Goal: Task Accomplishment & Management: Use online tool/utility

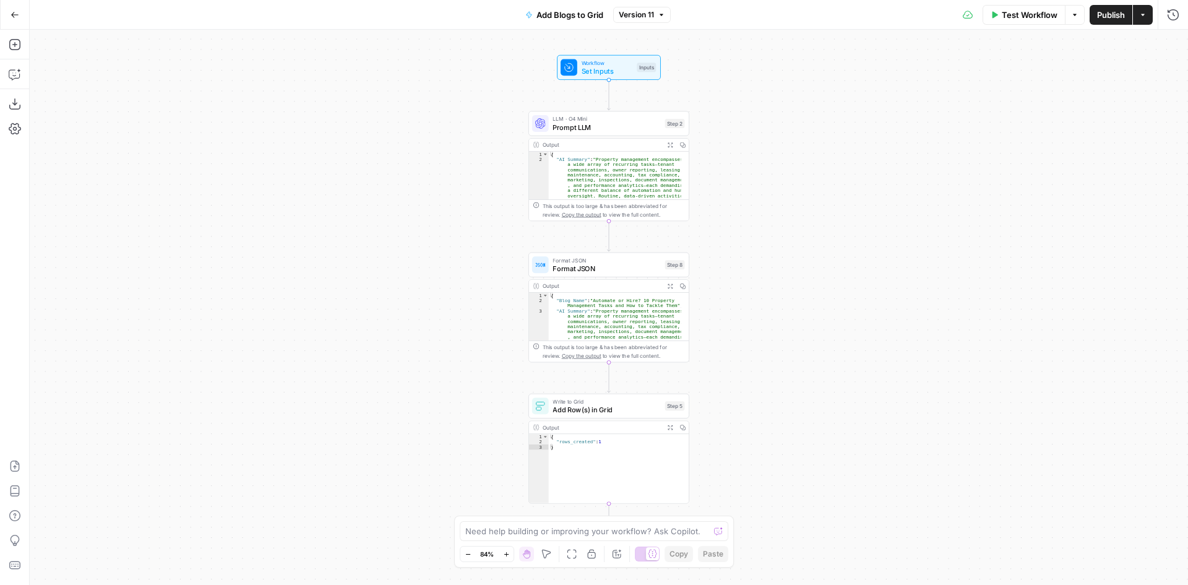
click at [18, 9] on button "Go Back" at bounding box center [15, 15] width 22 height 22
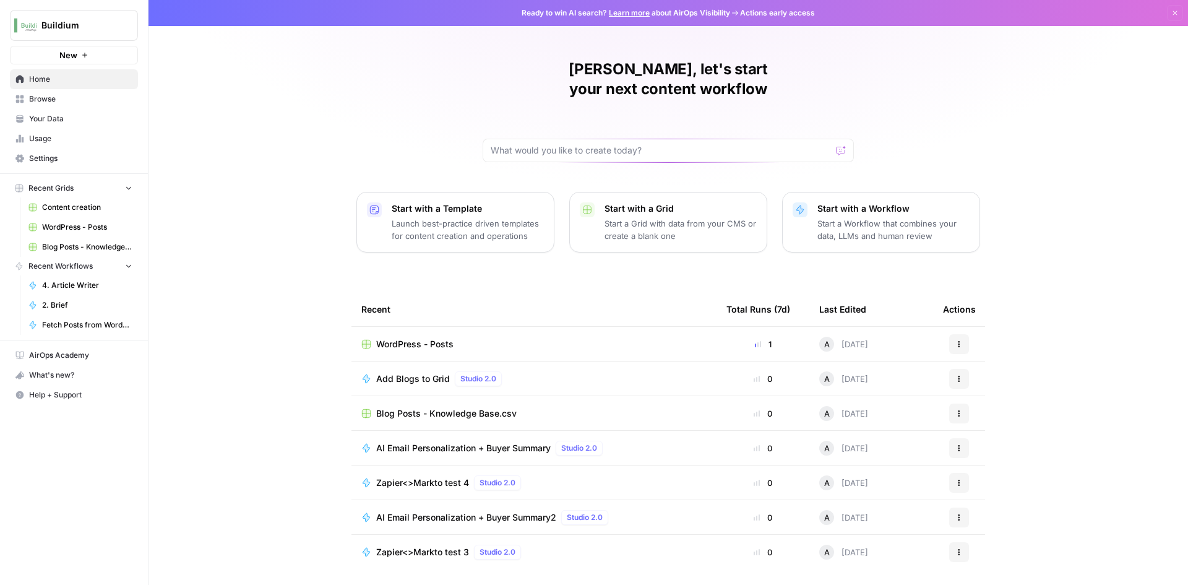
click at [501, 442] on span "AI Email Personalization + Buyer Summary" at bounding box center [463, 448] width 174 height 12
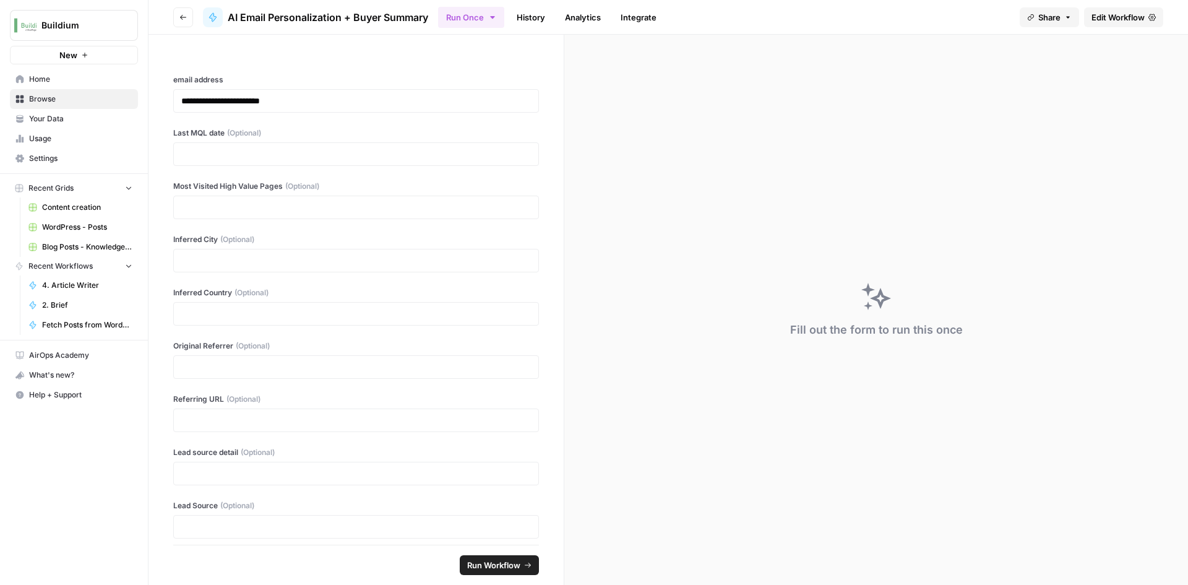
click at [526, 19] on link "History" at bounding box center [530, 17] width 43 height 20
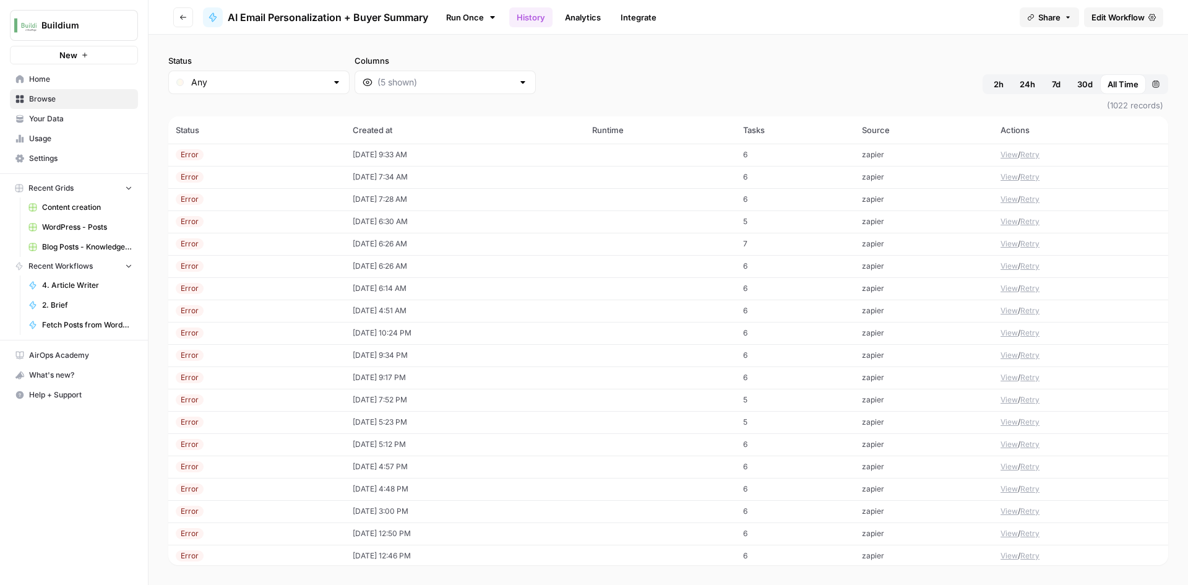
click at [1005, 153] on button "View" at bounding box center [1008, 154] width 17 height 11
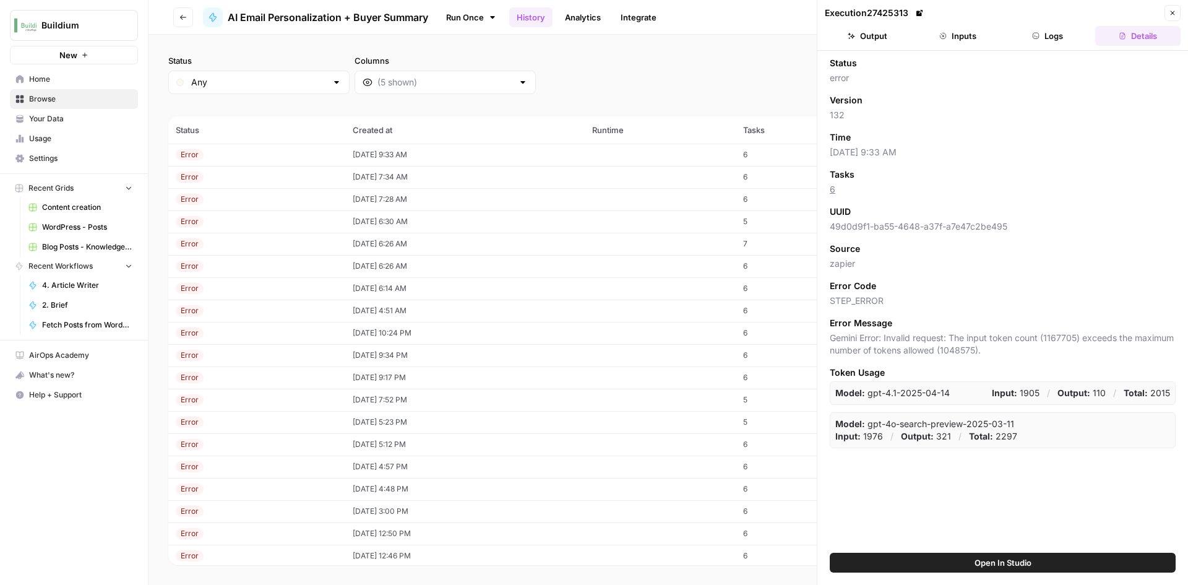
click at [886, 35] on button "Output" at bounding box center [867, 36] width 85 height 20
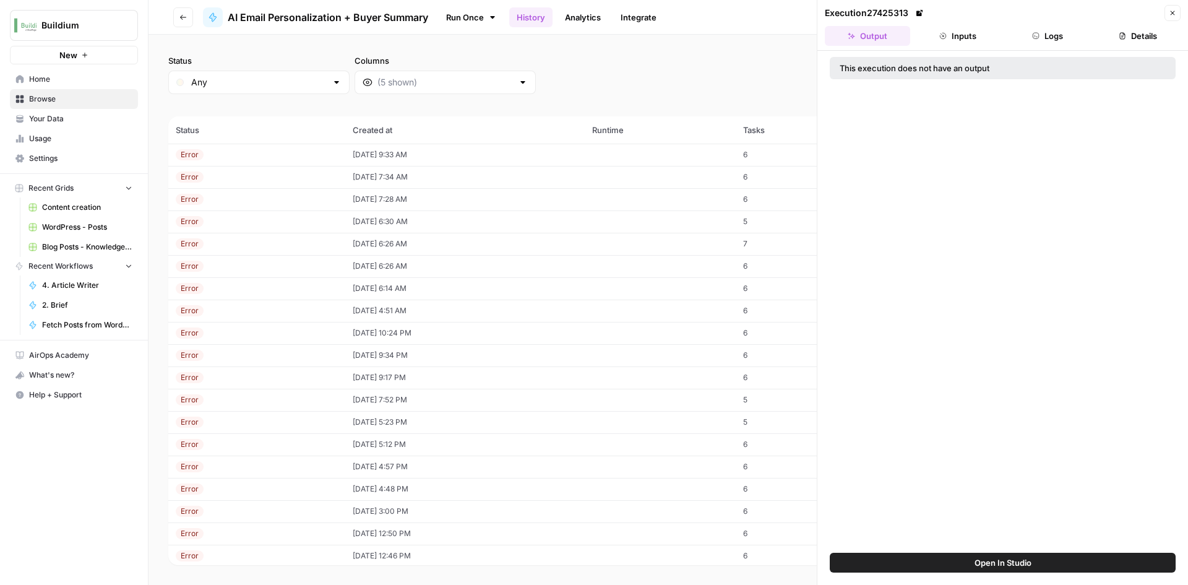
click at [1031, 38] on button "Logs" at bounding box center [1047, 36] width 85 height 20
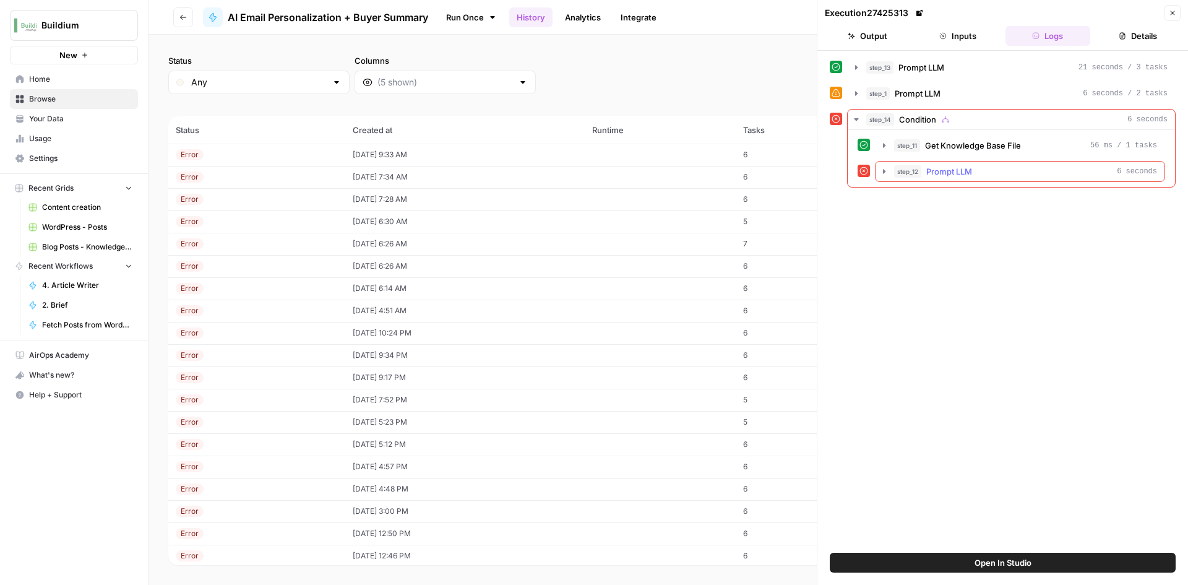
click at [880, 171] on icon "button" at bounding box center [884, 171] width 10 height 10
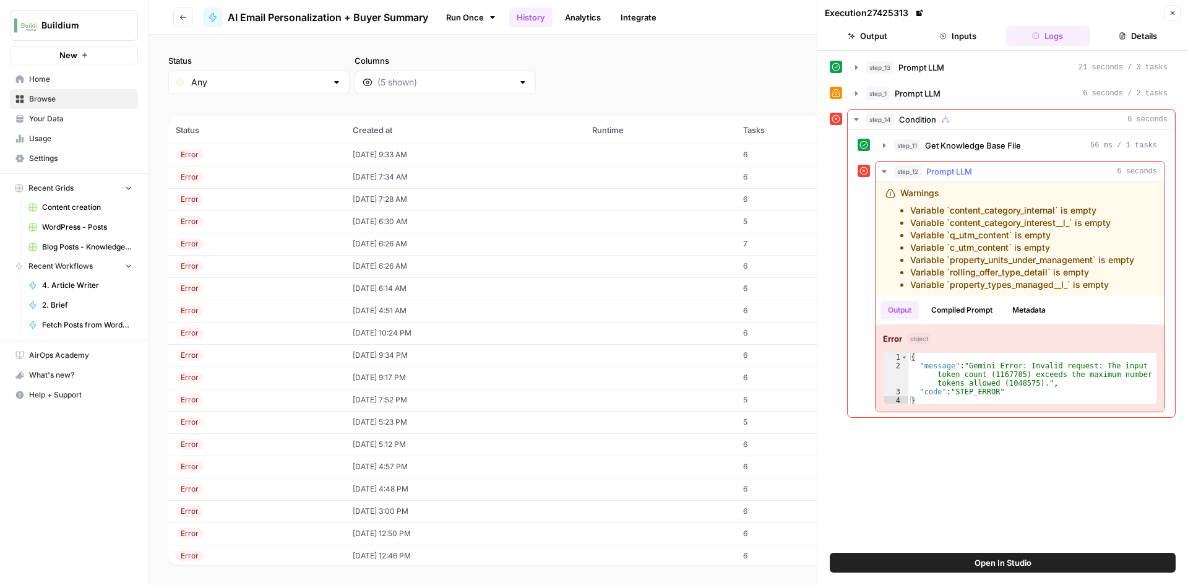
click at [880, 172] on icon "button" at bounding box center [884, 171] width 10 height 10
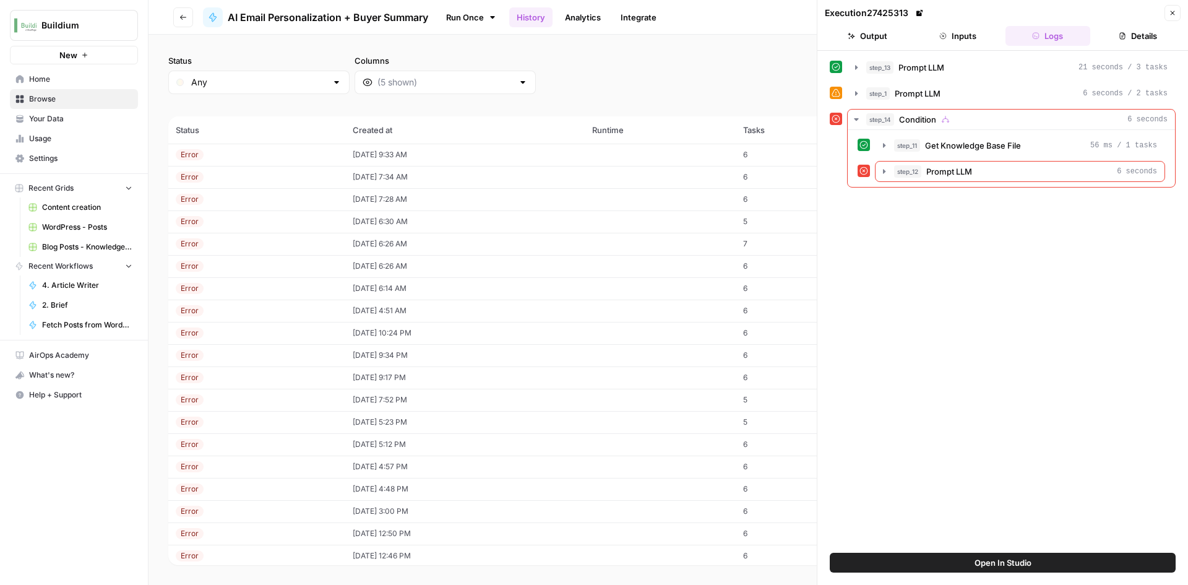
drag, startPoint x: 596, startPoint y: 69, endPoint x: 646, endPoint y: 46, distance: 54.5
click at [606, 65] on div "Status Any Columns 2h 24h 7d 30d All Time Custom range" at bounding box center [668, 74] width 1000 height 40
click at [1172, 16] on icon "button" at bounding box center [1172, 12] width 7 height 7
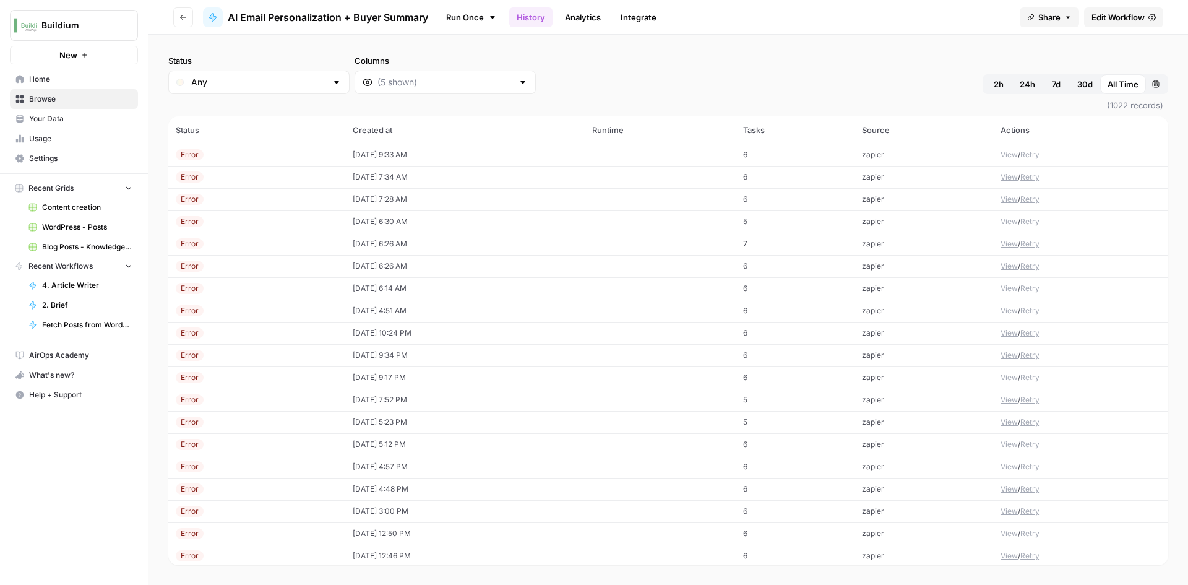
click at [1105, 20] on span "Edit Workflow" at bounding box center [1117, 17] width 53 height 12
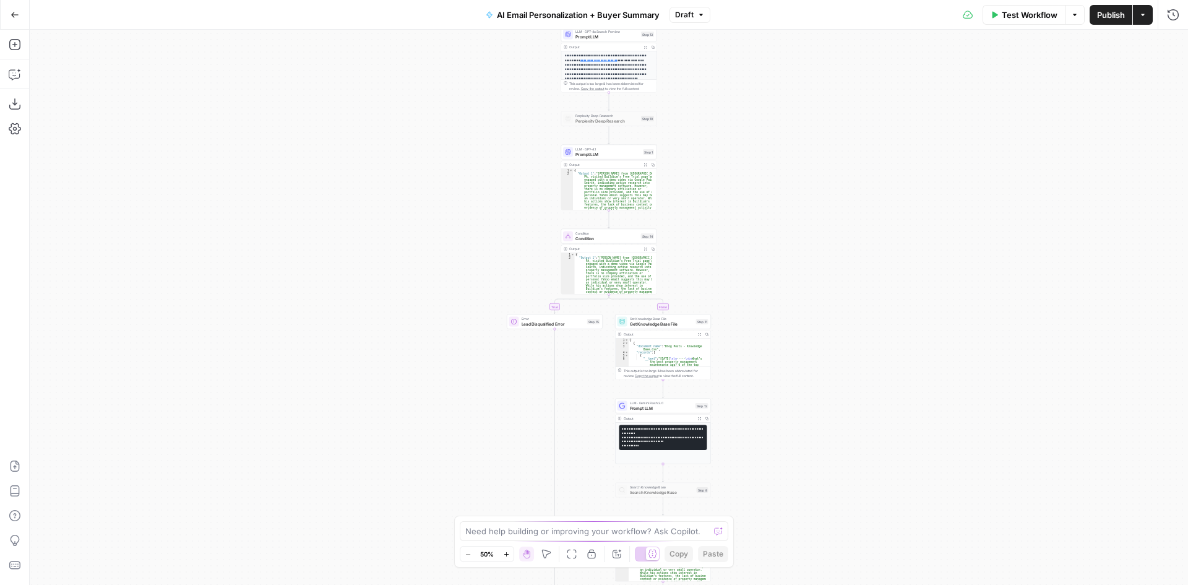
click at [1171, 23] on button "Run History" at bounding box center [1173, 15] width 20 height 20
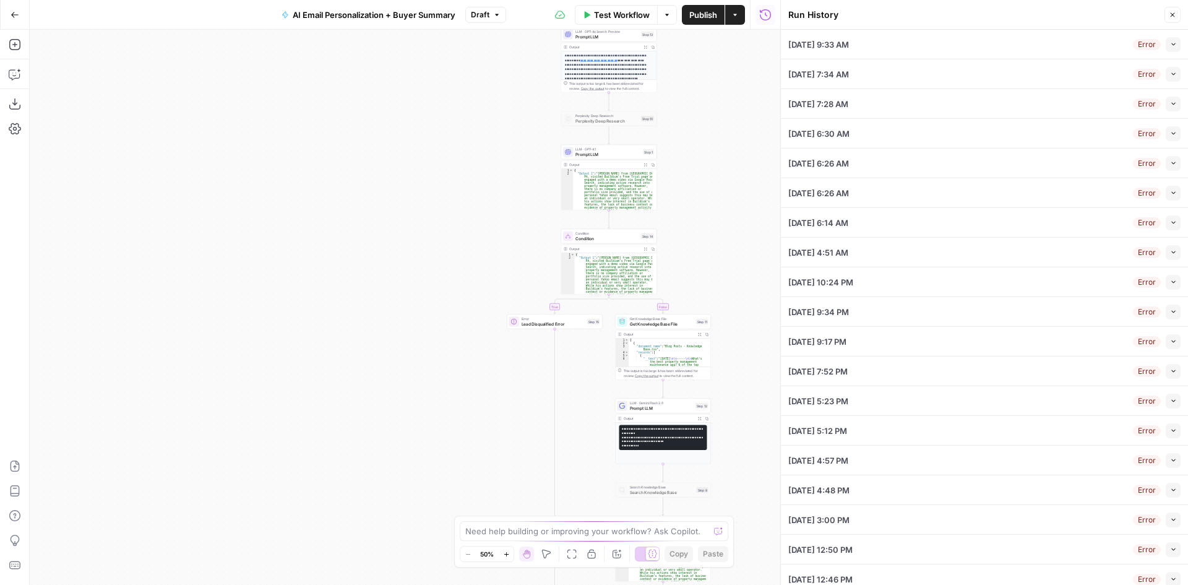
click at [1165, 44] on button "Collapse" at bounding box center [1172, 44] width 15 height 15
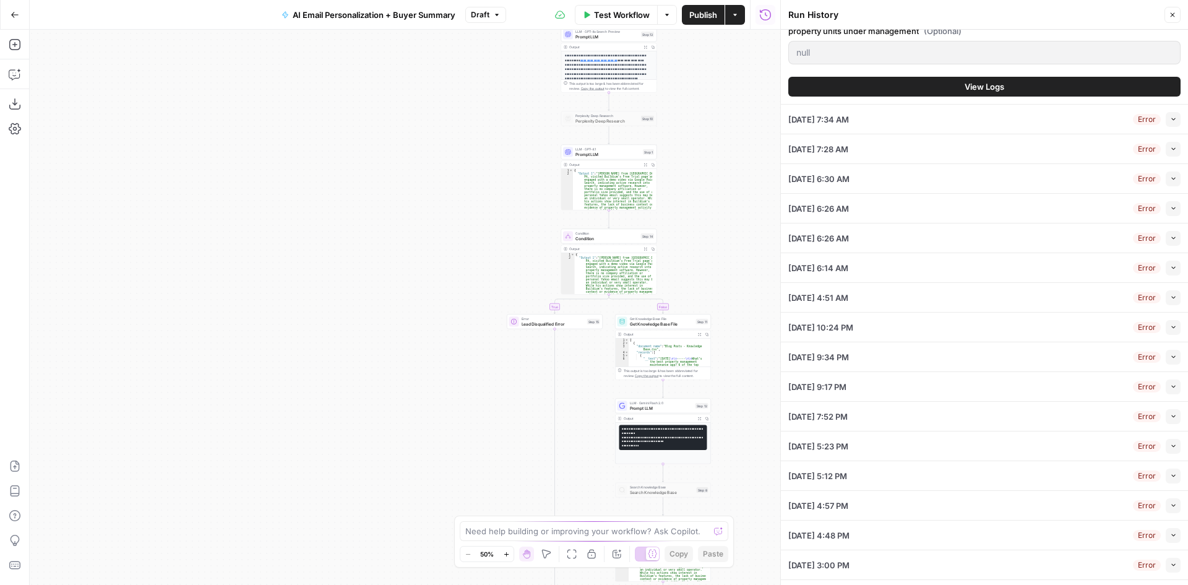
scroll to position [1052, 0]
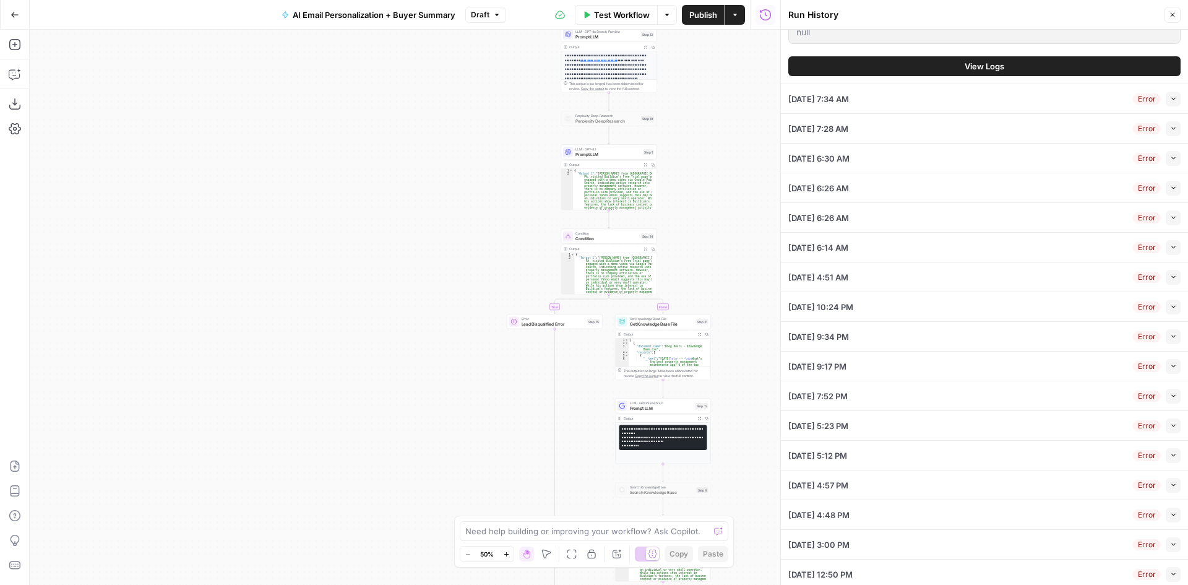
click at [920, 59] on button "View Logs" at bounding box center [984, 66] width 392 height 20
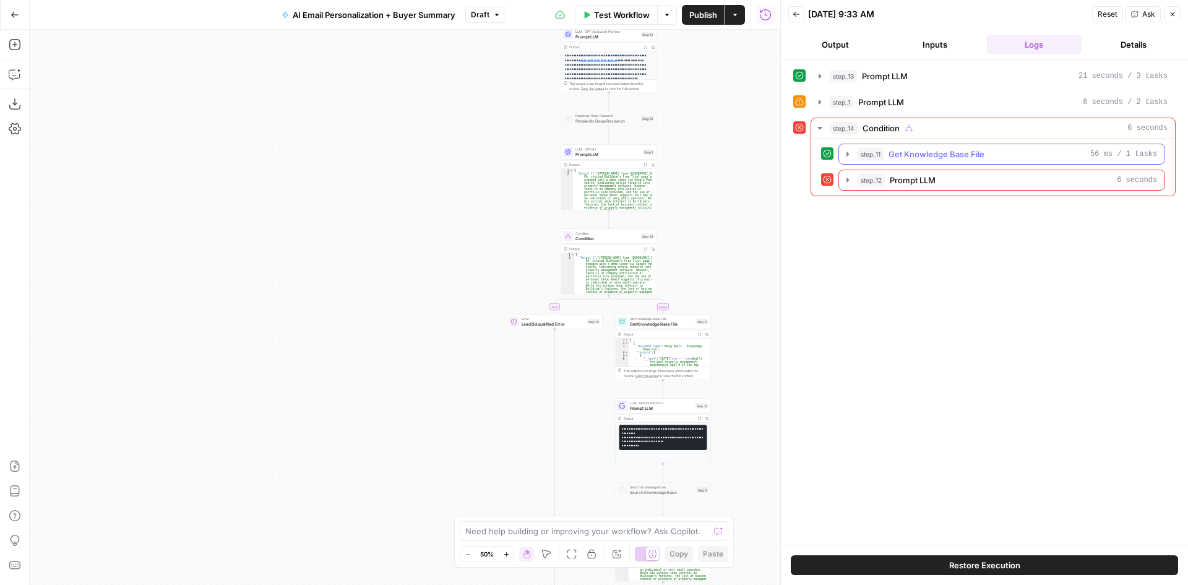
click at [841, 152] on button "step_11 Get Knowledge Base File 56 ms / 1 tasks" at bounding box center [1001, 154] width 325 height 20
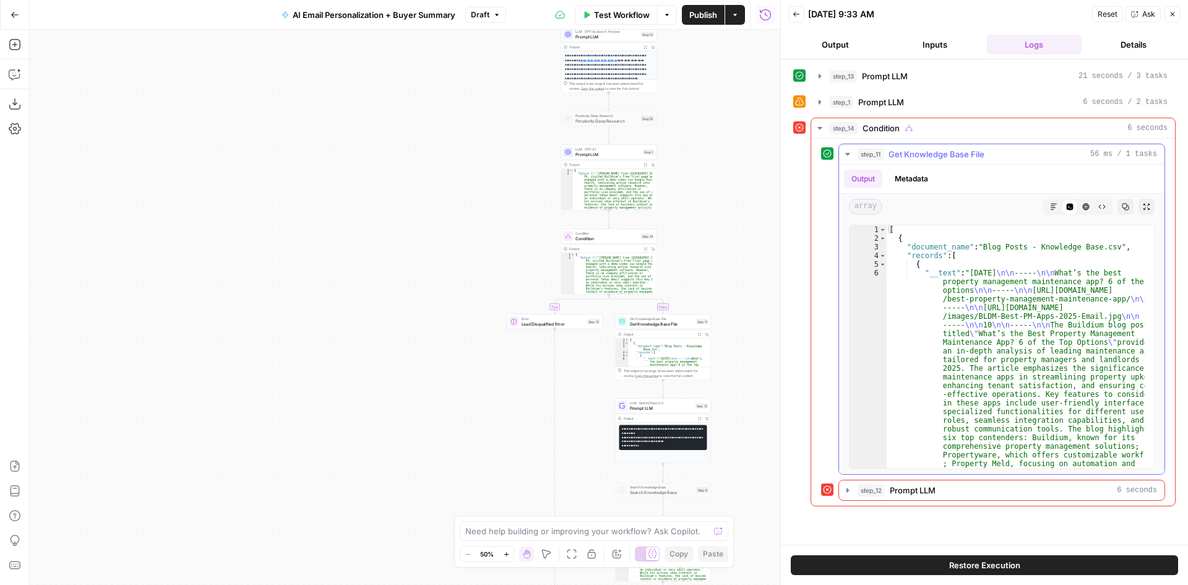
click at [842, 152] on button "step_11 Get Knowledge Base File 56 ms / 1 tasks" at bounding box center [1001, 154] width 325 height 20
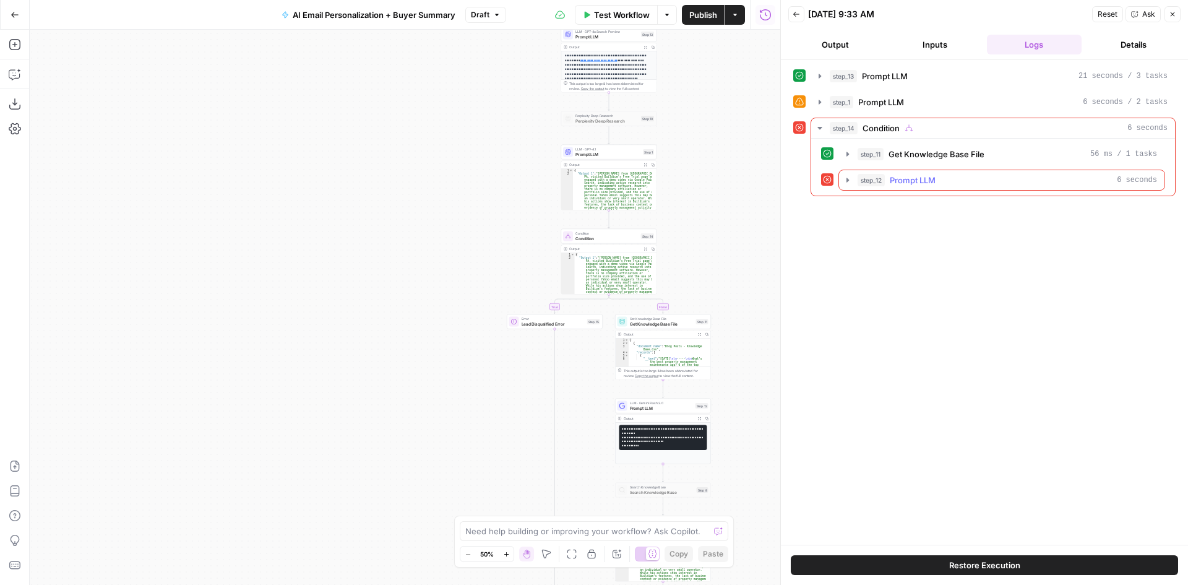
click at [844, 181] on icon "button" at bounding box center [848, 180] width 10 height 10
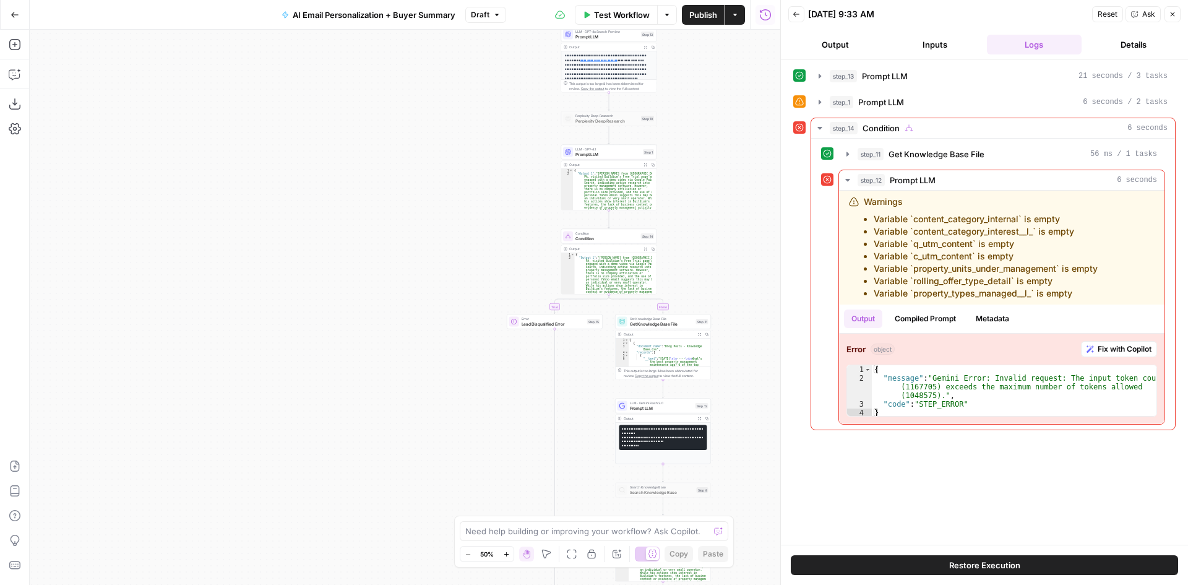
click at [649, 410] on span "Prompt LLM" at bounding box center [661, 408] width 63 height 6
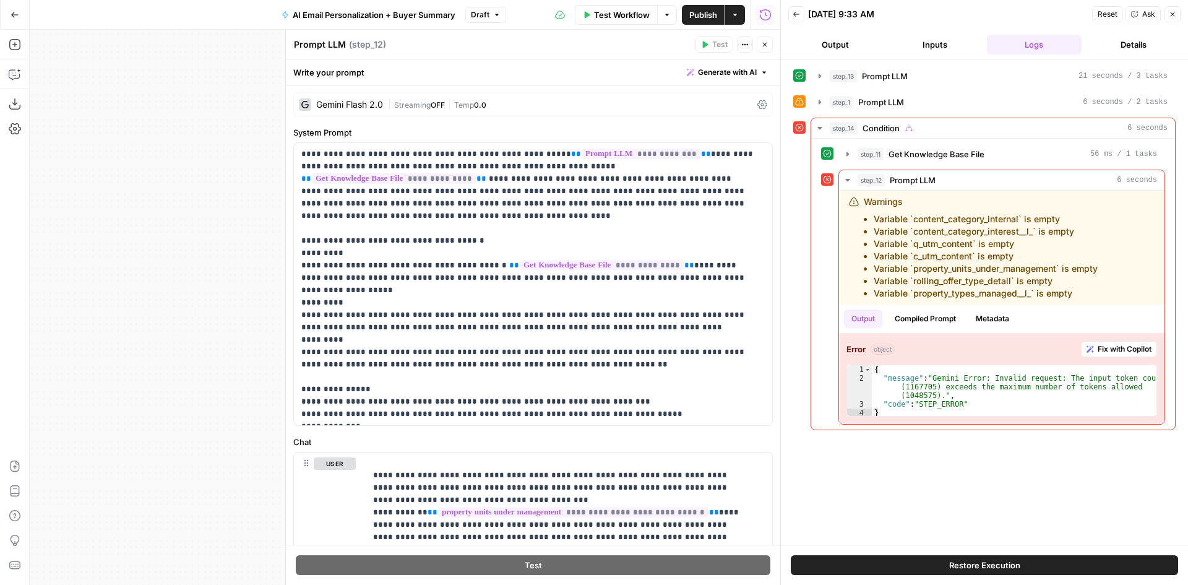
click at [757, 103] on icon at bounding box center [762, 105] width 10 height 10
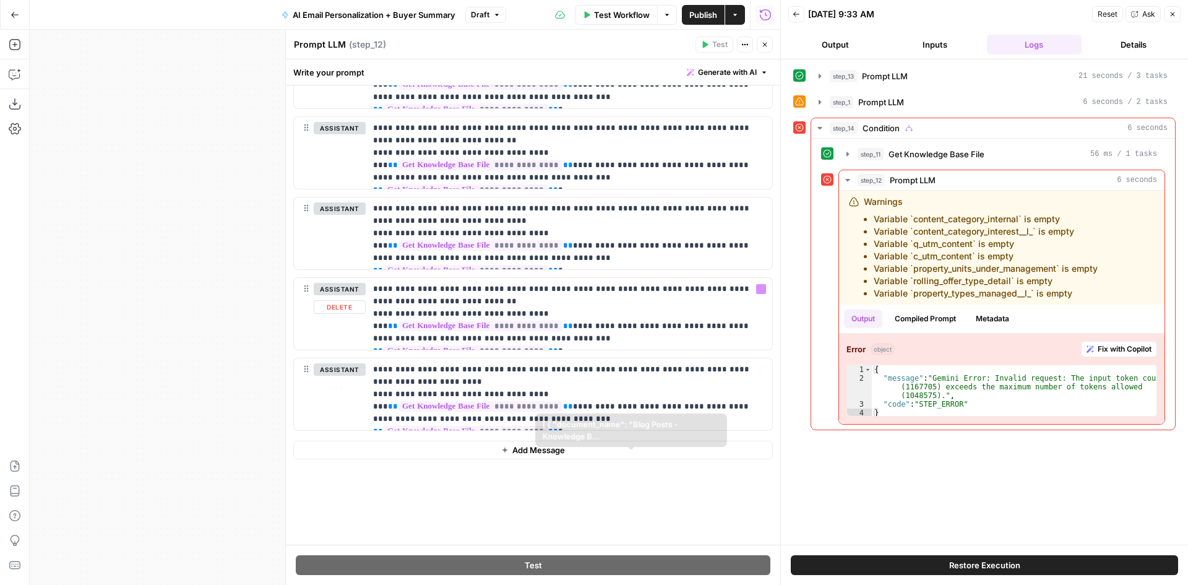
scroll to position [1509, 0]
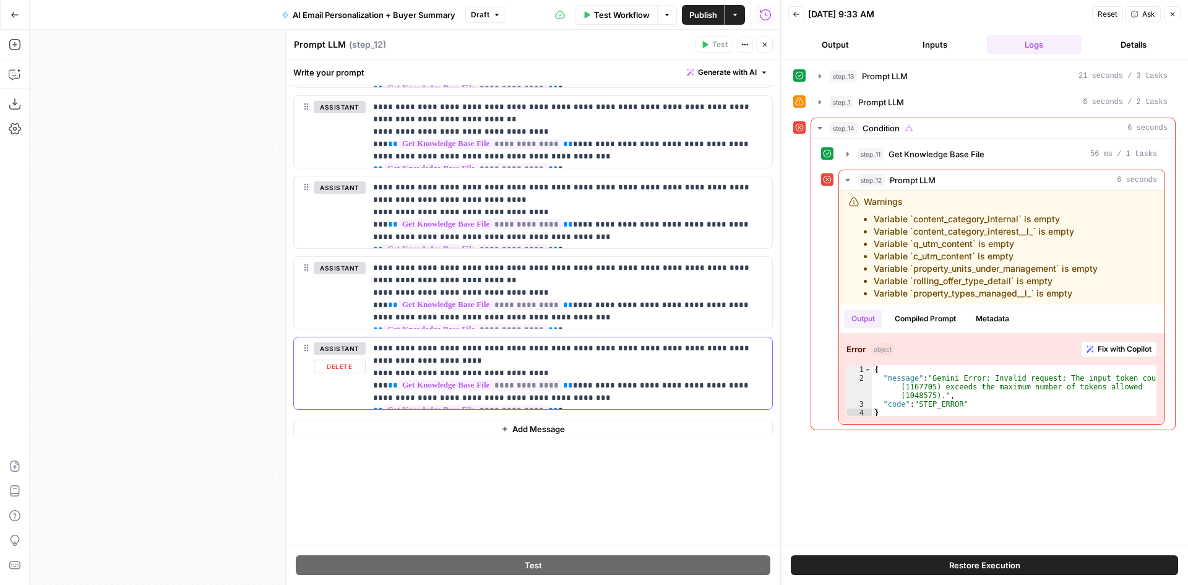
click at [332, 368] on button "Delete" at bounding box center [340, 366] width 52 height 14
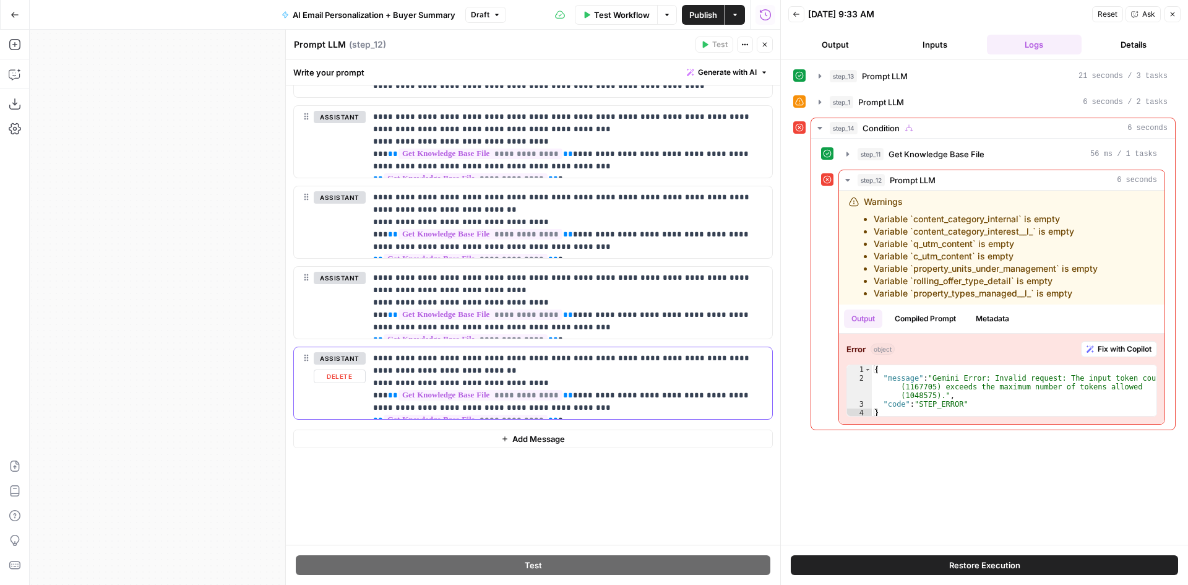
click at [344, 377] on button "Delete" at bounding box center [340, 376] width 52 height 14
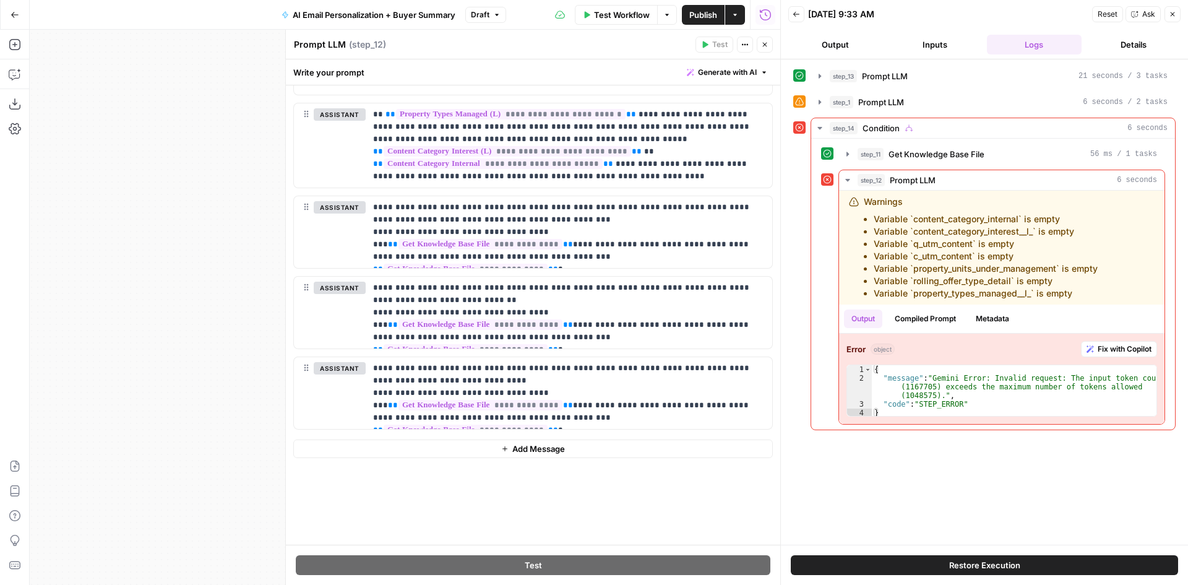
scroll to position [1328, 0]
click at [351, 384] on button "Delete" at bounding box center [340, 386] width 52 height 14
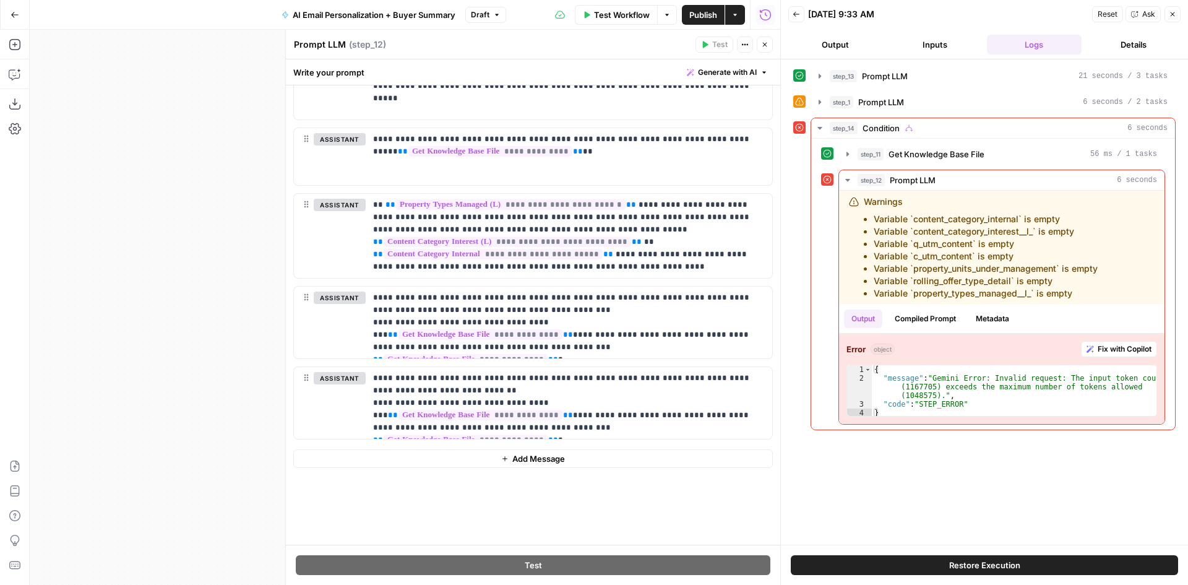
scroll to position [1238, 0]
click at [355, 399] on button "Delete" at bounding box center [340, 396] width 52 height 14
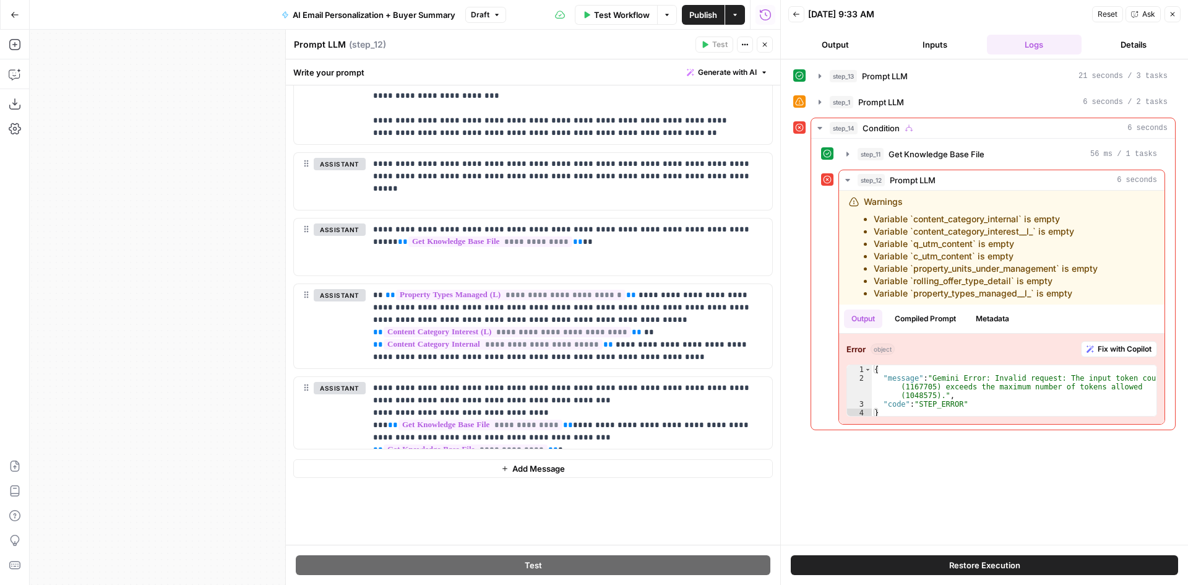
scroll to position [1148, 0]
click at [953, 563] on span "Restore Execution" at bounding box center [984, 565] width 71 height 12
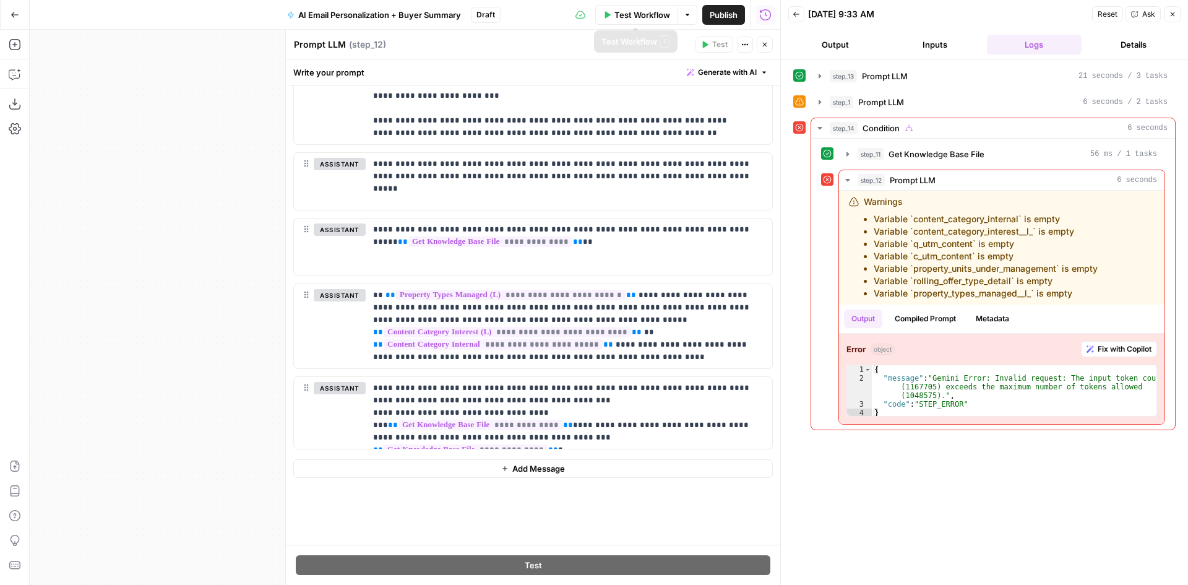
click at [637, 14] on span "Test Workflow" at bounding box center [642, 15] width 56 height 12
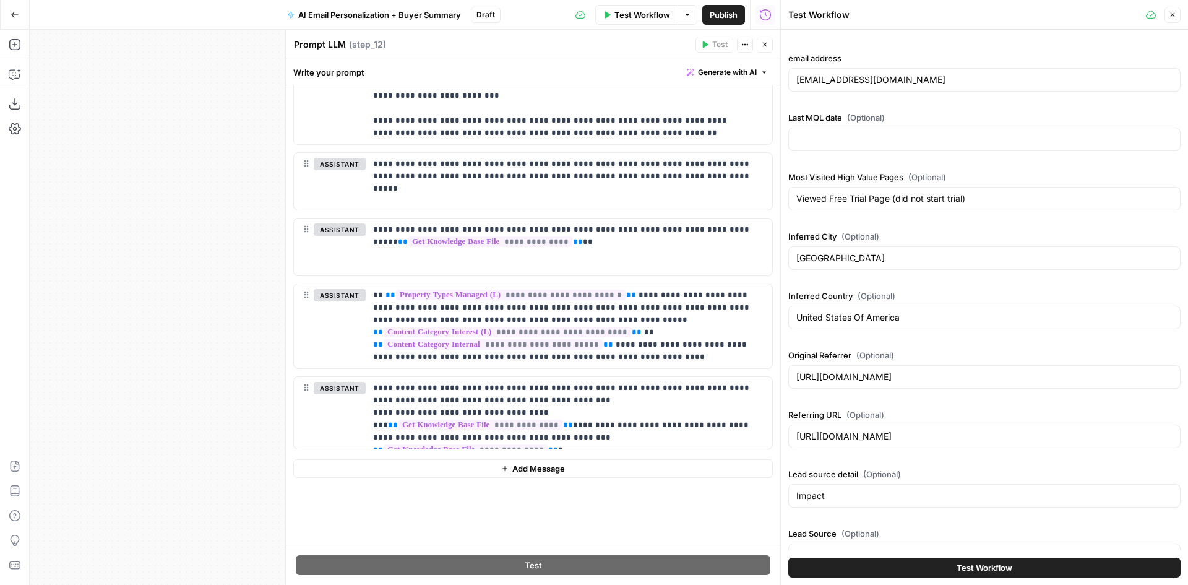
click at [940, 566] on button "Test Workflow" at bounding box center [984, 567] width 392 height 20
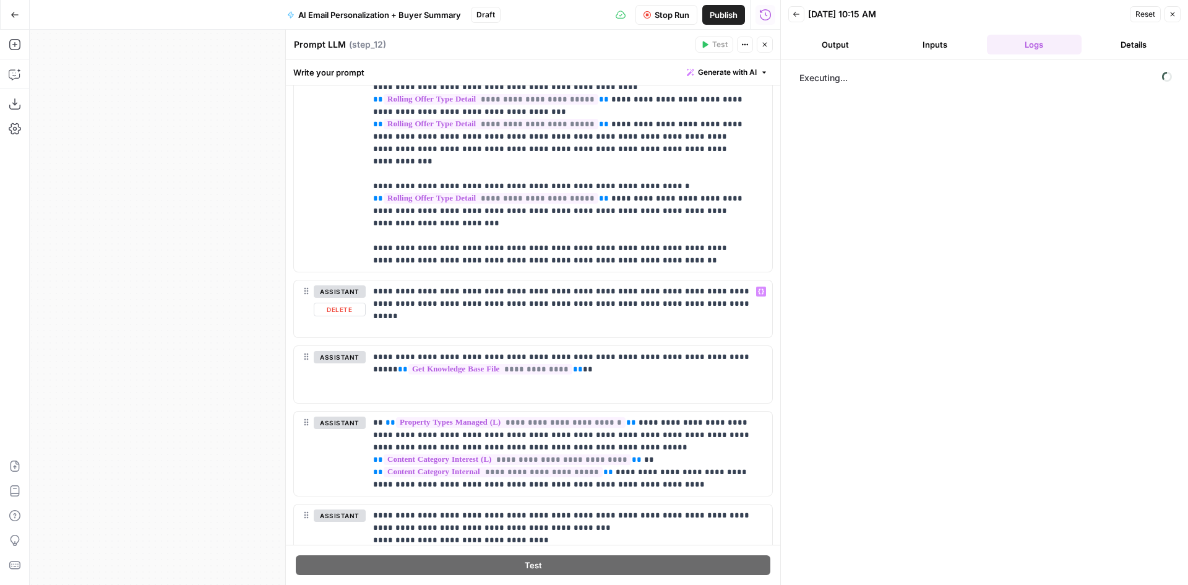
scroll to position [1148, 0]
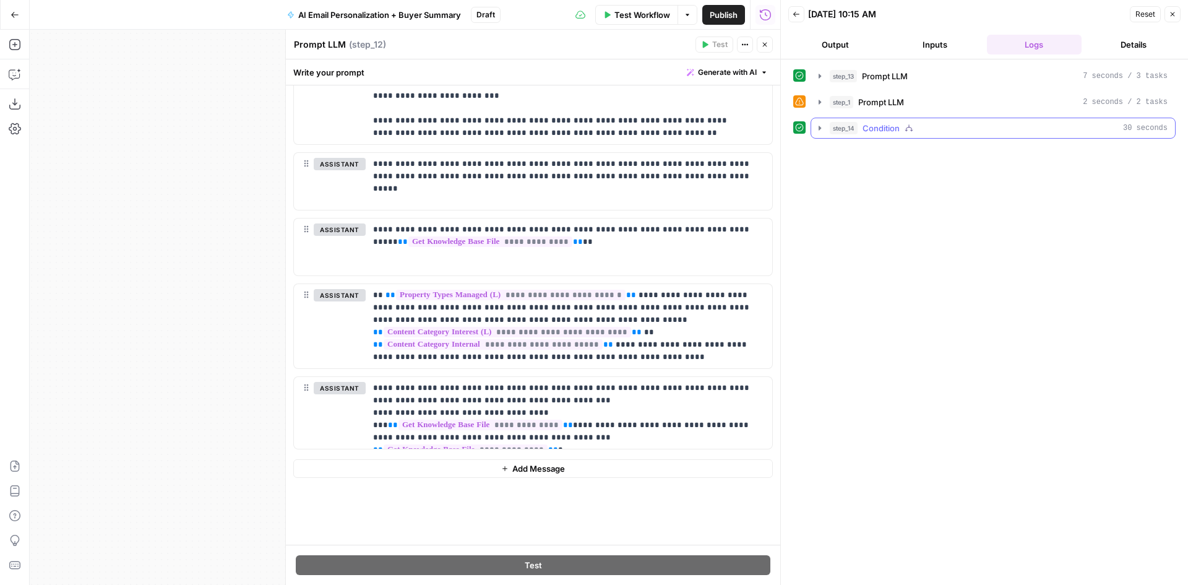
click at [818, 128] on icon "button" at bounding box center [820, 128] width 10 height 10
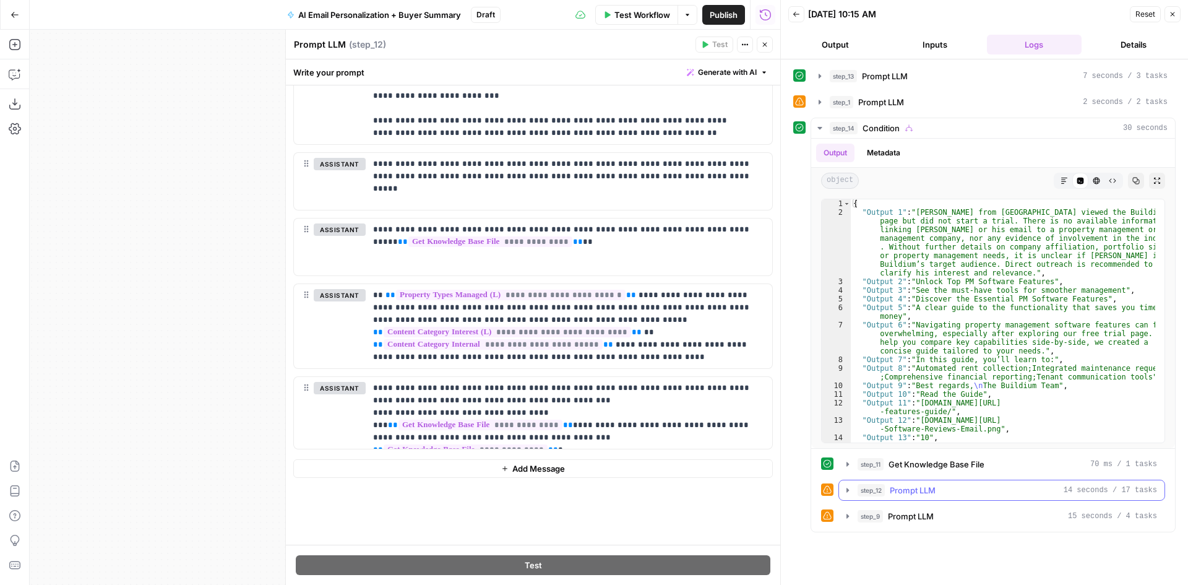
click at [844, 491] on icon "button" at bounding box center [848, 490] width 10 height 10
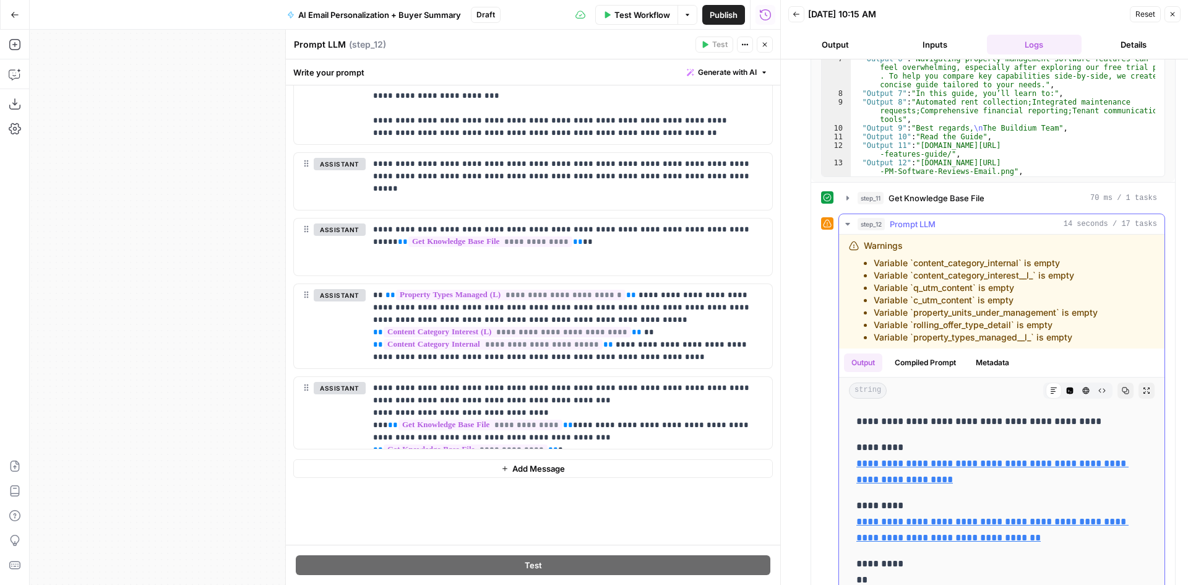
scroll to position [317, 0]
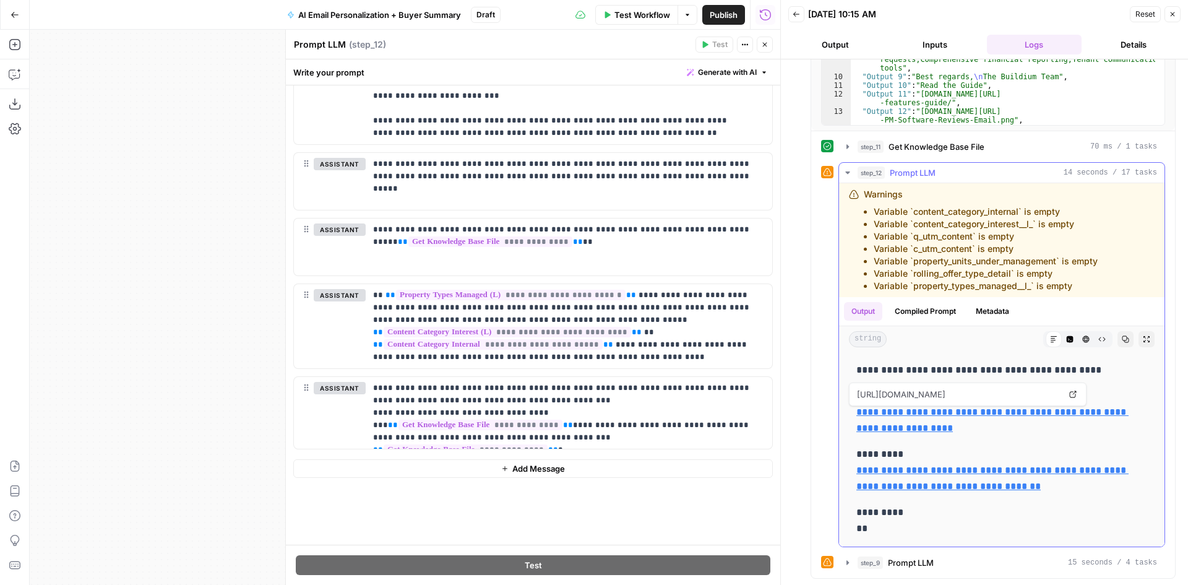
click at [1069, 393] on icon at bounding box center [1072, 393] width 7 height 7
click at [730, 19] on span "Publish" at bounding box center [724, 15] width 28 height 12
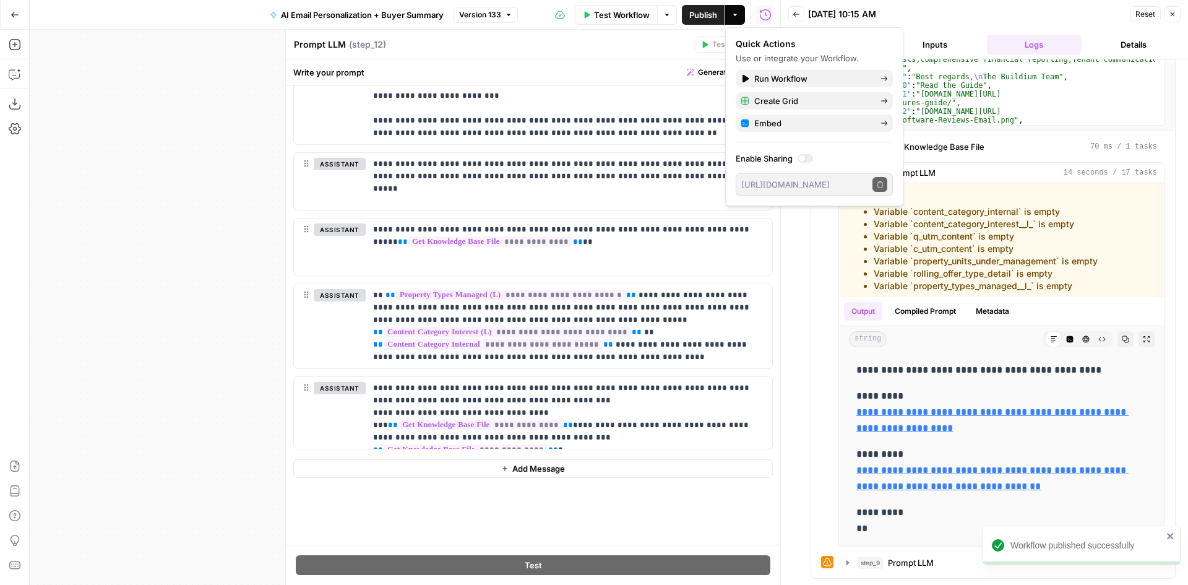
click at [1169, 533] on icon "close" at bounding box center [1170, 536] width 9 height 10
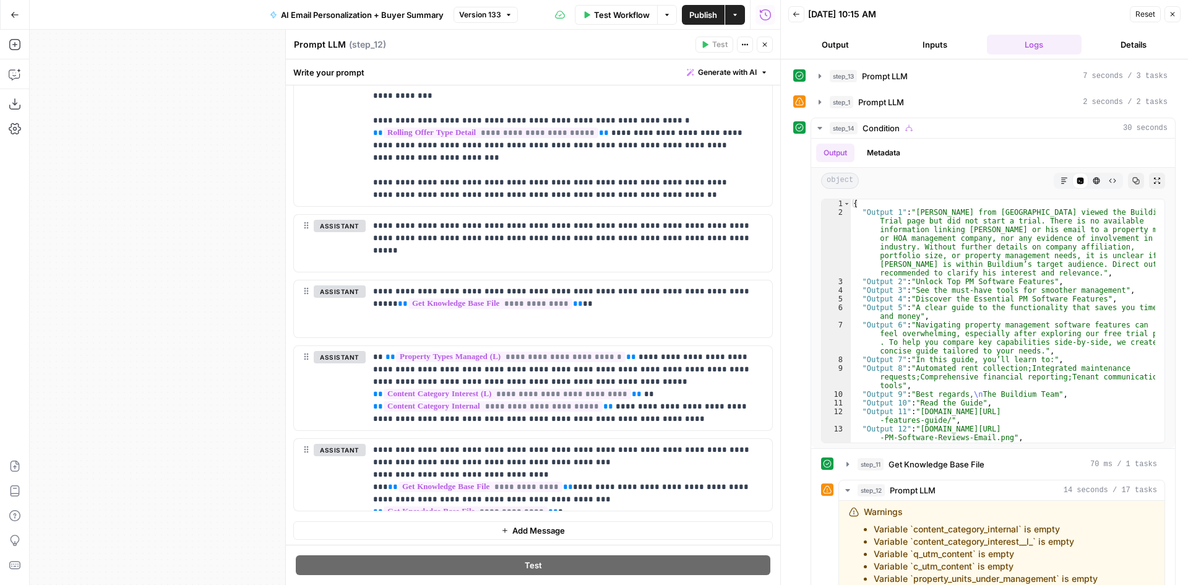
click at [796, 15] on icon "button" at bounding box center [795, 14] width 7 height 7
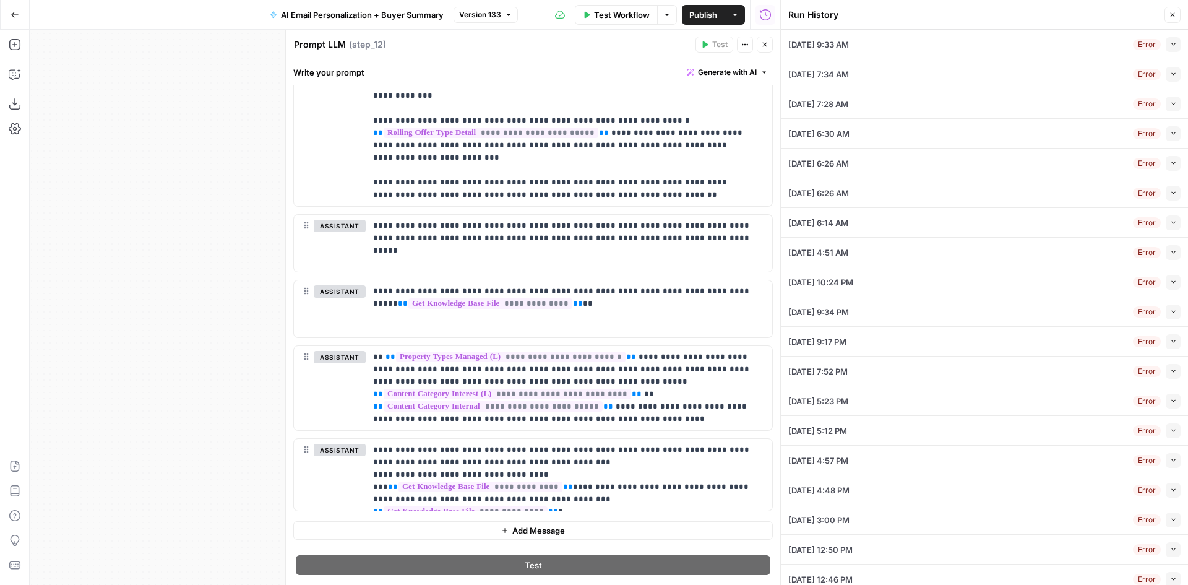
click at [1165, 109] on button "Collapse" at bounding box center [1172, 104] width 15 height 15
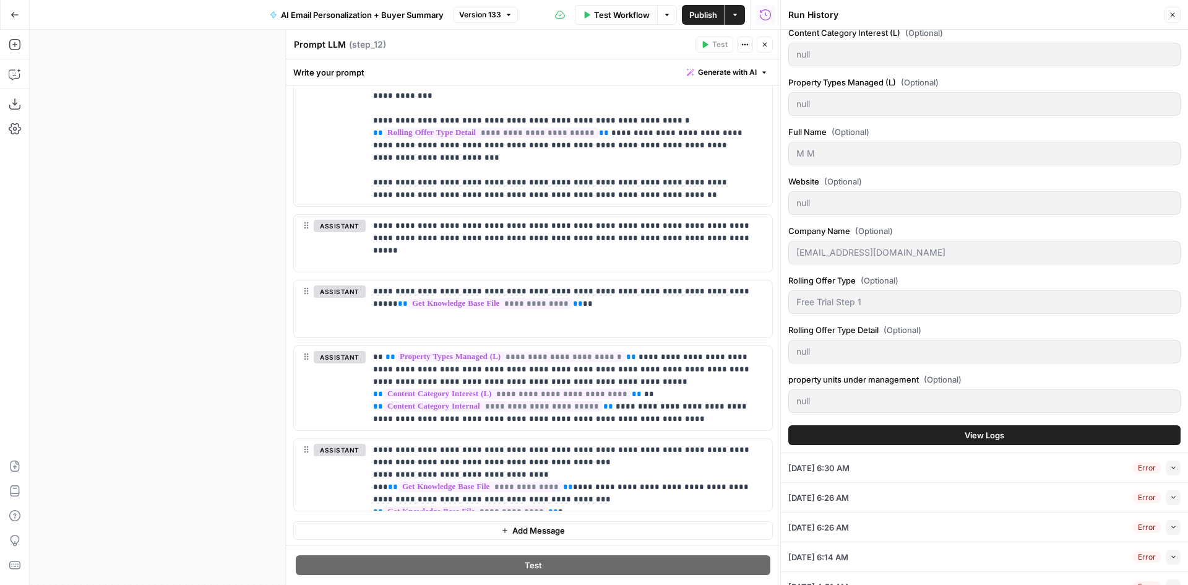
scroll to position [804, 0]
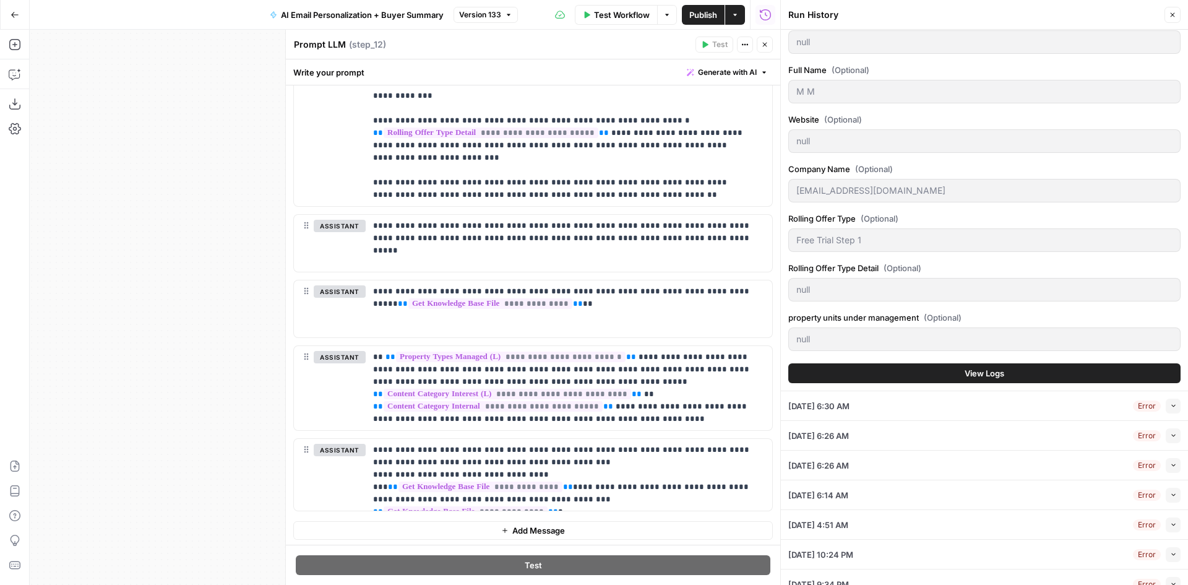
click at [1089, 405] on div "08/11/25 at 6:30 AM Error Collapse" at bounding box center [984, 405] width 392 height 29
click at [1170, 406] on icon "button" at bounding box center [1173, 405] width 7 height 7
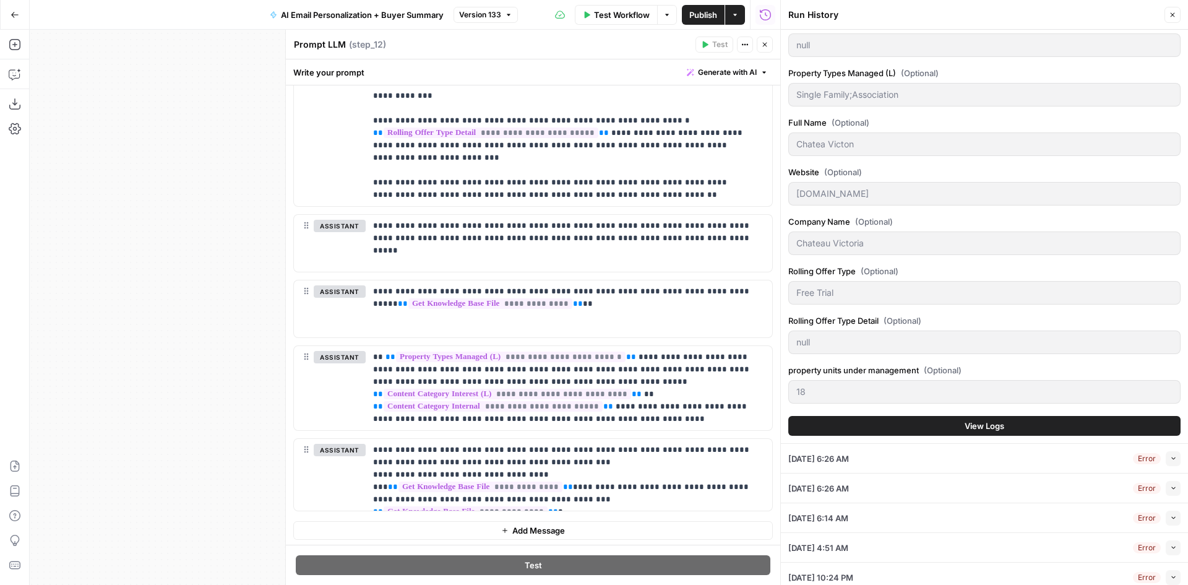
scroll to position [719, 0]
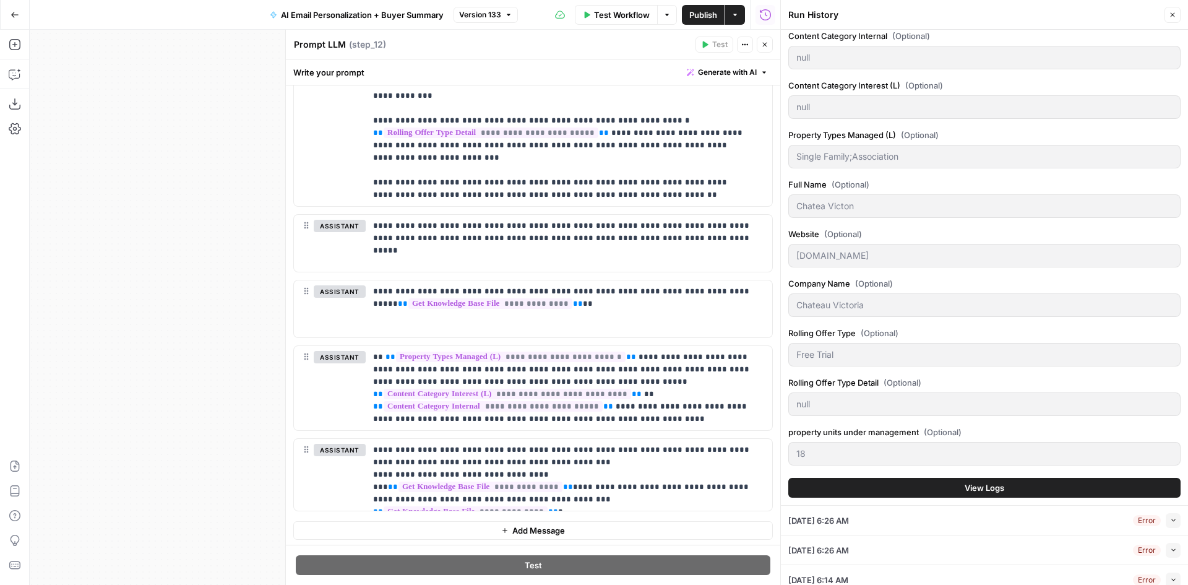
click at [992, 486] on span "View Logs" at bounding box center [984, 487] width 40 height 12
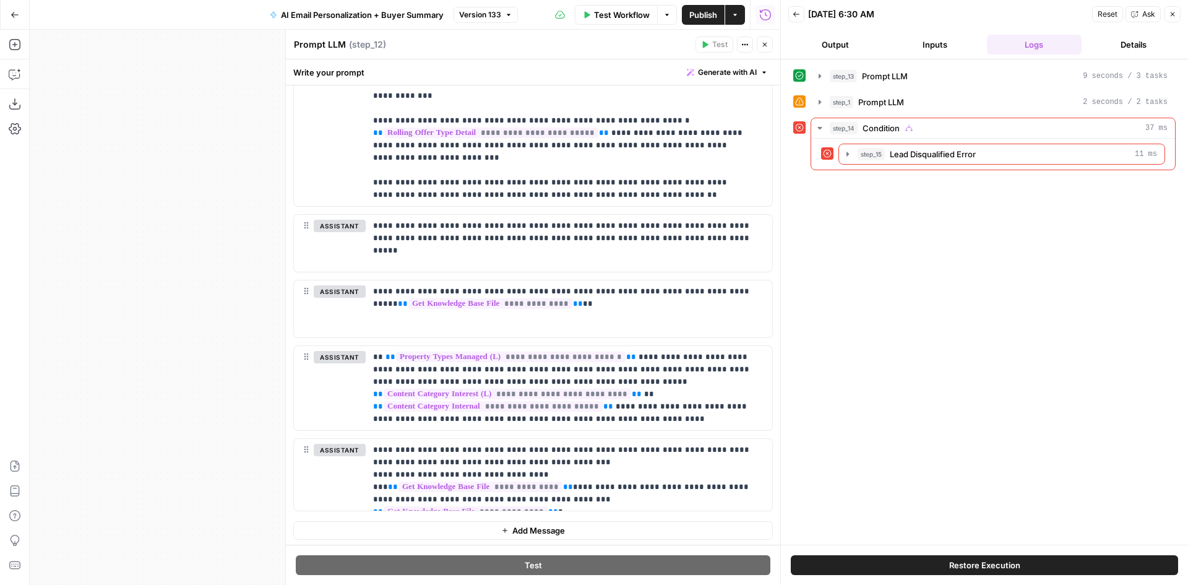
click at [950, 559] on span "Restore Execution" at bounding box center [984, 565] width 71 height 12
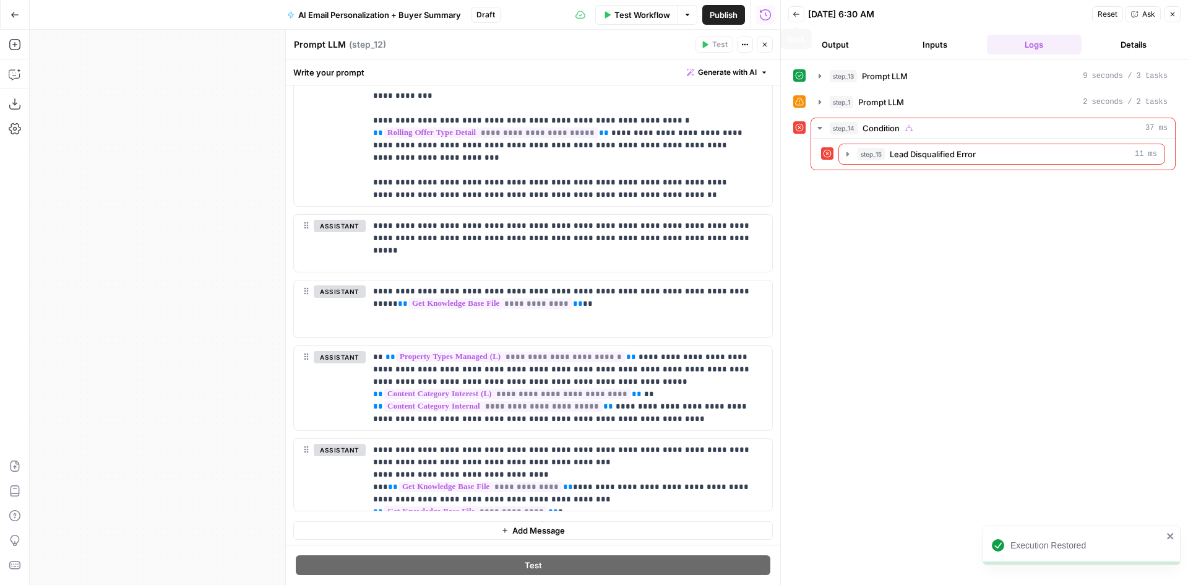
click at [792, 13] on icon "button" at bounding box center [795, 14] width 7 height 7
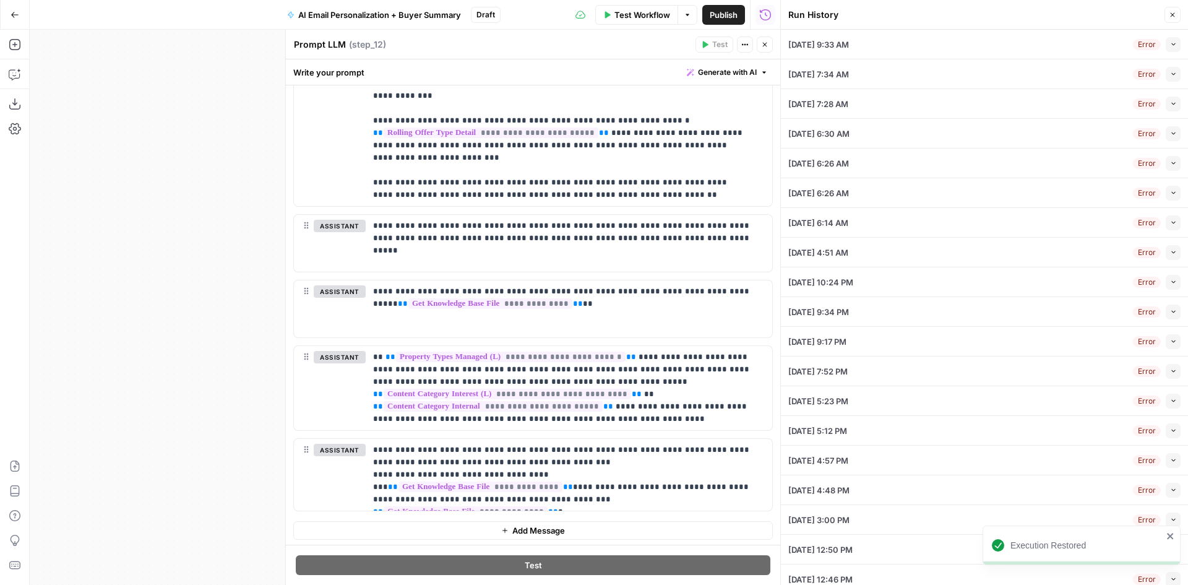
click at [1170, 341] on icon "button" at bounding box center [1173, 341] width 7 height 7
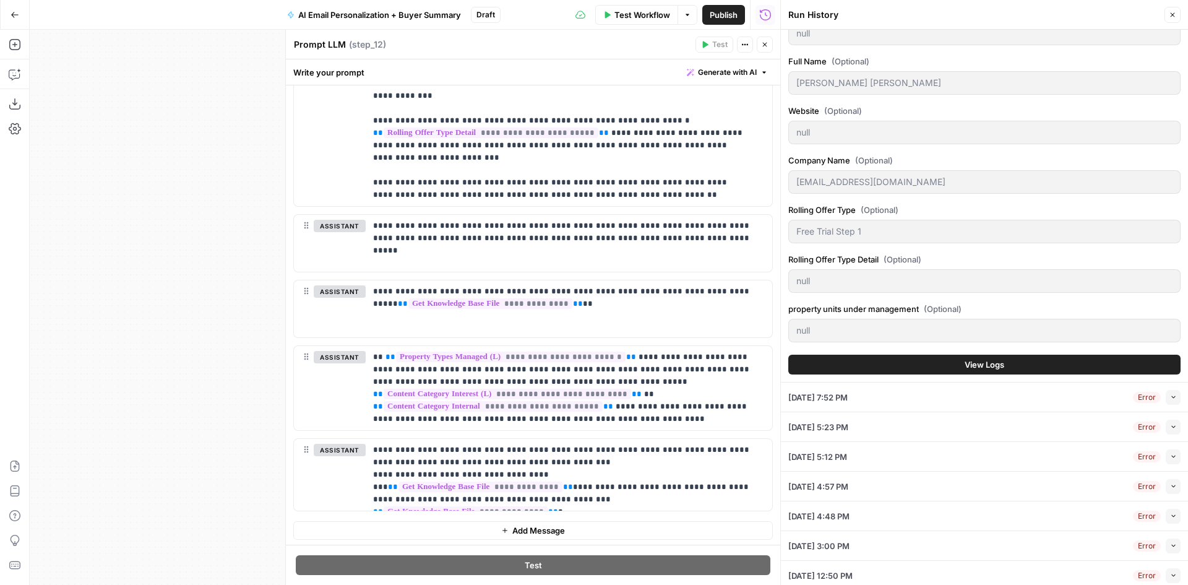
scroll to position [1052, 0]
click at [966, 363] on span "View Logs" at bounding box center [984, 363] width 40 height 12
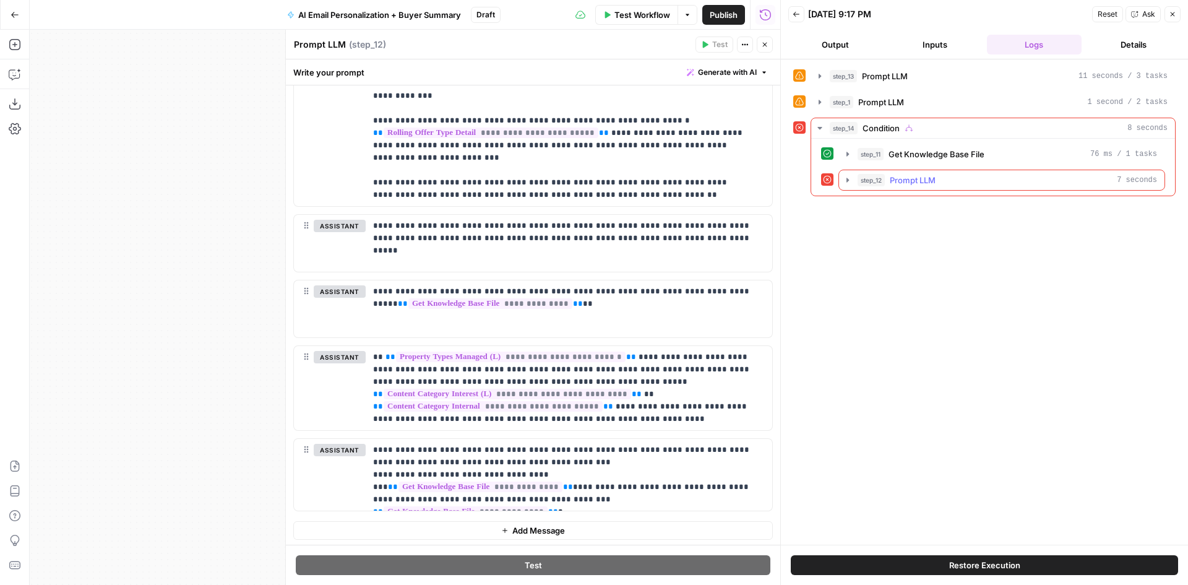
click at [852, 179] on icon "button" at bounding box center [848, 180] width 10 height 10
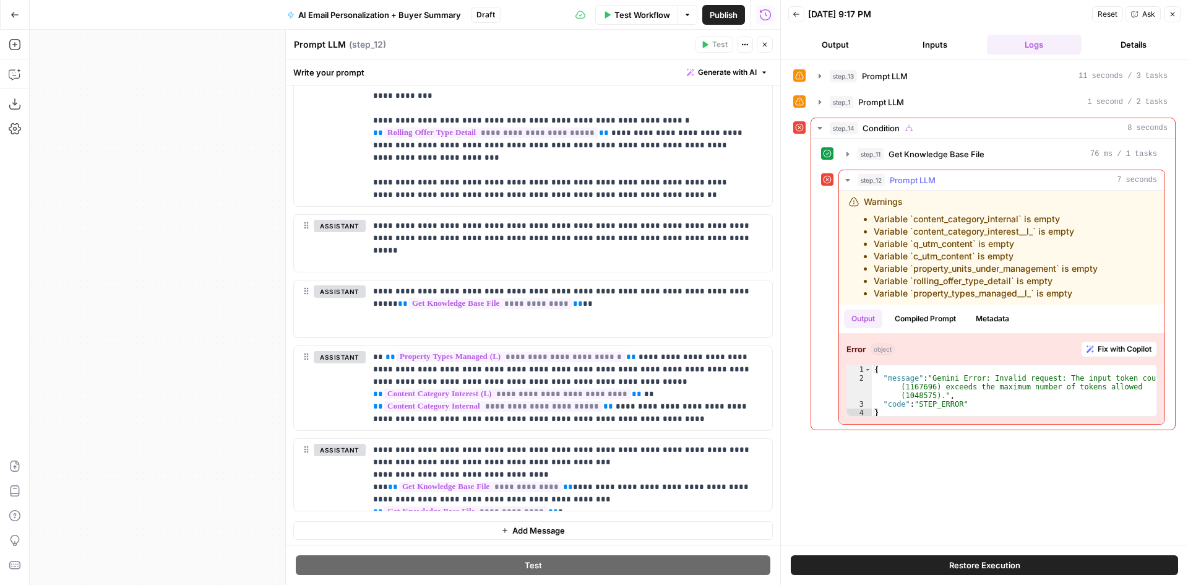
click at [851, 179] on icon "button" at bounding box center [848, 180] width 10 height 10
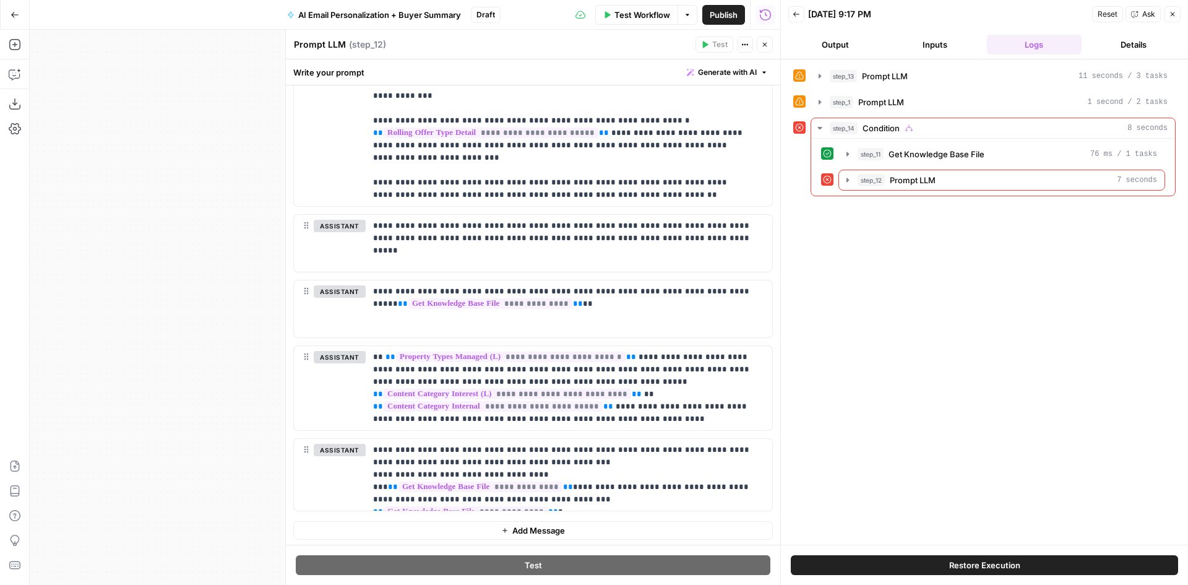
click at [977, 569] on span "Restore Execution" at bounding box center [984, 565] width 71 height 12
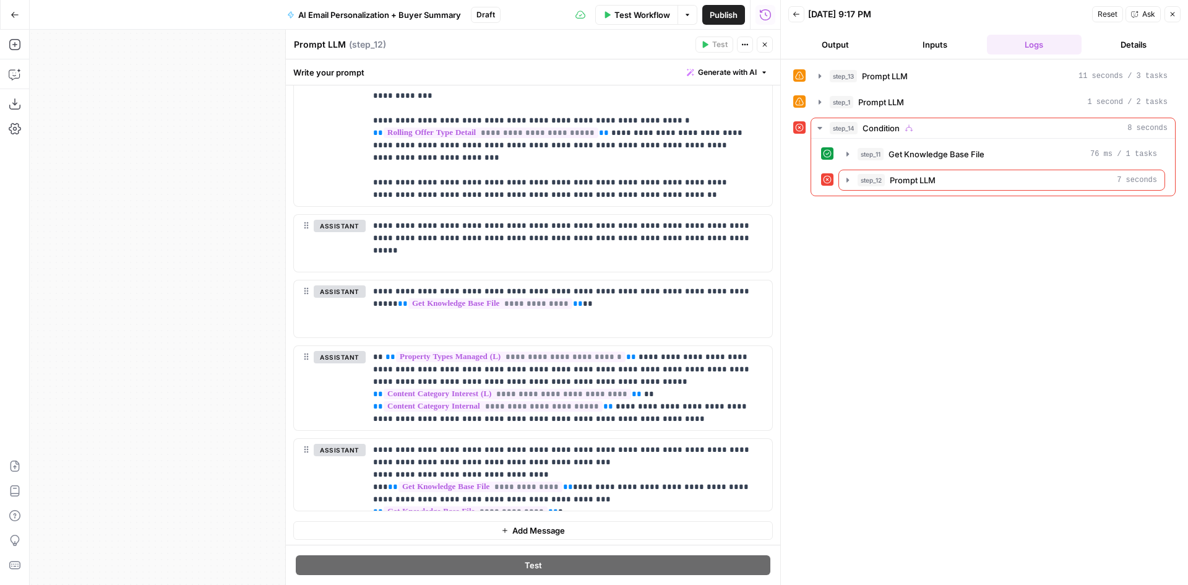
click at [630, 15] on span "Test Workflow" at bounding box center [642, 15] width 56 height 12
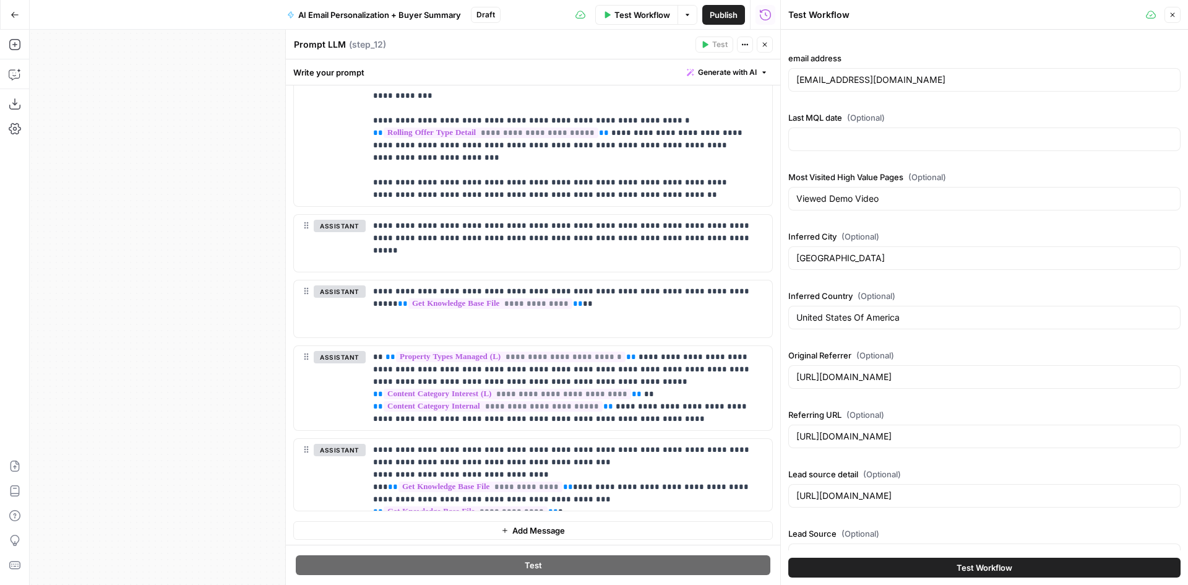
click at [980, 568] on span "Test Workflow" at bounding box center [984, 567] width 56 height 12
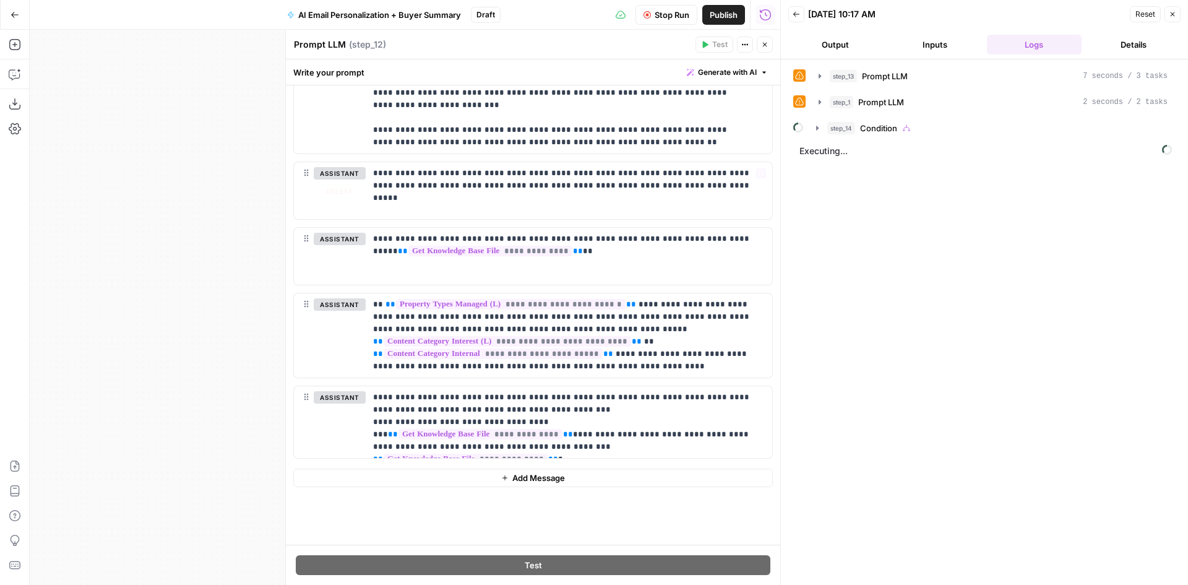
scroll to position [1148, 0]
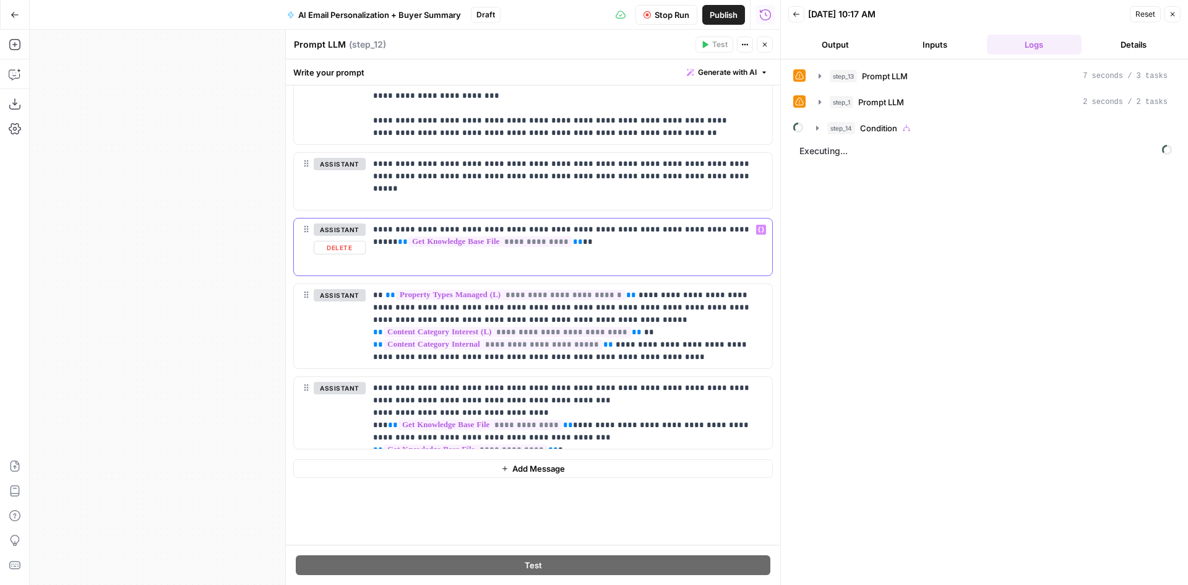
click at [335, 248] on button "Delete" at bounding box center [340, 248] width 52 height 14
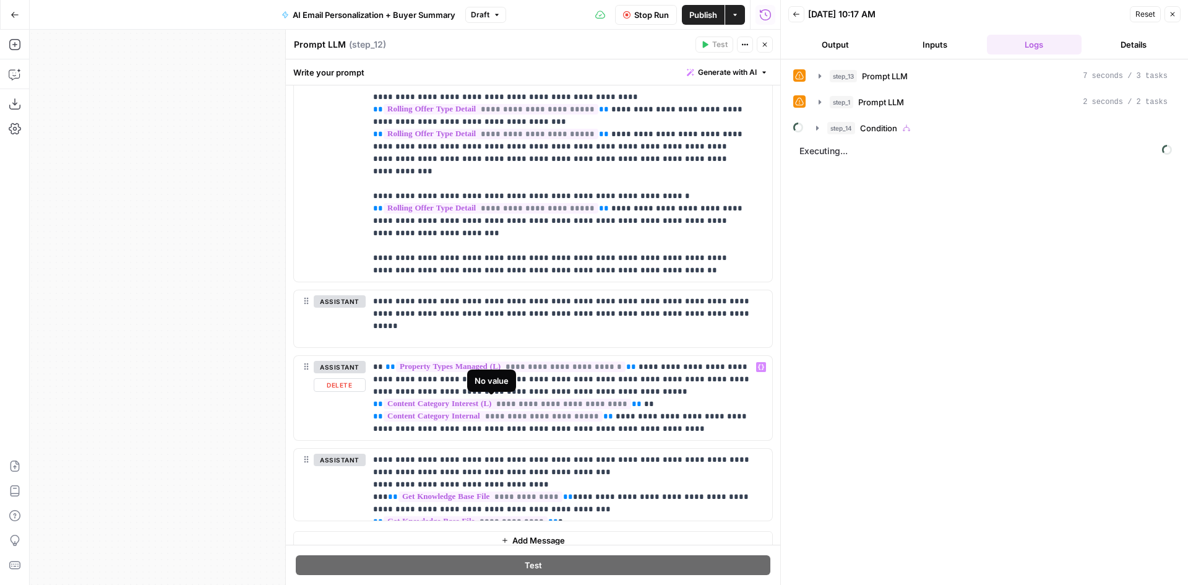
scroll to position [1072, 0]
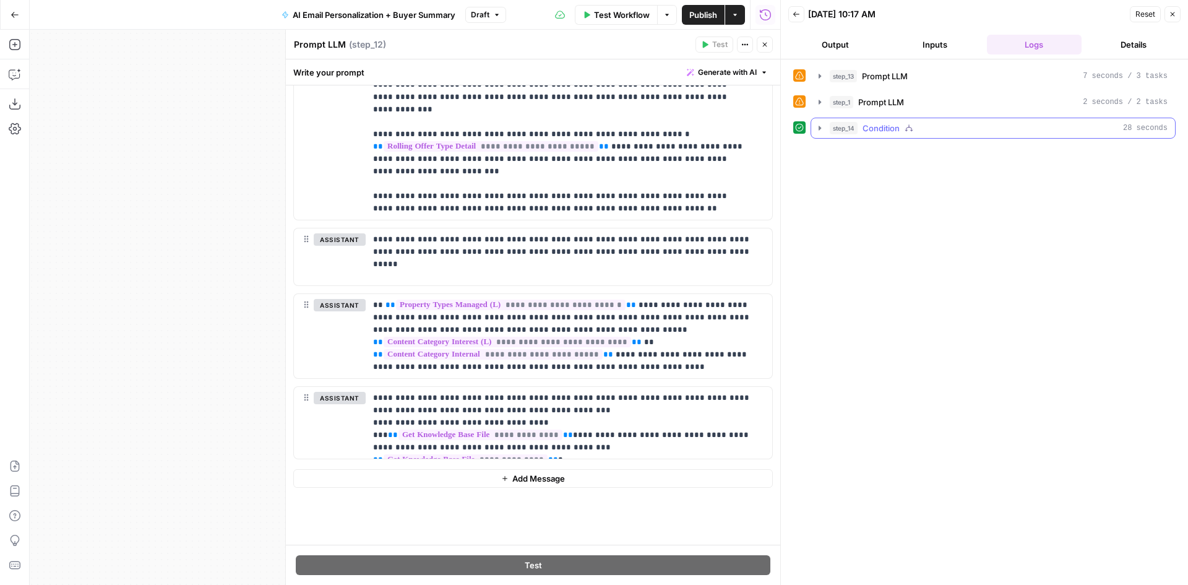
click at [822, 131] on icon "button" at bounding box center [820, 128] width 10 height 10
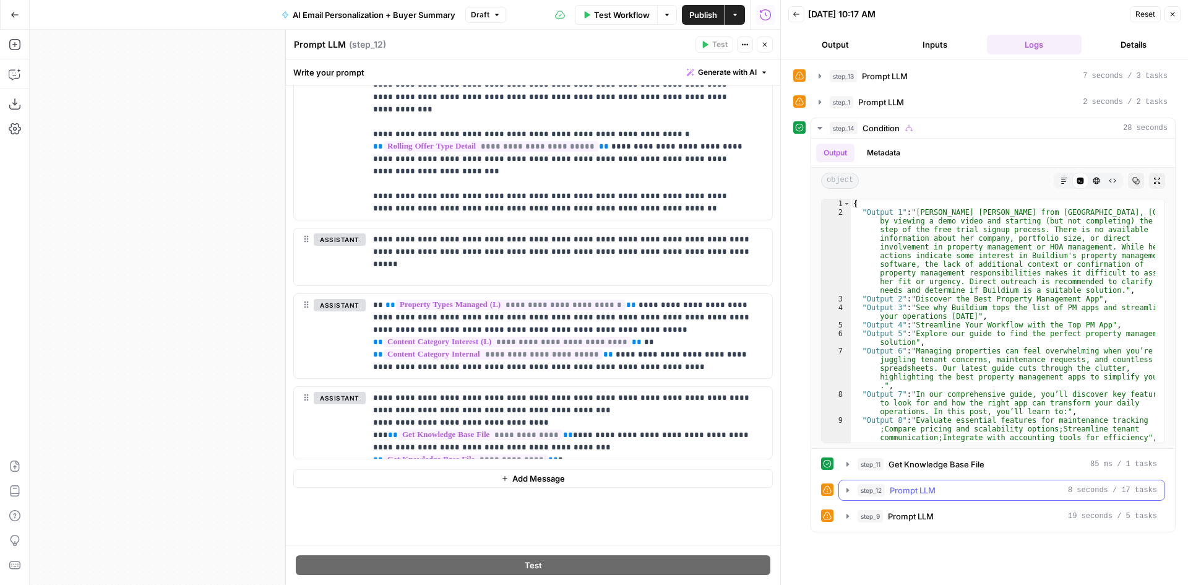
click at [844, 496] on button "step_12 Prompt LLM 8 seconds / 17 tasks" at bounding box center [1001, 490] width 325 height 20
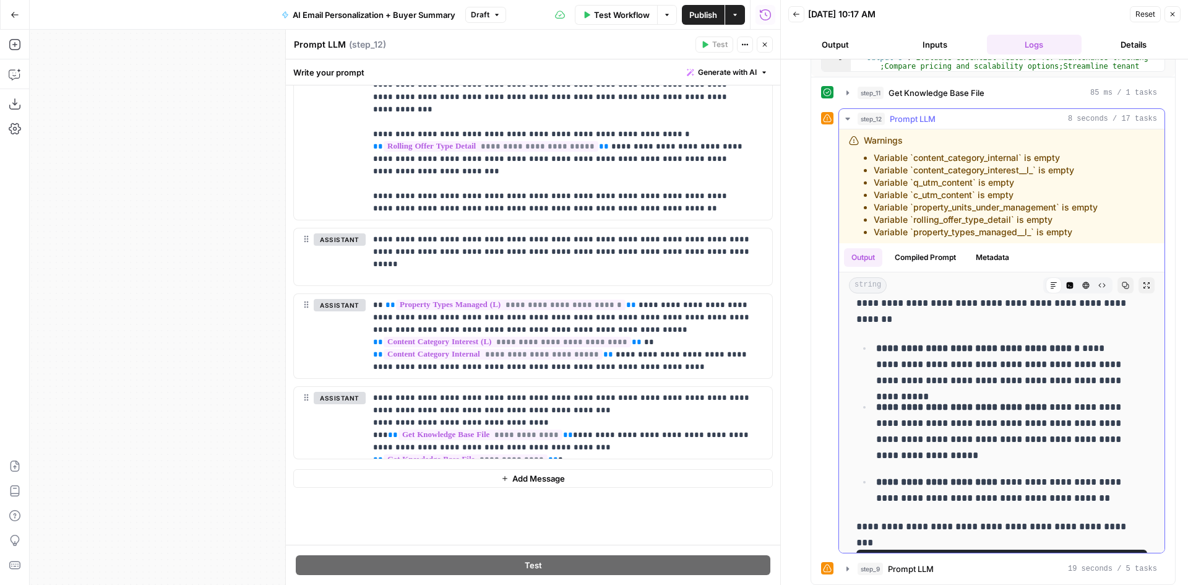
scroll to position [0, 0]
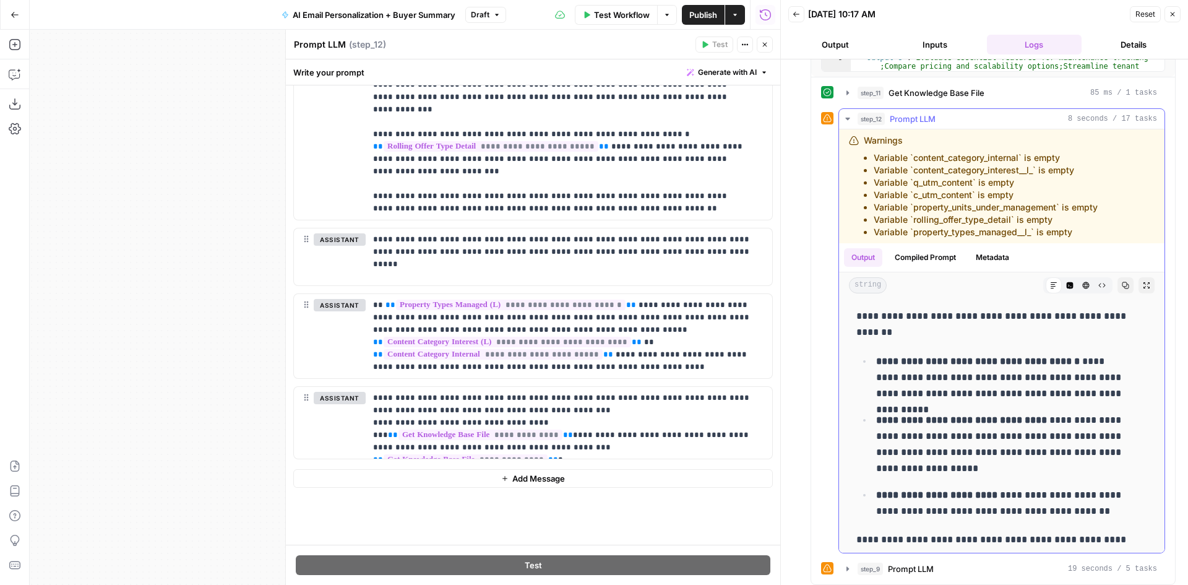
click at [1010, 450] on p "**********" at bounding box center [1002, 444] width 252 height 64
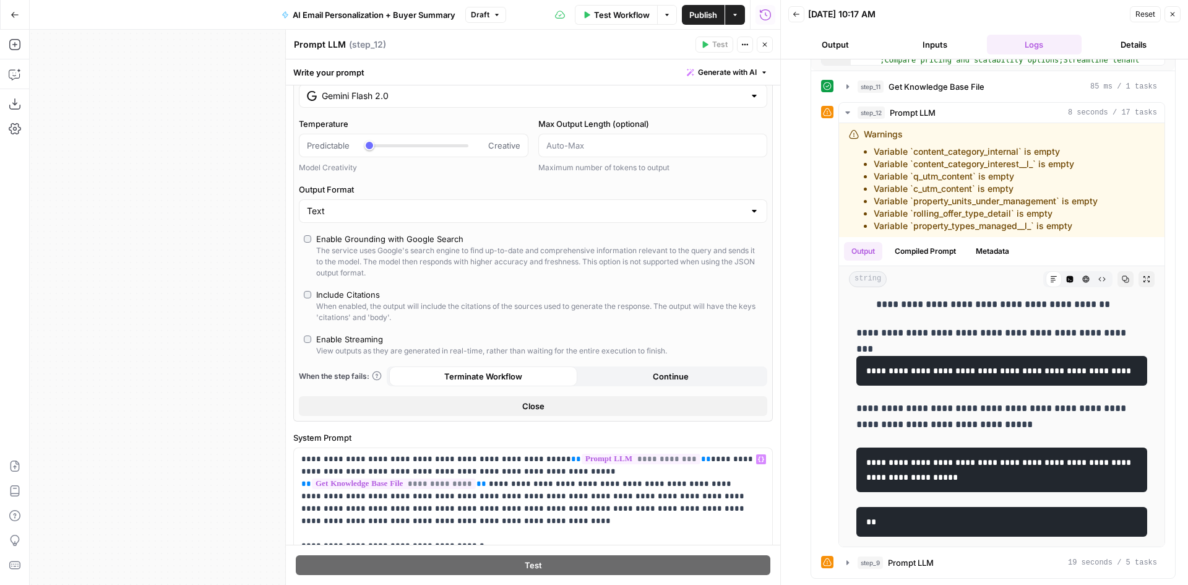
scroll to position [20, 0]
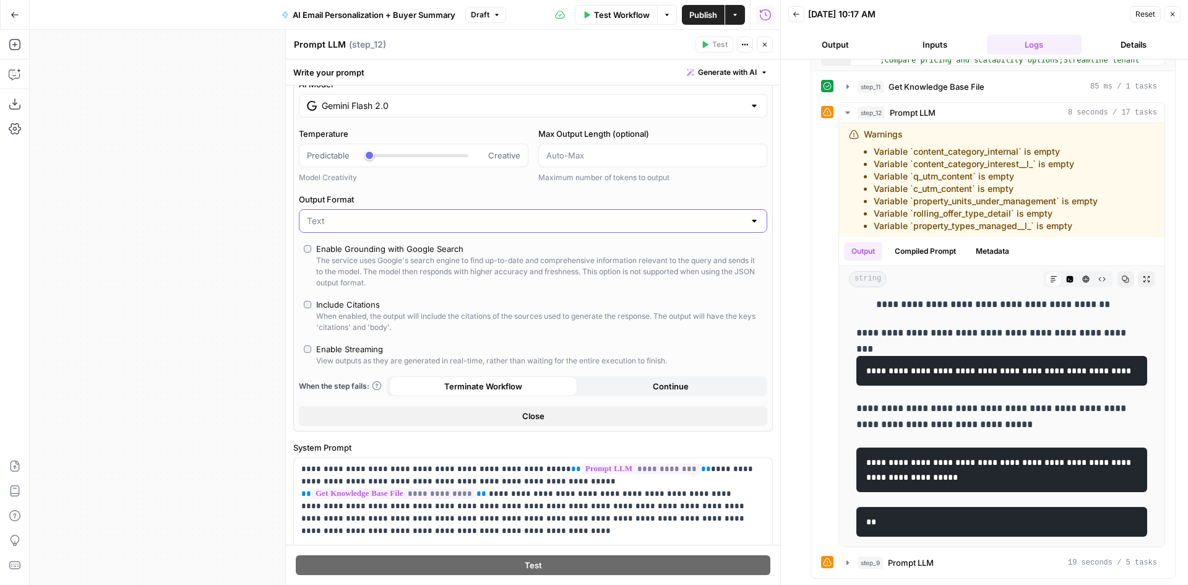
click at [558, 217] on input "Output Format" at bounding box center [525, 221] width 437 height 12
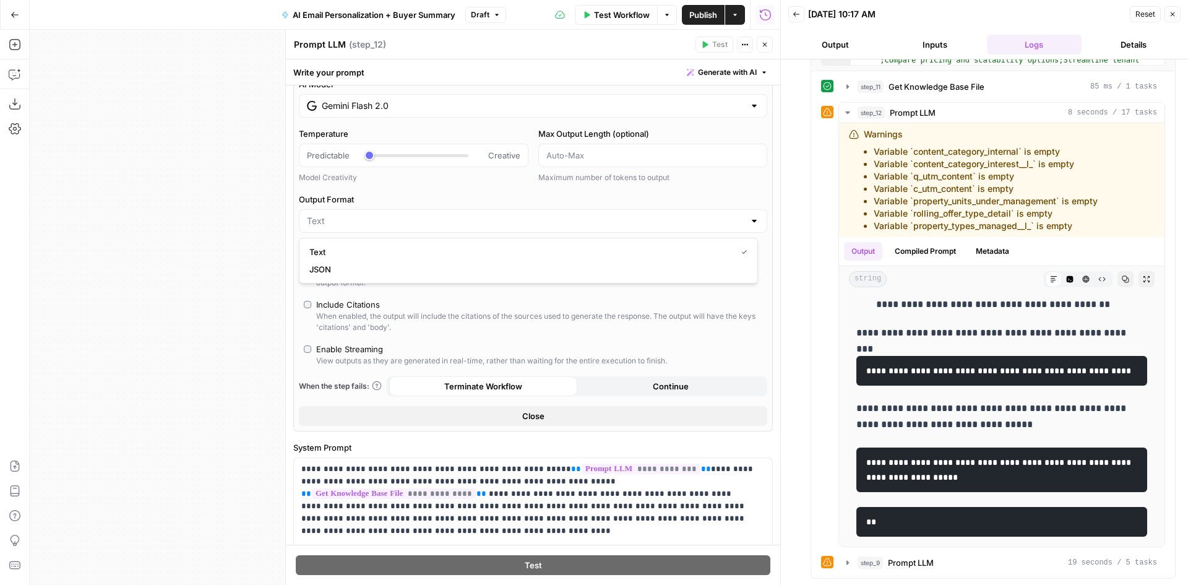
type input "Text"
click at [560, 191] on div "AI Model Gemini Flash 2.0 Temperature Predictable Creative Model Creativity Max…" at bounding box center [532, 251] width 479 height 359
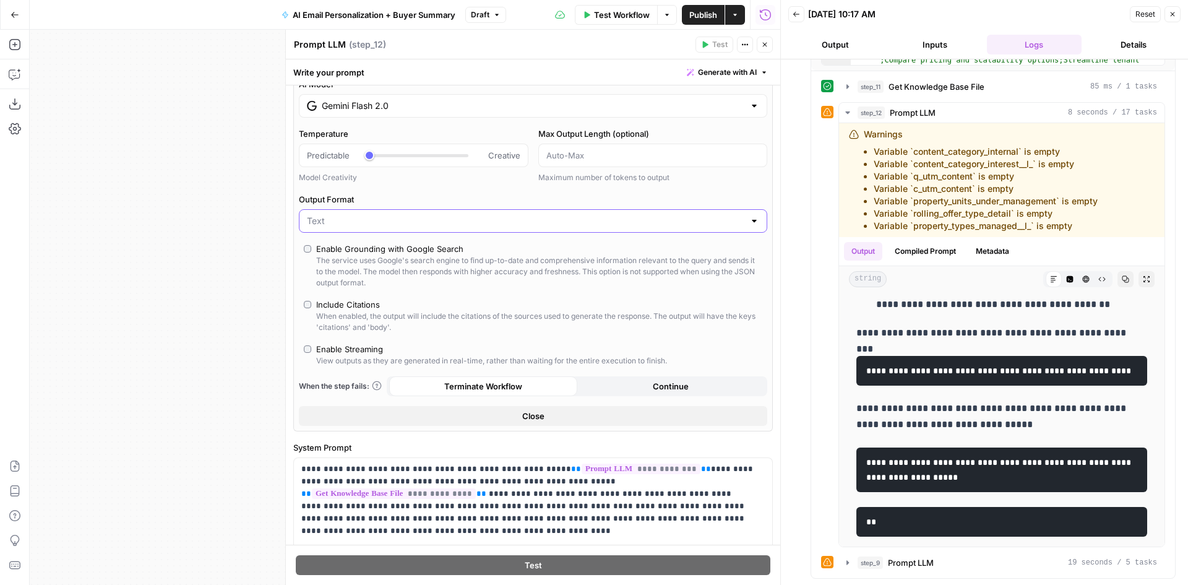
click at [426, 215] on input "Output Format" at bounding box center [525, 221] width 437 height 12
click at [384, 264] on span "JSON" at bounding box center [525, 269] width 433 height 12
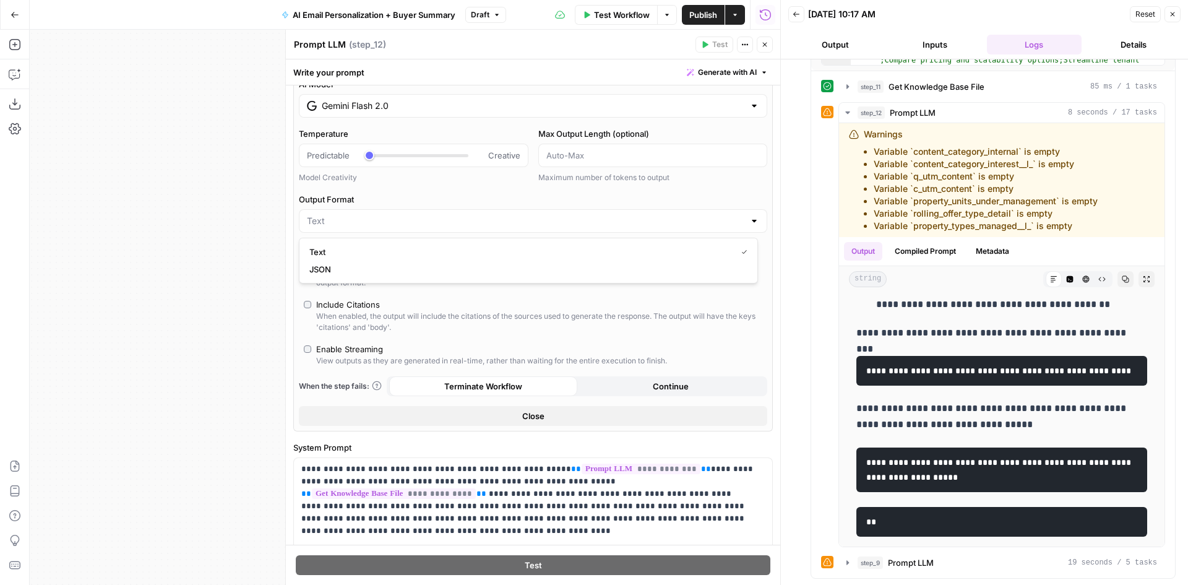
type input "JSON"
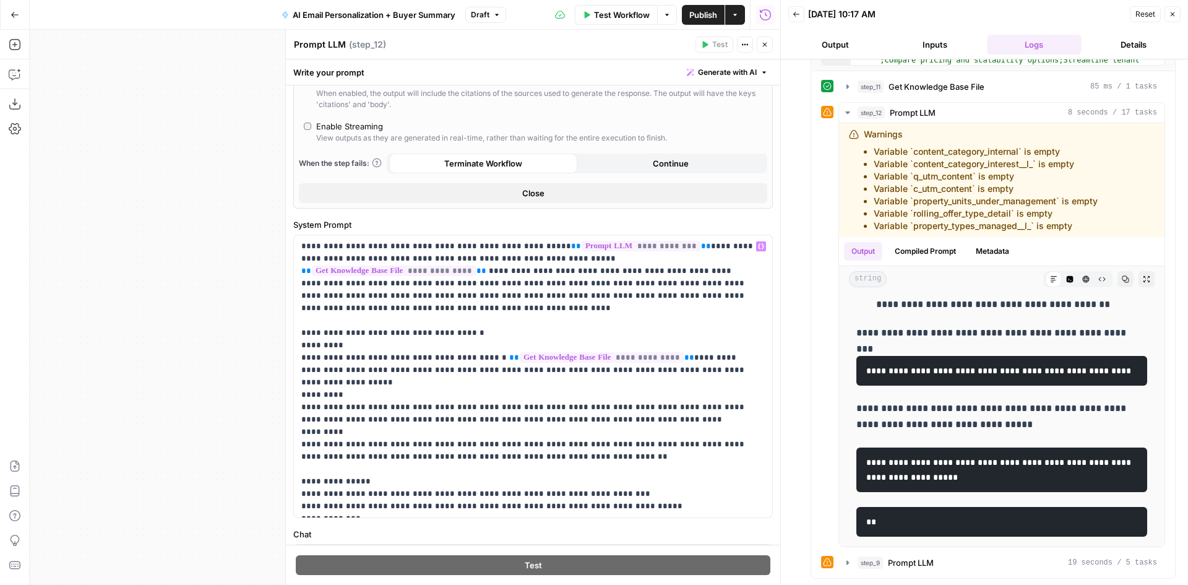
scroll to position [424, 0]
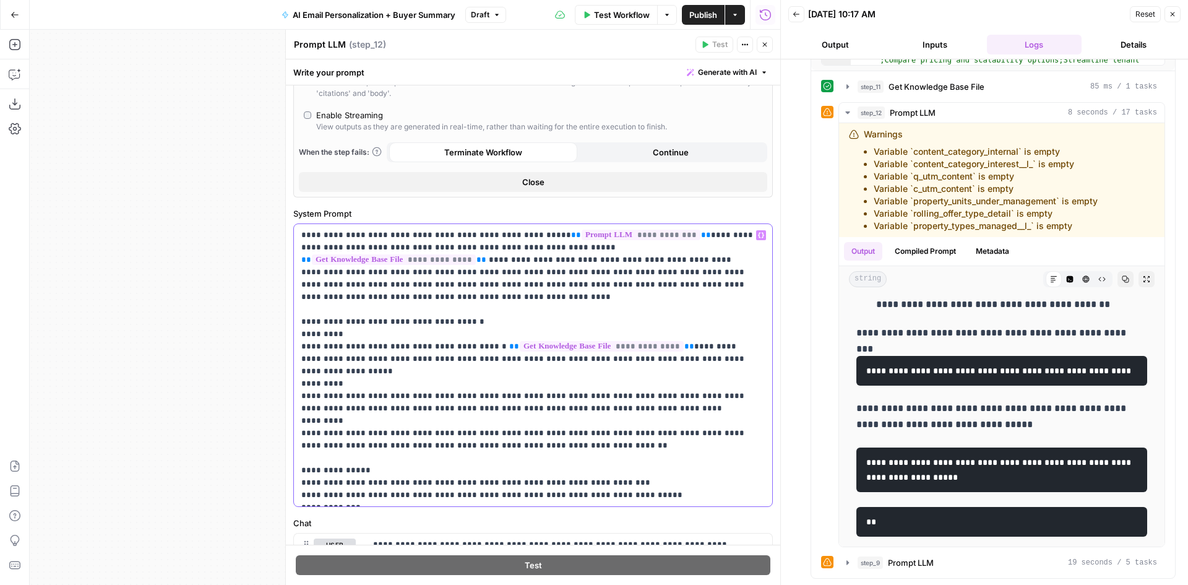
drag, startPoint x: 413, startPoint y: 311, endPoint x: 431, endPoint y: 311, distance: 17.9
click at [431, 311] on p "**********" at bounding box center [528, 365] width 454 height 272
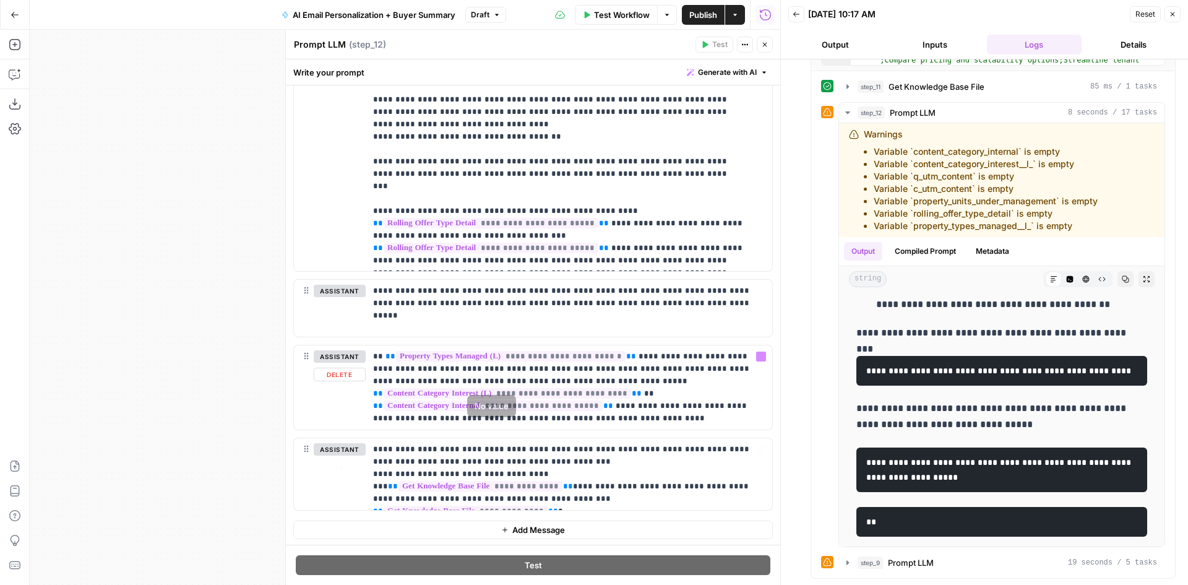
scroll to position [1209, 0]
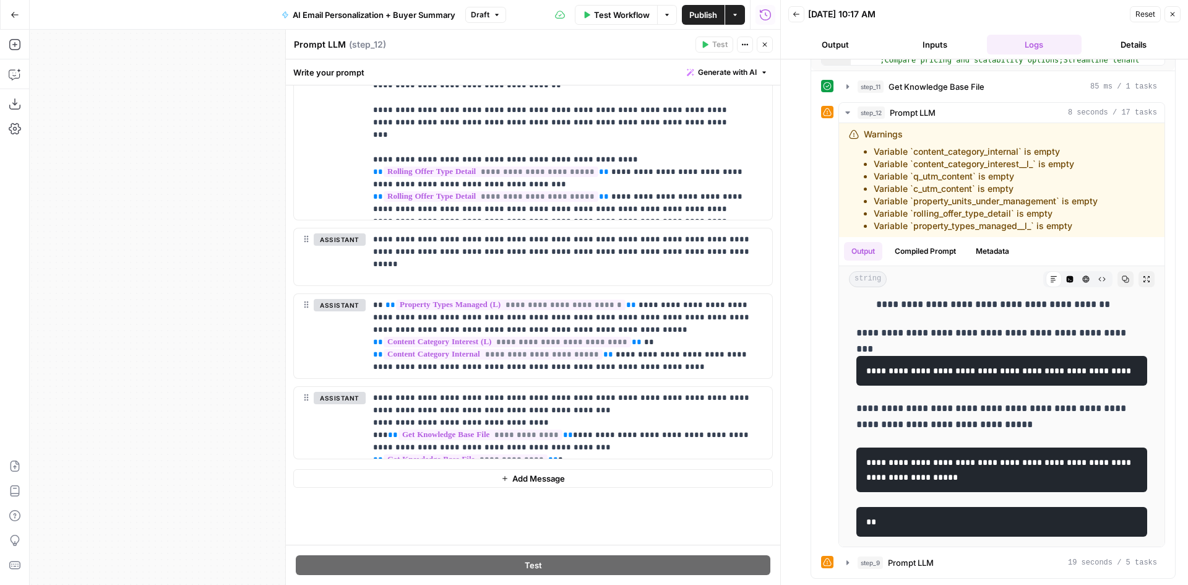
click at [609, 18] on span "Test Workflow" at bounding box center [622, 15] width 56 height 12
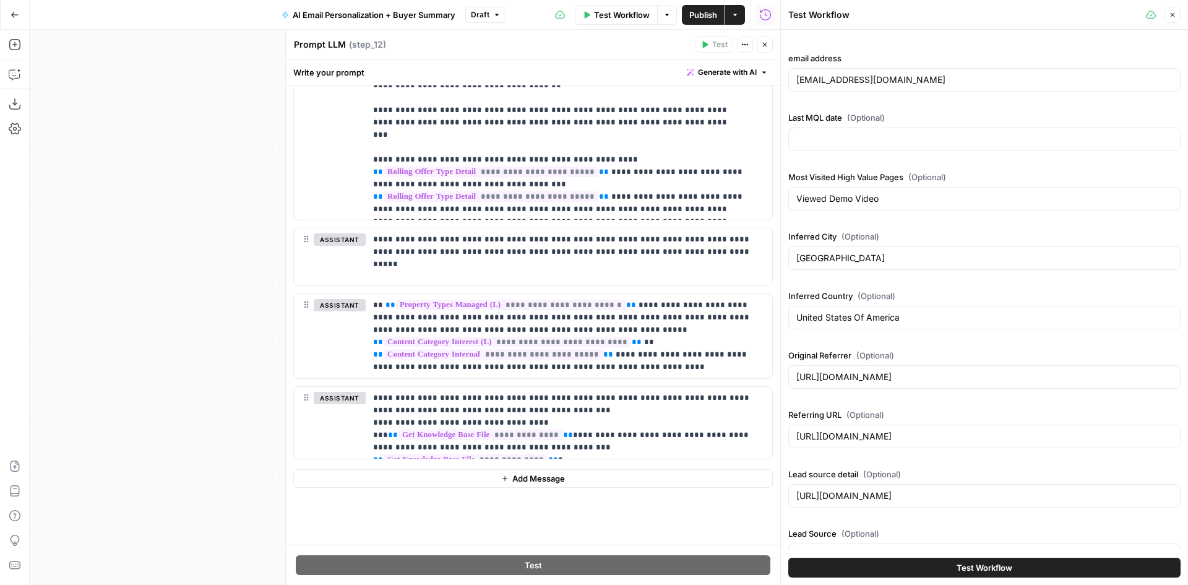
click at [922, 570] on button "Test Workflow" at bounding box center [984, 567] width 392 height 20
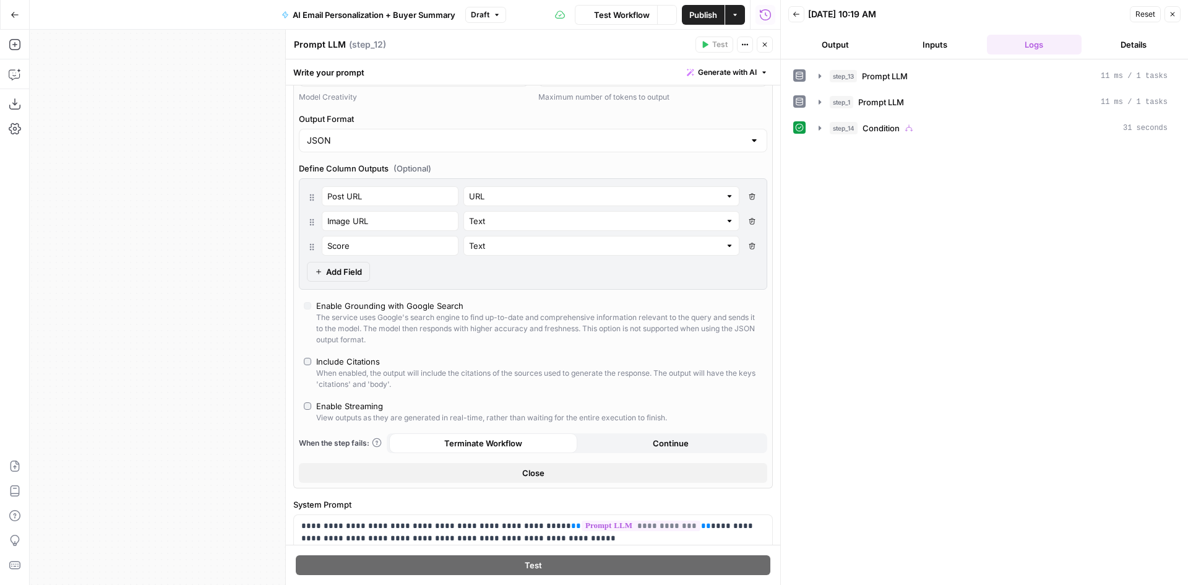
scroll to position [96, 0]
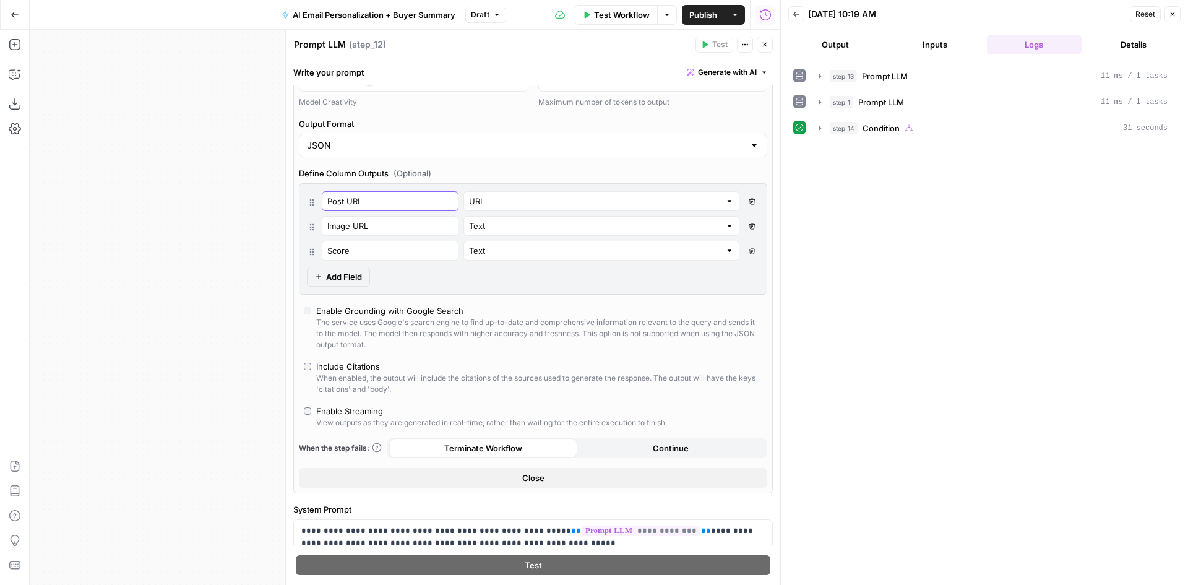
click at [356, 197] on input "Post URL" at bounding box center [390, 201] width 126 height 12
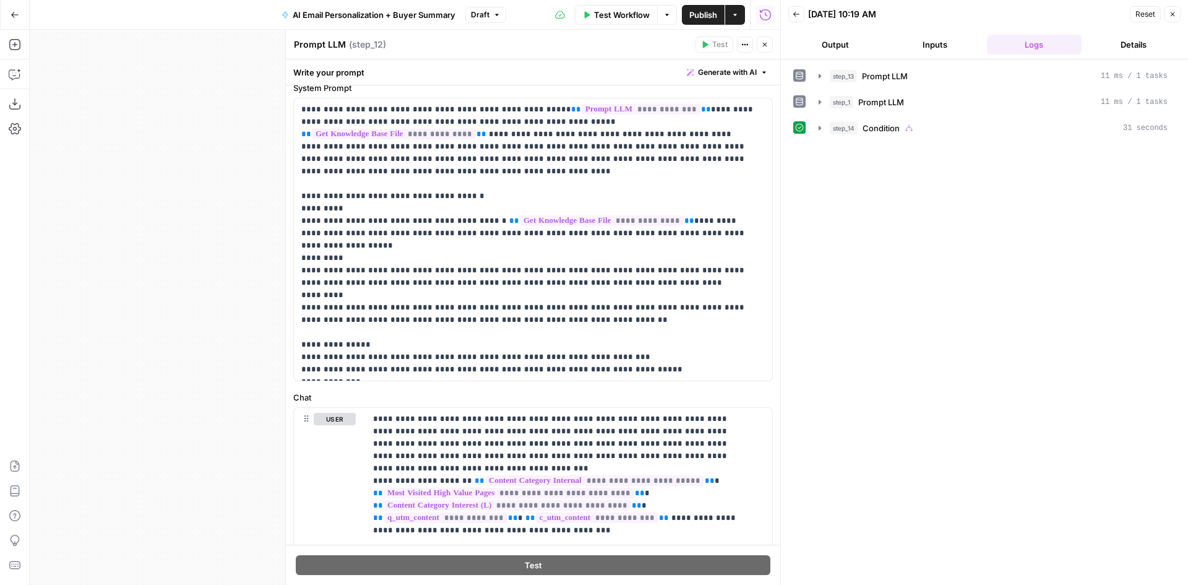
scroll to position [653, 0]
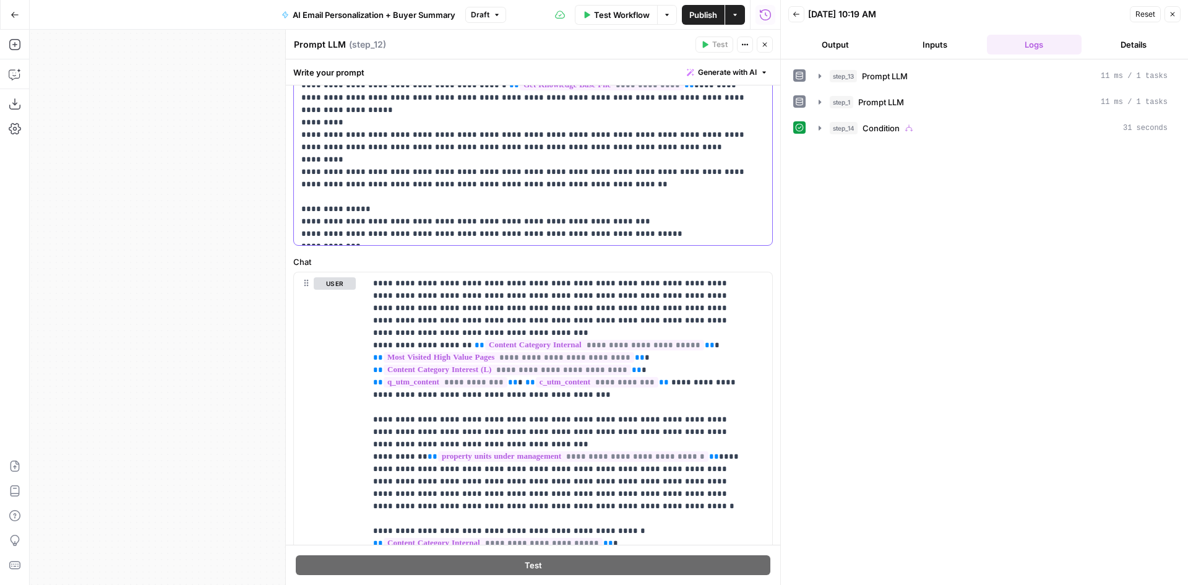
drag, startPoint x: 306, startPoint y: 194, endPoint x: 335, endPoint y: 197, distance: 28.7
click at [337, 196] on p "**********" at bounding box center [528, 104] width 454 height 272
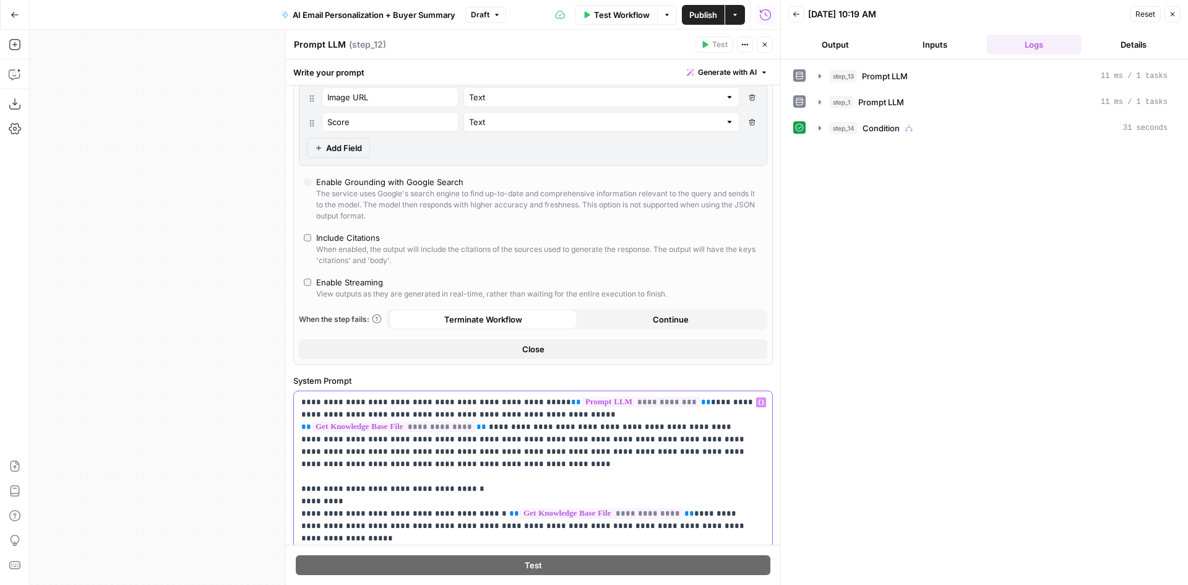
scroll to position [220, 0]
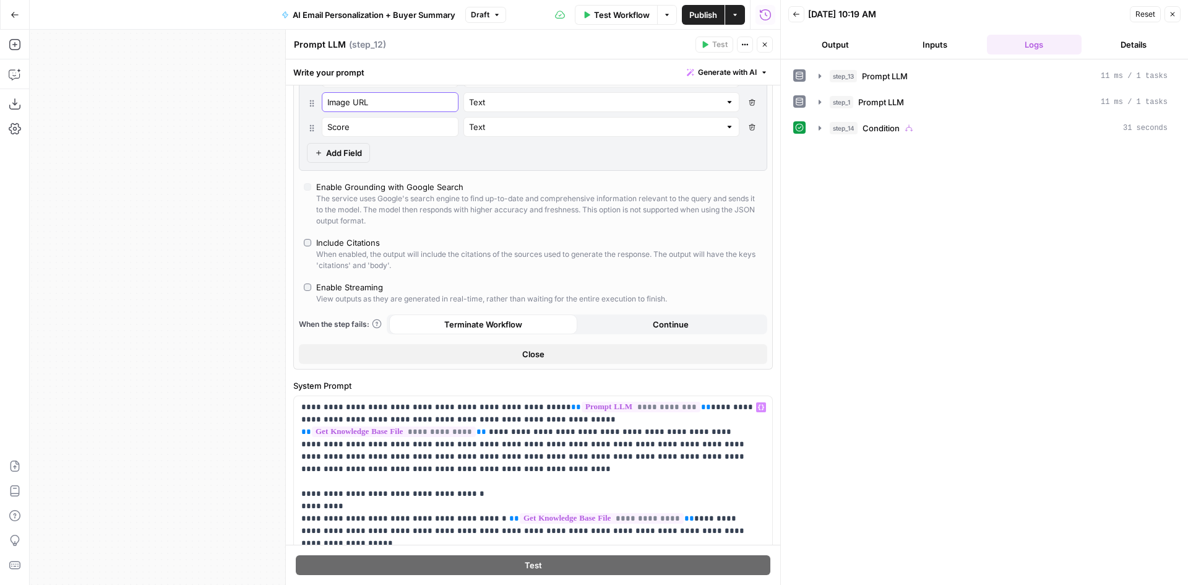
click at [330, 101] on input "Image URL" at bounding box center [390, 102] width 126 height 12
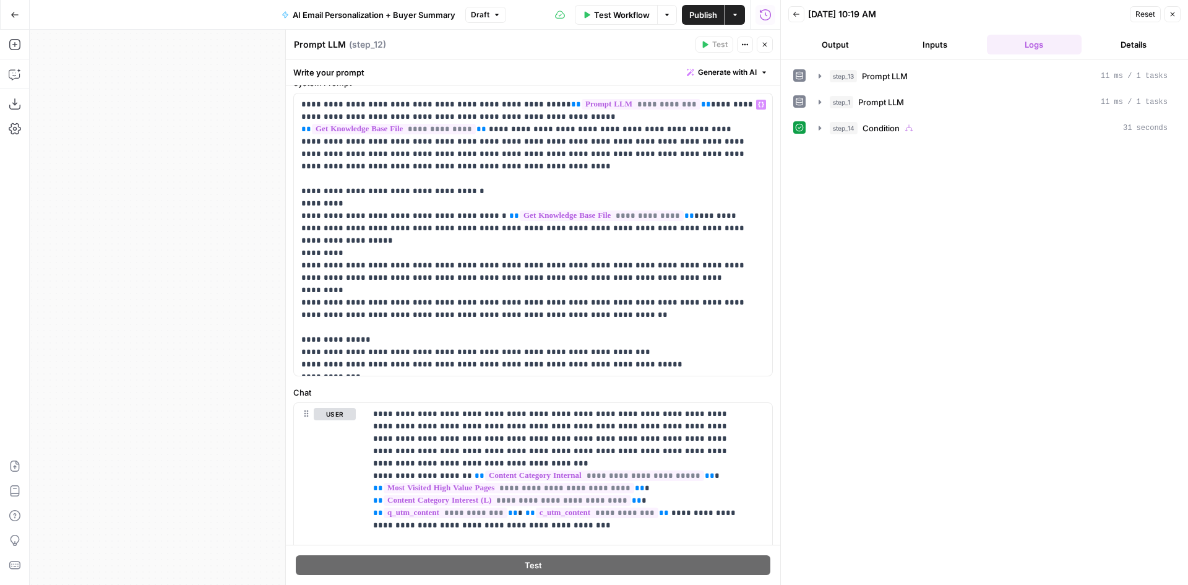
scroll to position [591, 0]
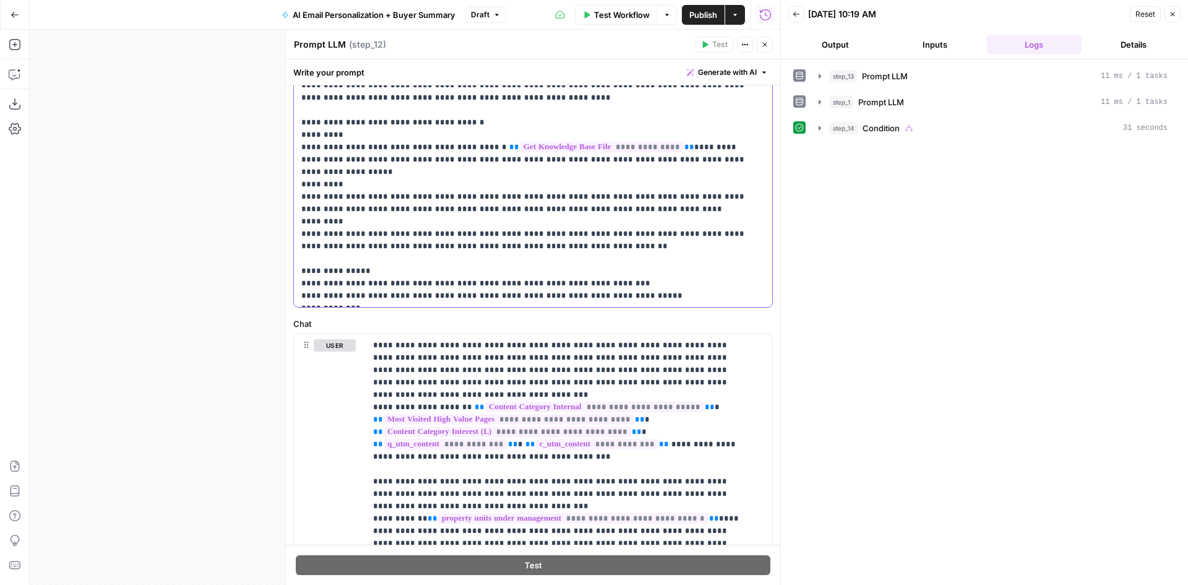
drag, startPoint x: 338, startPoint y: 272, endPoint x: 307, endPoint y: 274, distance: 31.6
click at [307, 274] on p "**********" at bounding box center [528, 166] width 454 height 272
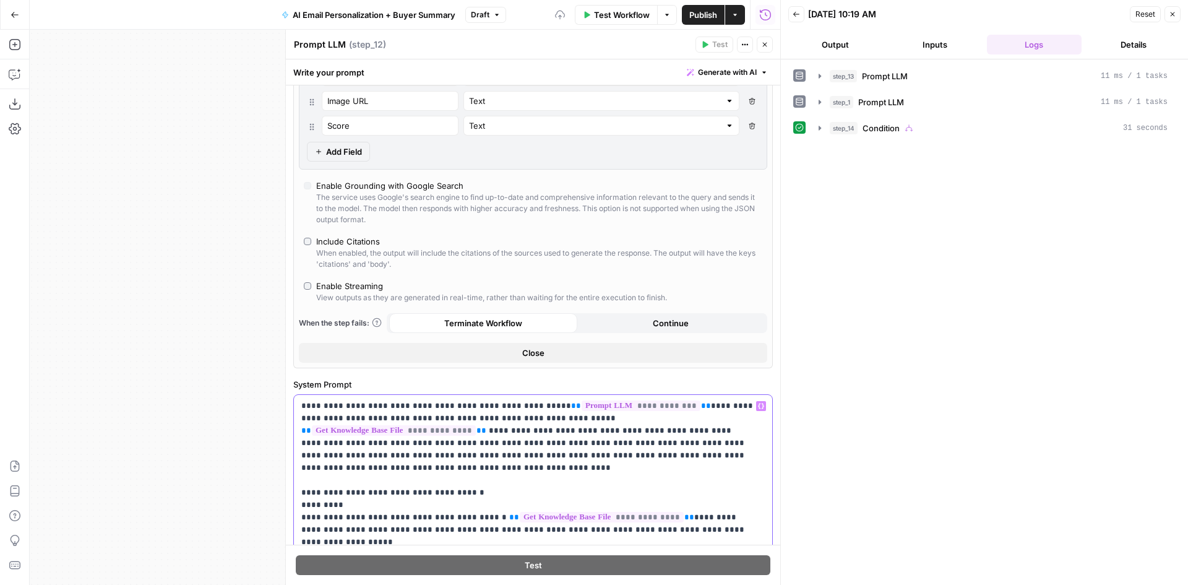
scroll to position [220, 0]
click at [363, 124] on input "Score" at bounding box center [390, 127] width 126 height 12
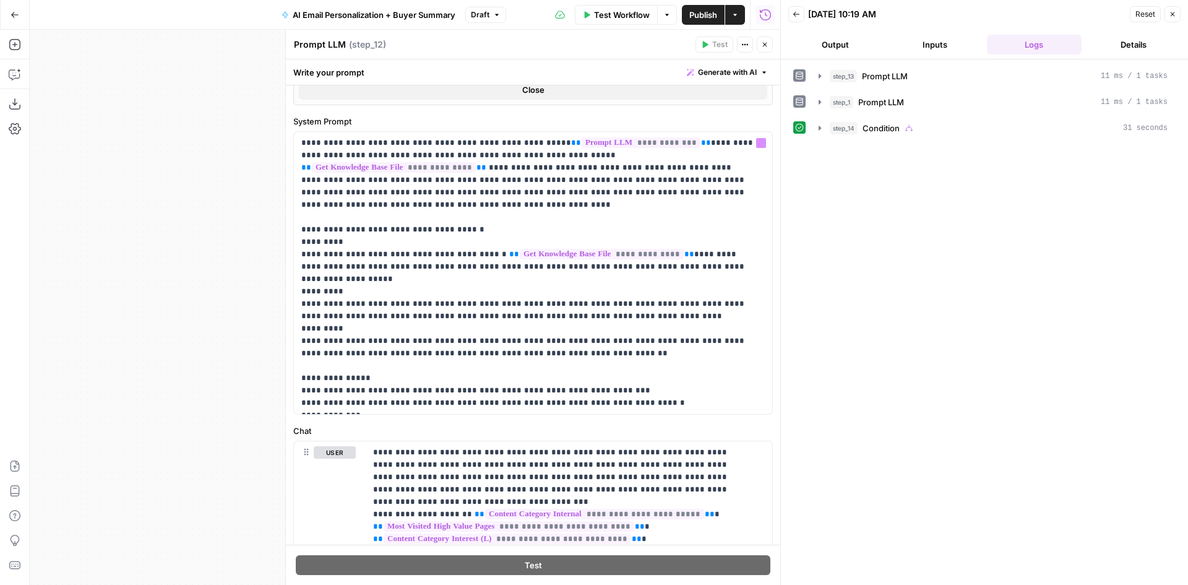
scroll to position [591, 0]
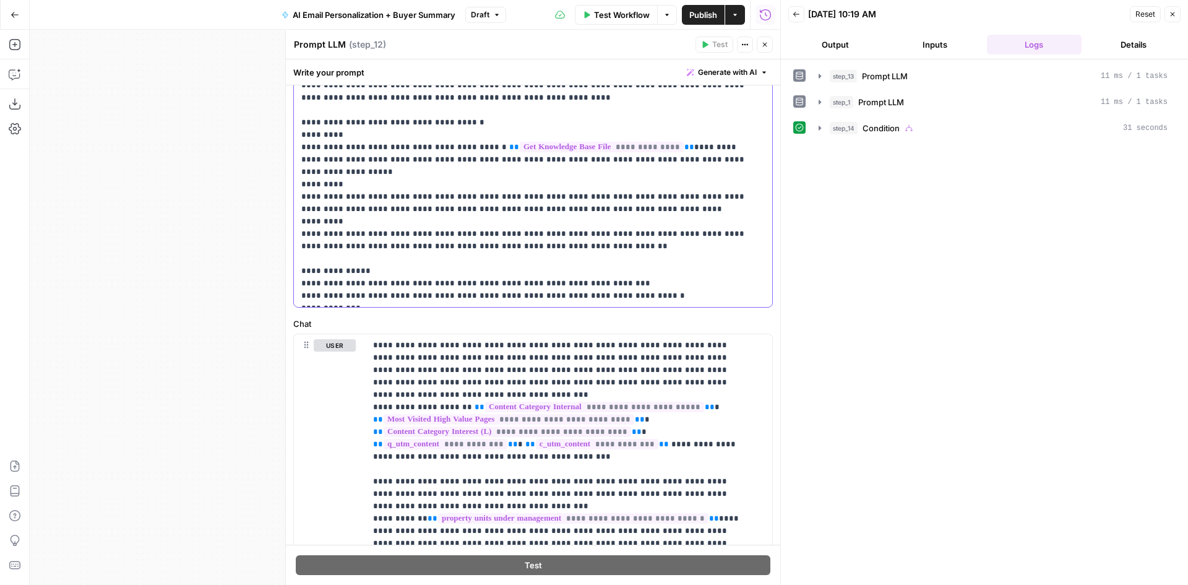
drag, startPoint x: 306, startPoint y: 286, endPoint x: 338, endPoint y: 286, distance: 32.2
click at [338, 286] on p "**********" at bounding box center [528, 166] width 454 height 272
click at [818, 132] on icon "button" at bounding box center [820, 128] width 10 height 10
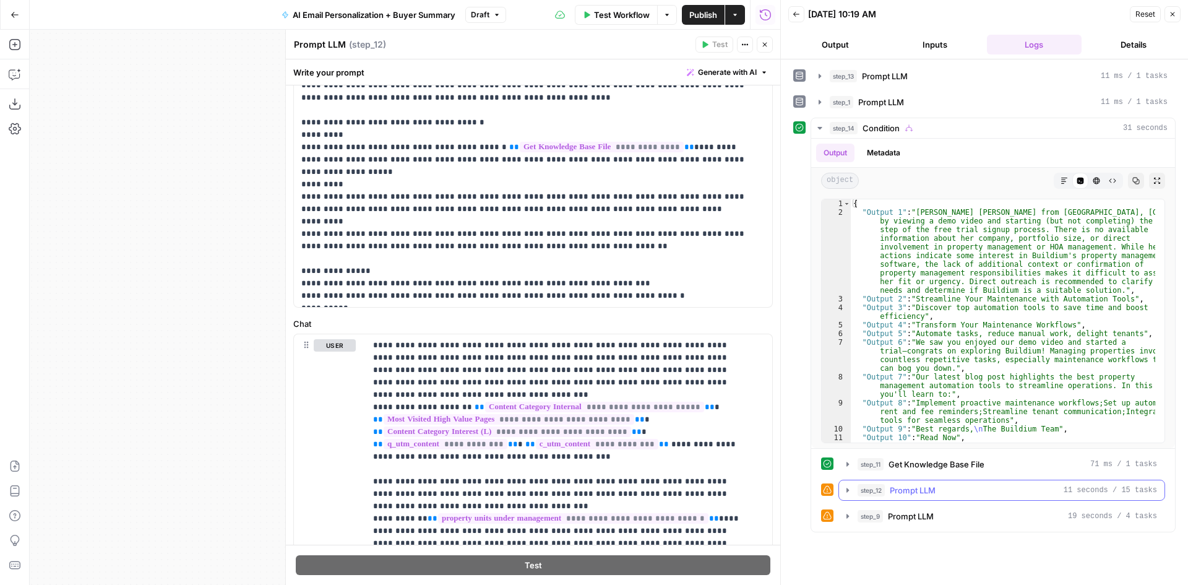
click at [850, 492] on icon "button" at bounding box center [848, 490] width 10 height 10
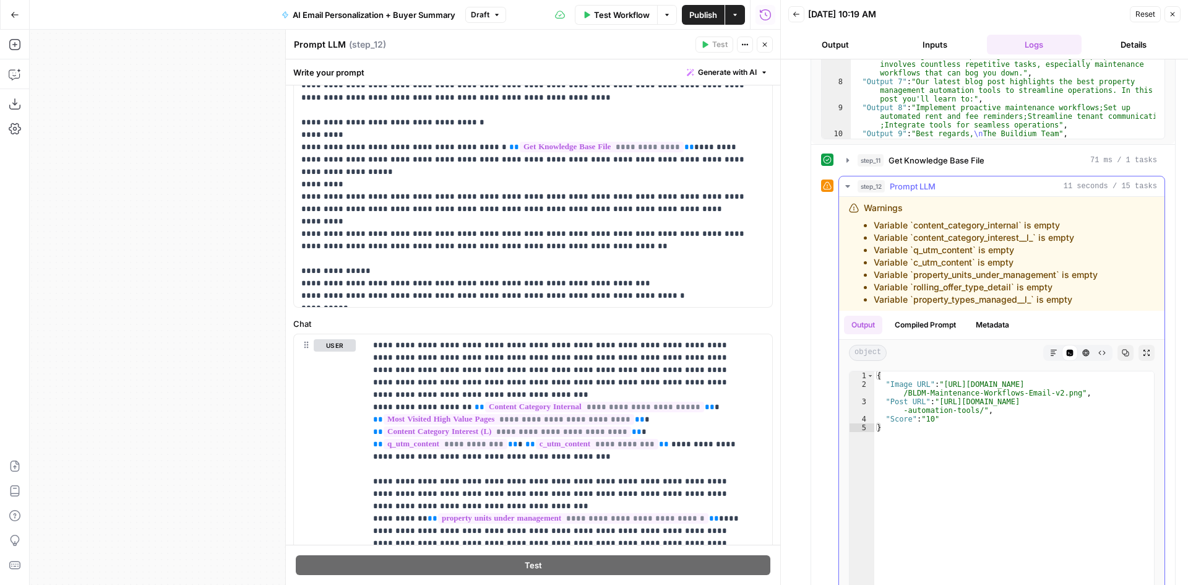
scroll to position [377, 0]
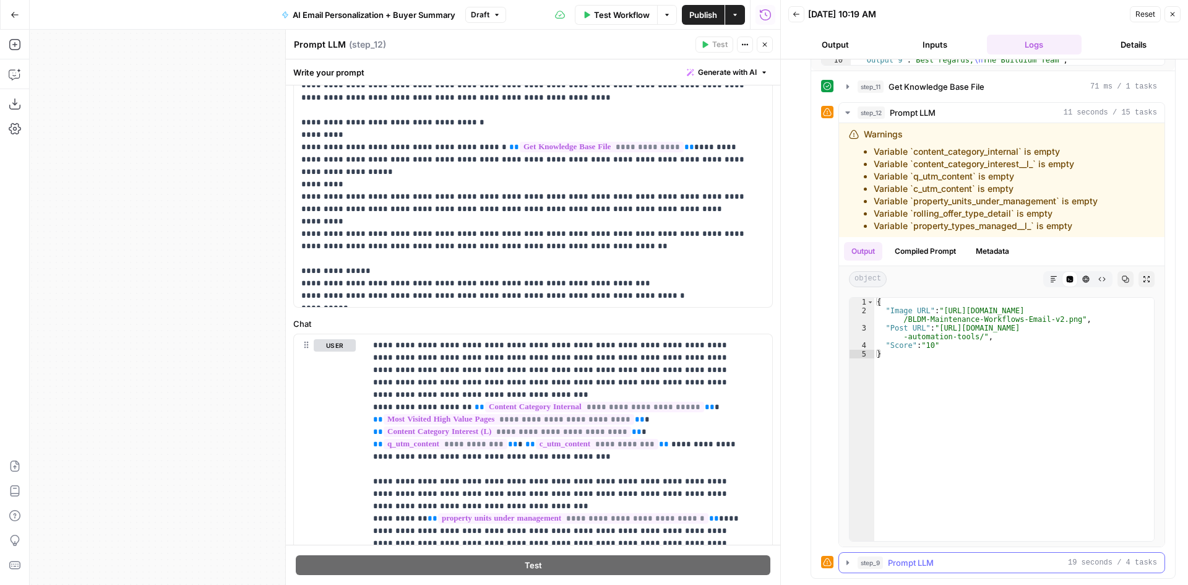
click at [849, 565] on icon "button" at bounding box center [848, 562] width 10 height 10
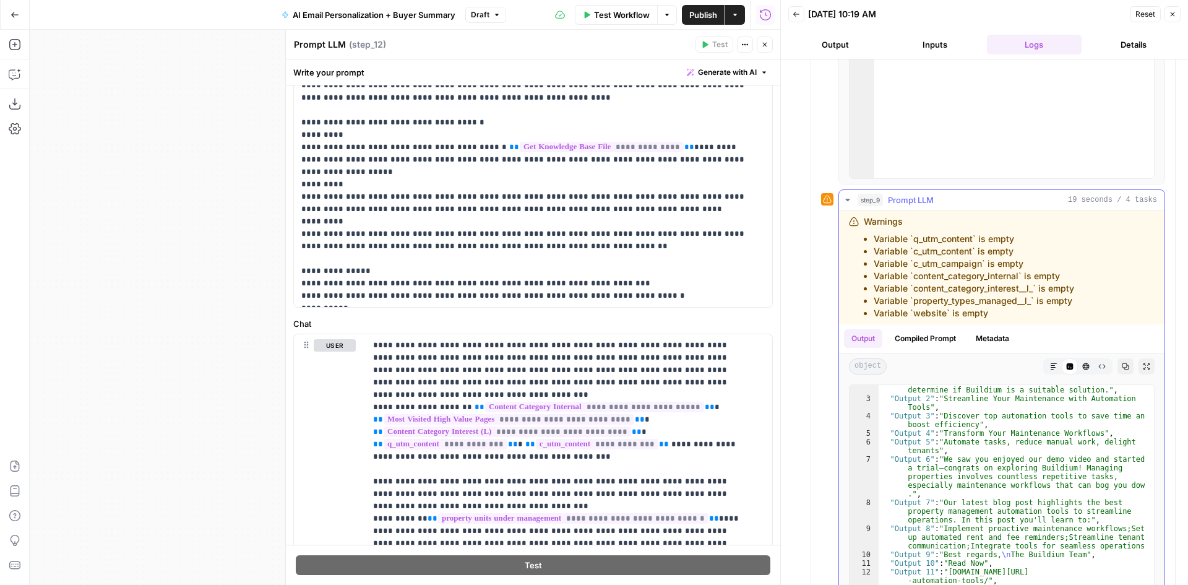
scroll to position [801, 0]
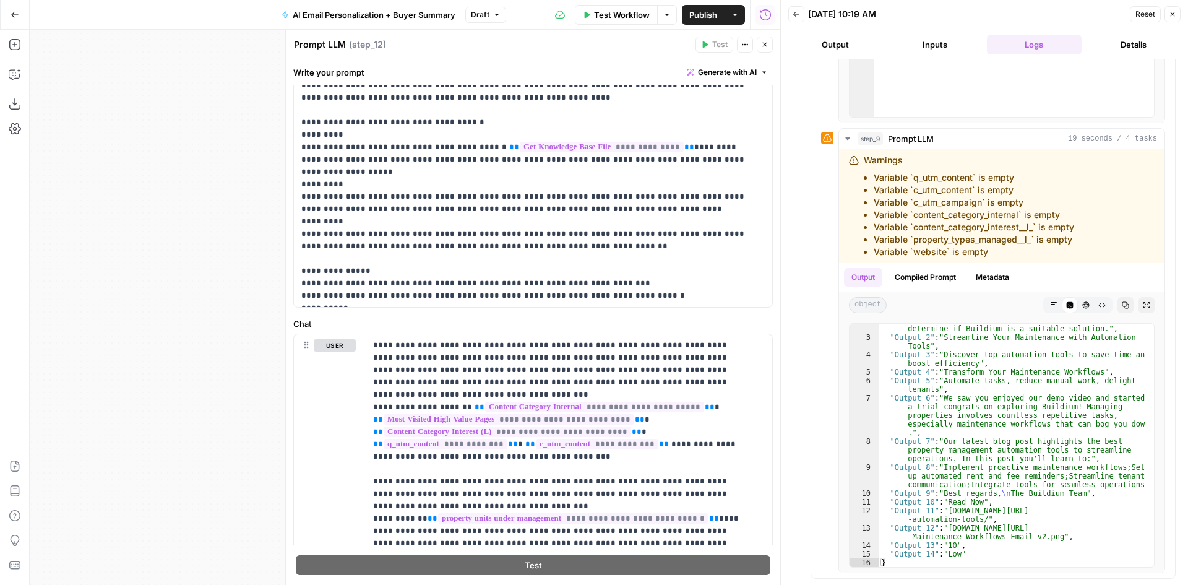
click at [607, 9] on span "Test Workflow" at bounding box center [622, 15] width 56 height 12
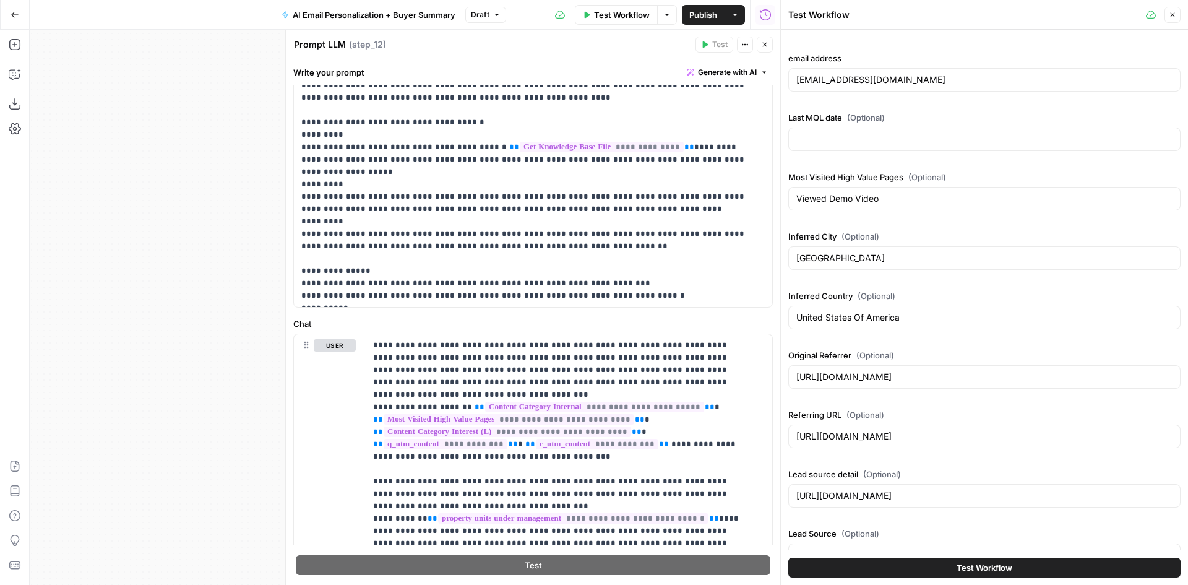
click at [873, 570] on button "Test Workflow" at bounding box center [984, 567] width 392 height 20
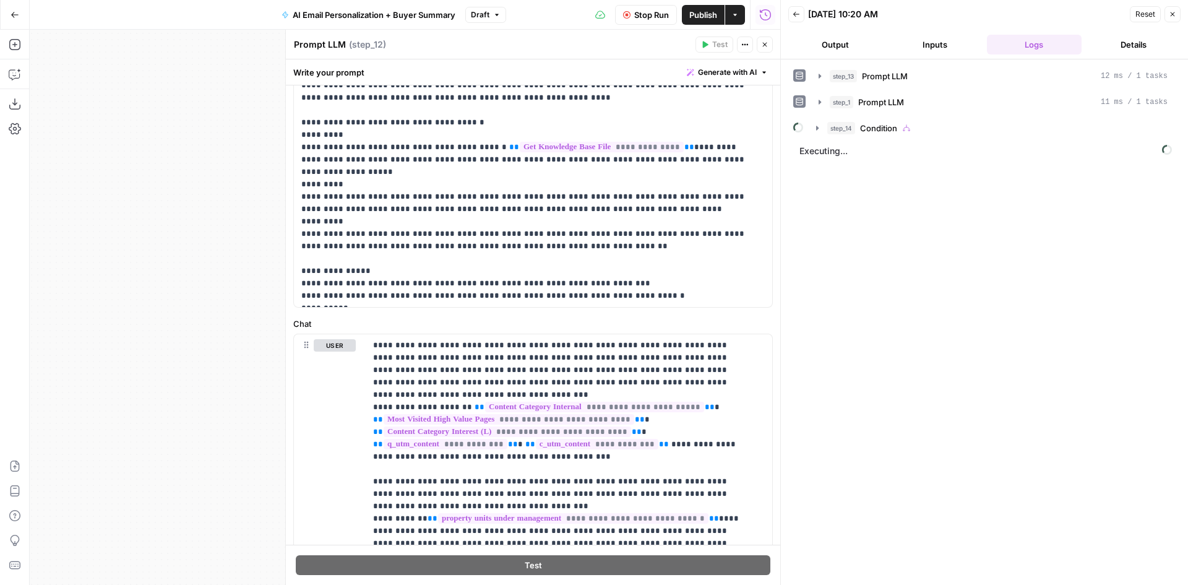
click at [766, 46] on icon "button" at bounding box center [764, 44] width 7 height 7
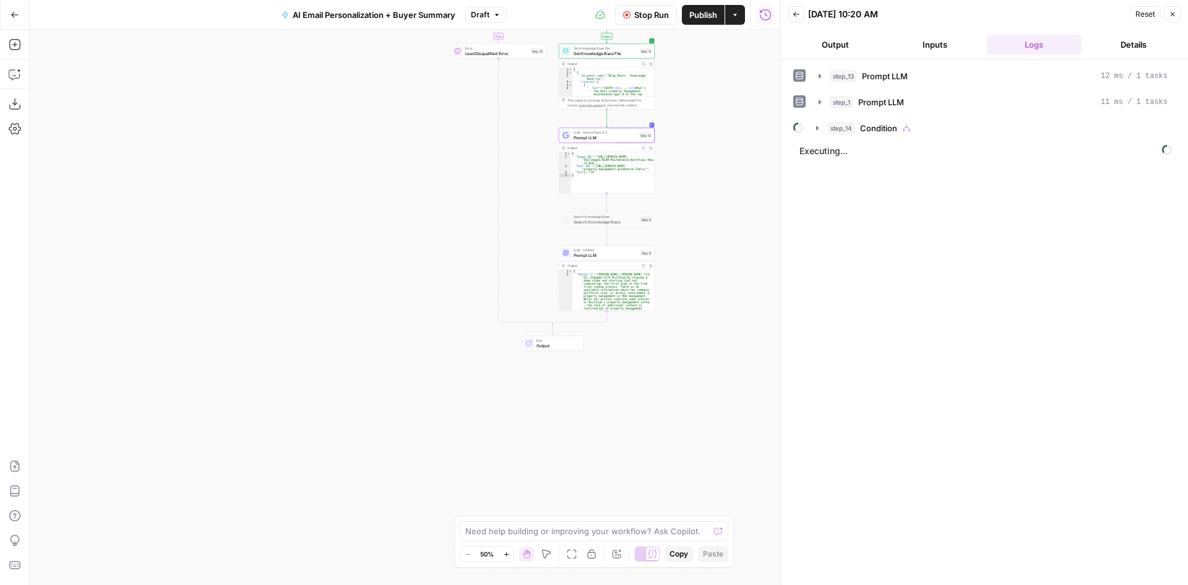
drag, startPoint x: 744, startPoint y: 461, endPoint x: 690, endPoint y: 171, distance: 295.2
click at [690, 171] on div "**********" at bounding box center [405, 307] width 750 height 555
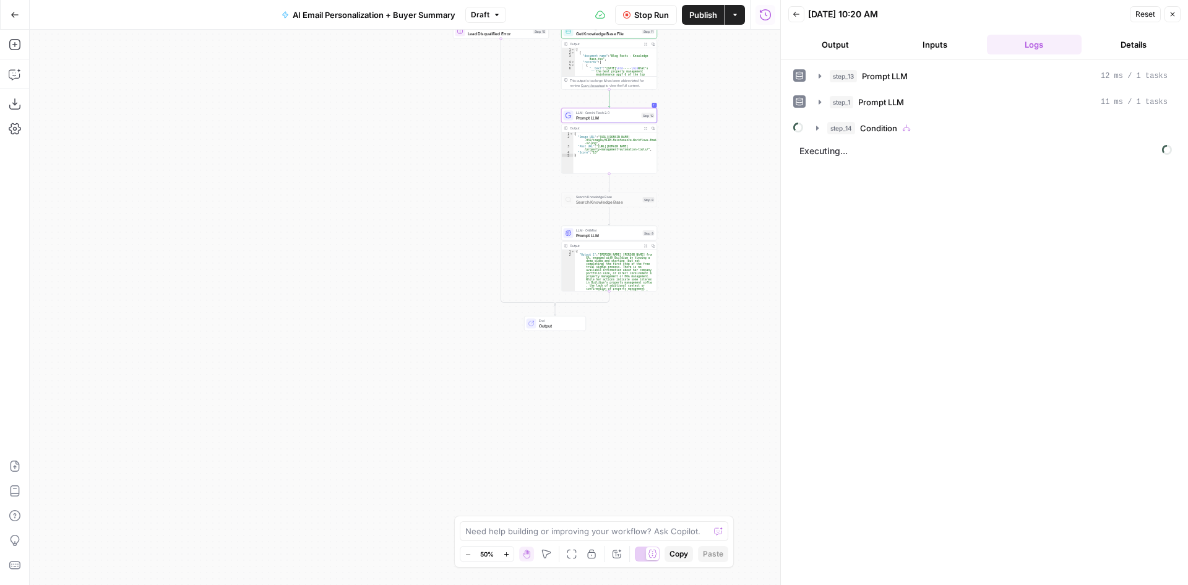
click at [608, 237] on span "Prompt LLM" at bounding box center [608, 235] width 64 height 6
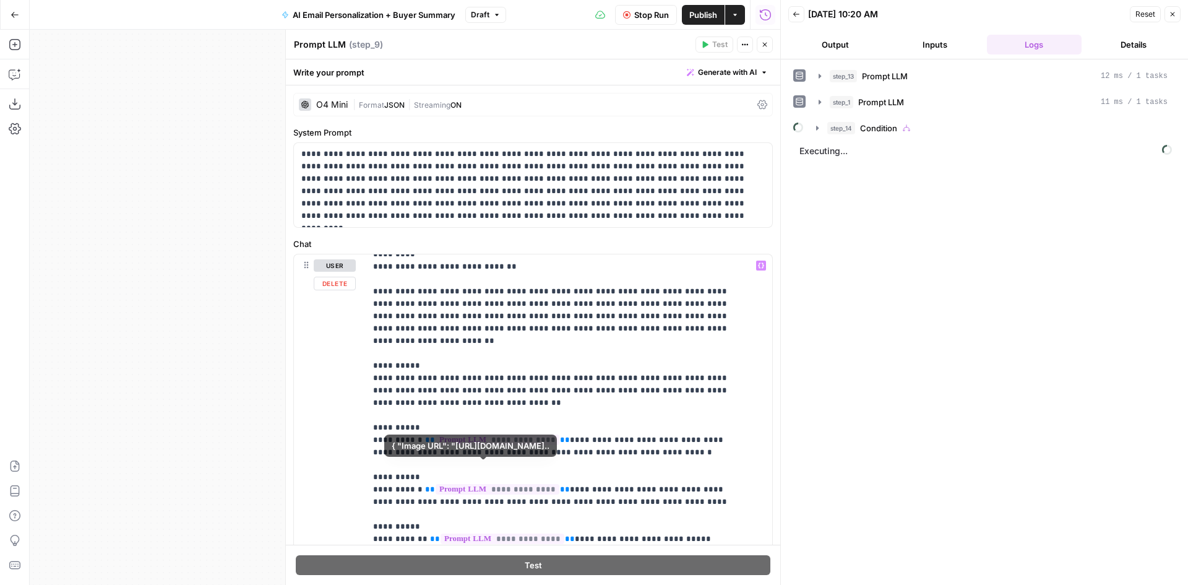
scroll to position [619, 0]
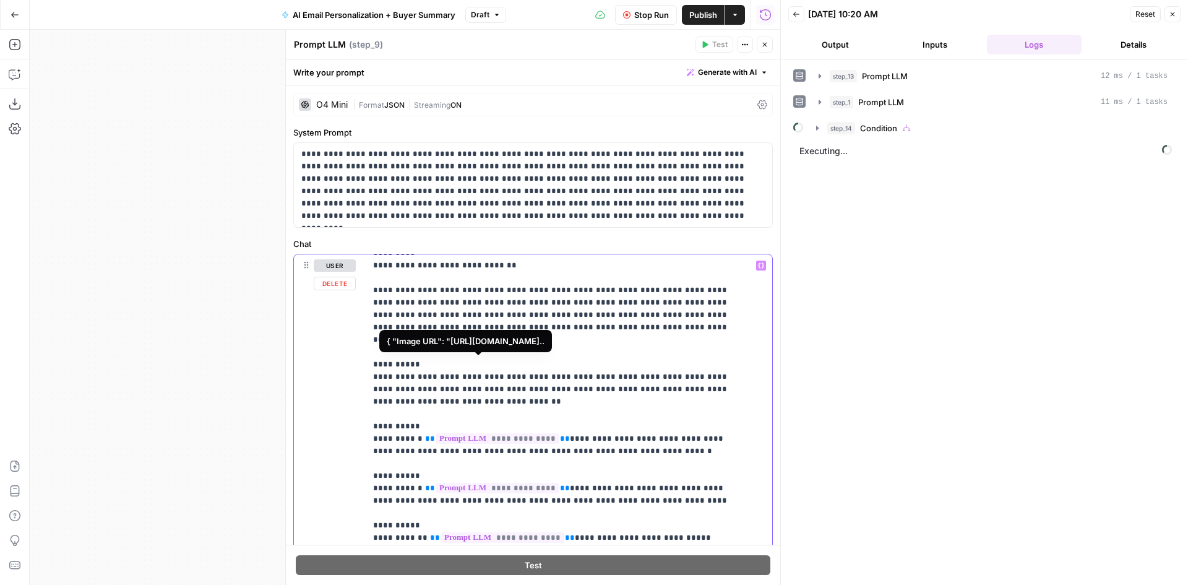
click at [513, 433] on span "**********" at bounding box center [497, 438] width 124 height 11
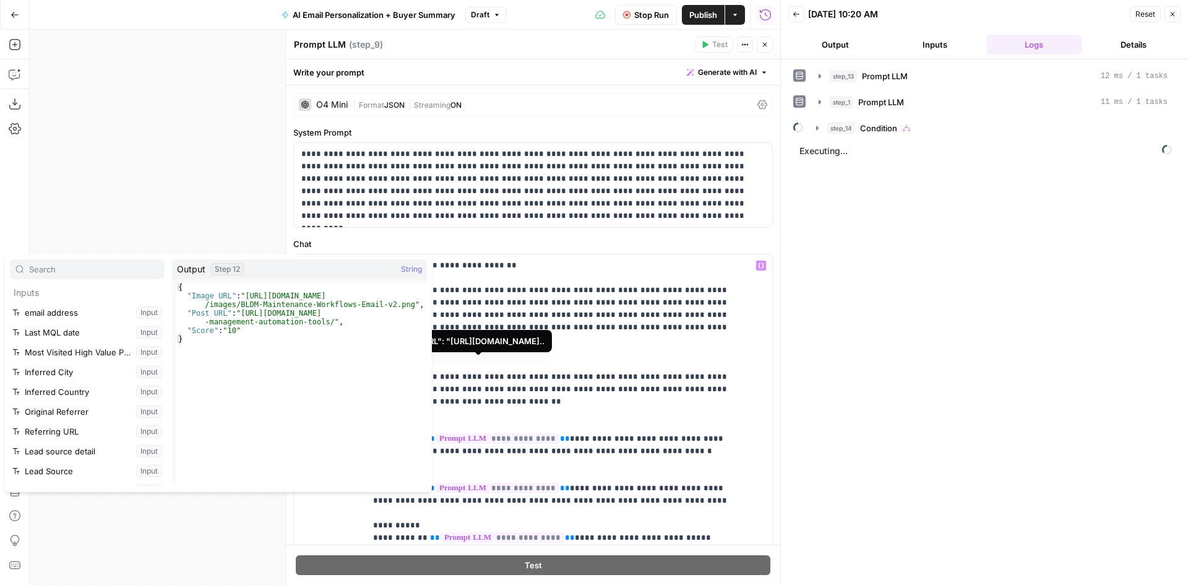
scroll to position [350, 0]
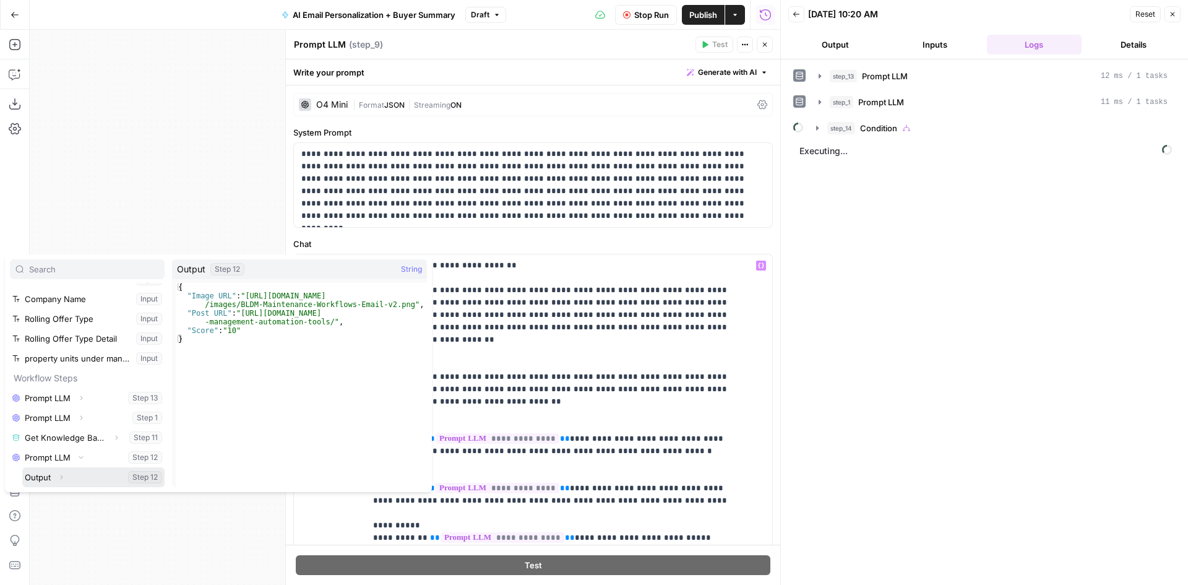
click at [58, 480] on icon "button" at bounding box center [61, 476] width 7 height 7
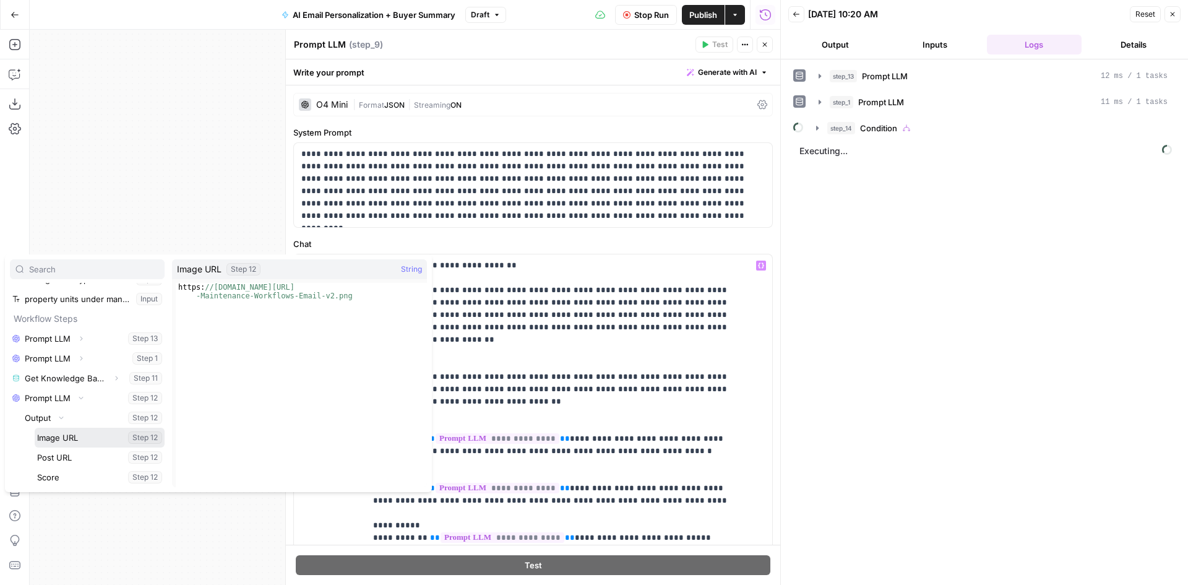
click at [69, 440] on button "Select variable Image URL" at bounding box center [100, 437] width 130 height 20
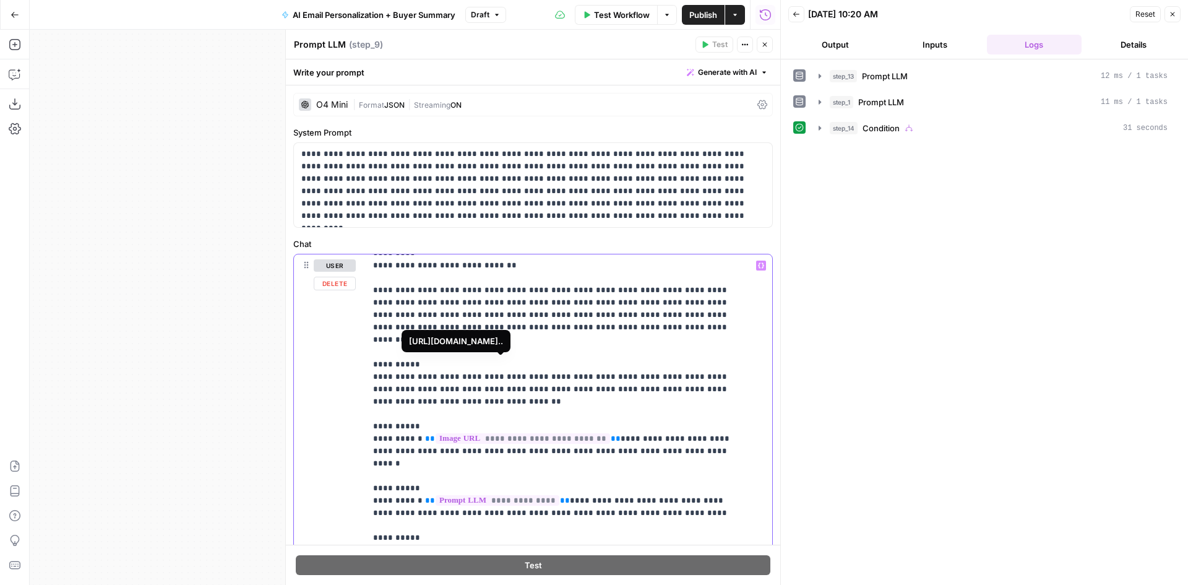
drag, startPoint x: 584, startPoint y: 376, endPoint x: 424, endPoint y: 379, distance: 159.6
click at [424, 379] on p "**********" at bounding box center [559, 482] width 373 height 1683
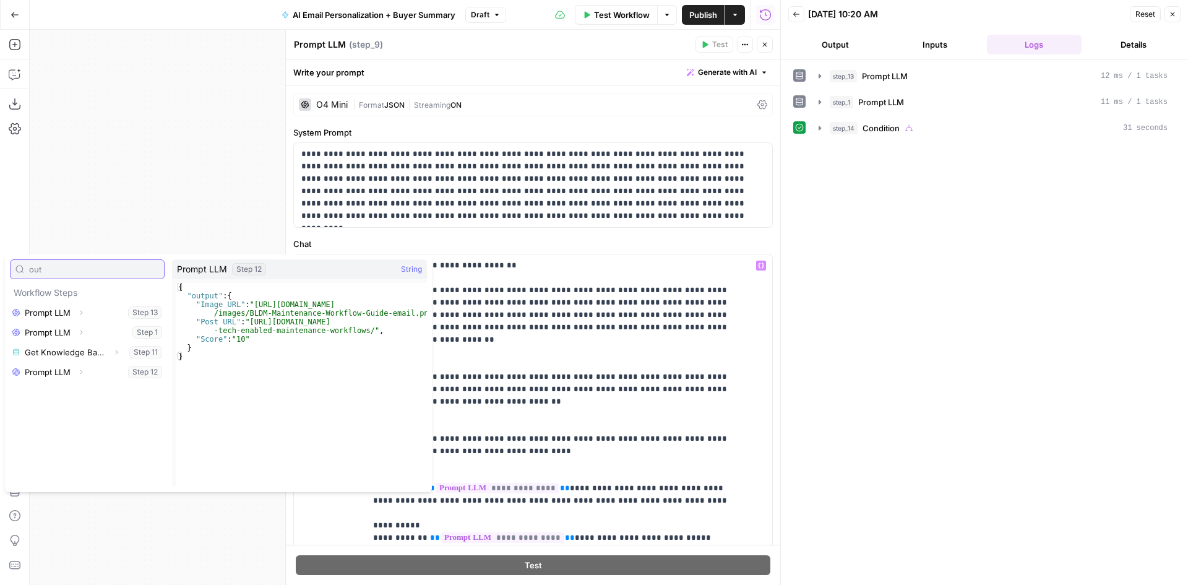
type input "out"
click at [80, 371] on icon "button" at bounding box center [80, 371] width 7 height 7
click at [60, 394] on icon "button" at bounding box center [61, 391] width 7 height 7
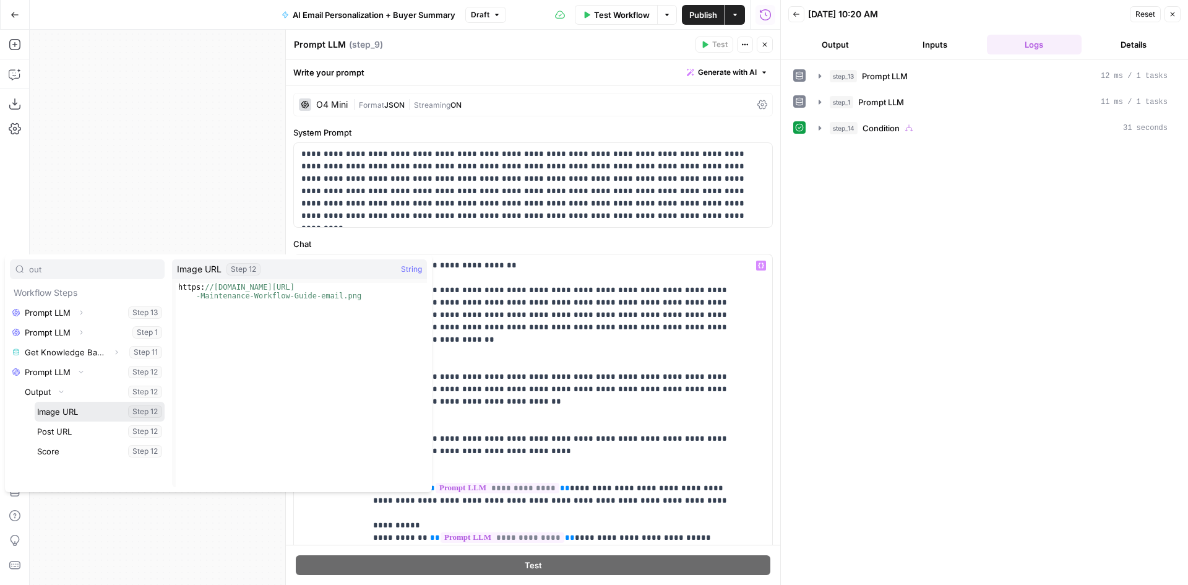
click at [81, 410] on button "Select variable Image URL" at bounding box center [100, 411] width 130 height 20
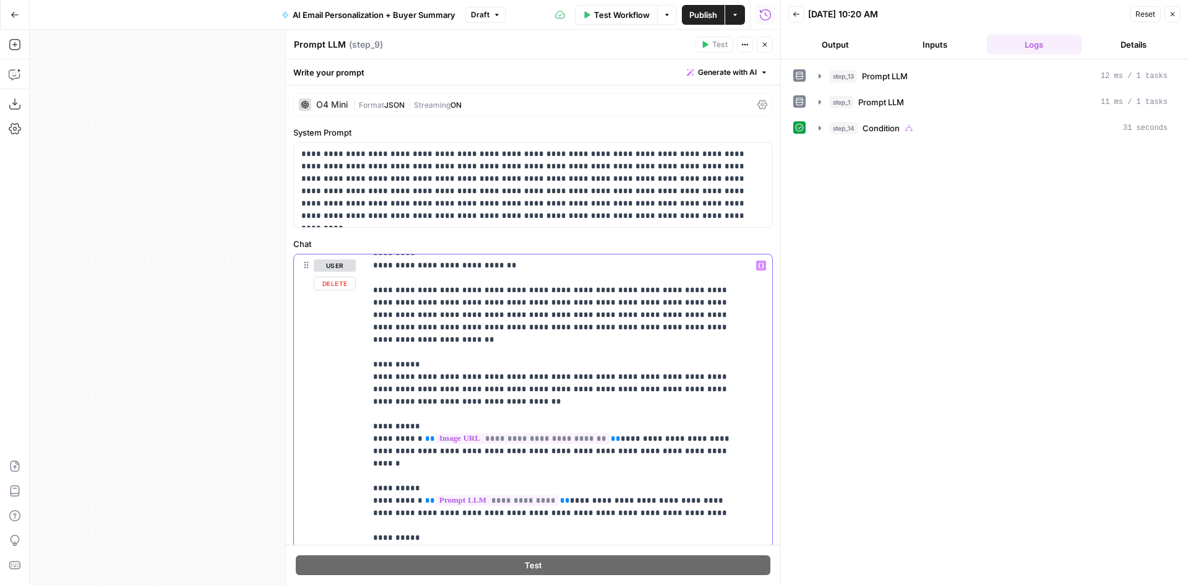
drag, startPoint x: 541, startPoint y: 428, endPoint x: 416, endPoint y: 426, distance: 125.0
click at [416, 426] on p "**********" at bounding box center [559, 482] width 373 height 1683
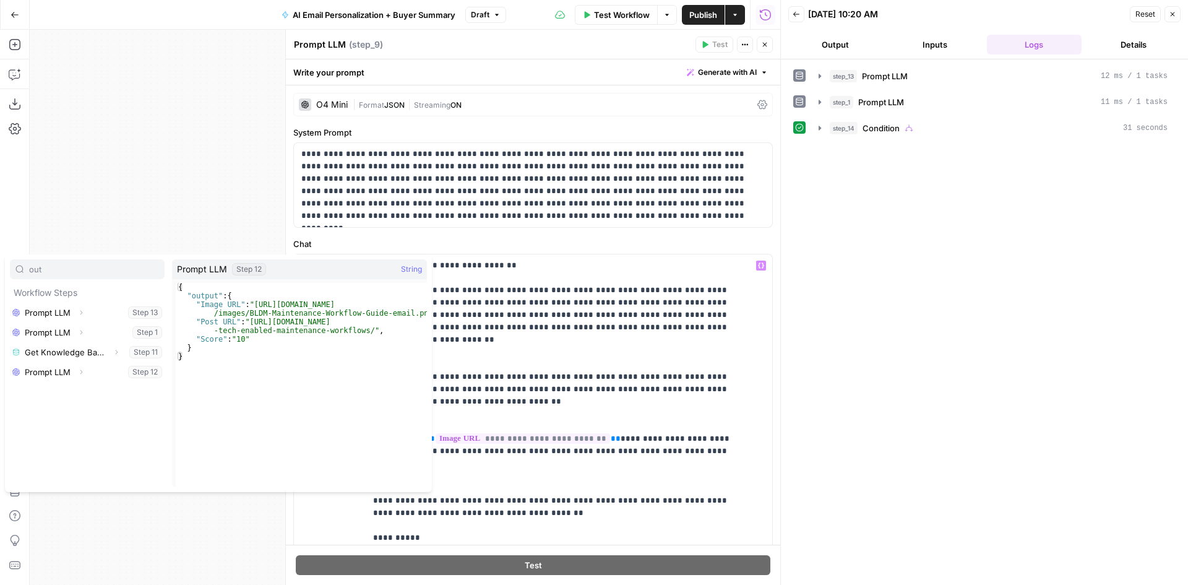
type input "out"
click at [79, 374] on icon "button" at bounding box center [80, 371] width 7 height 7
click at [63, 392] on icon "button" at bounding box center [61, 391] width 7 height 7
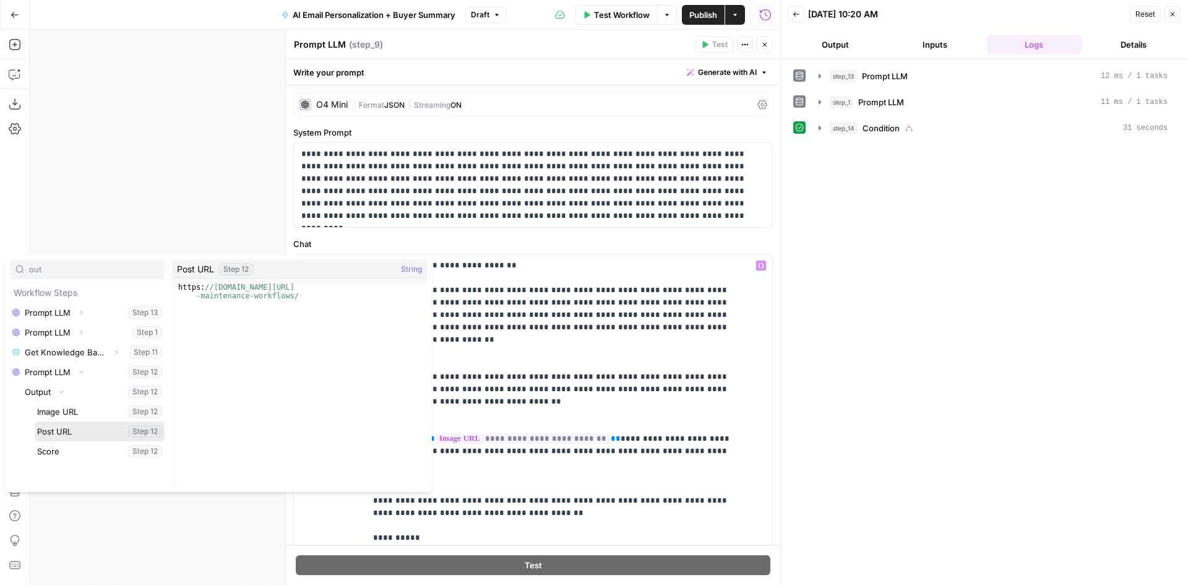
click at [62, 431] on button "Select variable Post URL" at bounding box center [100, 431] width 130 height 20
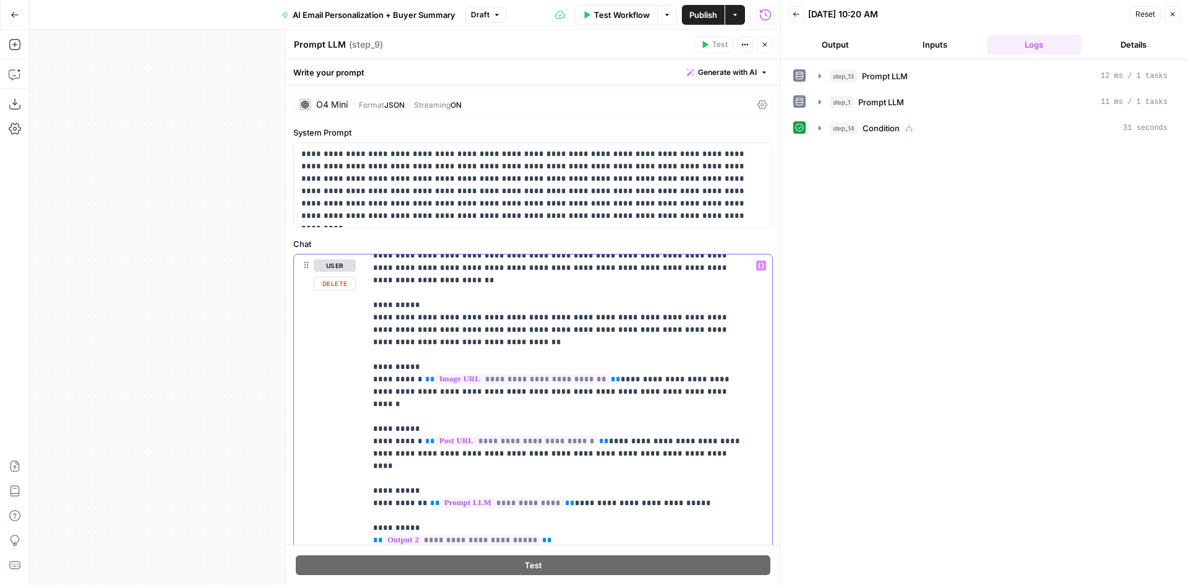
scroll to position [866, 0]
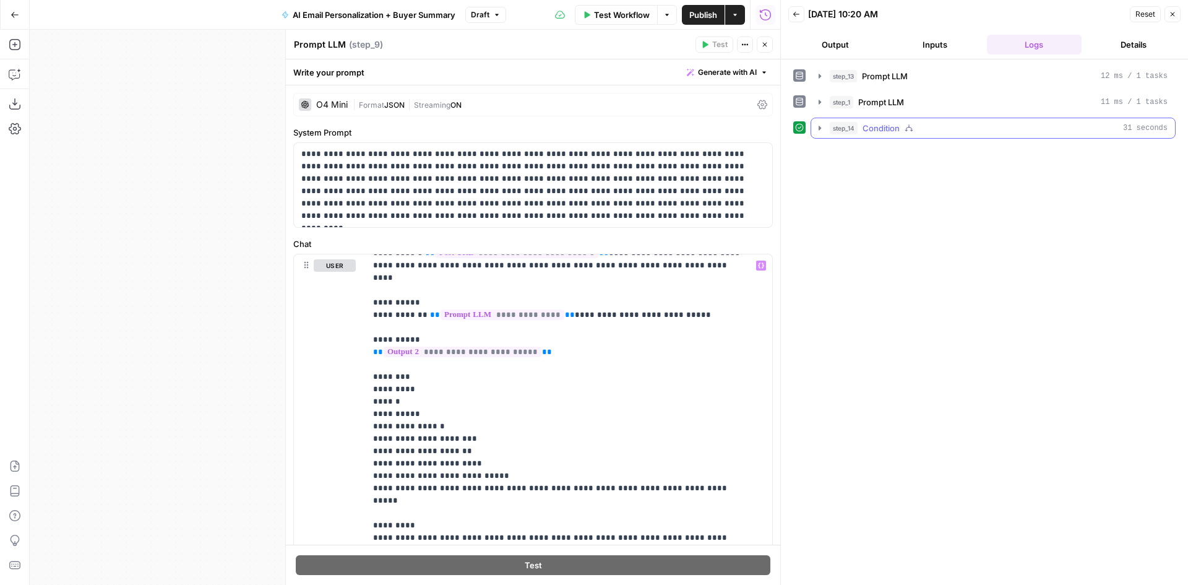
click at [817, 131] on icon "button" at bounding box center [820, 128] width 10 height 10
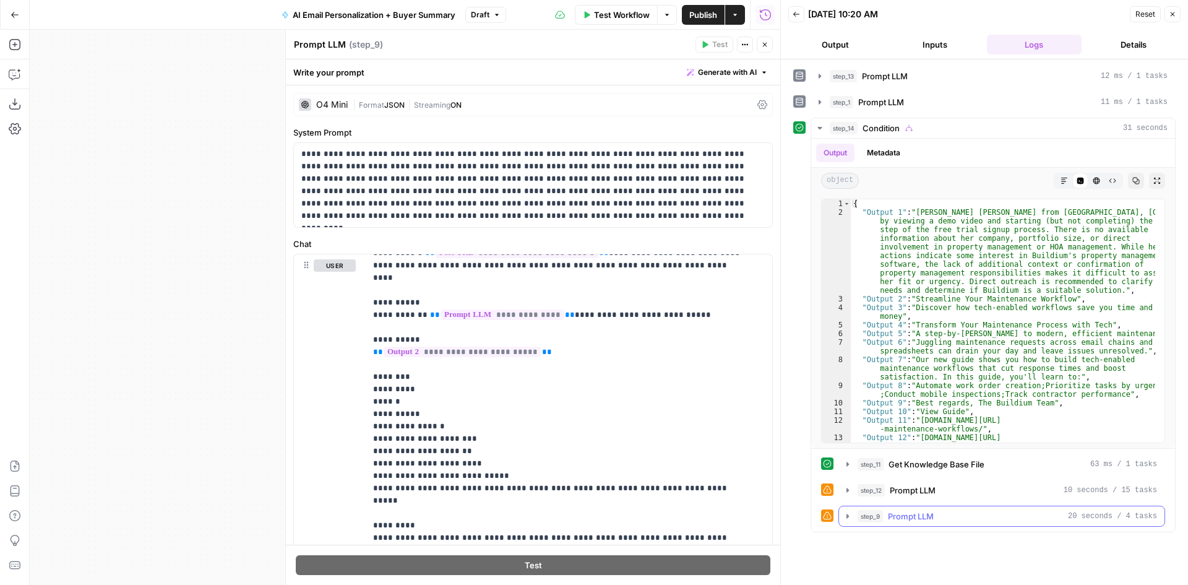
click at [848, 519] on icon "button" at bounding box center [848, 516] width 10 height 10
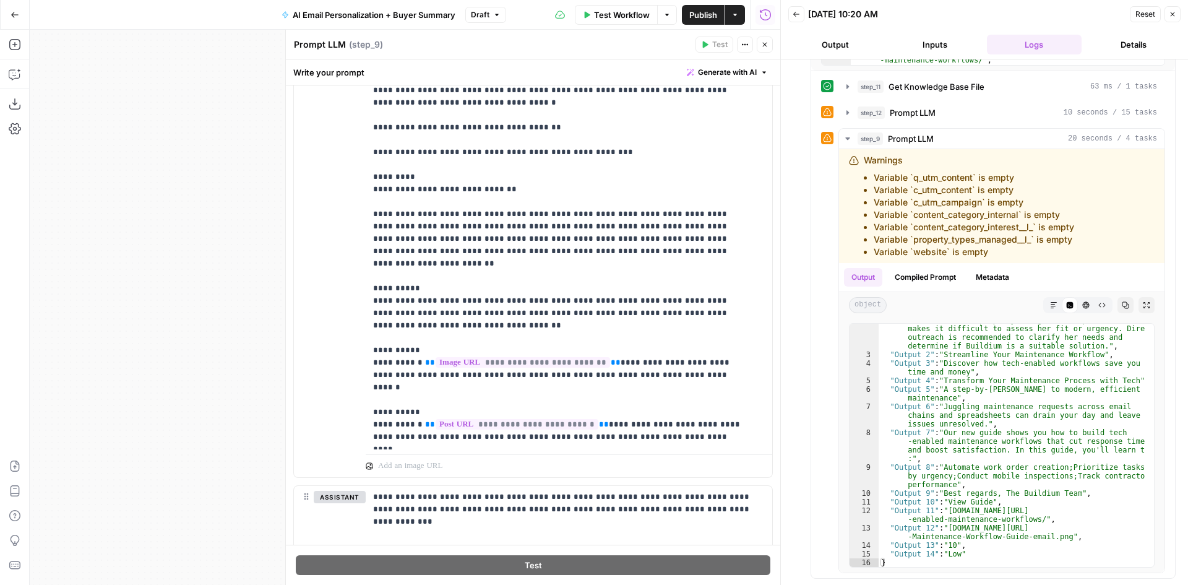
scroll to position [384, 0]
drag, startPoint x: 584, startPoint y: 303, endPoint x: 418, endPoint y: 301, distance: 166.4
click at [418, 301] on p "**********" at bounding box center [559, 407] width 373 height 1683
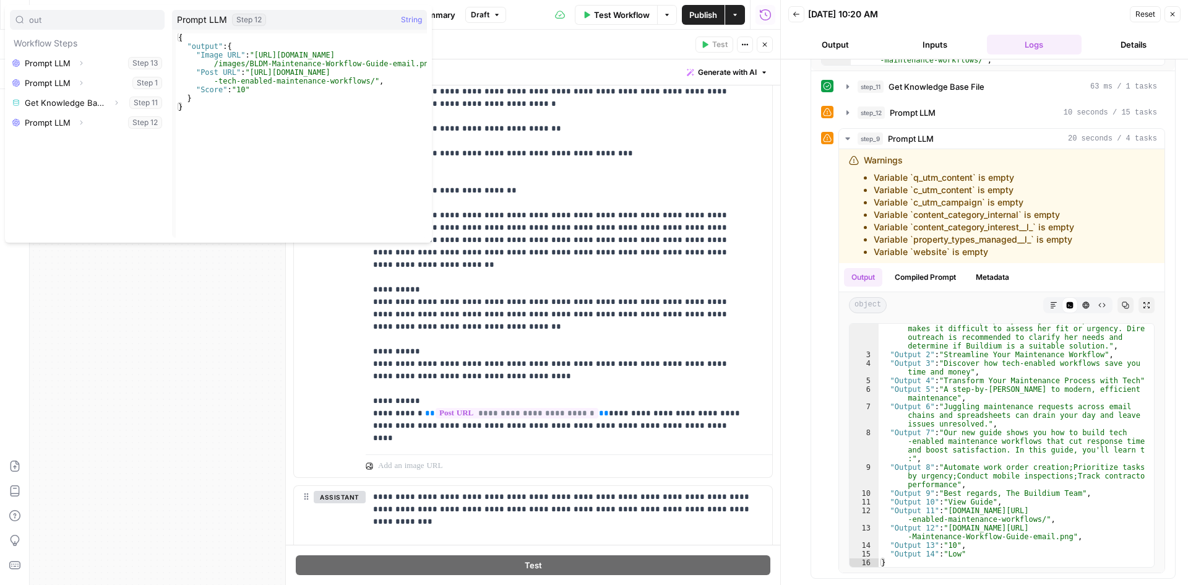
type input "out"
click at [77, 125] on button "Expand" at bounding box center [81, 122] width 16 height 16
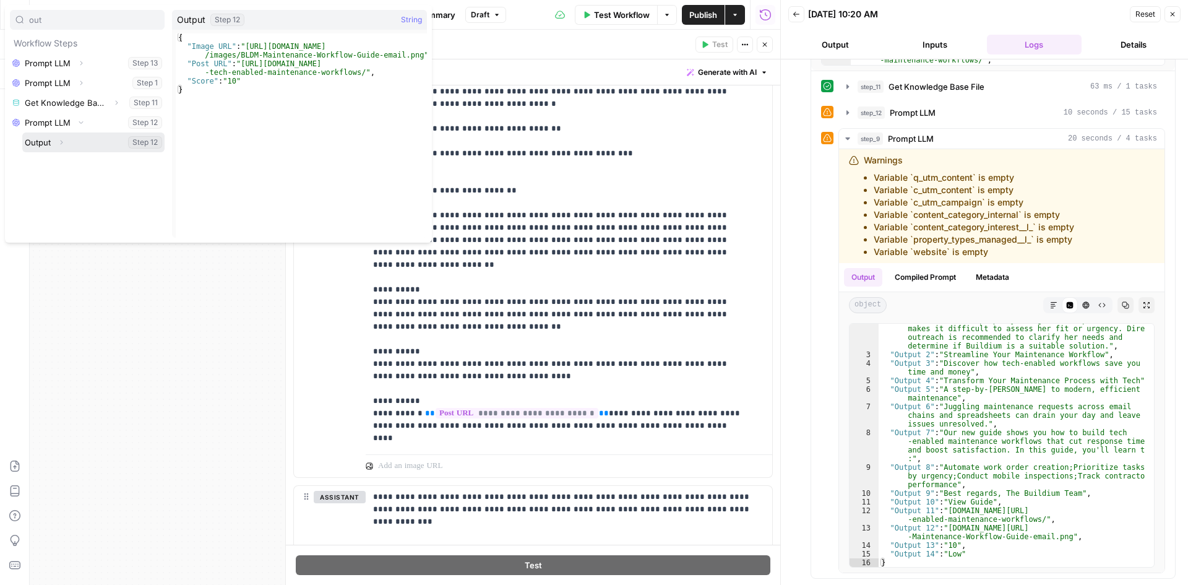
click at [60, 142] on icon "button" at bounding box center [61, 142] width 7 height 7
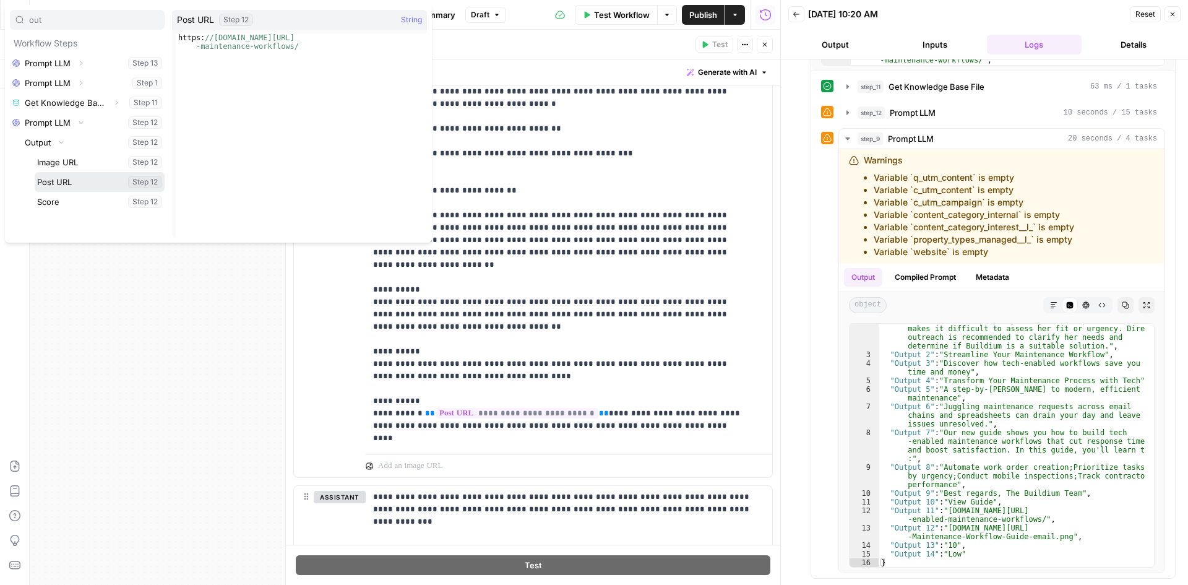
click at [72, 182] on button "Select variable Post URL" at bounding box center [100, 182] width 130 height 20
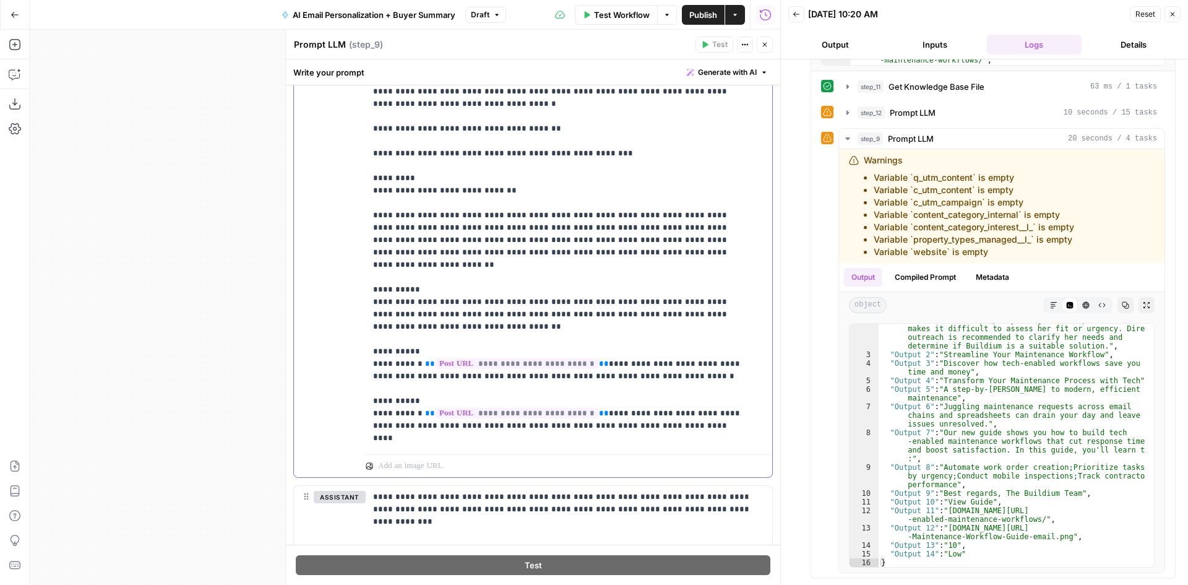
drag, startPoint x: 572, startPoint y: 349, endPoint x: 417, endPoint y: 346, distance: 155.3
click at [417, 346] on p "**********" at bounding box center [559, 407] width 373 height 1683
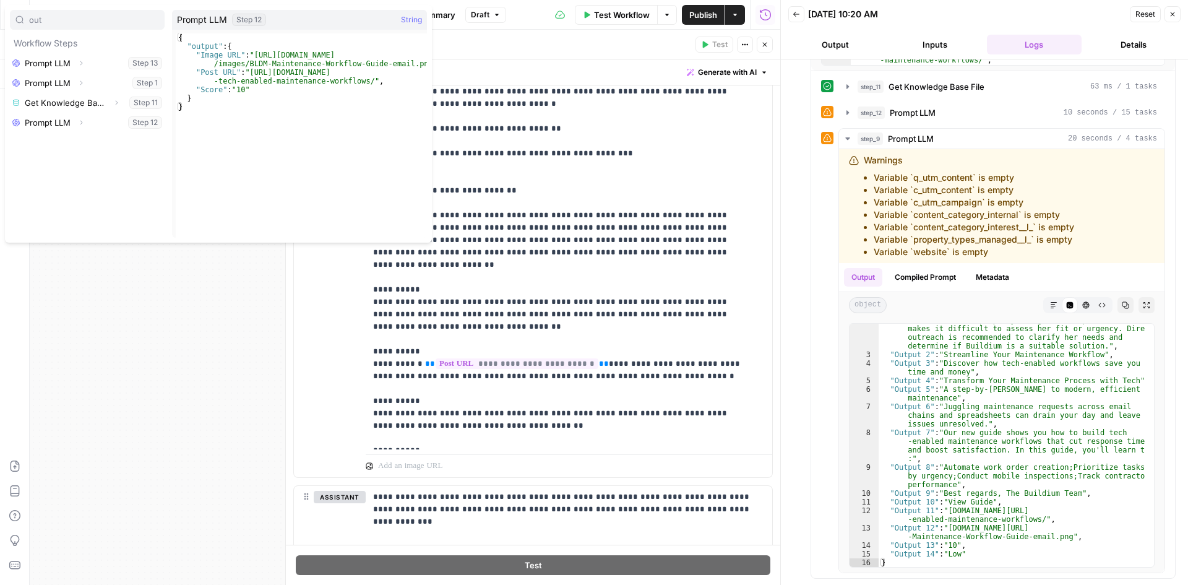
type input "out"
click at [75, 126] on button "Expand" at bounding box center [81, 122] width 16 height 16
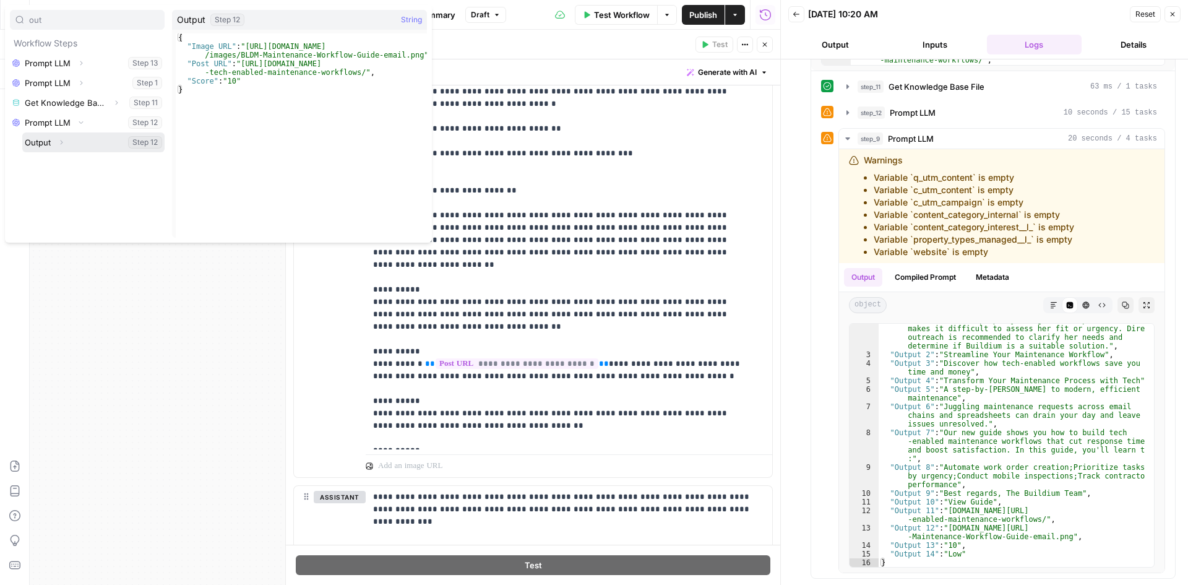
click at [54, 145] on button "Expand" at bounding box center [61, 142] width 16 height 16
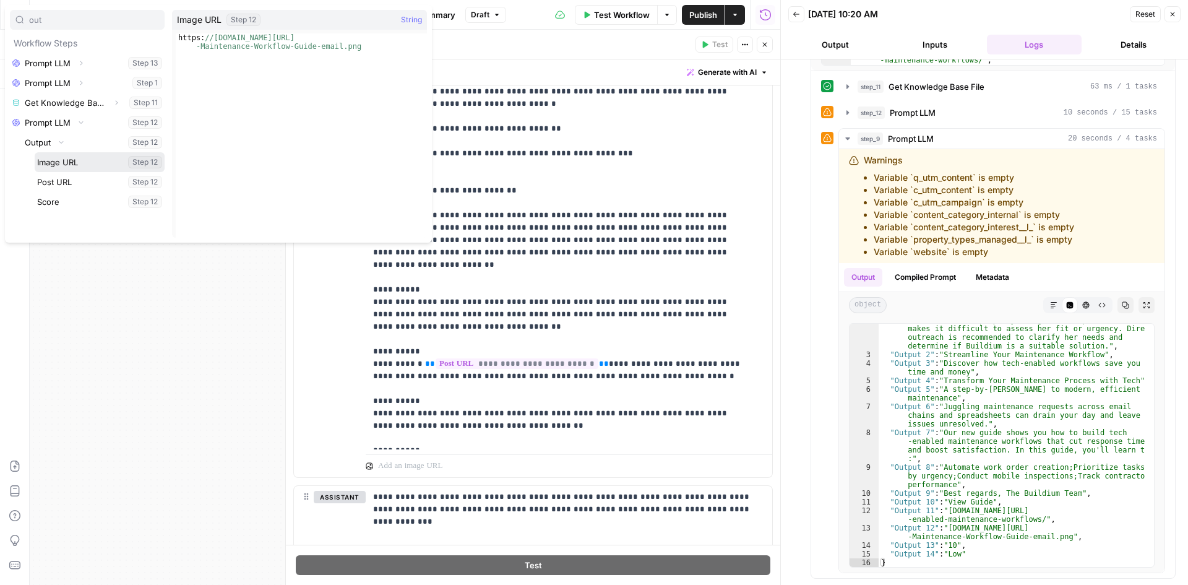
click at [56, 163] on button "Select variable Image URL" at bounding box center [100, 162] width 130 height 20
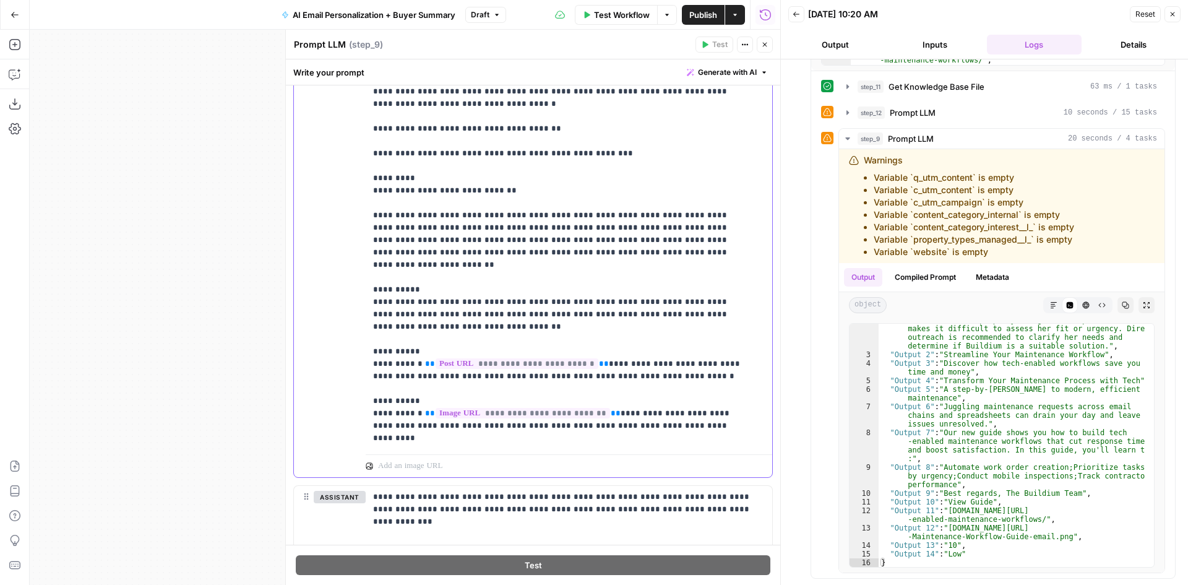
drag, startPoint x: 544, startPoint y: 402, endPoint x: 423, endPoint y: 406, distance: 121.3
click at [423, 406] on p "**********" at bounding box center [559, 407] width 373 height 1683
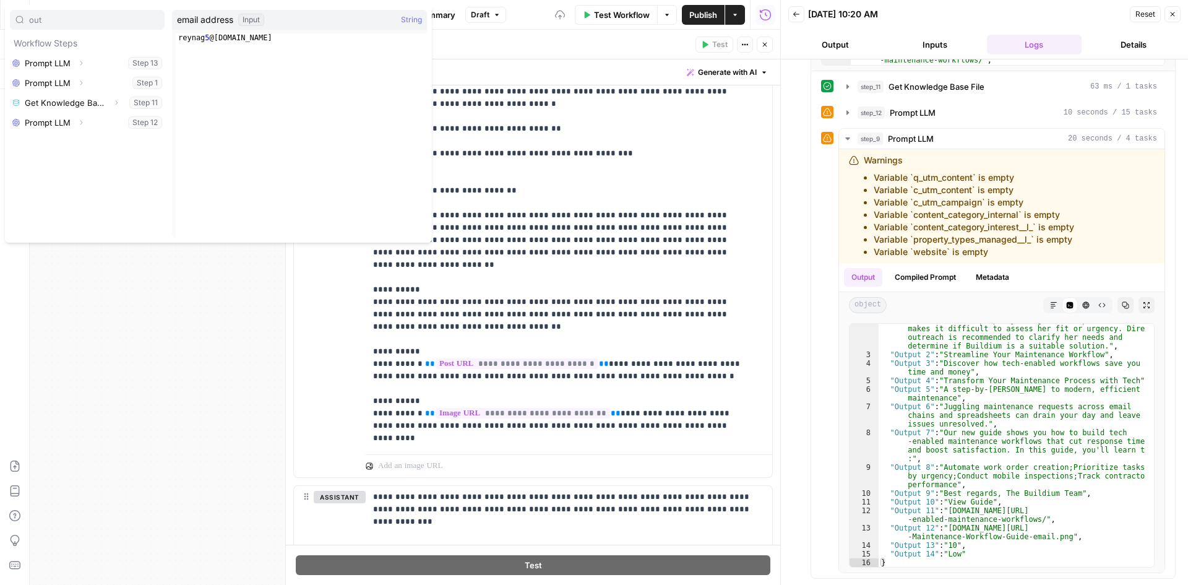
type input "out"
drag, startPoint x: 47, startPoint y: 124, endPoint x: 53, endPoint y: 135, distance: 12.2
click at [47, 124] on button "Select variable Prompt LLM" at bounding box center [87, 123] width 155 height 20
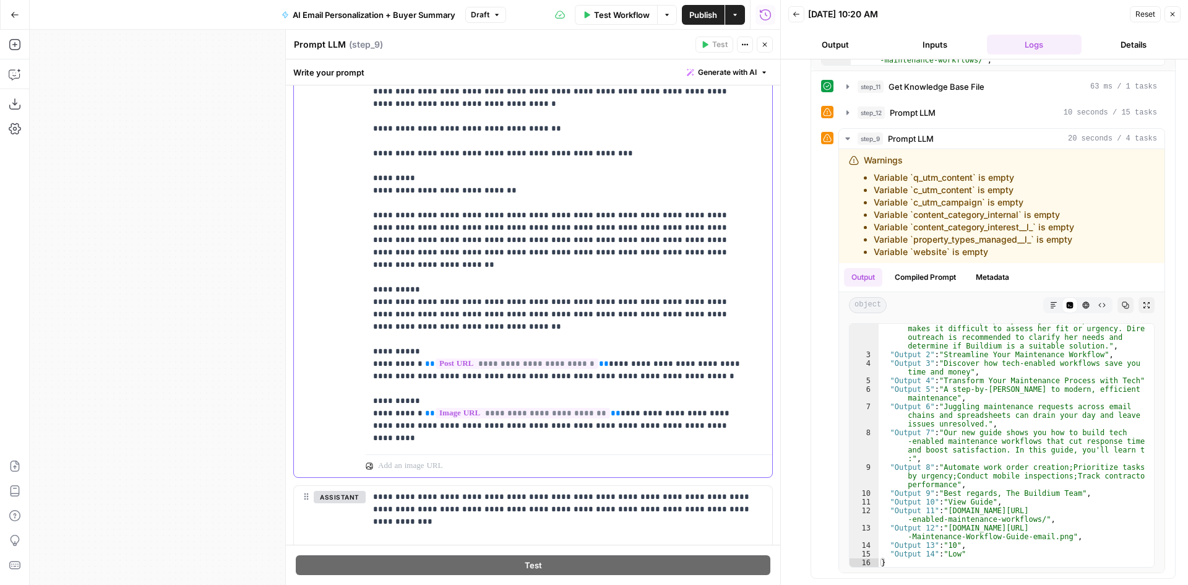
drag, startPoint x: 544, startPoint y: 401, endPoint x: 421, endPoint y: 401, distance: 123.7
click at [421, 401] on p "**********" at bounding box center [559, 407] width 373 height 1683
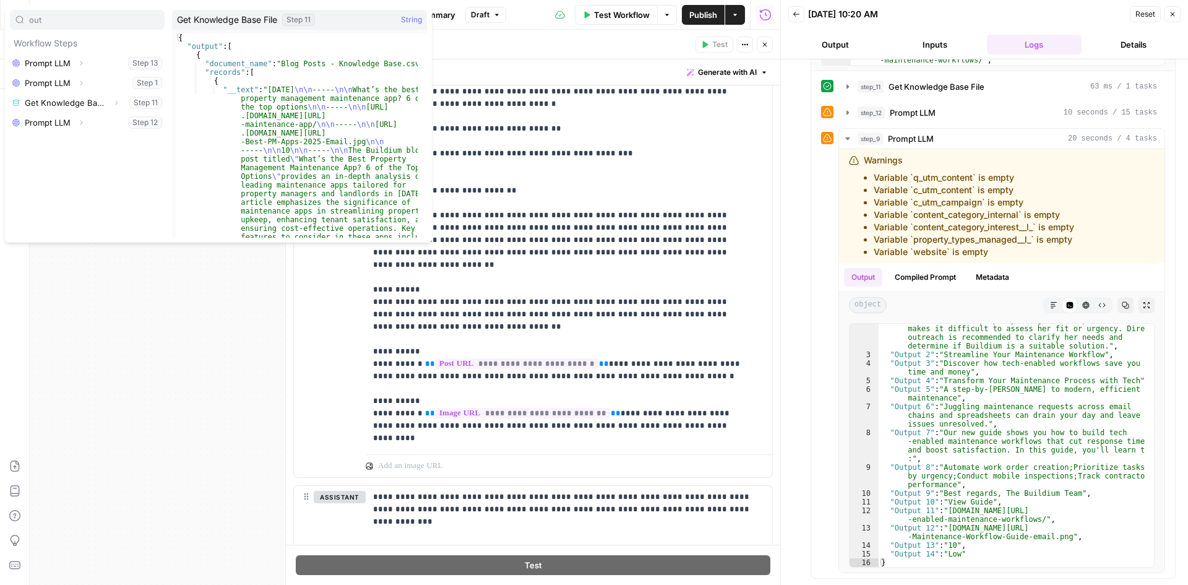
type input "out"
click at [84, 122] on icon "button" at bounding box center [80, 122] width 7 height 7
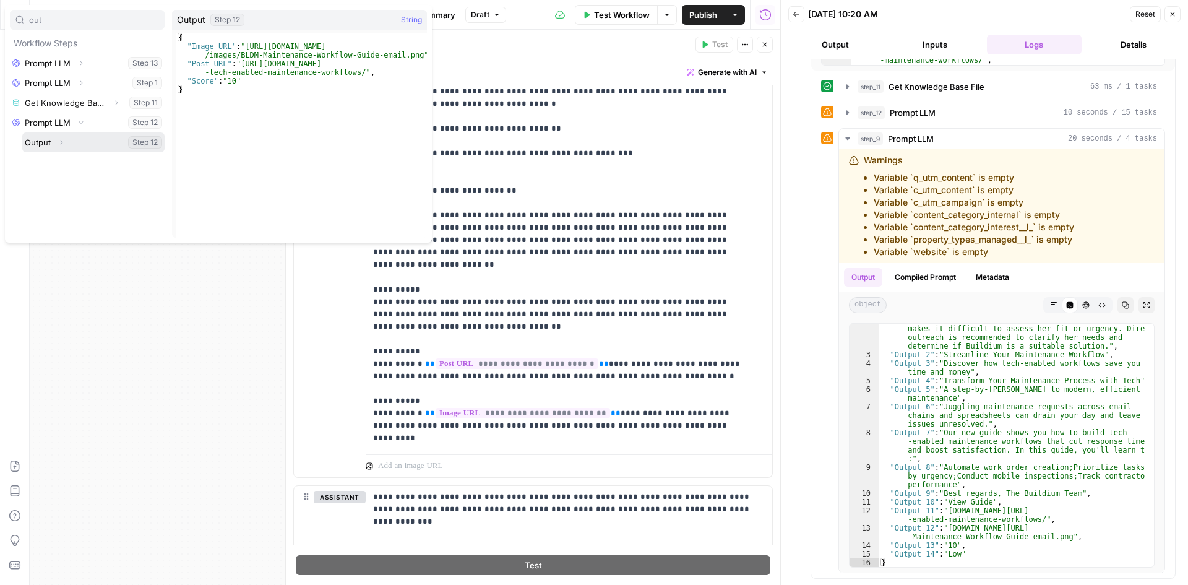
click at [62, 143] on icon "button" at bounding box center [62, 142] width 2 height 4
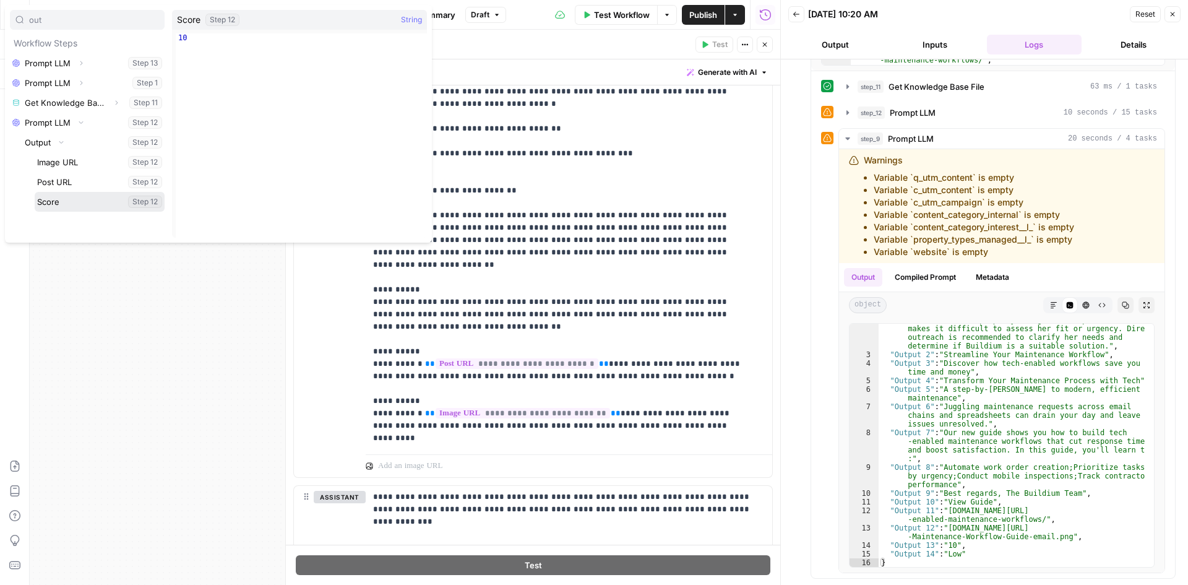
click at [56, 196] on button "Select variable Score" at bounding box center [100, 202] width 130 height 20
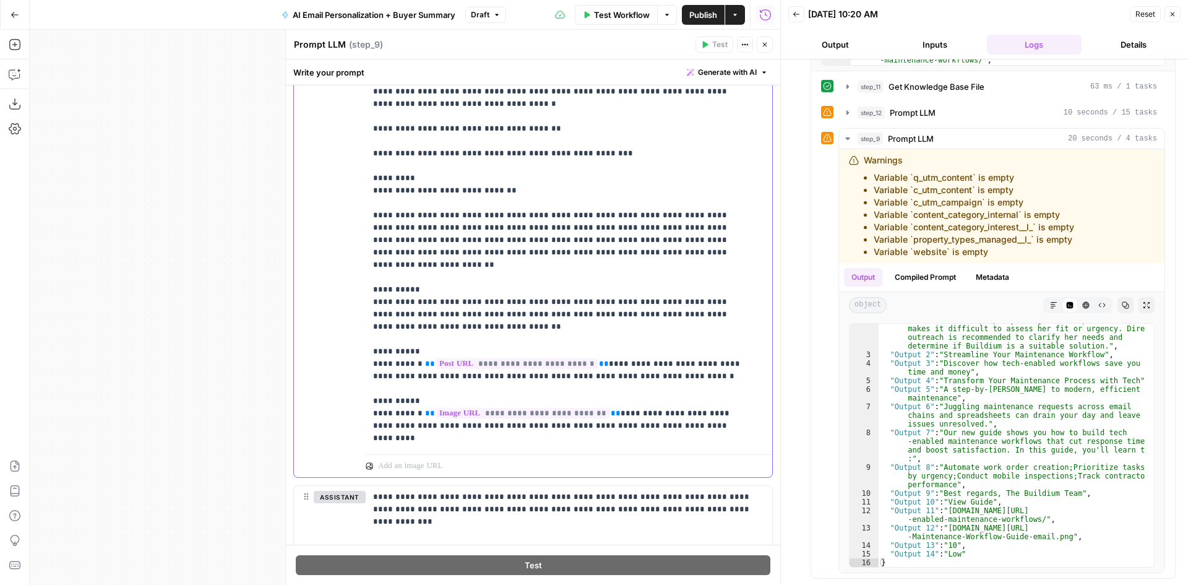
click at [377, 402] on p "**********" at bounding box center [559, 407] width 373 height 1683
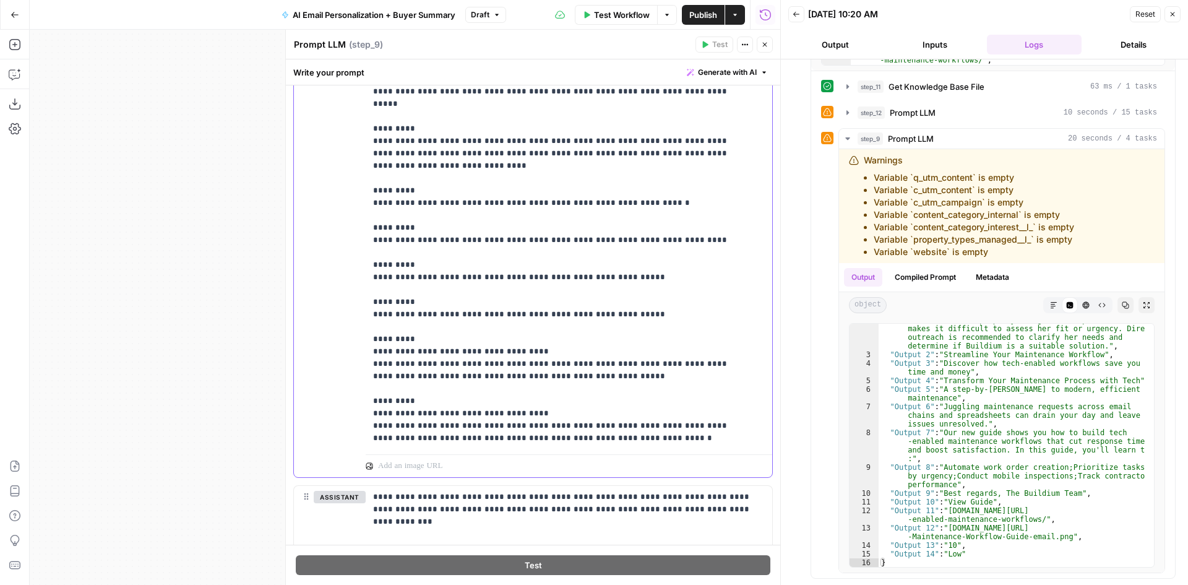
scroll to position [1188, 0]
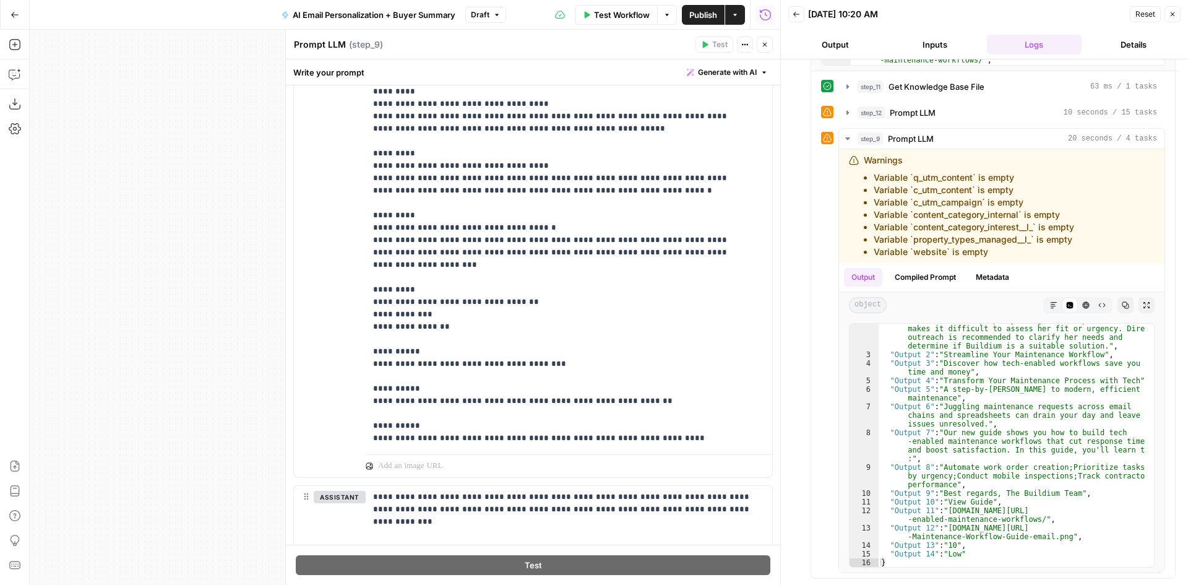
click at [697, 16] on span "Publish" at bounding box center [703, 15] width 28 height 12
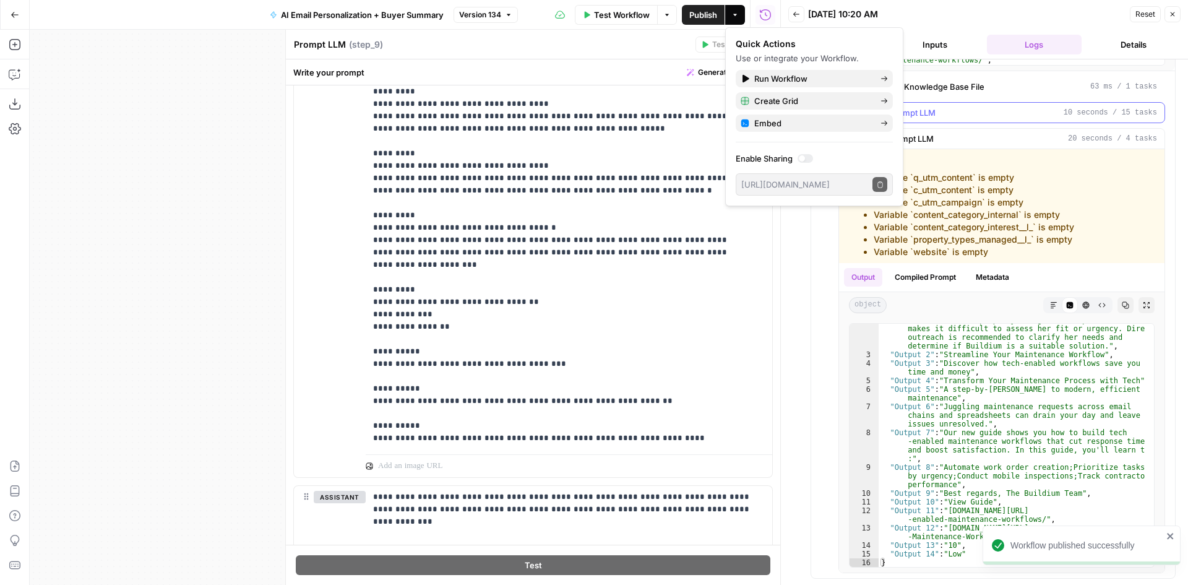
click at [1039, 110] on div "step_12 Prompt LLM 10 seconds / 15 tasks" at bounding box center [1006, 112] width 299 height 12
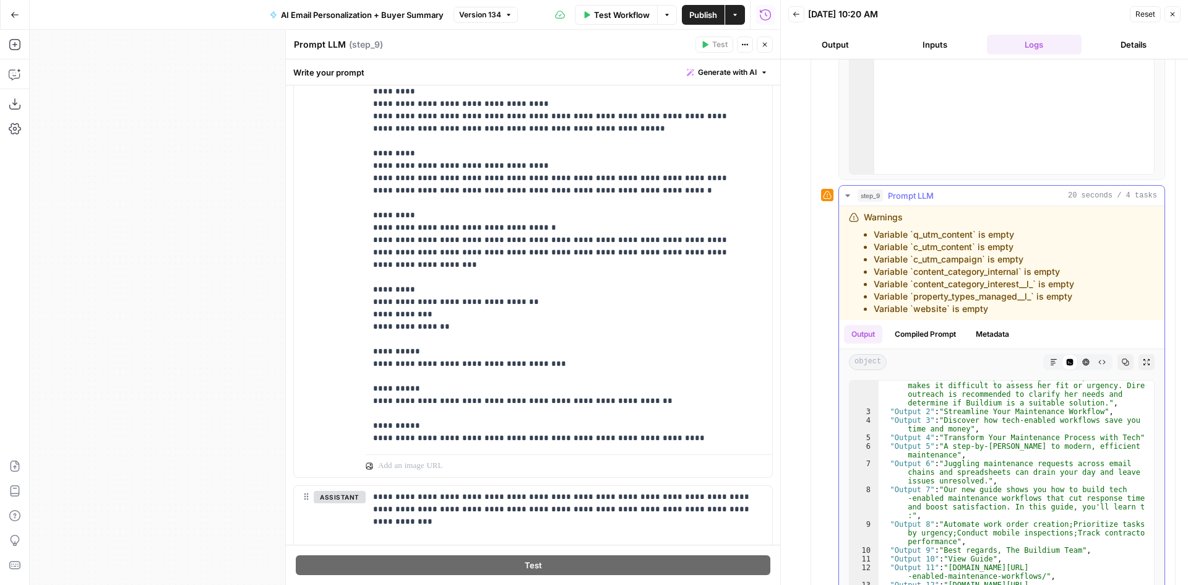
scroll to position [801, 0]
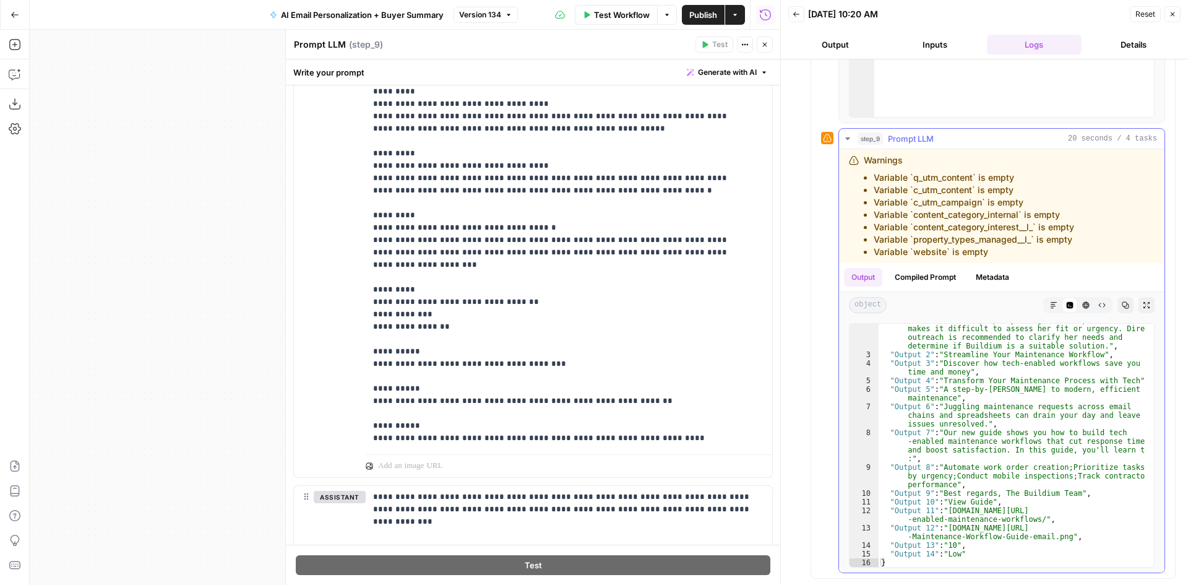
click at [843, 140] on icon "button" at bounding box center [848, 139] width 10 height 10
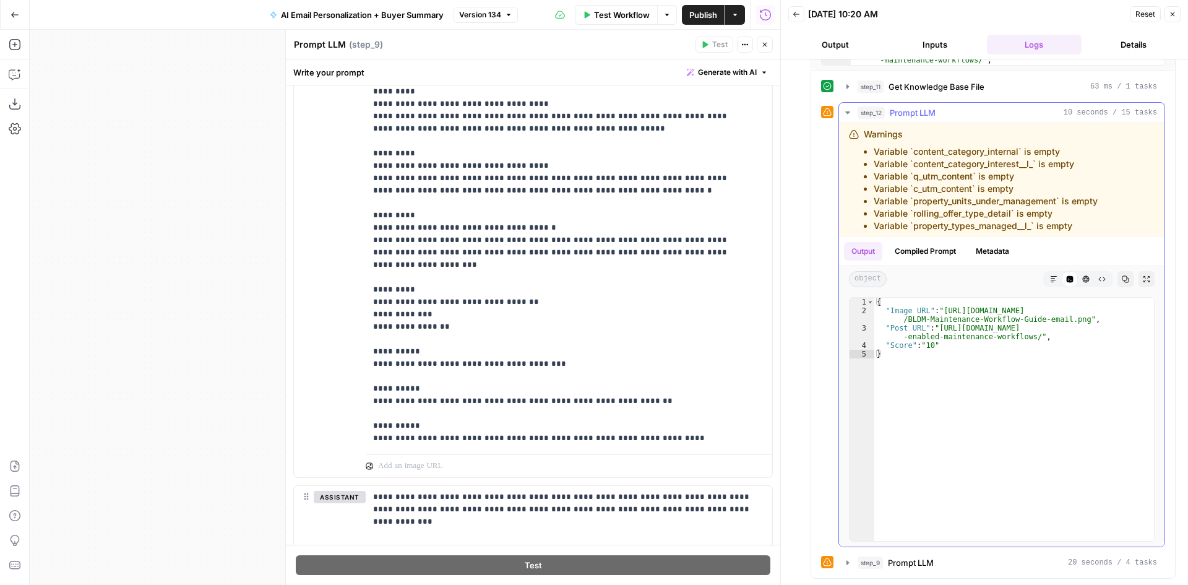
scroll to position [377, 0]
click at [848, 114] on icon "button" at bounding box center [848, 113] width 10 height 10
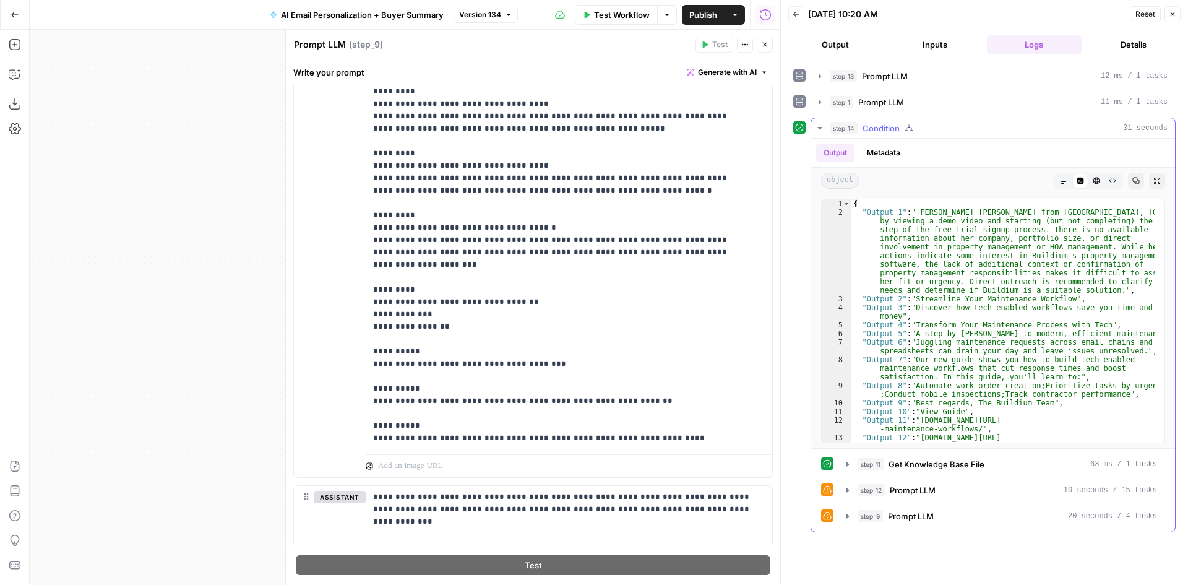
click at [820, 125] on icon "button" at bounding box center [820, 128] width 10 height 10
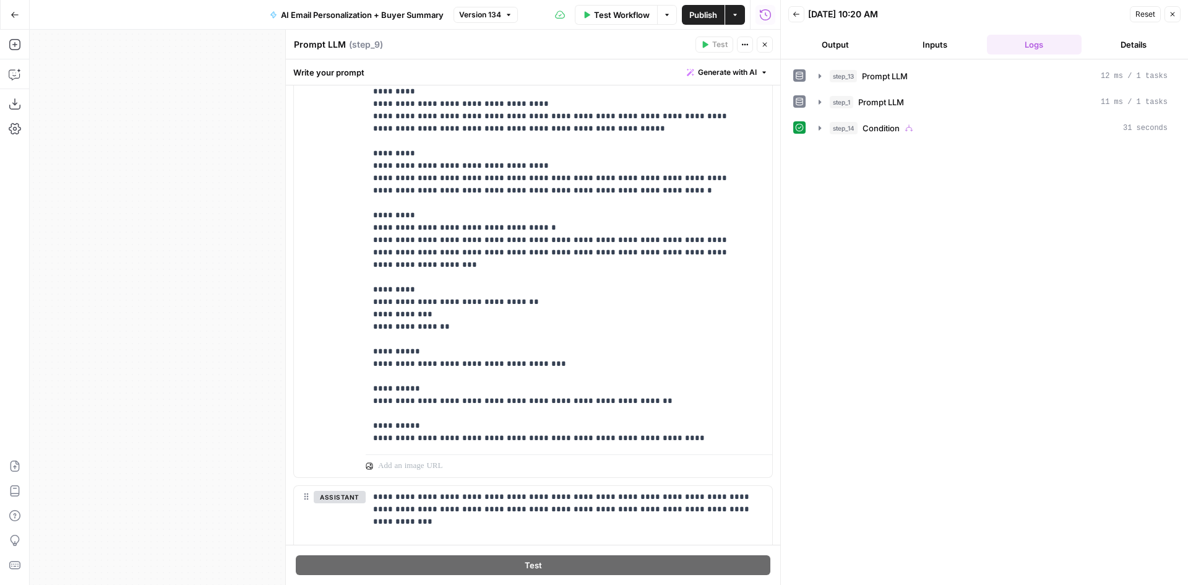
click at [858, 46] on button "Output" at bounding box center [835, 45] width 95 height 20
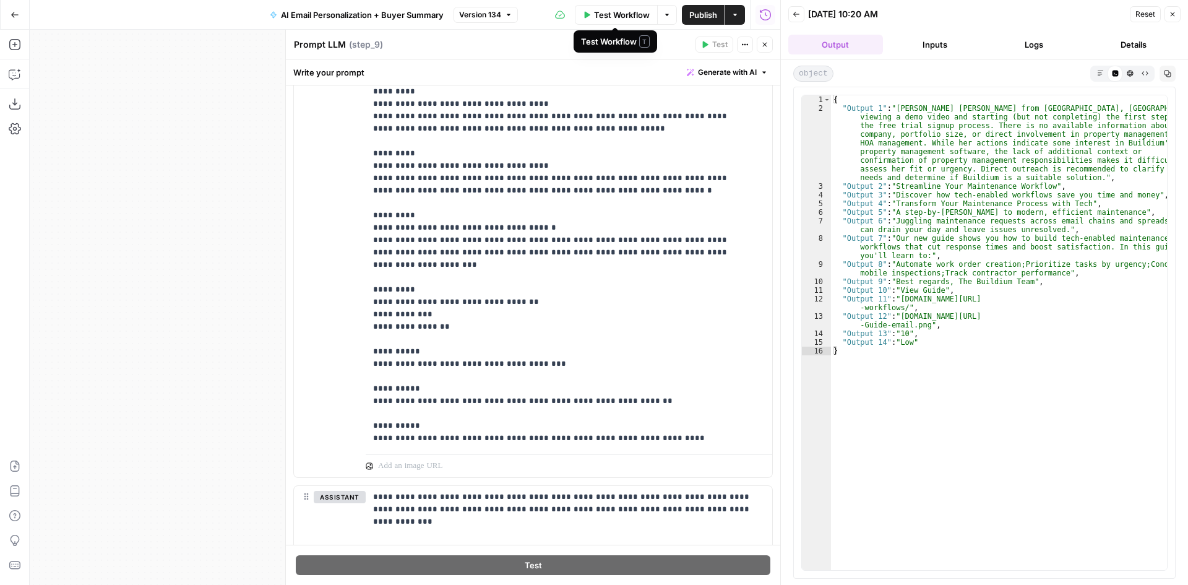
click at [689, 12] on span "Publish" at bounding box center [703, 15] width 28 height 12
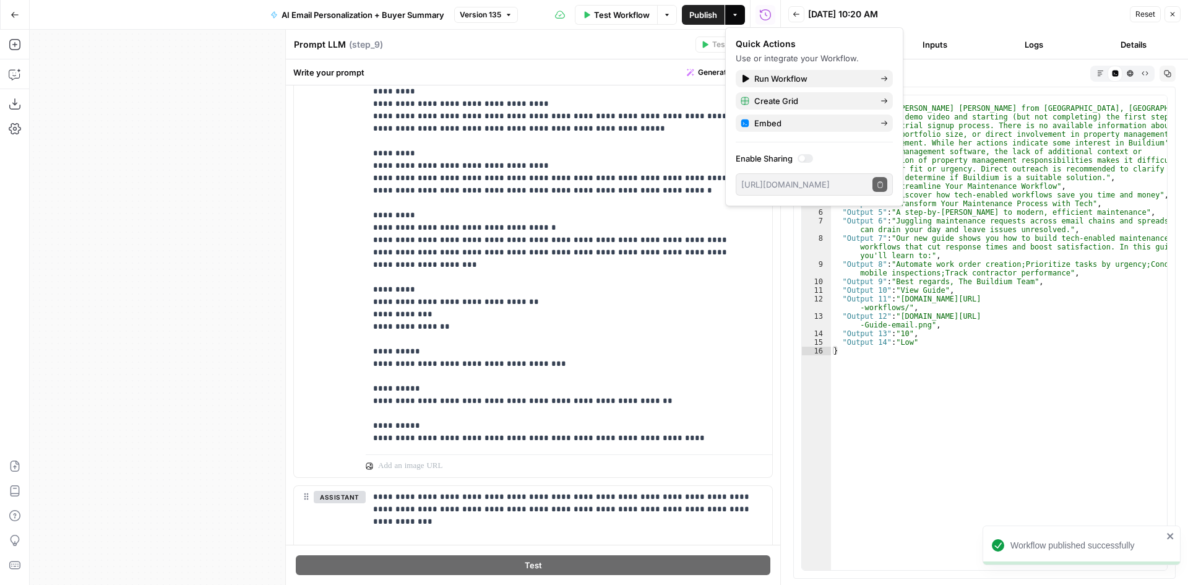
type textarea "*"
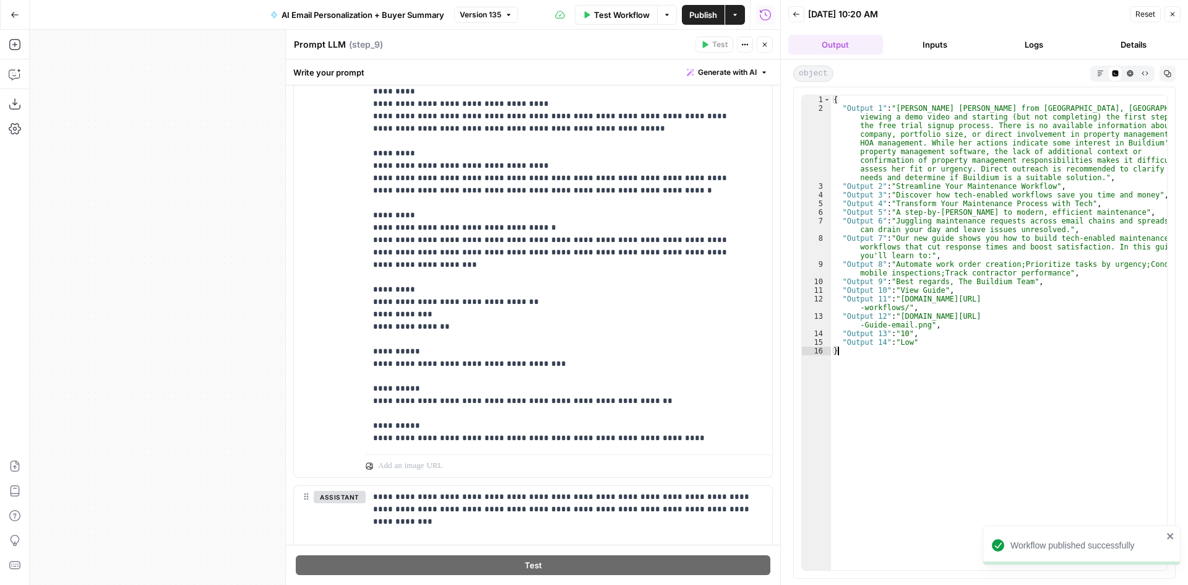
click at [963, 468] on div "{ "Output 1" : "Reyna Gil Ventura from Atlanta, GA, engaged with Buildium by vi…" at bounding box center [999, 341] width 336 height 492
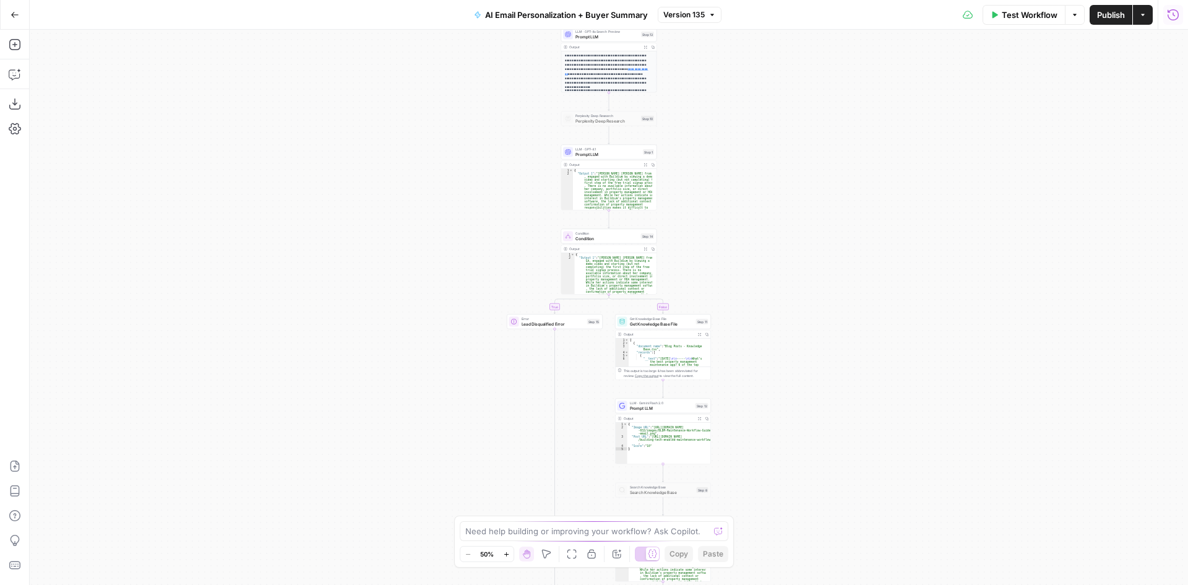
click at [1168, 14] on icon "button" at bounding box center [1173, 15] width 12 height 12
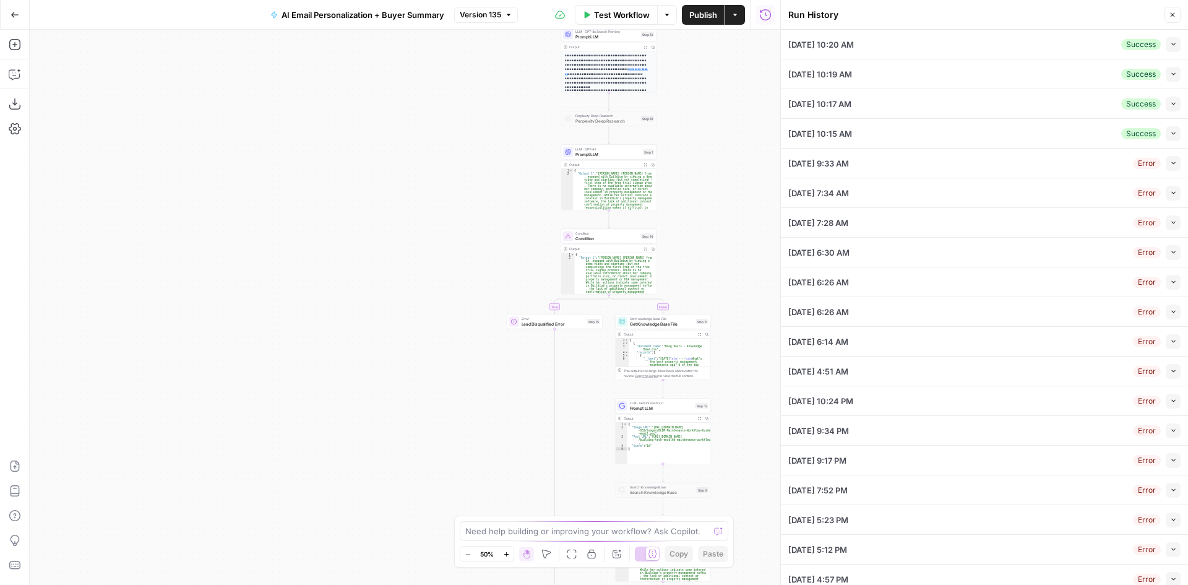
click at [1170, 41] on icon "button" at bounding box center [1173, 44] width 7 height 7
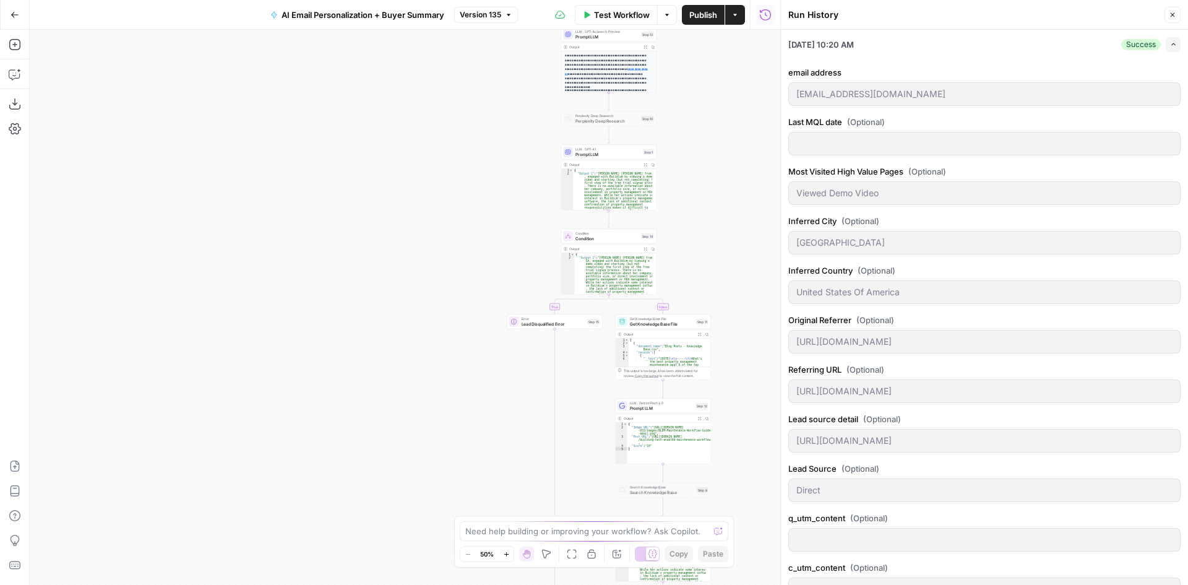
click at [1170, 44] on icon "button" at bounding box center [1173, 44] width 7 height 7
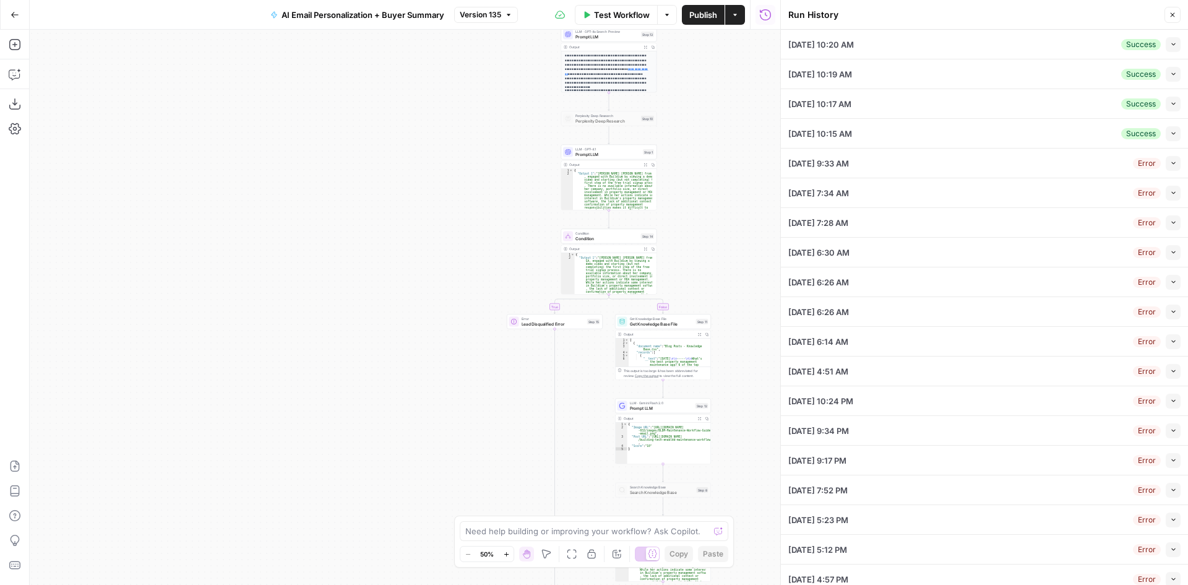
click at [1170, 47] on icon "button" at bounding box center [1173, 44] width 7 height 7
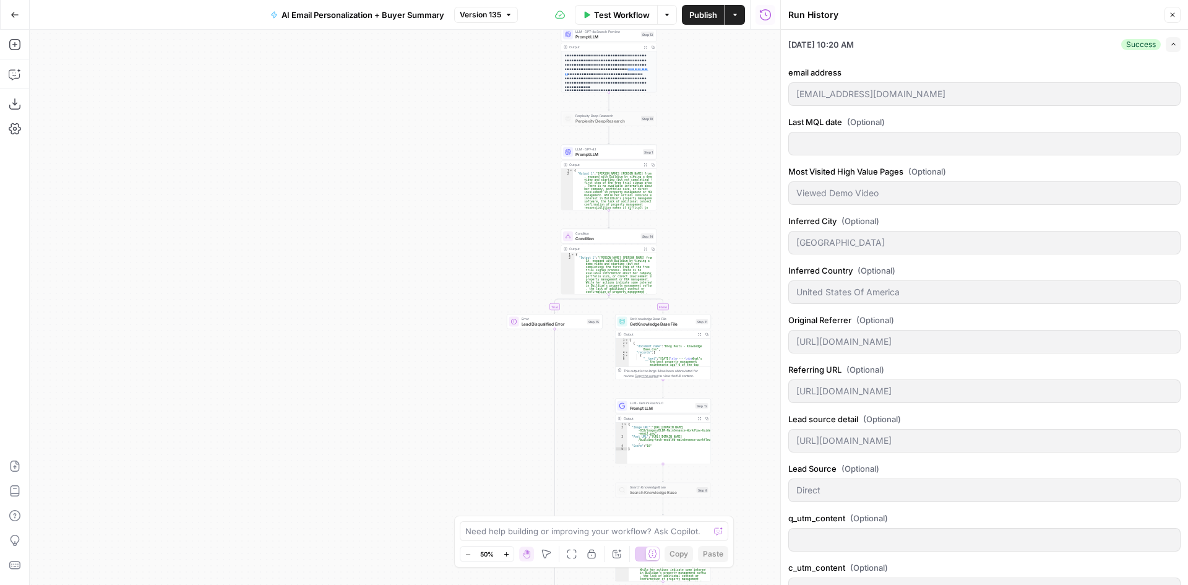
click at [1170, 47] on icon "button" at bounding box center [1173, 44] width 7 height 7
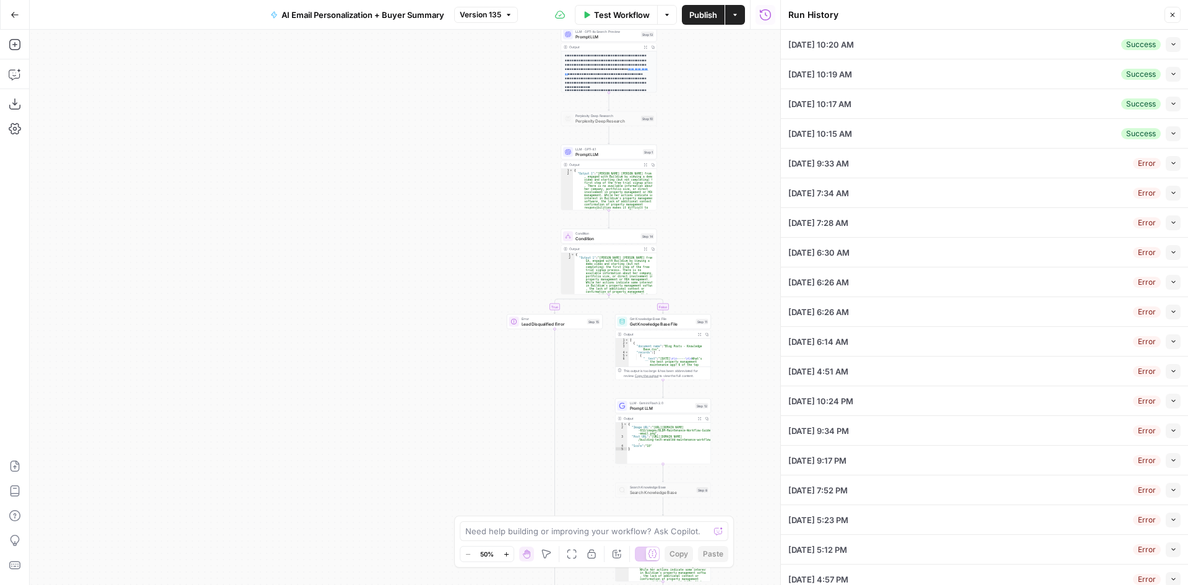
click at [1171, 74] on icon "button" at bounding box center [1173, 74] width 4 height 2
type input "reynag5@gmail.com"
type input "Viewed Demo Video"
type input "Atlanta"
type input "United States Of America"
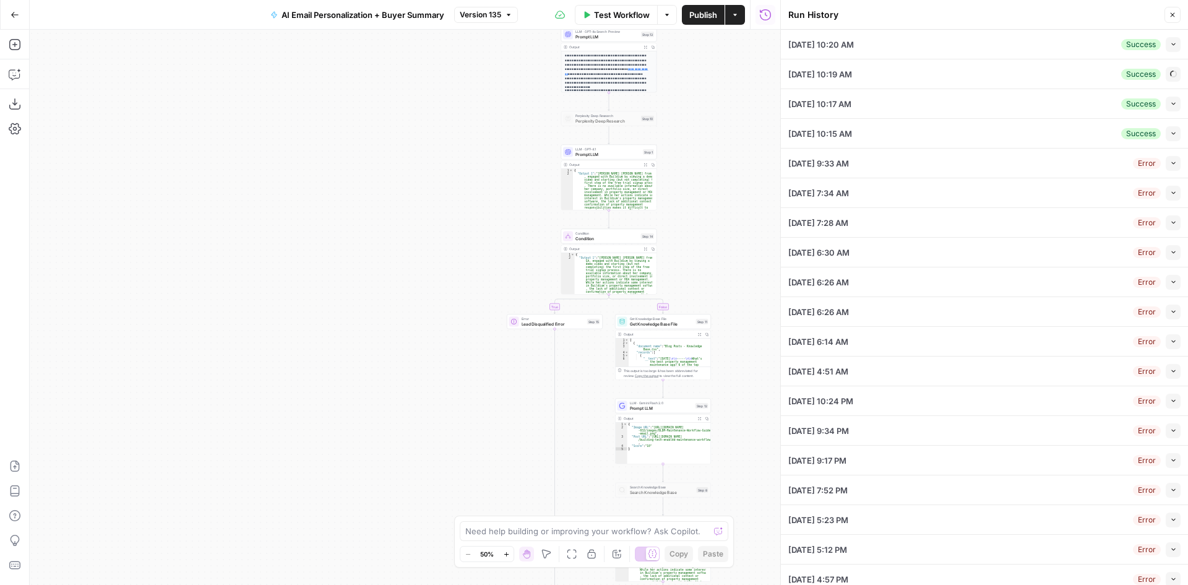
type input "https://www.buildium.com/"
type input "https://chatgpt.com/"
type input "Direct"
type input "[PERSON_NAME] [PERSON_NAME]"
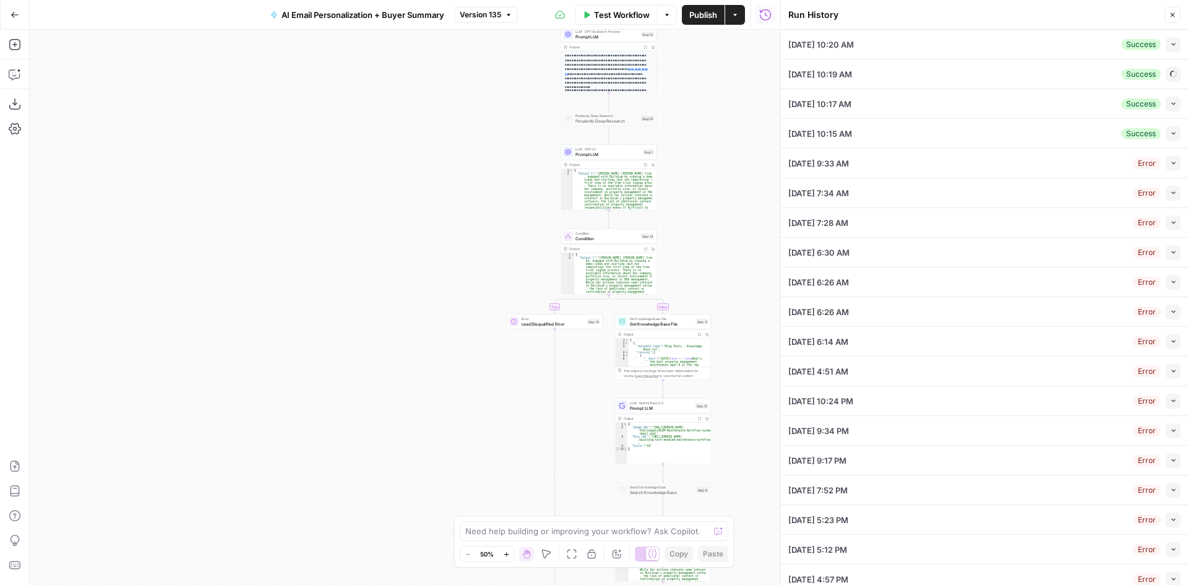
type input "[EMAIL_ADDRESS][DOMAIN_NAME]"
type input "Free Trial Step 1"
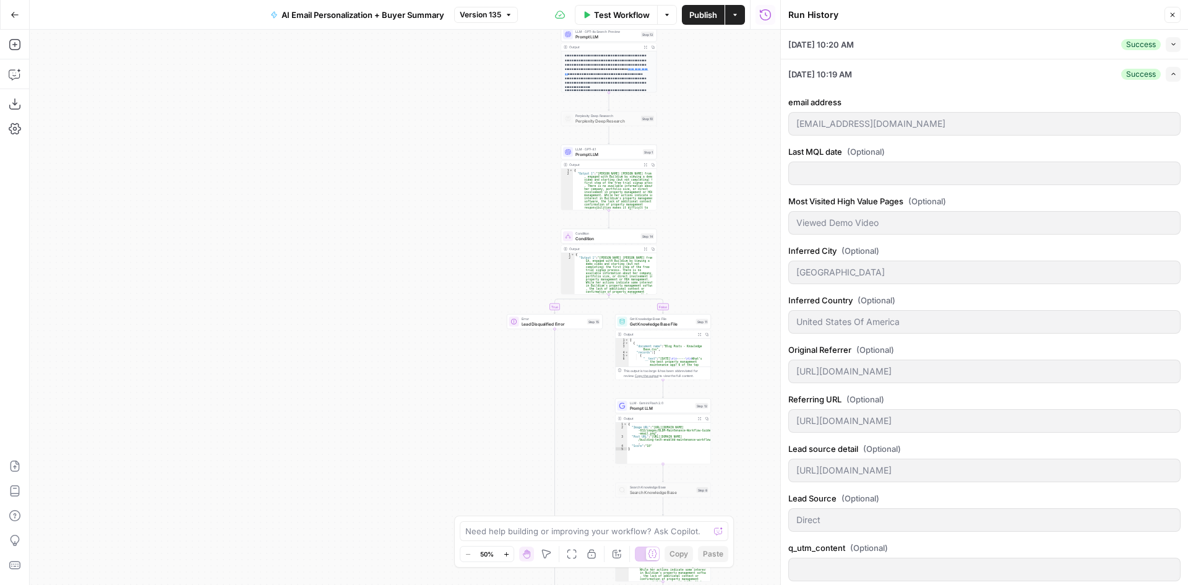
click at [1170, 75] on icon "button" at bounding box center [1173, 74] width 7 height 7
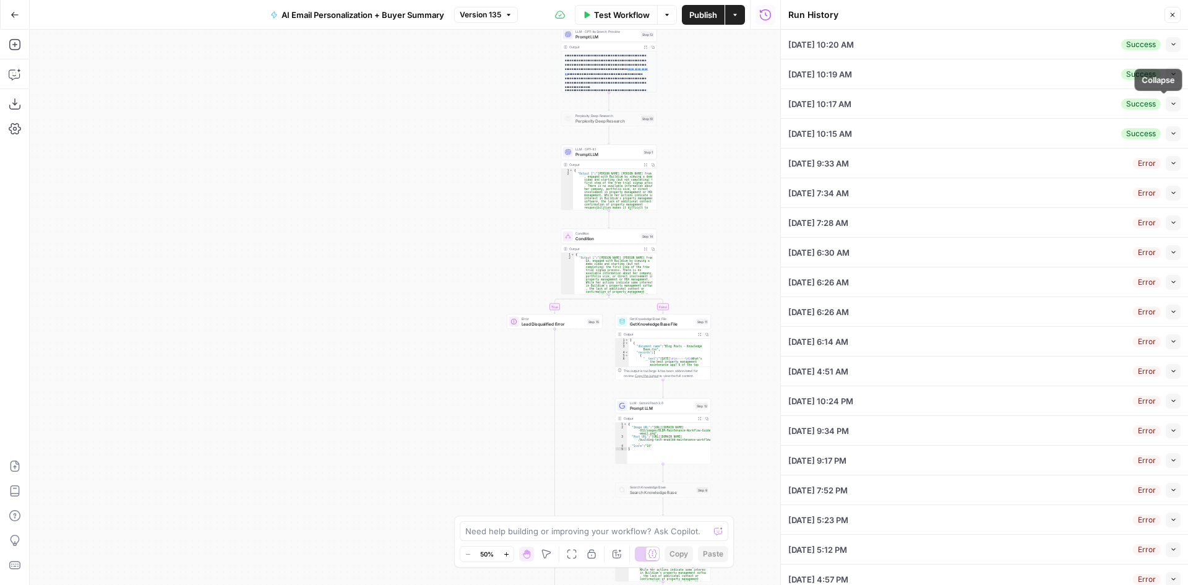
click at [1165, 106] on button "Collapse" at bounding box center [1172, 104] width 15 height 15
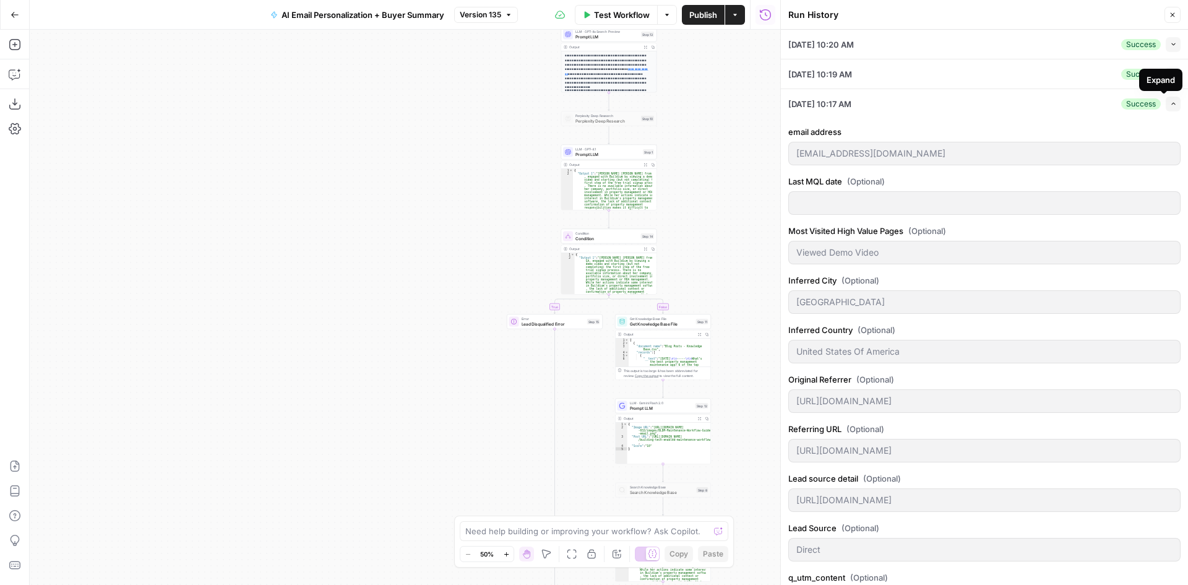
click at [1165, 106] on button "Expand" at bounding box center [1172, 104] width 15 height 15
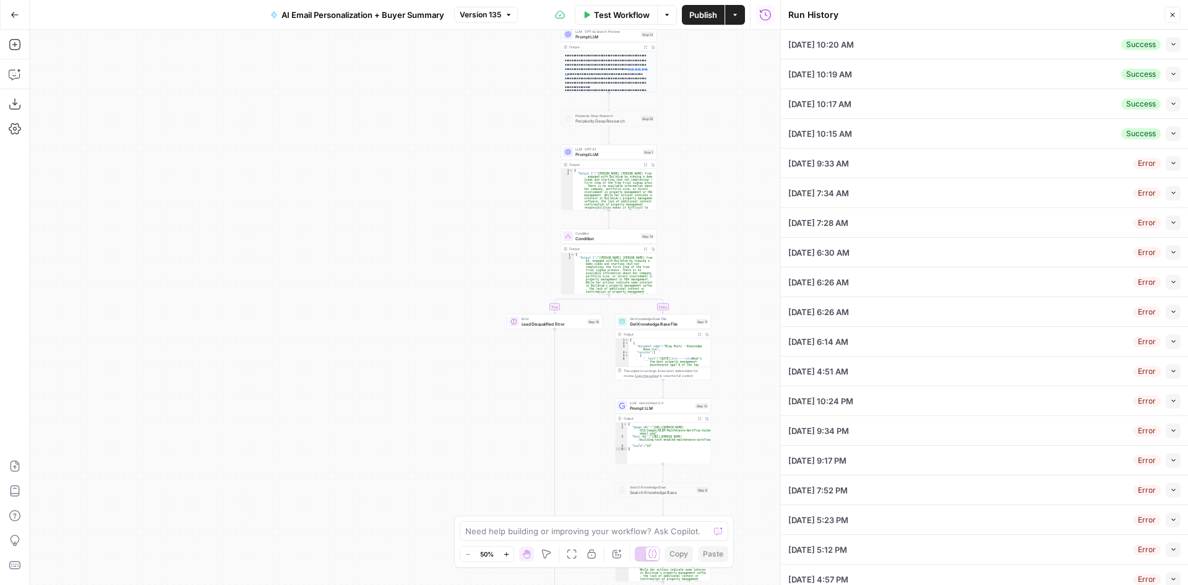
click at [1166, 15] on button "Close" at bounding box center [1172, 15] width 16 height 16
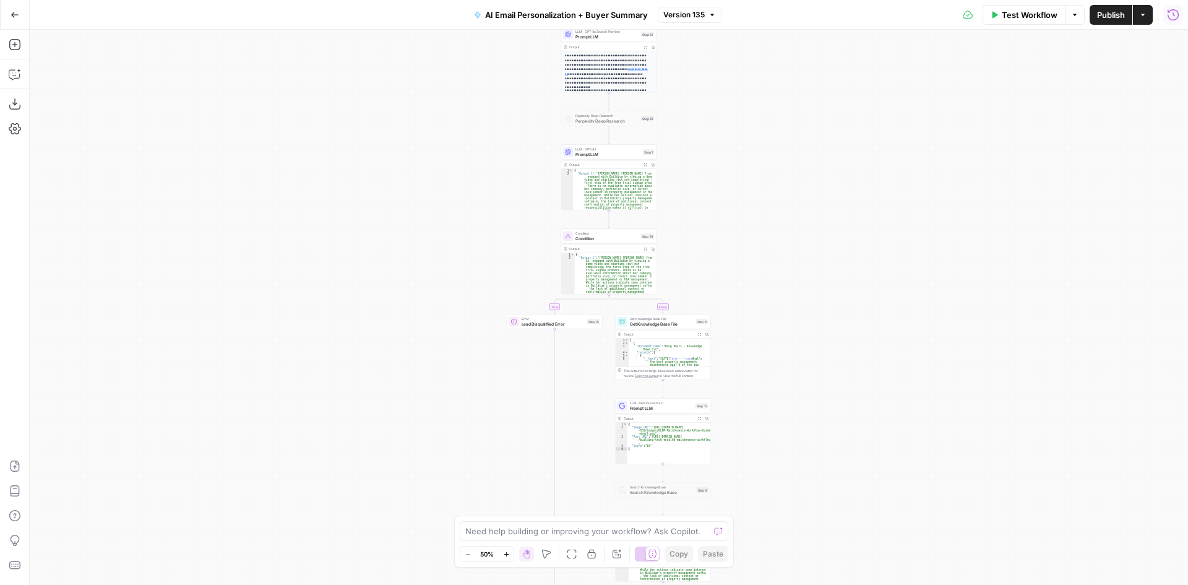
click at [1170, 21] on button "Run History" at bounding box center [1173, 15] width 20 height 20
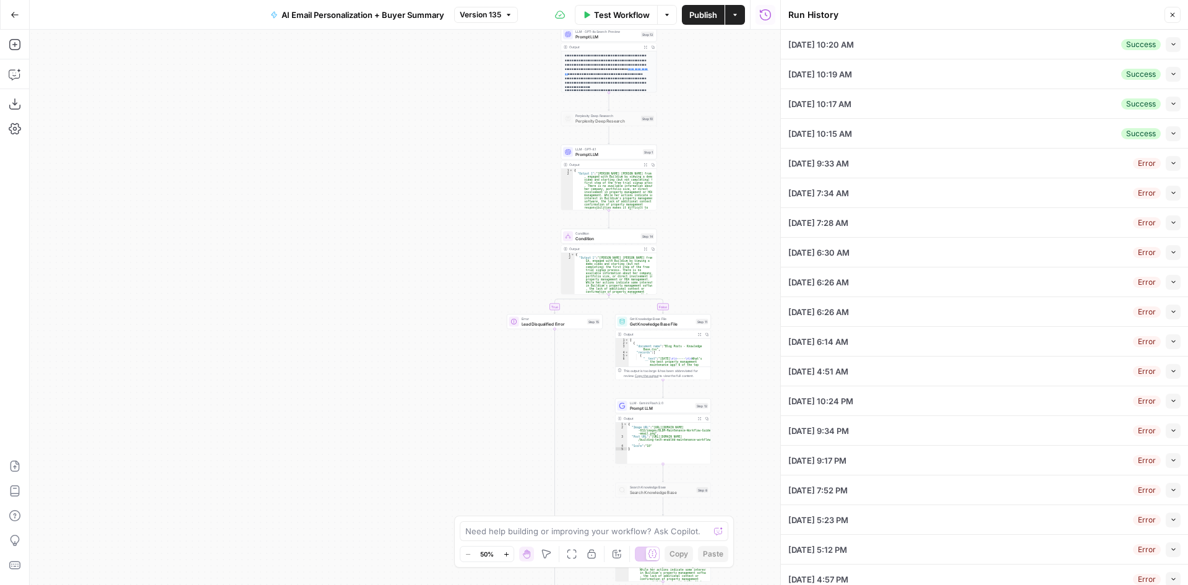
click at [13, 18] on icon "button" at bounding box center [15, 15] width 9 height 9
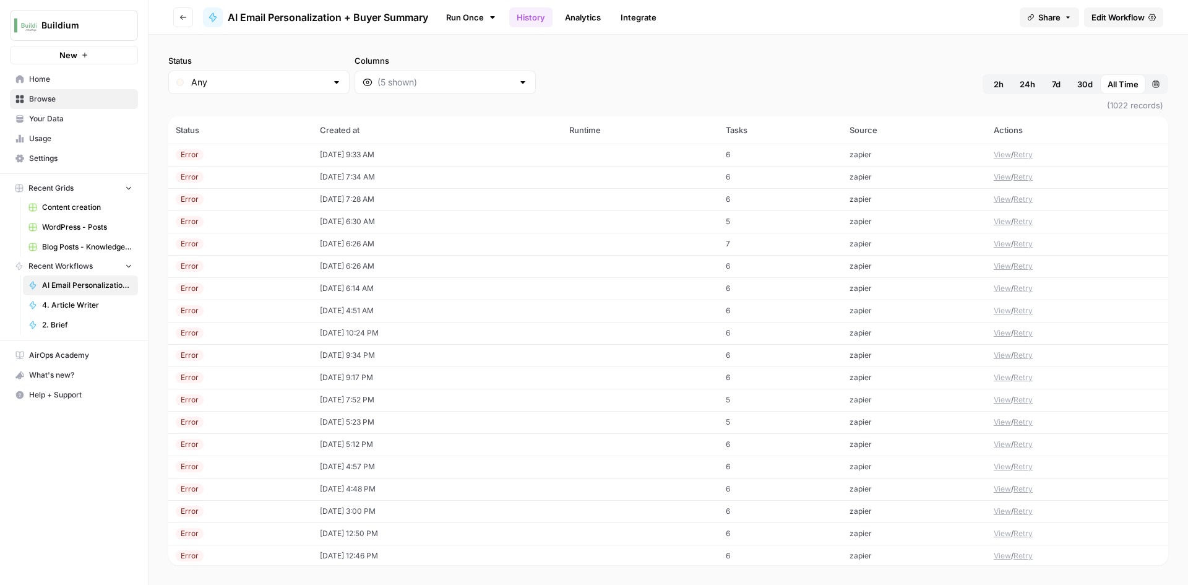
click at [518, 84] on div at bounding box center [523, 82] width 10 height 12
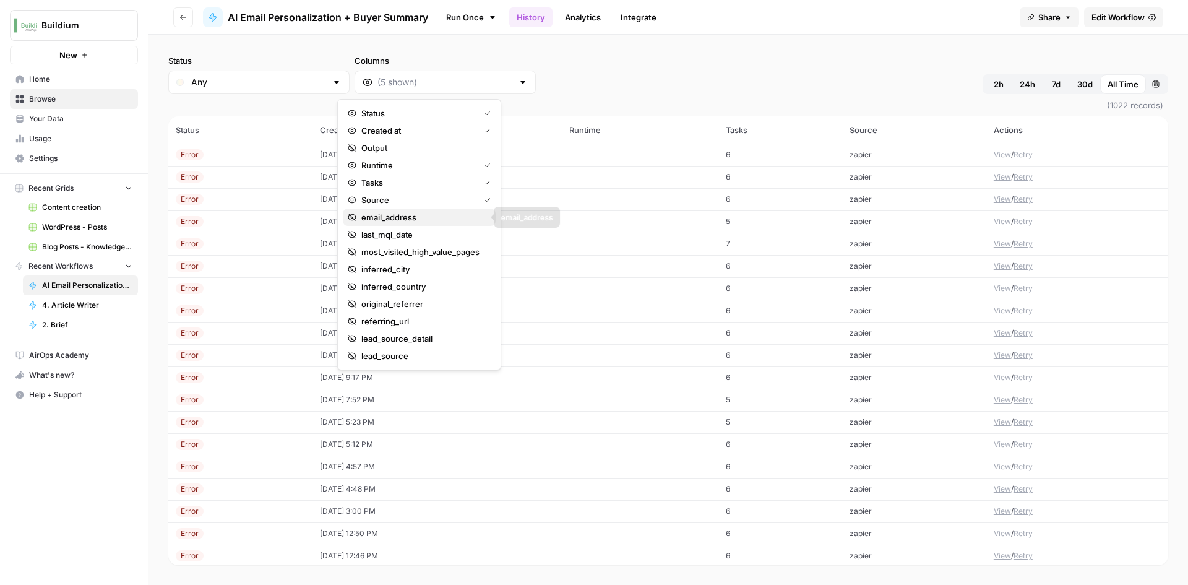
click at [426, 223] on span "email_address" at bounding box center [423, 217] width 124 height 12
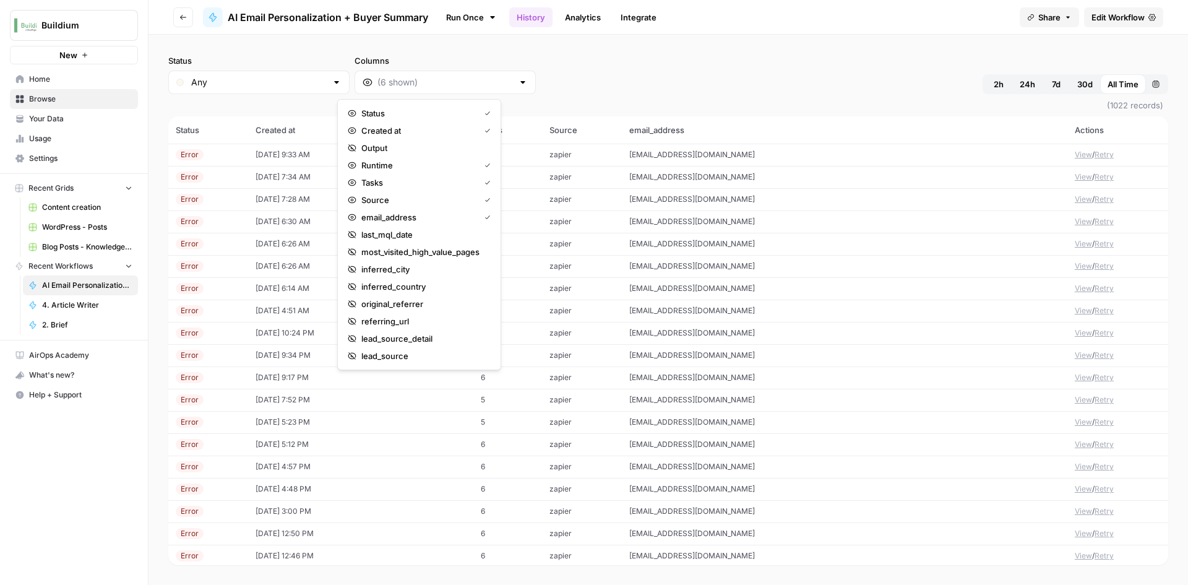
click at [736, 88] on div "Status Any Columns 2h 24h 7d 30d All Time Custom range" at bounding box center [668, 74] width 1000 height 40
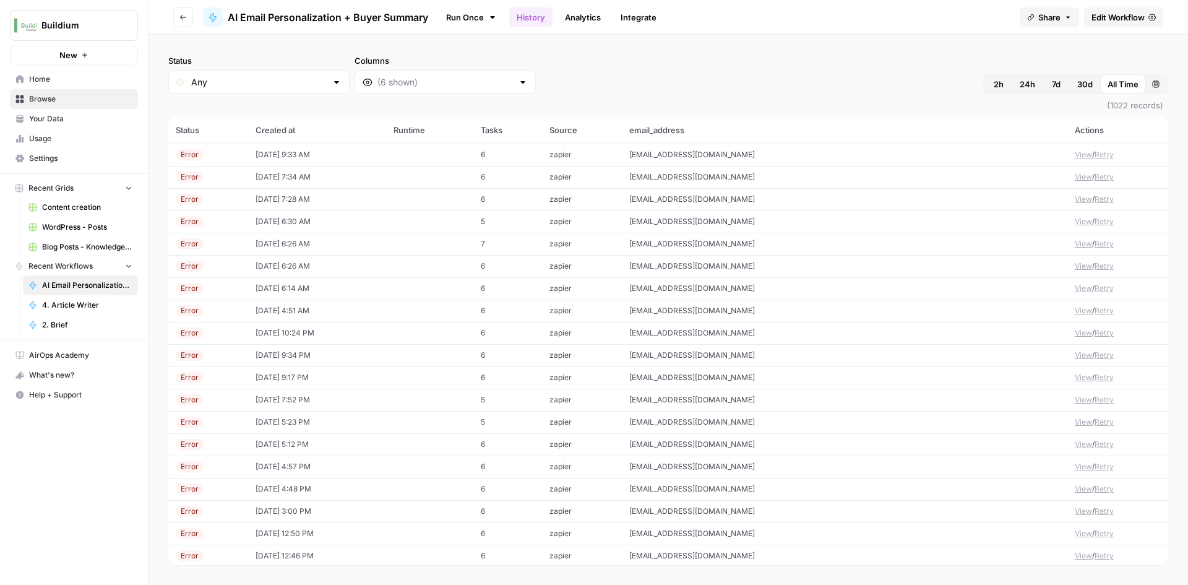
click at [1075, 158] on button "View" at bounding box center [1083, 154] width 17 height 11
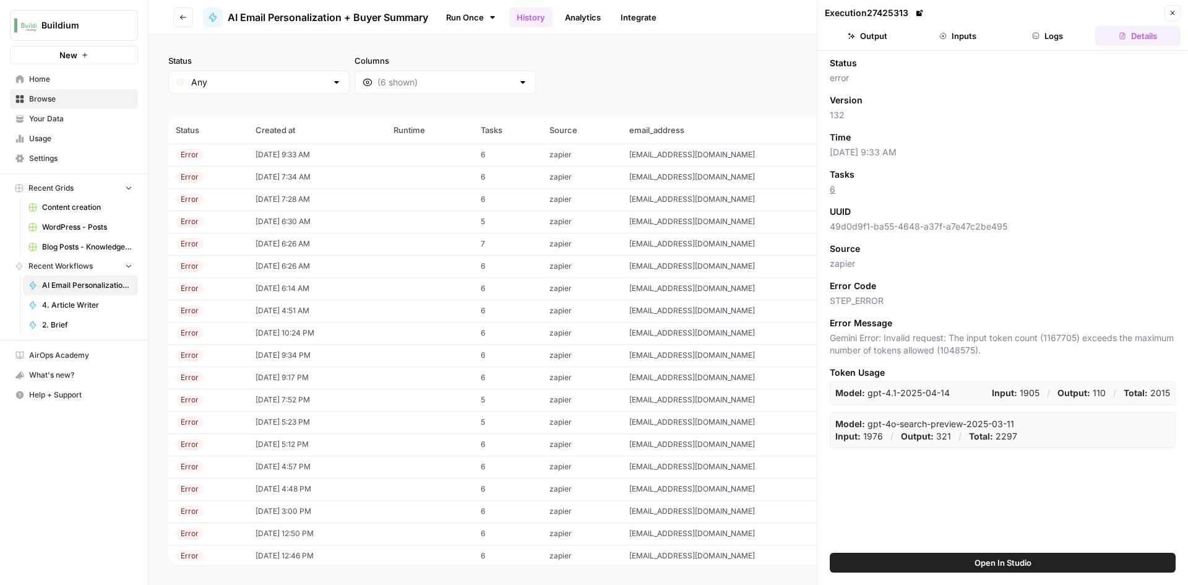
click at [951, 29] on button "Inputs" at bounding box center [957, 36] width 85 height 20
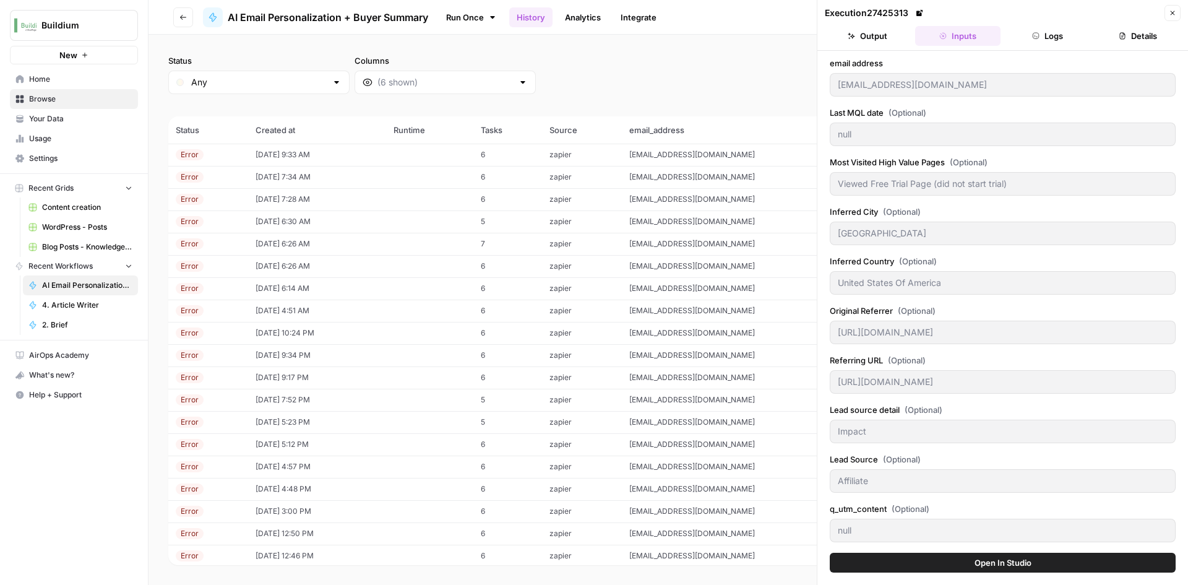
click at [873, 41] on button "Output" at bounding box center [867, 36] width 85 height 20
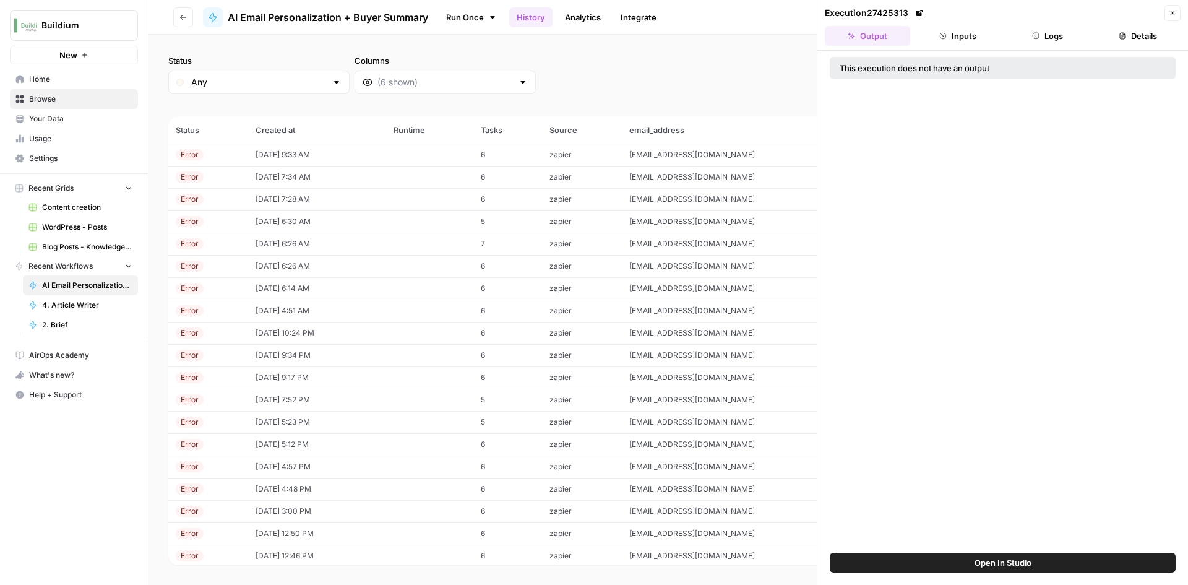
click at [940, 28] on button "Inputs" at bounding box center [957, 36] width 85 height 20
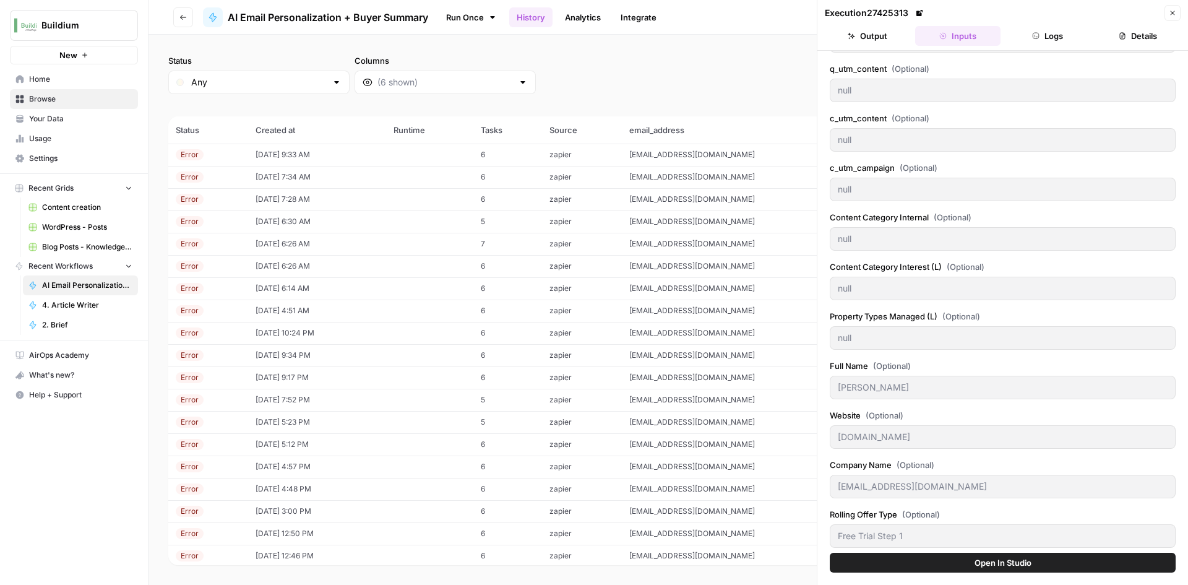
scroll to position [545, 0]
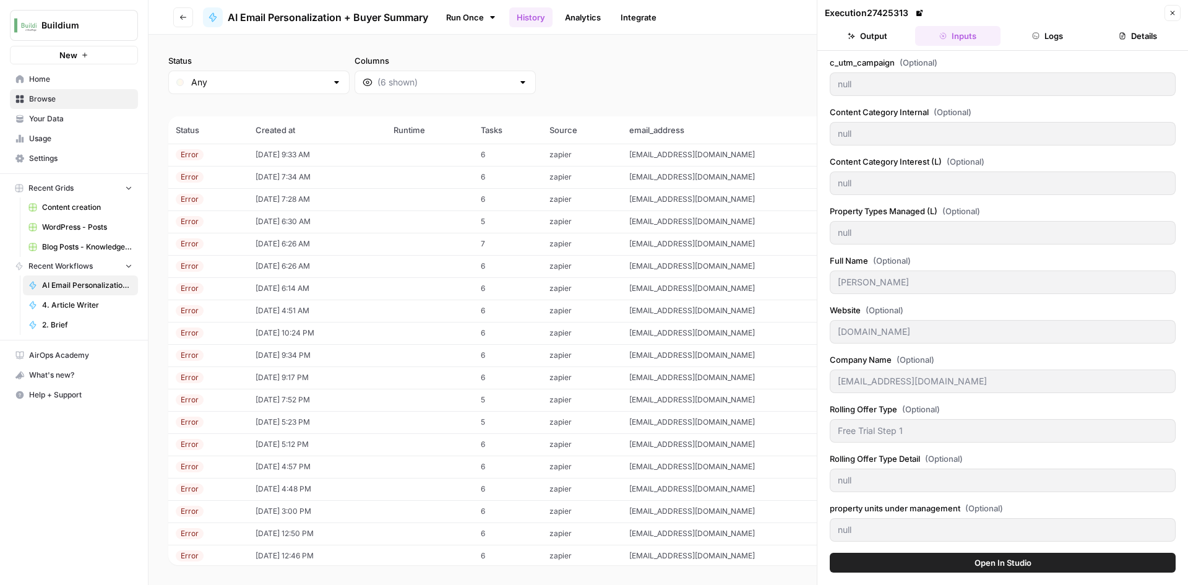
click at [1051, 45] on button "Logs" at bounding box center [1047, 36] width 85 height 20
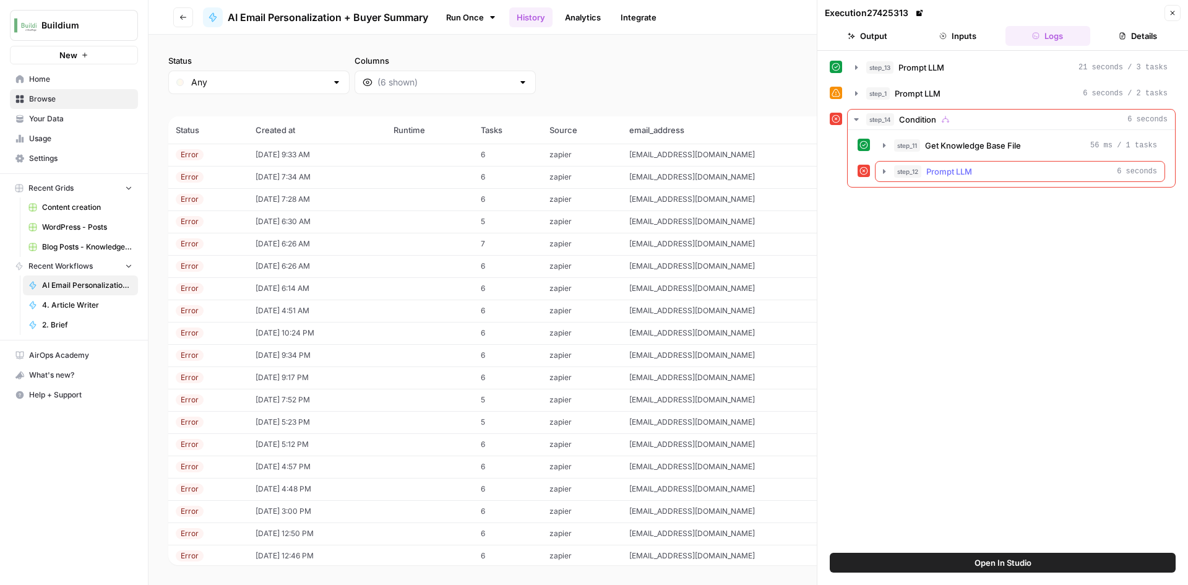
click at [883, 172] on icon "button" at bounding box center [884, 171] width 2 height 4
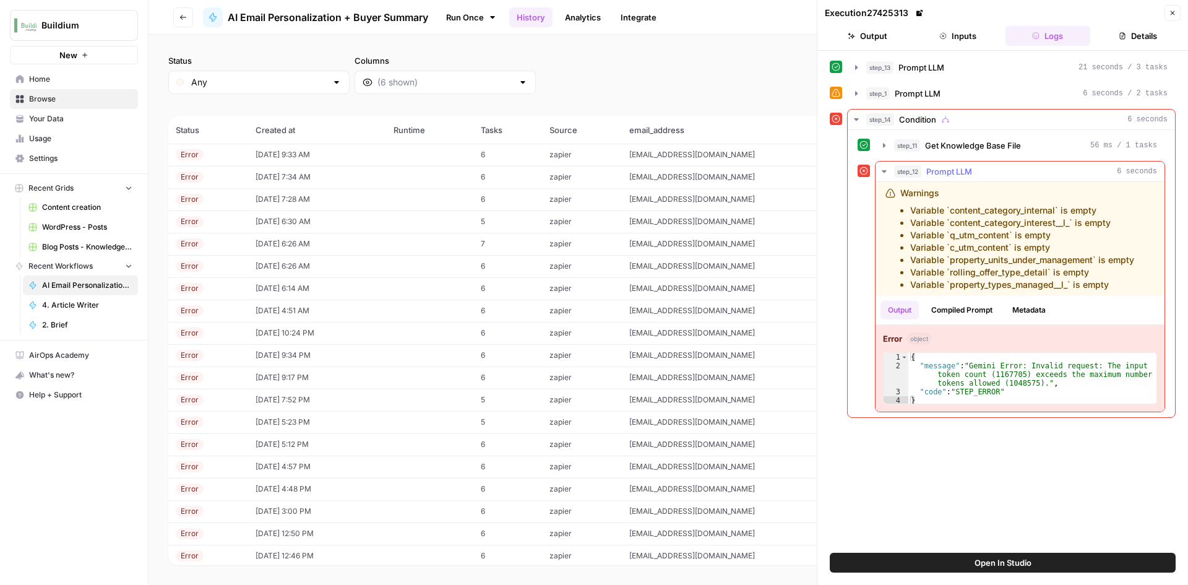
click at [884, 171] on icon "button" at bounding box center [884, 171] width 4 height 2
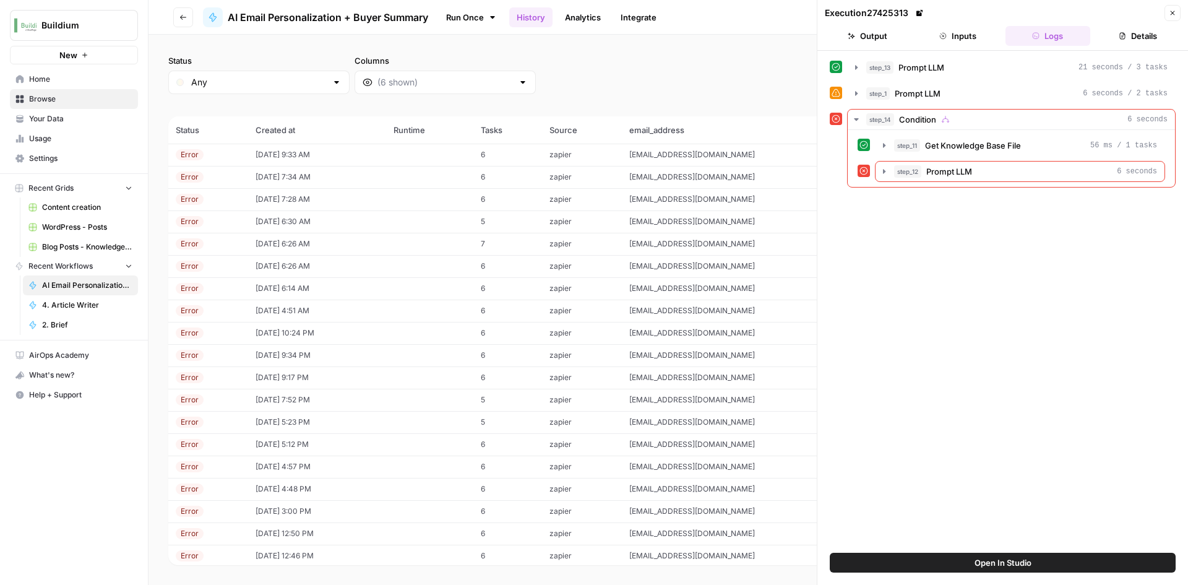
click at [901, 41] on button "Output" at bounding box center [867, 36] width 85 height 20
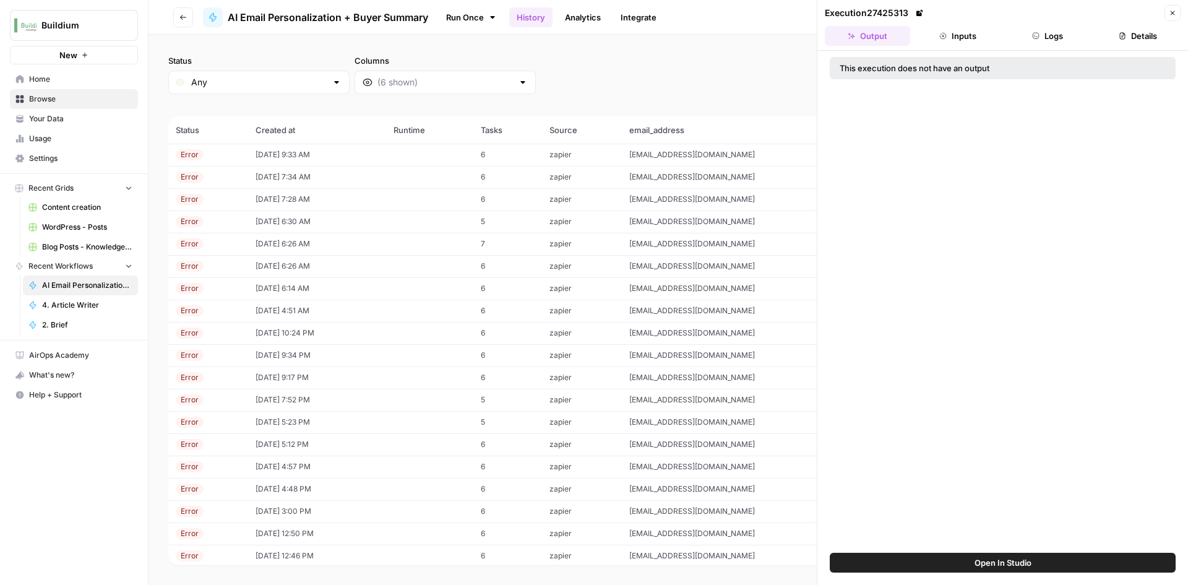
click at [941, 40] on button "Inputs" at bounding box center [957, 36] width 85 height 20
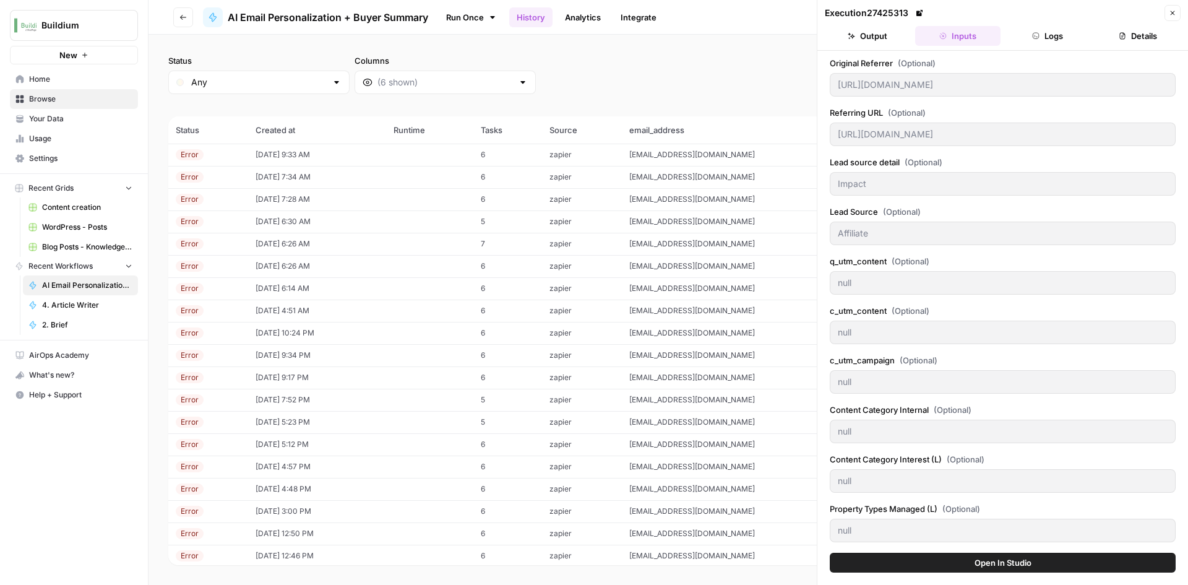
scroll to position [545, 0]
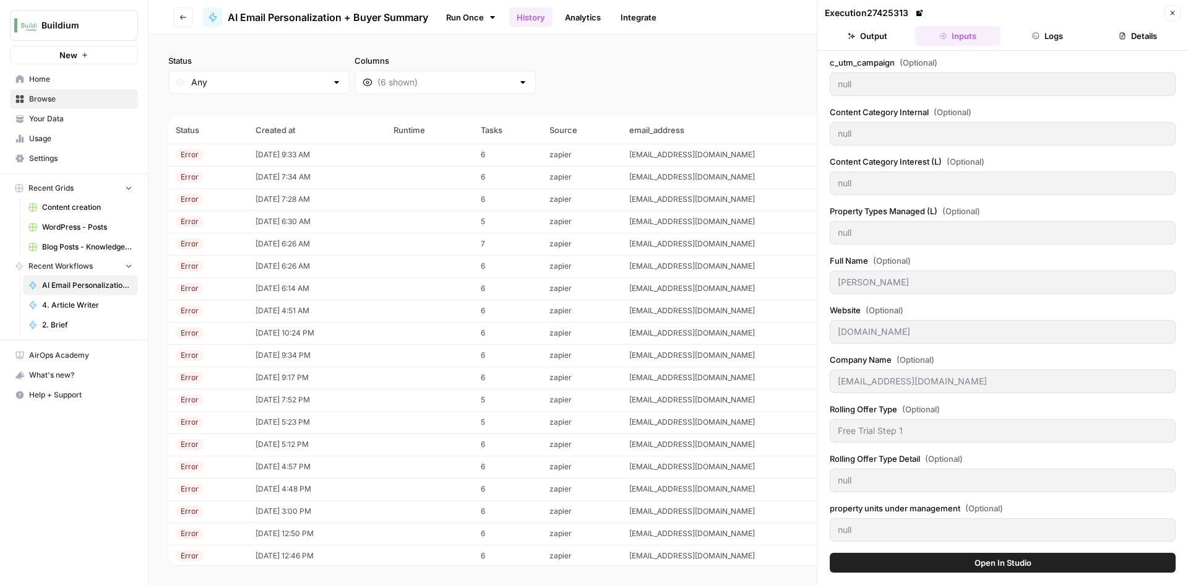
click at [911, 32] on ul "Output Inputs Logs Details" at bounding box center [1003, 36] width 356 height 20
click at [893, 35] on button "Output" at bounding box center [867, 36] width 85 height 20
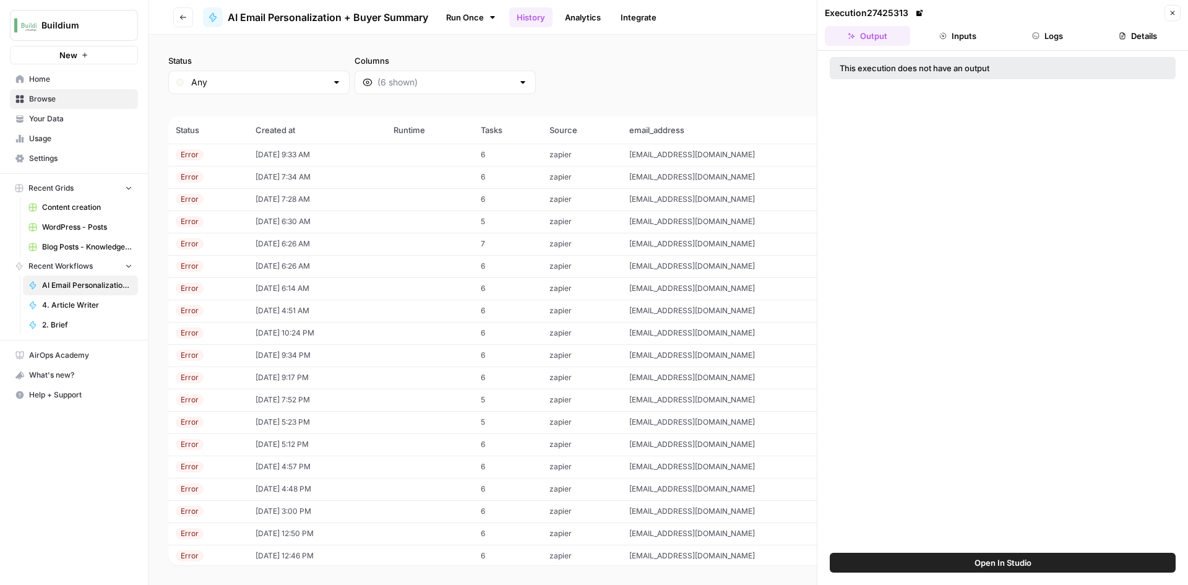
scroll to position [0, 0]
click at [1034, 38] on icon "button" at bounding box center [1035, 35] width 7 height 7
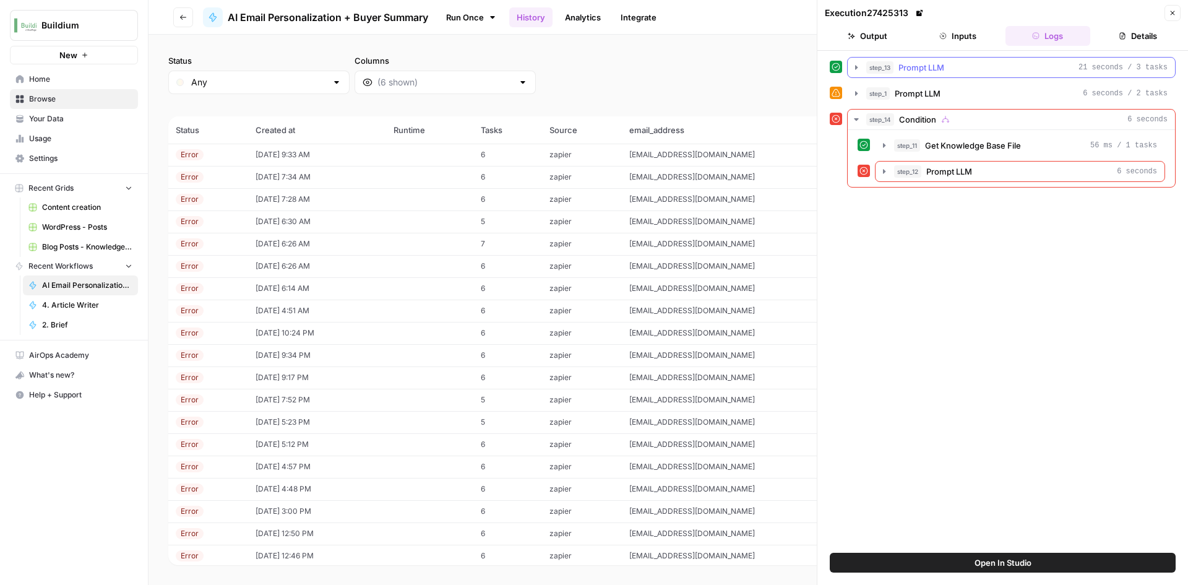
click at [851, 71] on icon "button" at bounding box center [856, 67] width 10 height 10
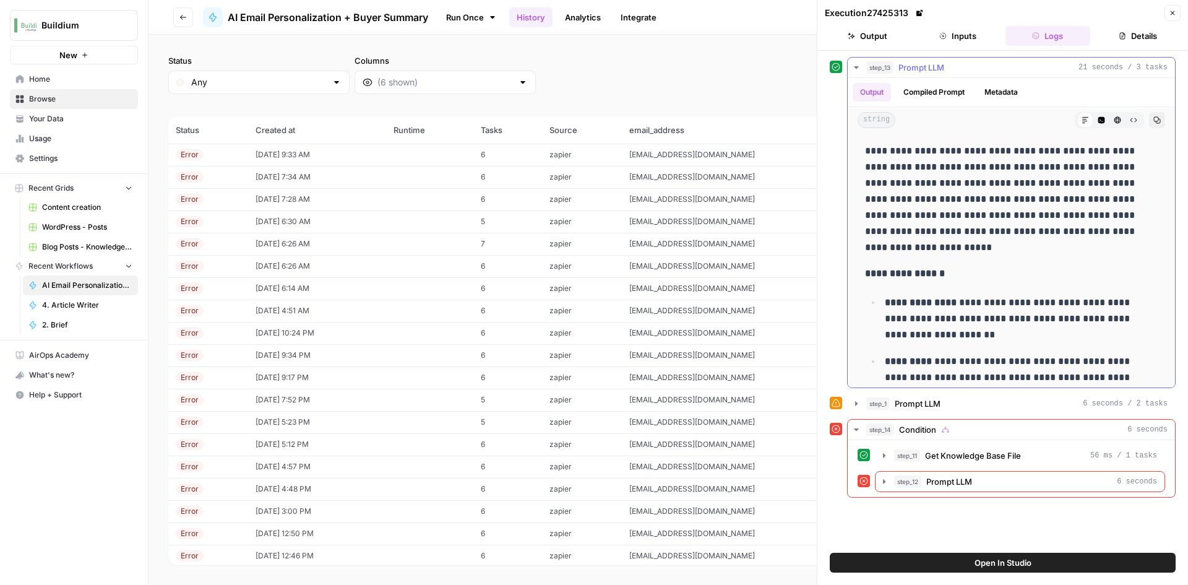
click at [856, 67] on icon "button" at bounding box center [856, 67] width 4 height 2
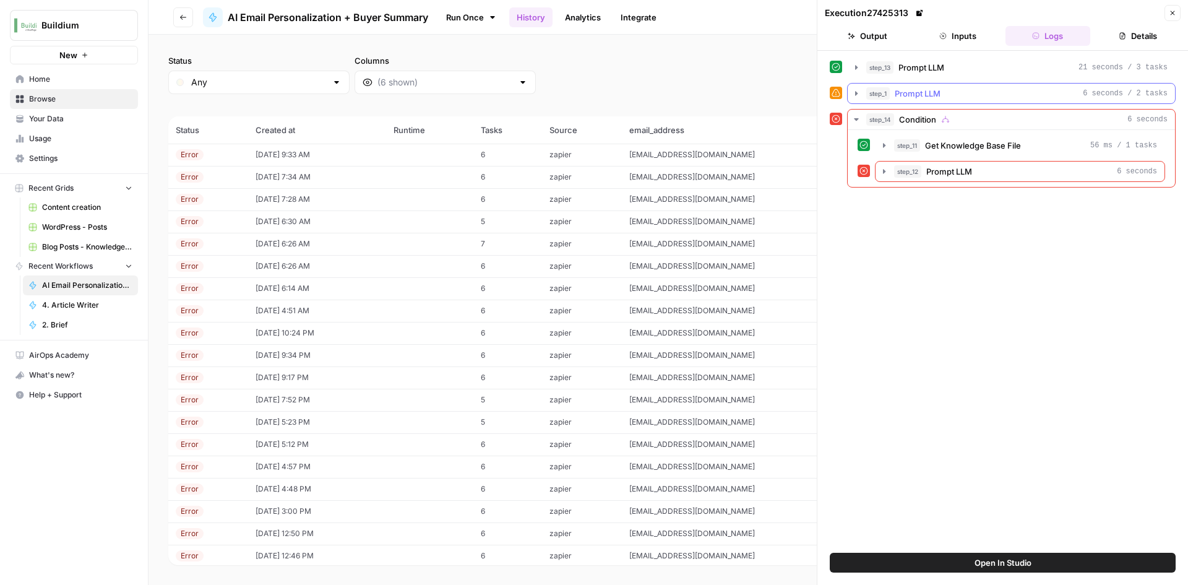
click at [853, 93] on icon "button" at bounding box center [856, 93] width 10 height 10
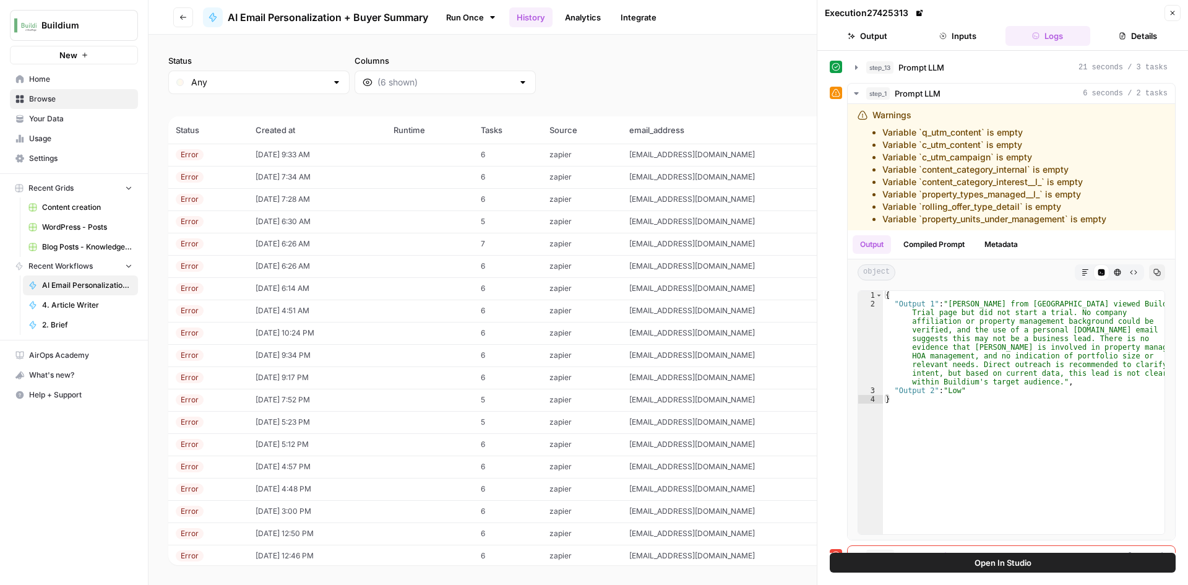
click at [1165, 17] on button "Close" at bounding box center [1172, 13] width 16 height 16
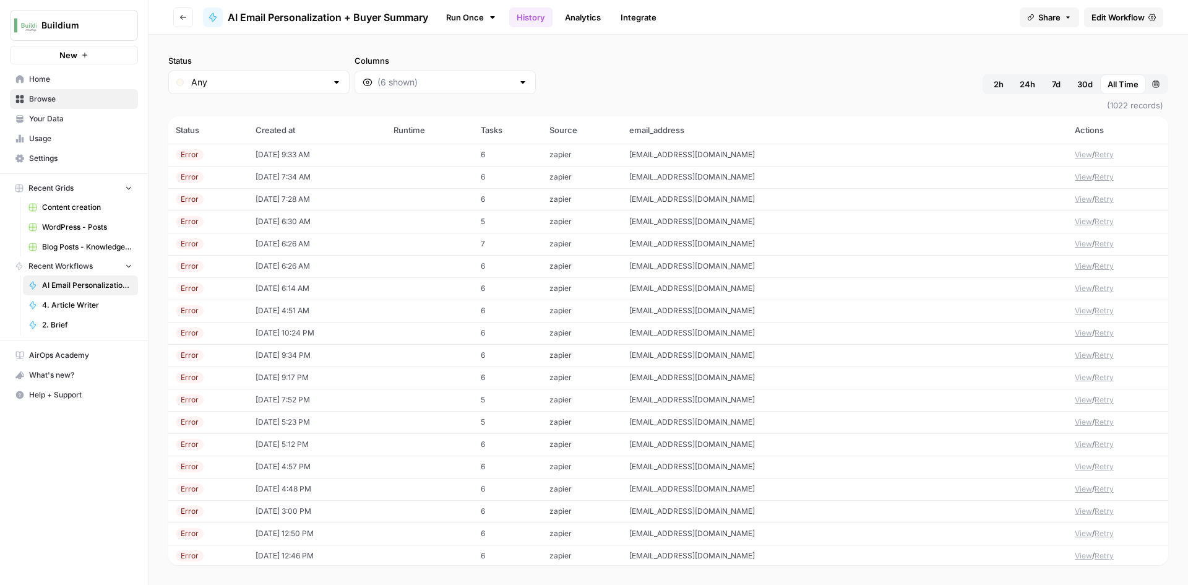
click at [1075, 178] on button "View" at bounding box center [1083, 176] width 17 height 11
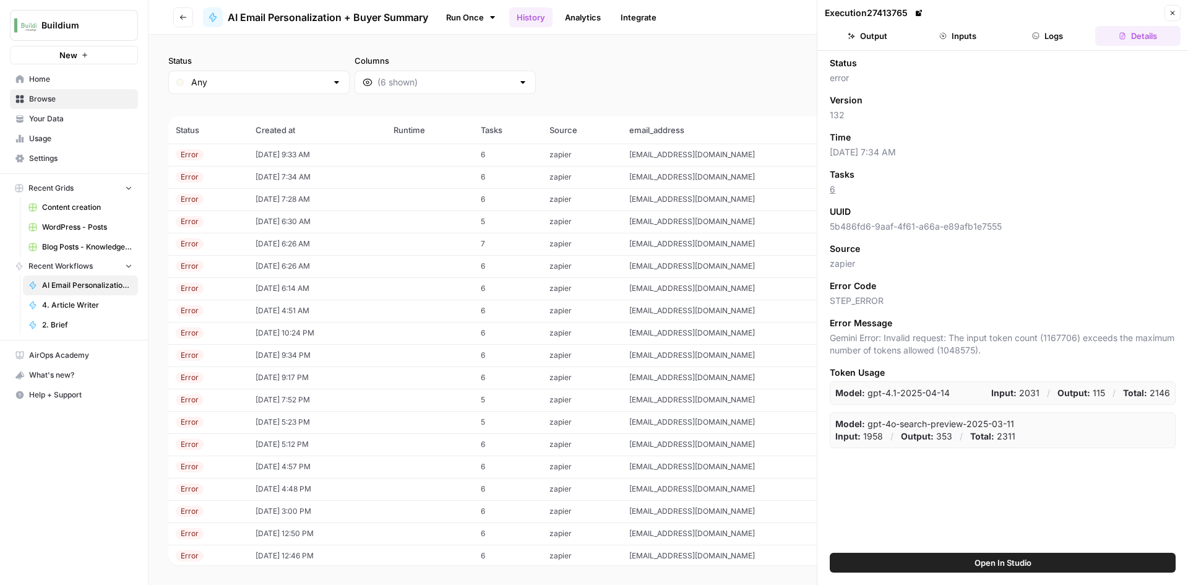
click at [977, 36] on button "Inputs" at bounding box center [957, 36] width 85 height 20
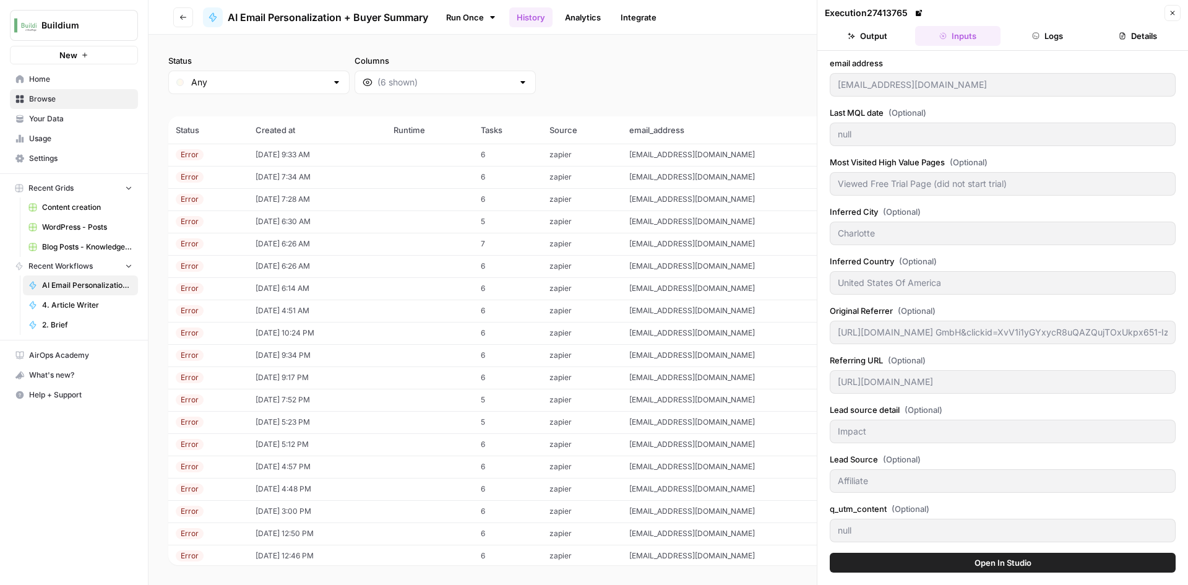
drag, startPoint x: 894, startPoint y: 35, endPoint x: 930, endPoint y: 38, distance: 36.7
click at [893, 36] on button "Output" at bounding box center [867, 36] width 85 height 20
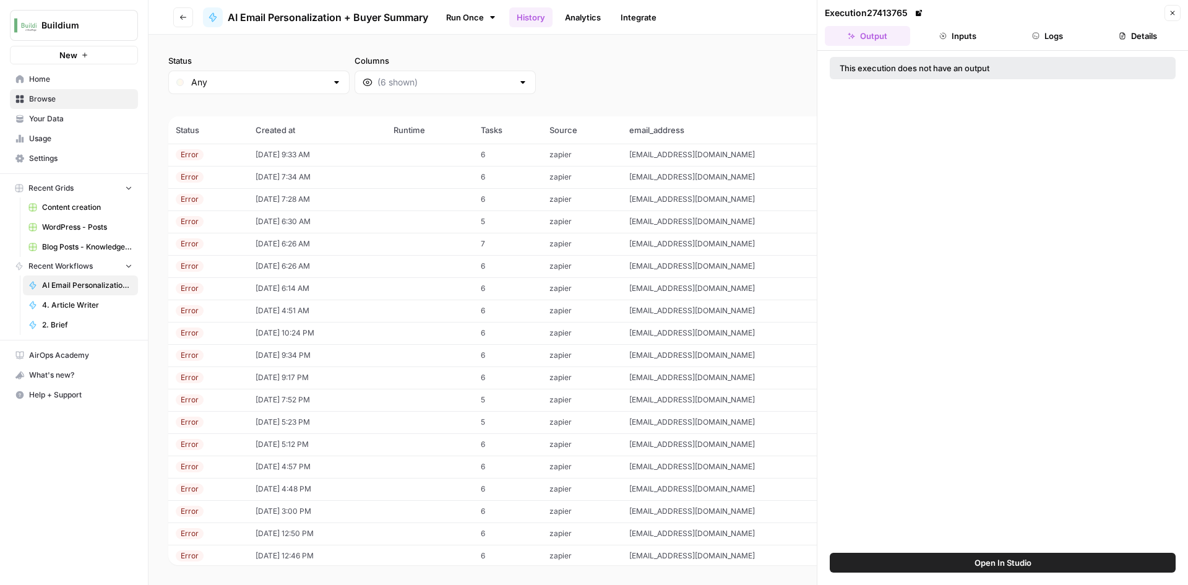
click at [1034, 33] on icon "button" at bounding box center [1036, 36] width 6 height 6
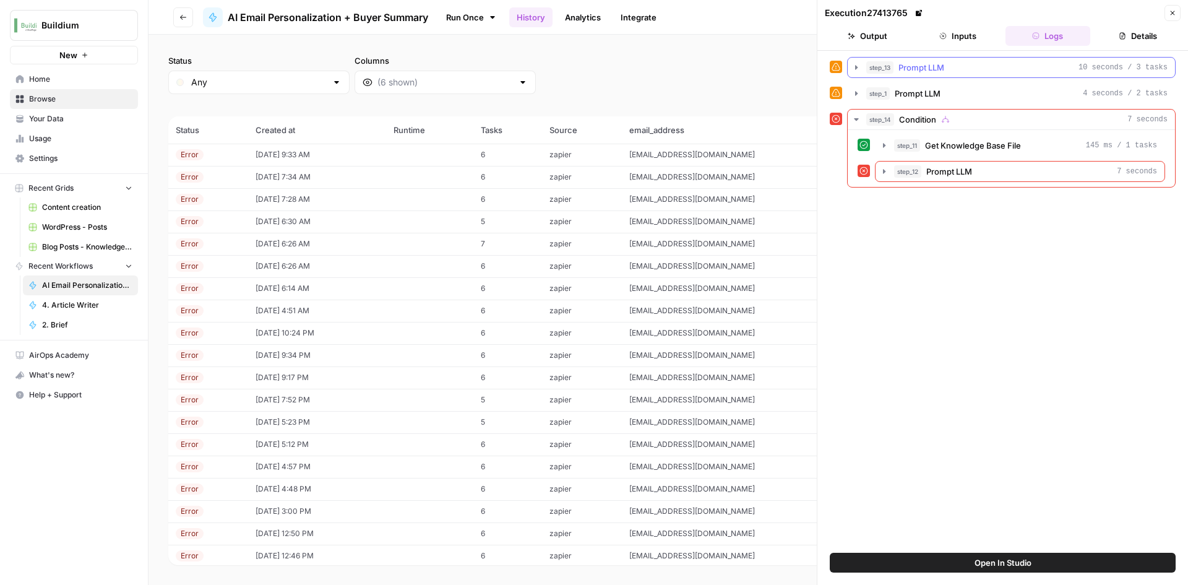
click at [859, 67] on icon "button" at bounding box center [856, 67] width 10 height 10
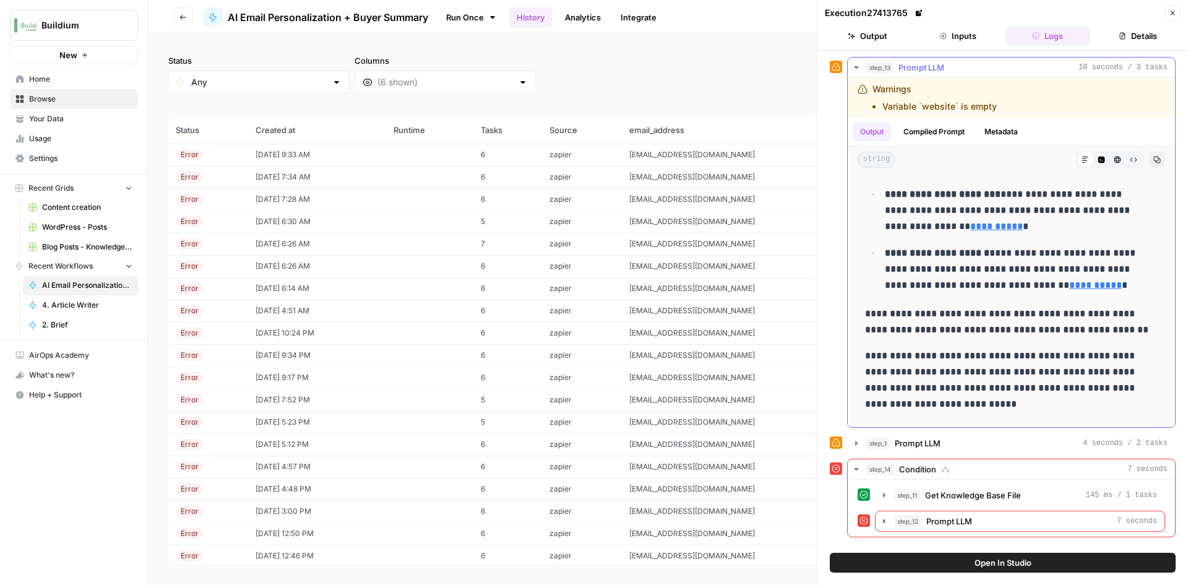
scroll to position [247, 0]
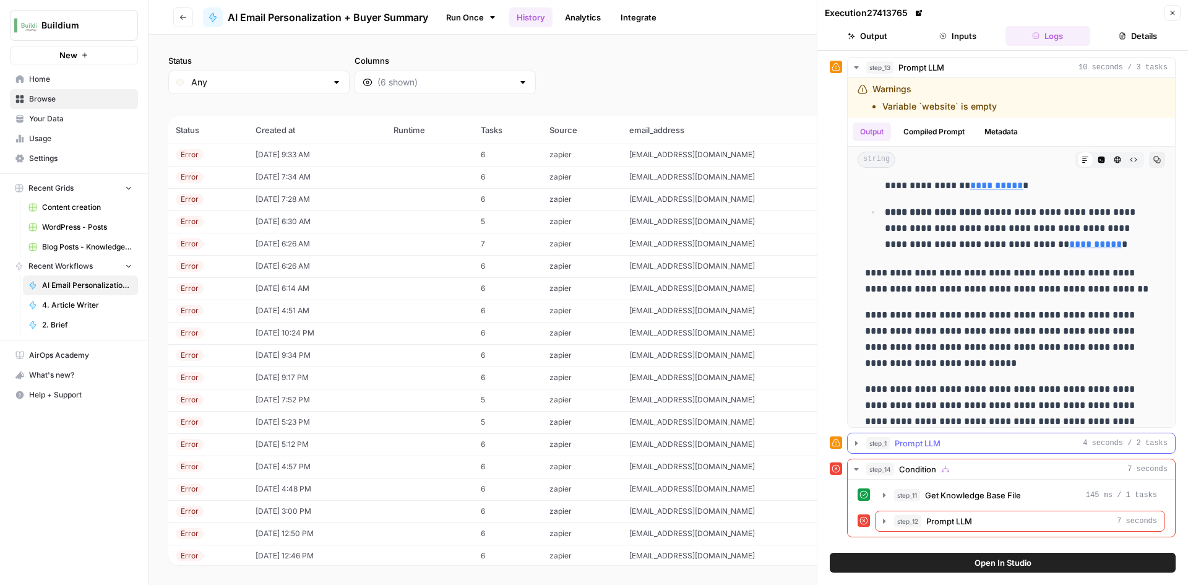
click at [857, 445] on icon "button" at bounding box center [856, 443] width 10 height 10
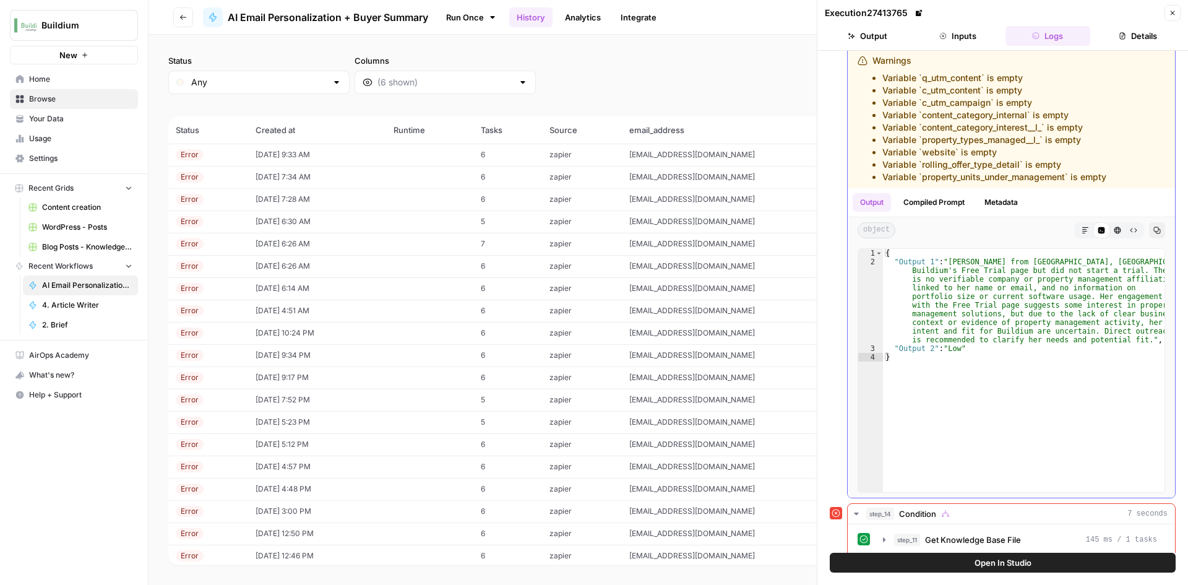
scroll to position [439, 0]
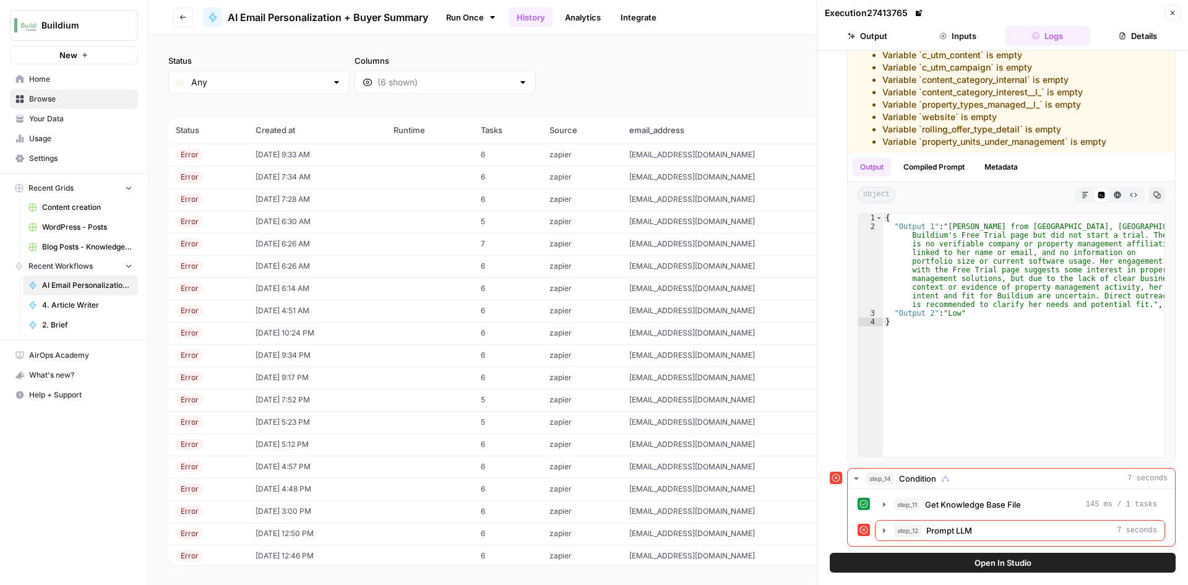
click at [960, 32] on button "Inputs" at bounding box center [957, 36] width 85 height 20
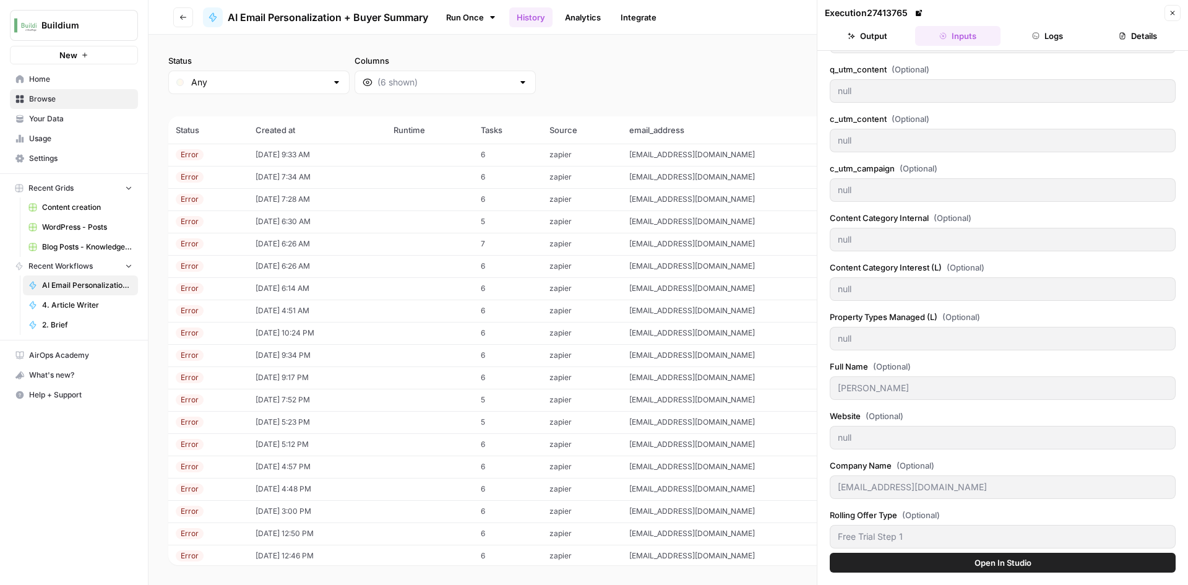
scroll to position [169, 0]
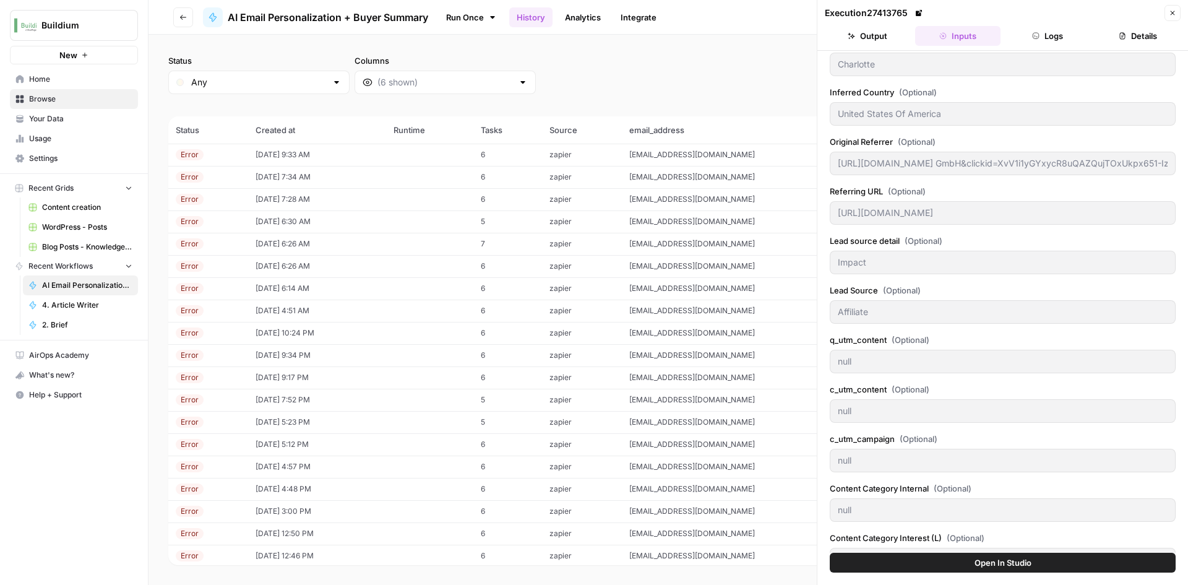
click at [878, 40] on button "Output" at bounding box center [867, 36] width 85 height 20
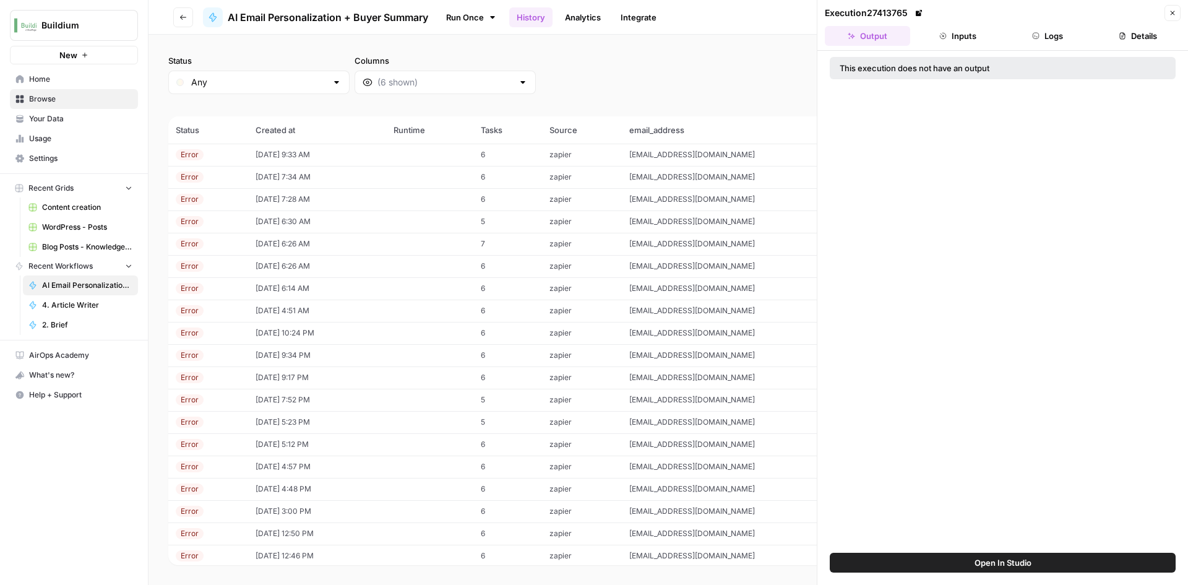
click at [1166, 17] on button "Close" at bounding box center [1172, 13] width 16 height 16
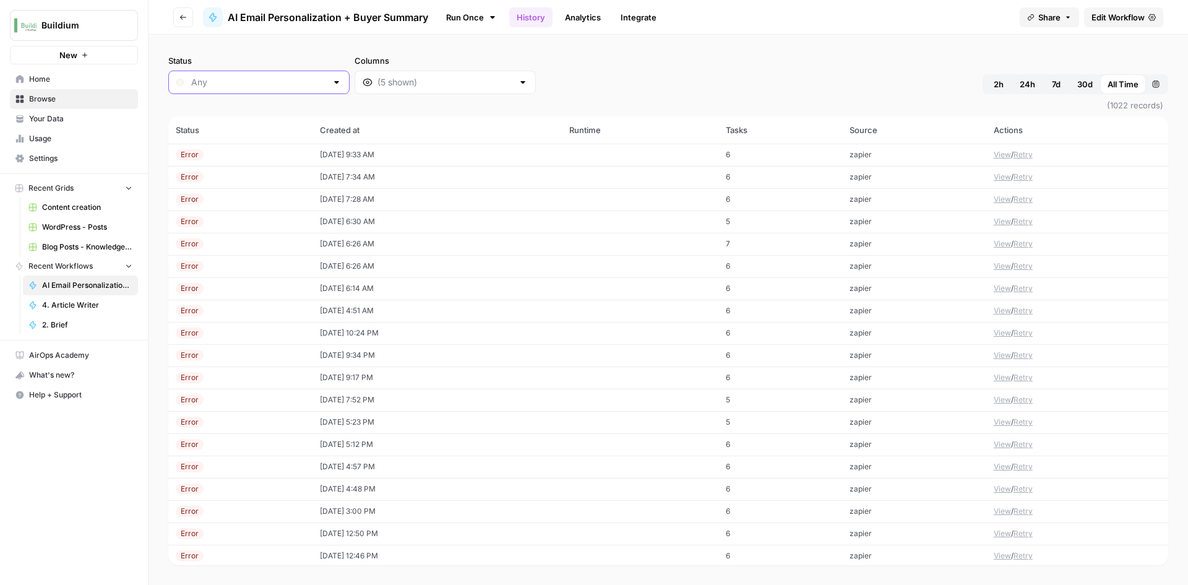
click at [229, 77] on input "Status" at bounding box center [258, 82] width 135 height 12
type input "Any"
click at [590, 72] on div "Status Any Columns 2h 24h 7d 30d All Time Custom range" at bounding box center [668, 74] width 1000 height 40
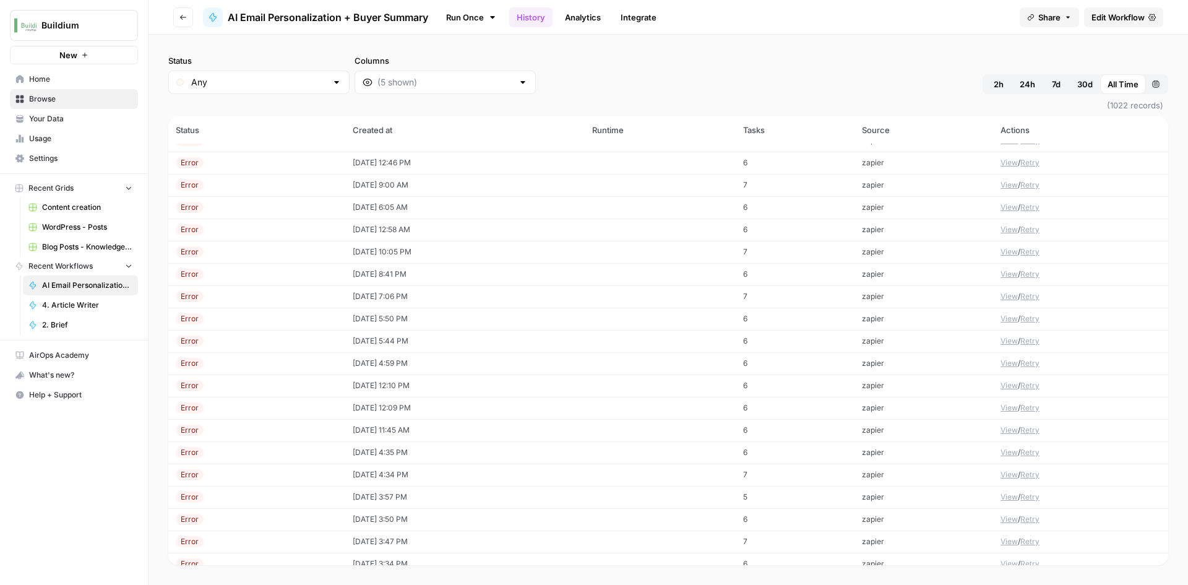
scroll to position [371, 0]
click at [556, 73] on div "Status Any Columns 2h 24h 7d 30d All Time Custom range" at bounding box center [668, 74] width 1000 height 40
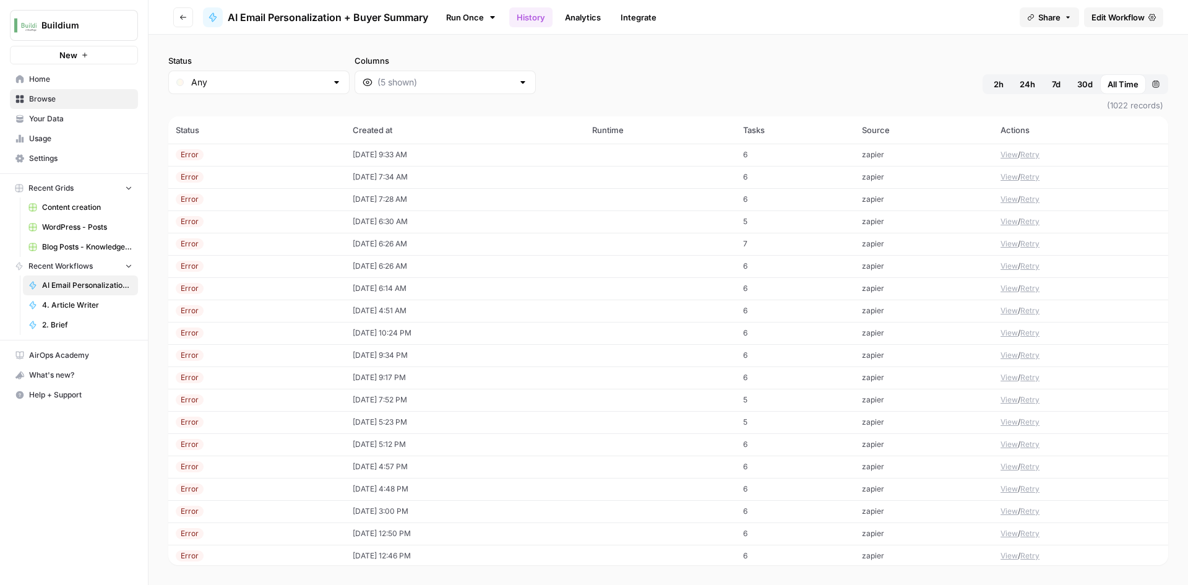
click at [1129, 20] on span "Edit Workflow" at bounding box center [1117, 17] width 53 height 12
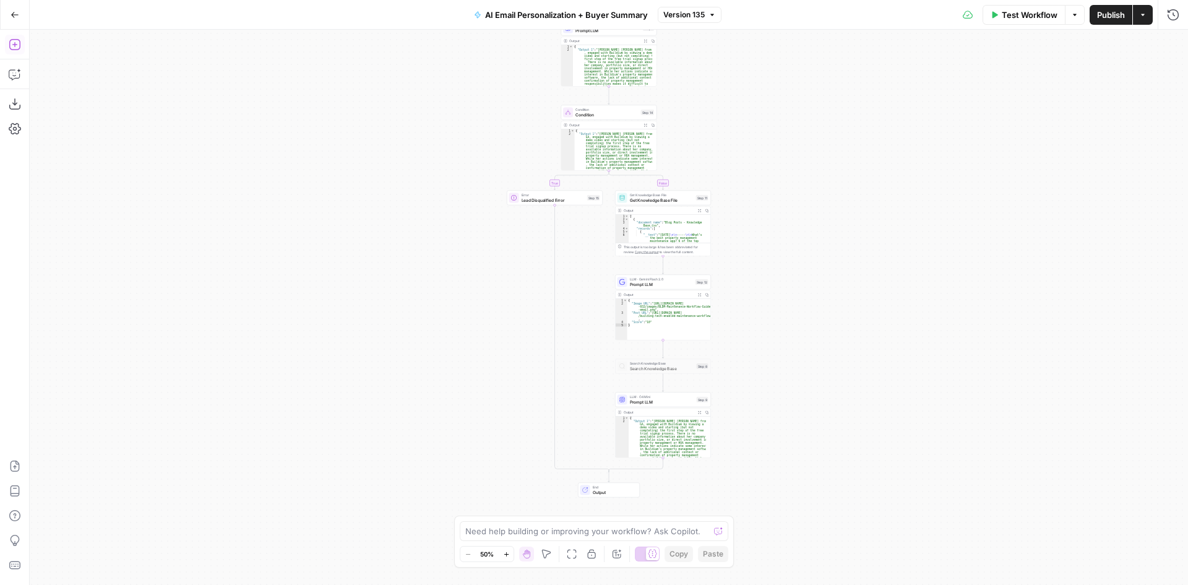
click at [12, 42] on icon "button" at bounding box center [15, 44] width 12 height 12
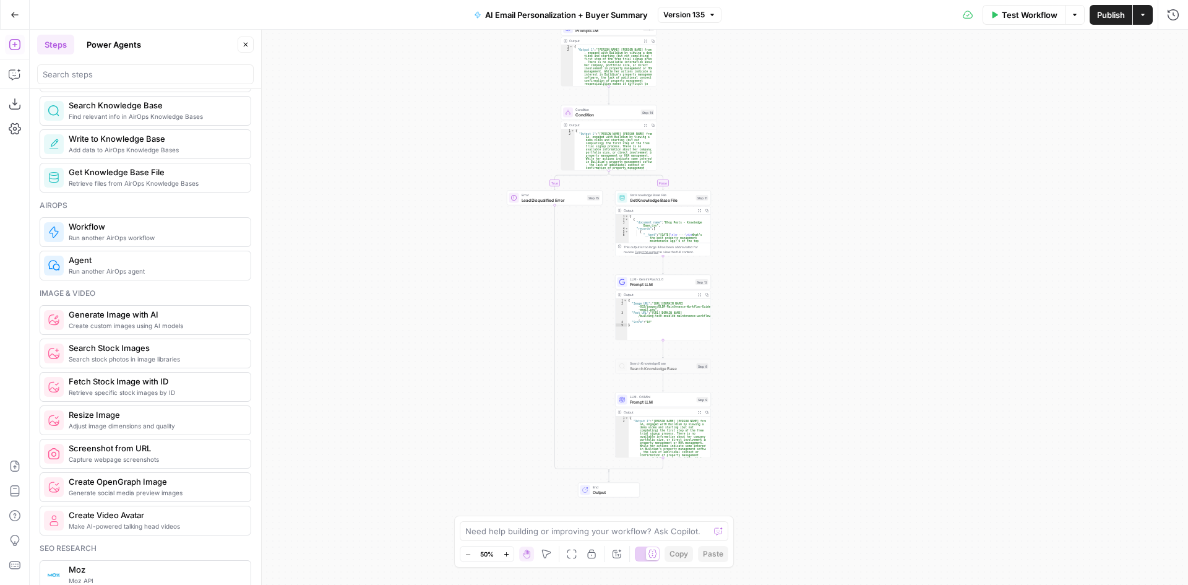
scroll to position [742, 0]
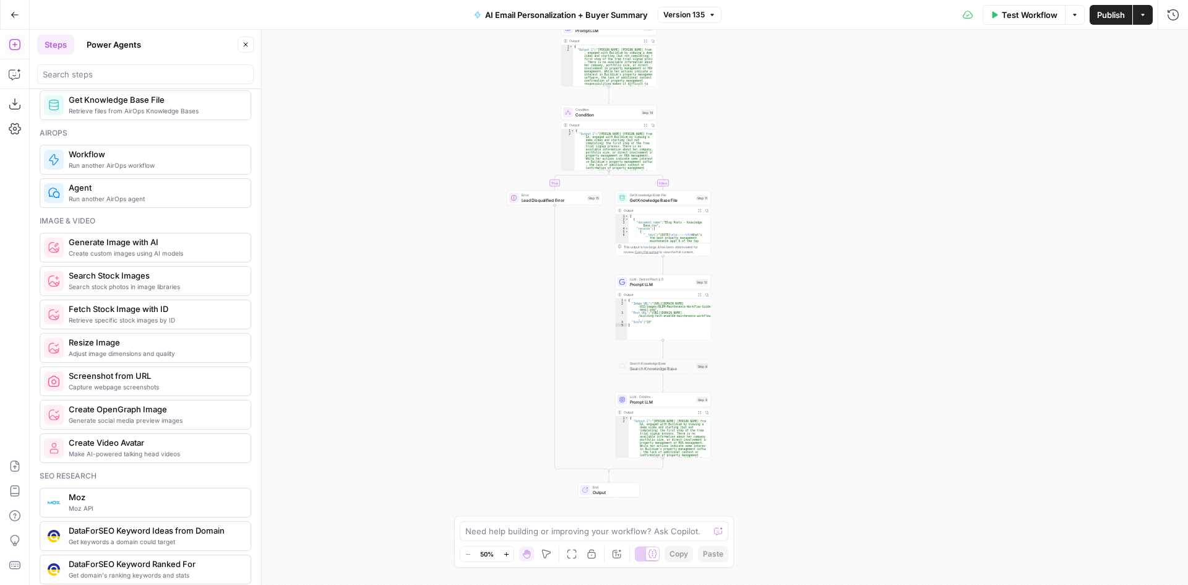
click at [118, 247] on span "Generate Image with AI" at bounding box center [155, 242] width 172 height 12
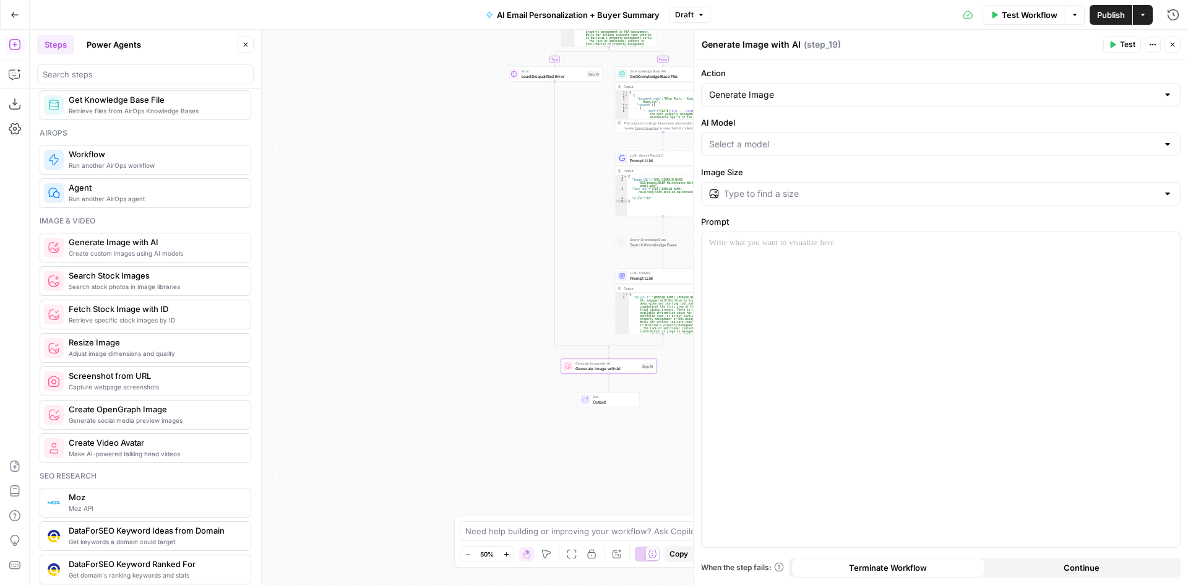
click at [782, 147] on input "AI Model" at bounding box center [933, 144] width 448 height 12
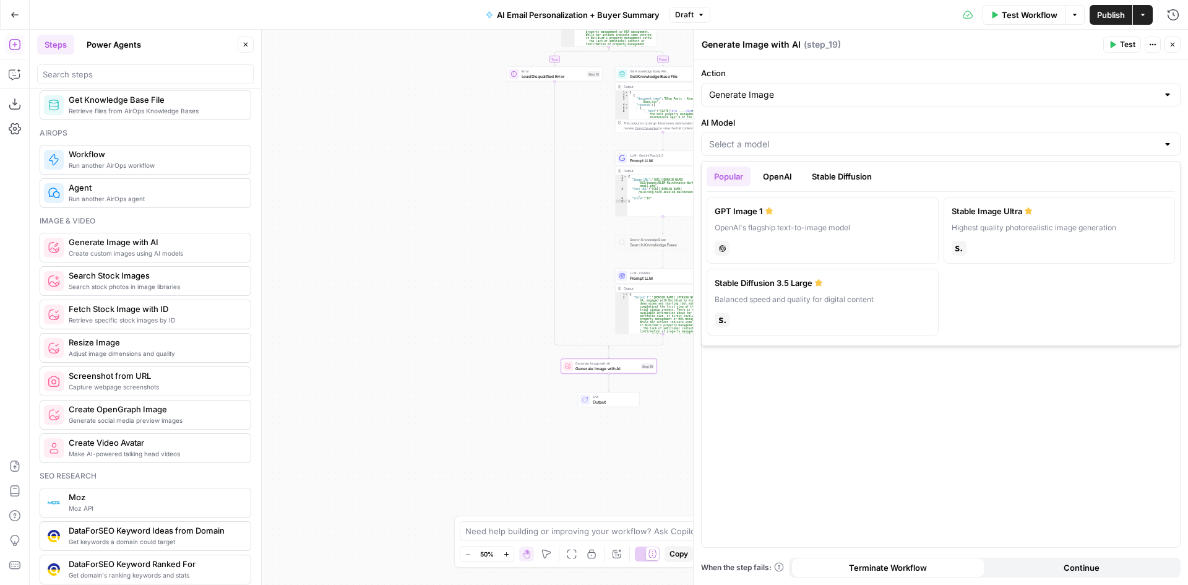
click at [784, 177] on button "OpenAI" at bounding box center [777, 176] width 44 height 20
click at [723, 174] on button "Popular" at bounding box center [728, 176] width 44 height 20
click at [829, 179] on button "Stable Diffusion" at bounding box center [841, 176] width 75 height 20
click at [729, 174] on button "Popular" at bounding box center [728, 176] width 44 height 20
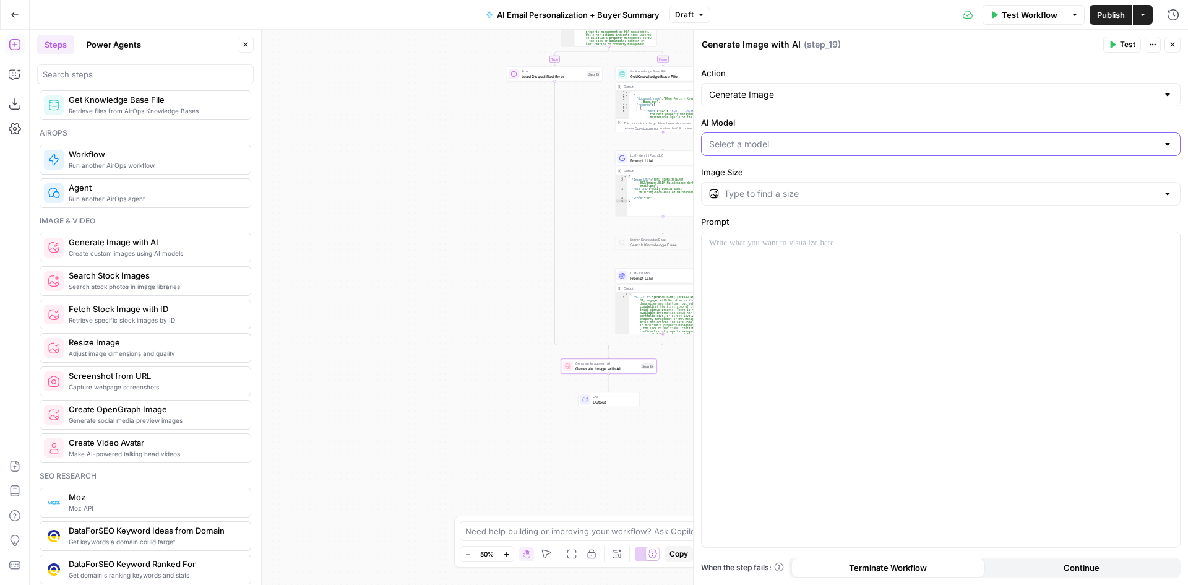
click at [800, 141] on input "AI Model" at bounding box center [933, 144] width 448 height 12
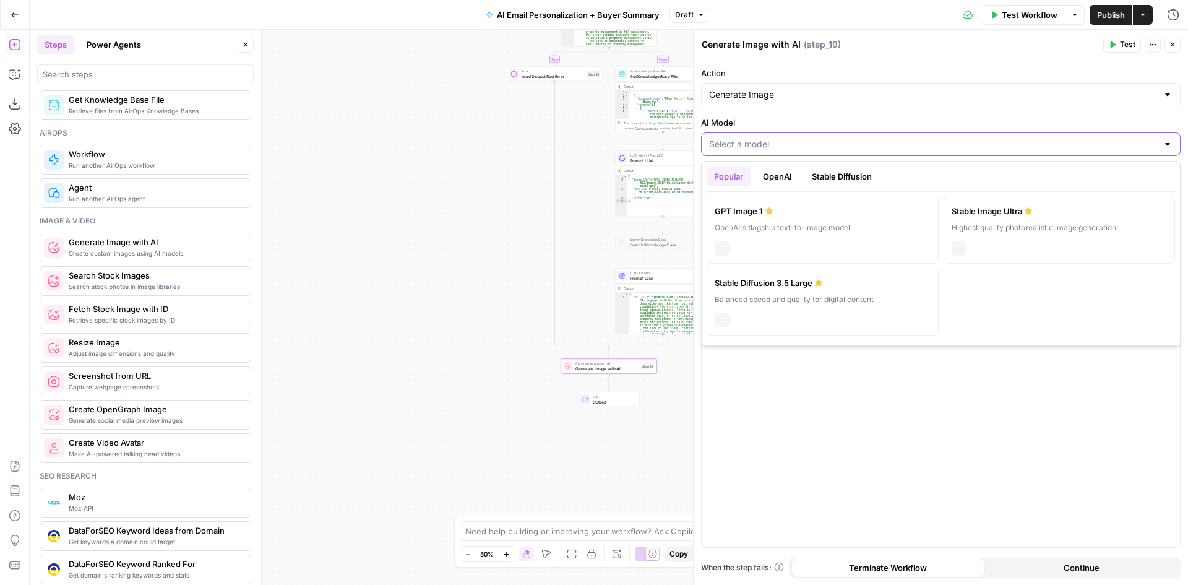
click at [800, 141] on input "AI Model" at bounding box center [933, 144] width 448 height 12
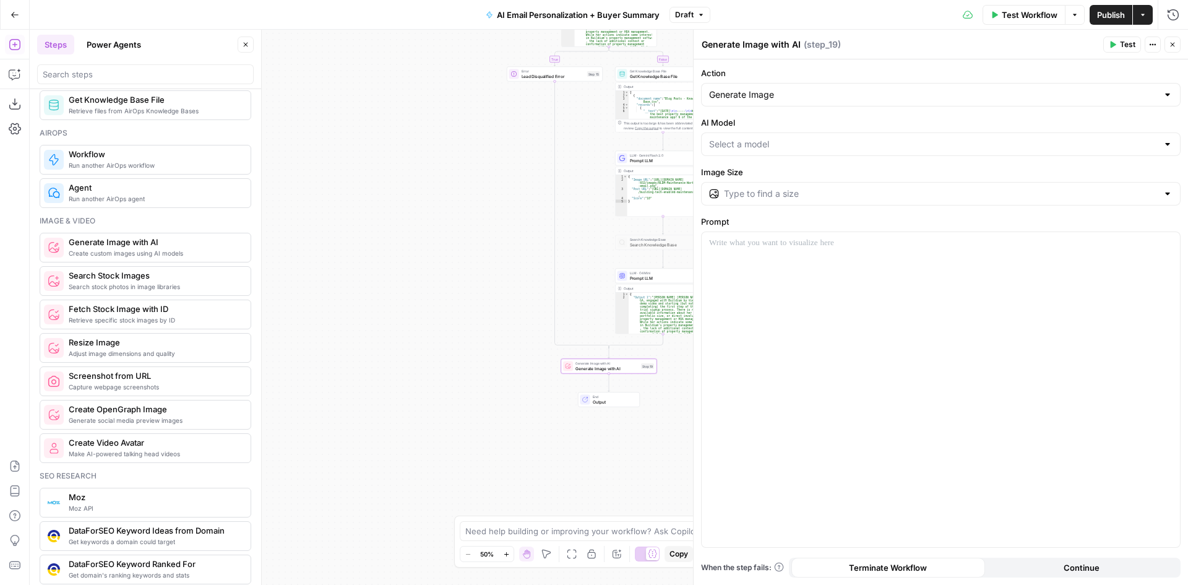
click at [797, 113] on div "Action Generate Image AI Model Image Size Prompt When the step fails: Terminate…" at bounding box center [940, 321] width 494 height 525
click at [796, 100] on input "Action" at bounding box center [933, 94] width 448 height 12
click at [815, 272] on div at bounding box center [940, 389] width 478 height 315
type input "Generate Image"
click at [770, 195] on input "Image Size" at bounding box center [941, 193] width 434 height 12
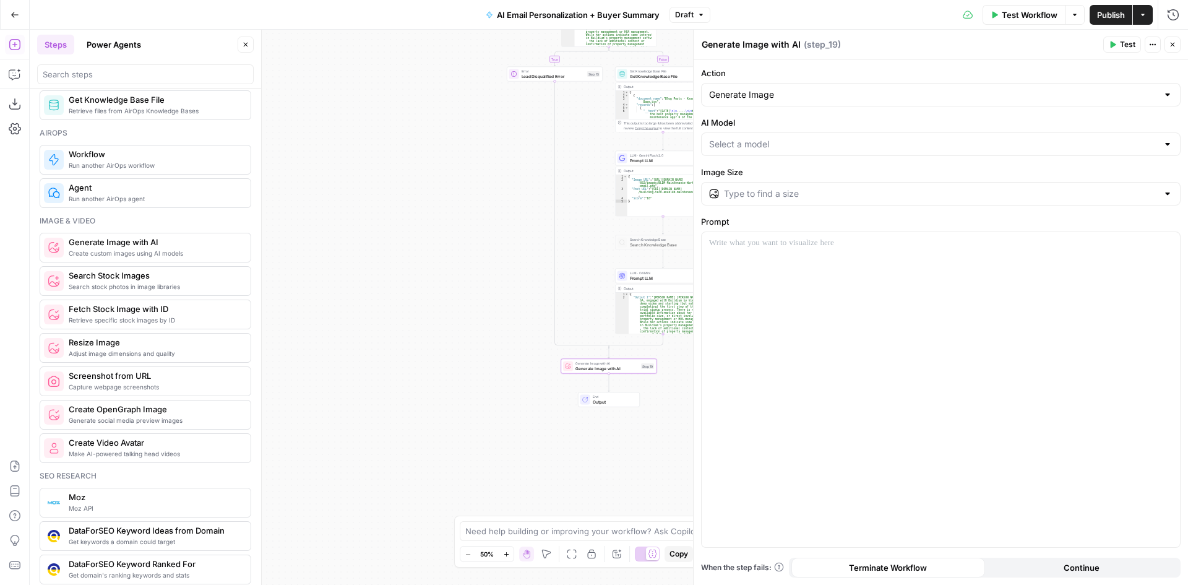
click at [796, 171] on label "Image Size" at bounding box center [940, 172] width 479 height 12
click at [796, 187] on input "Image Size" at bounding box center [941, 193] width 434 height 12
click at [1172, 44] on icon "button" at bounding box center [1172, 45] width 4 height 4
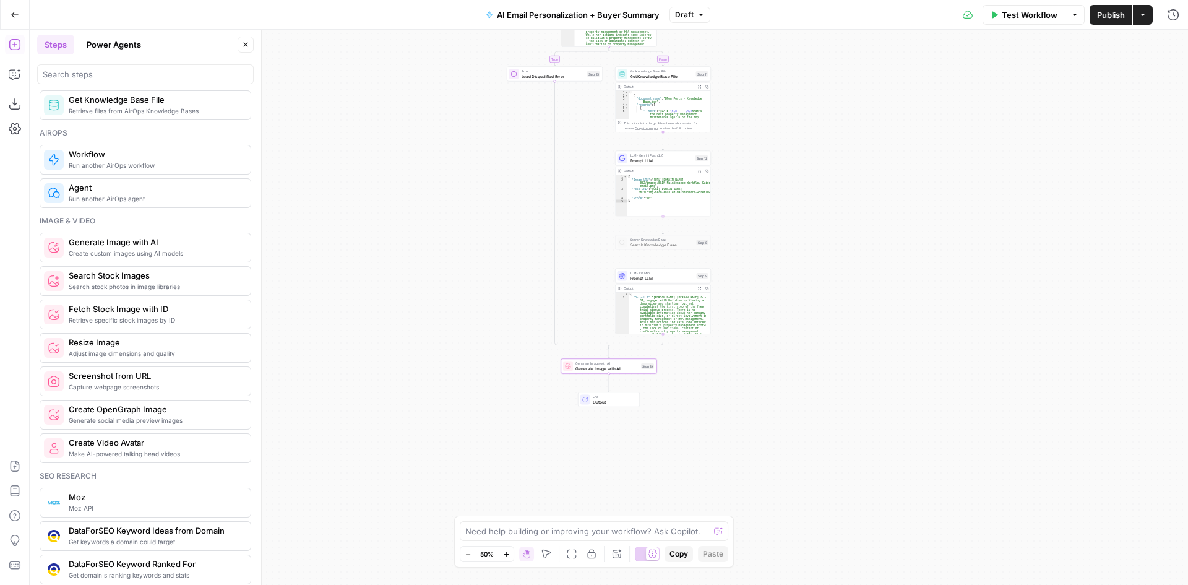
click at [622, 368] on span "Generate Image with AI" at bounding box center [606, 368] width 63 height 6
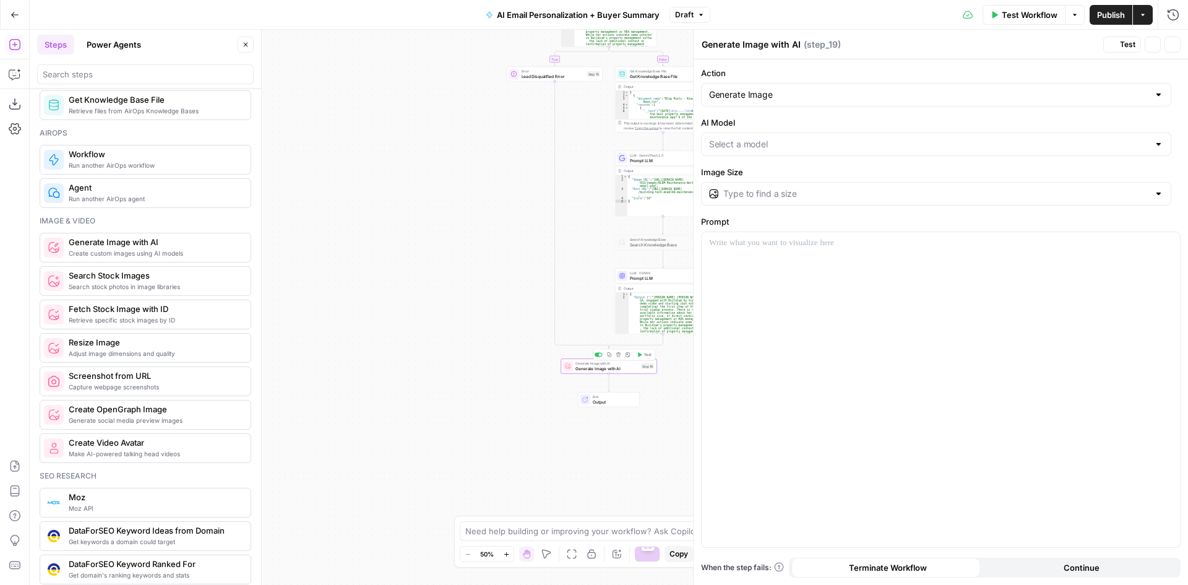
click at [617, 354] on icon "button" at bounding box center [618, 354] width 4 height 4
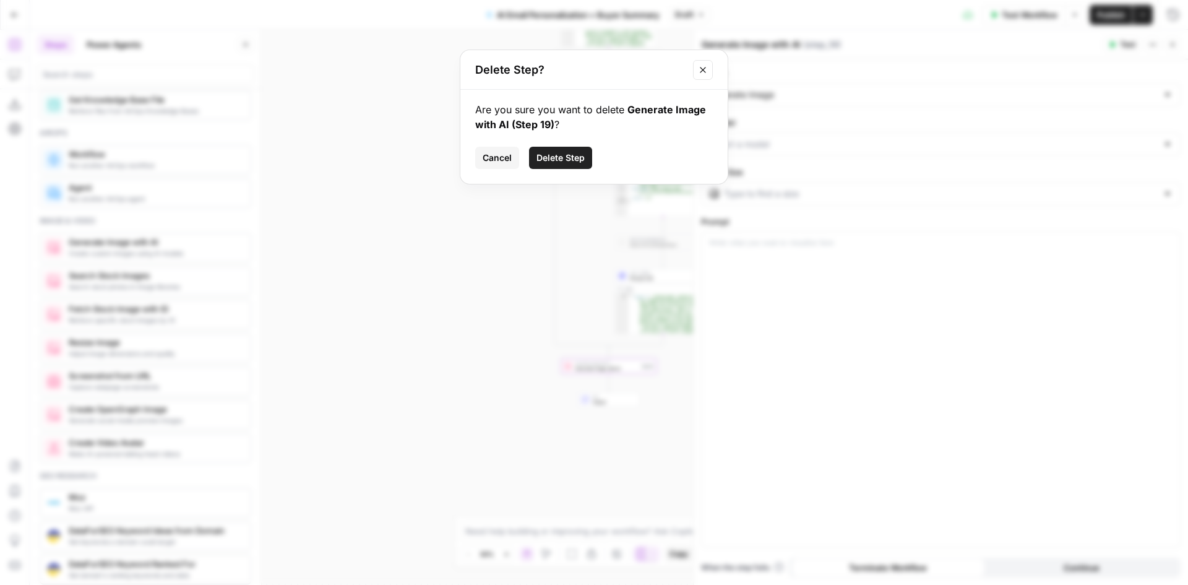
click at [556, 163] on span "Delete Step" at bounding box center [560, 158] width 48 height 12
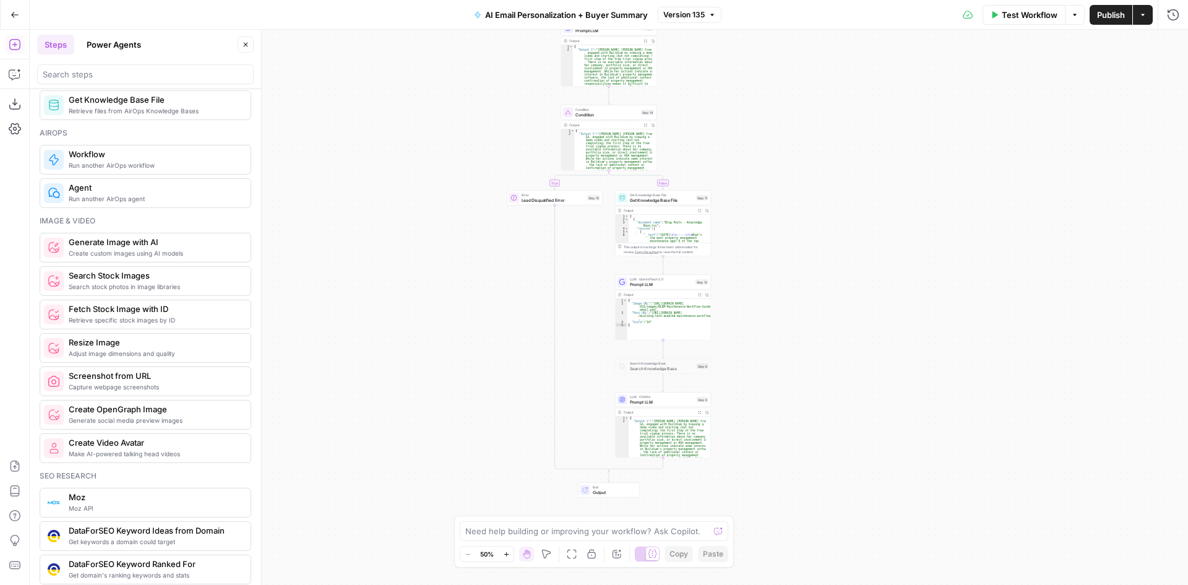
click at [114, 285] on span "Search stock photos in image libraries" at bounding box center [155, 286] width 172 height 10
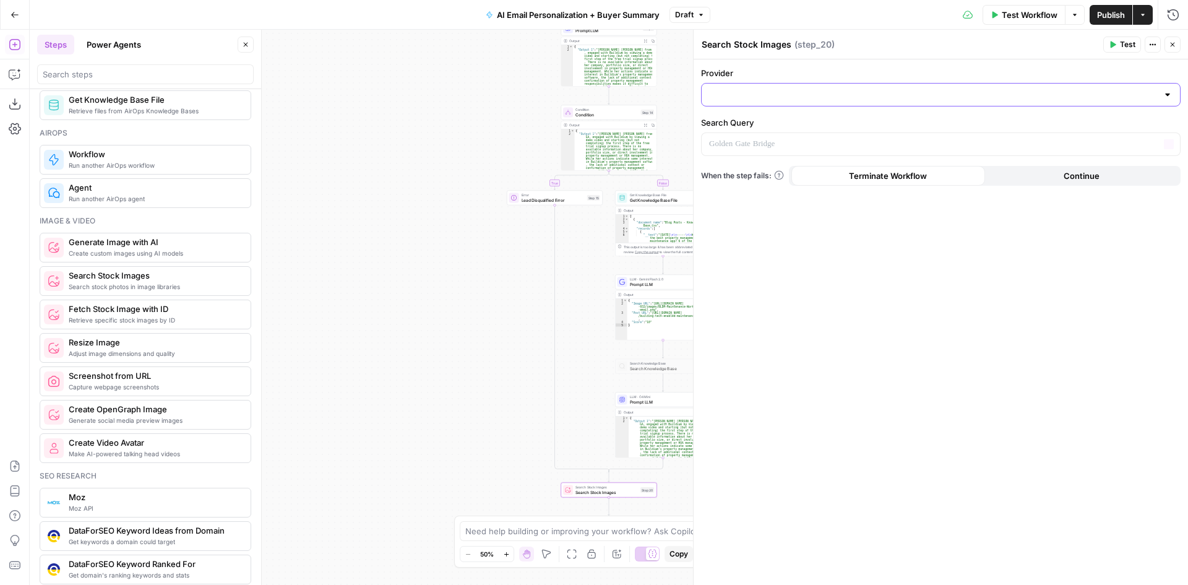
click at [992, 100] on input "Provider" at bounding box center [933, 94] width 448 height 12
click at [727, 128] on span "Getty" at bounding box center [945, 125] width 440 height 12
type input "Getty"
click at [760, 153] on div at bounding box center [930, 144] width 458 height 22
click at [772, 124] on label "Search Query" at bounding box center [940, 122] width 479 height 12
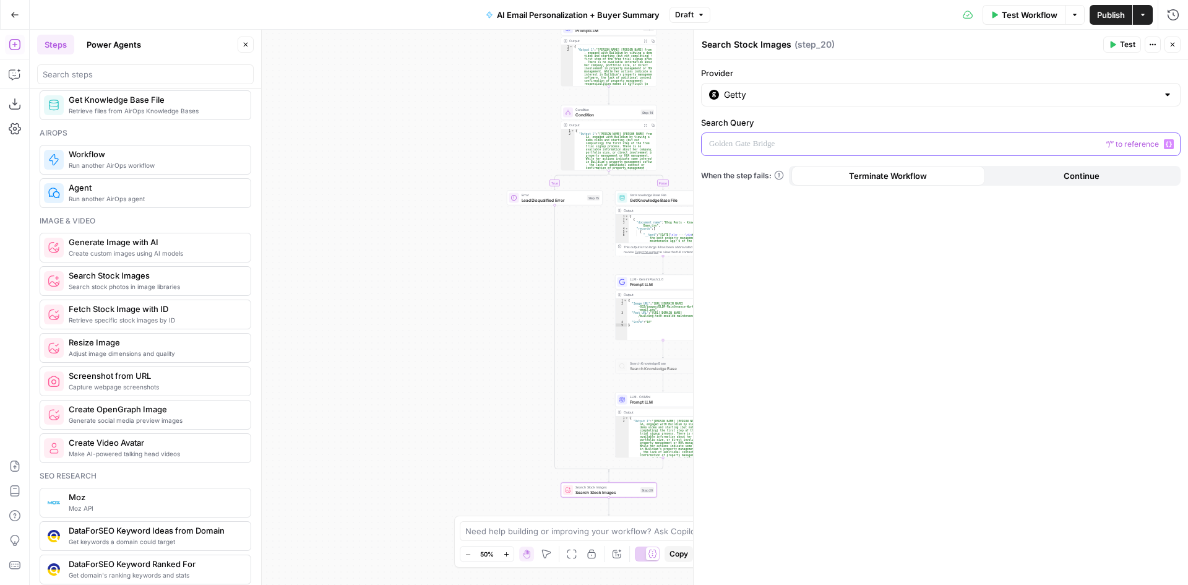
click at [768, 148] on p at bounding box center [931, 144] width 444 height 12
click at [1170, 46] on icon "button" at bounding box center [1172, 44] width 7 height 7
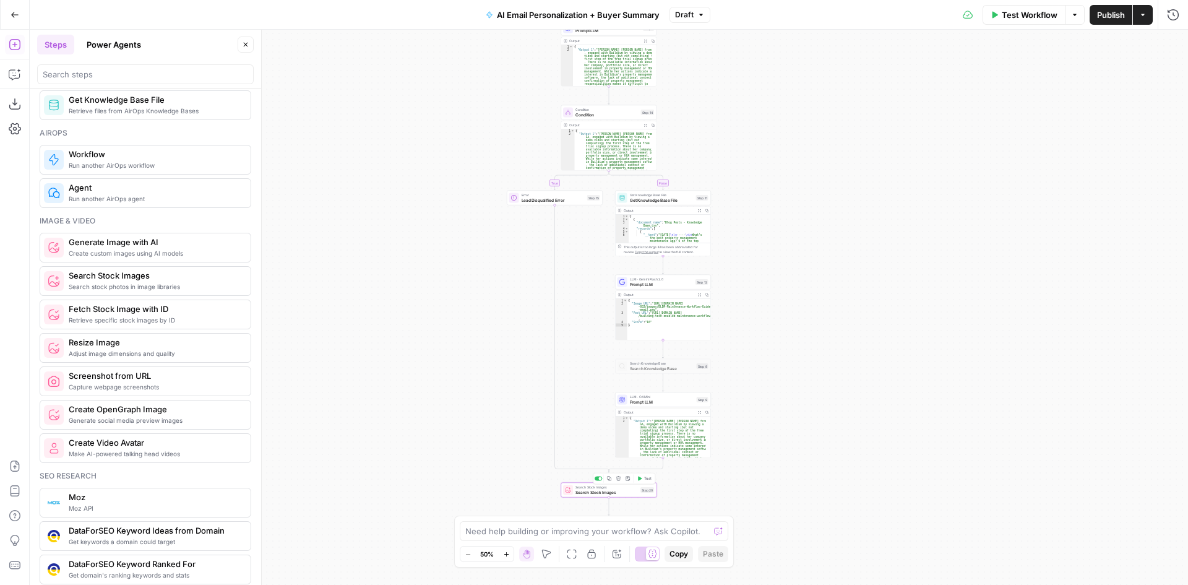
click at [616, 478] on icon "button" at bounding box center [618, 478] width 5 height 5
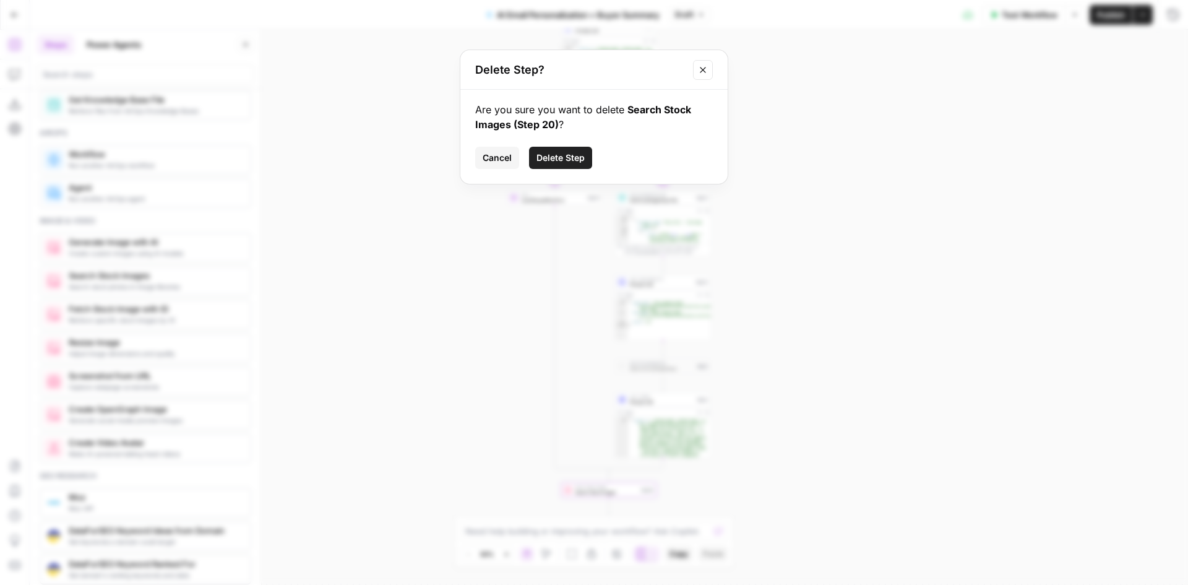
click at [557, 157] on span "Delete Step" at bounding box center [560, 158] width 48 height 12
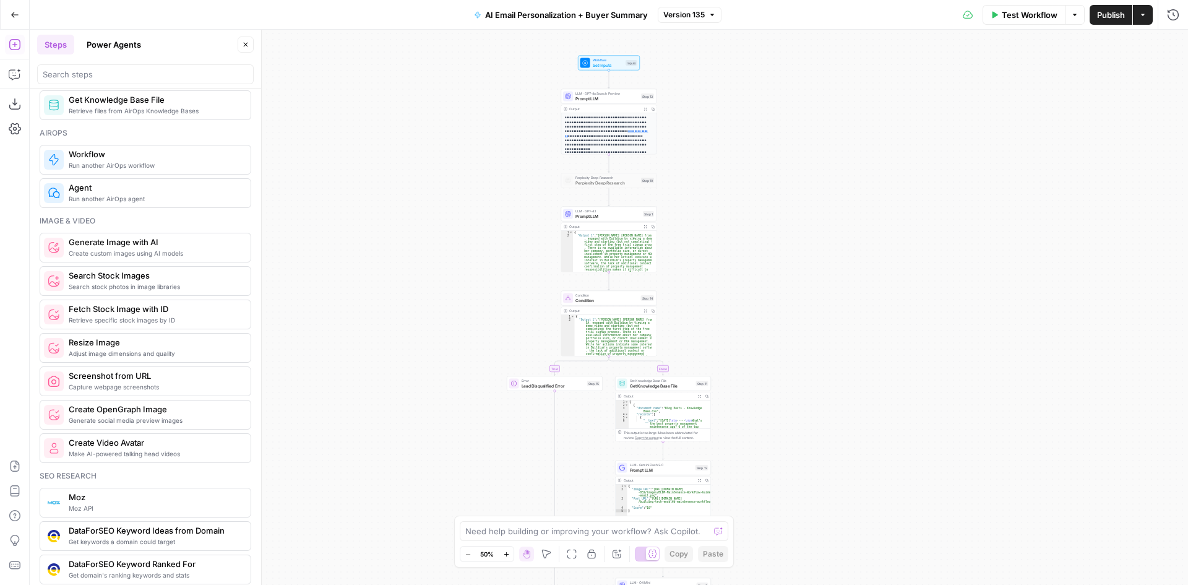
click at [247, 43] on icon "button" at bounding box center [246, 45] width 4 height 4
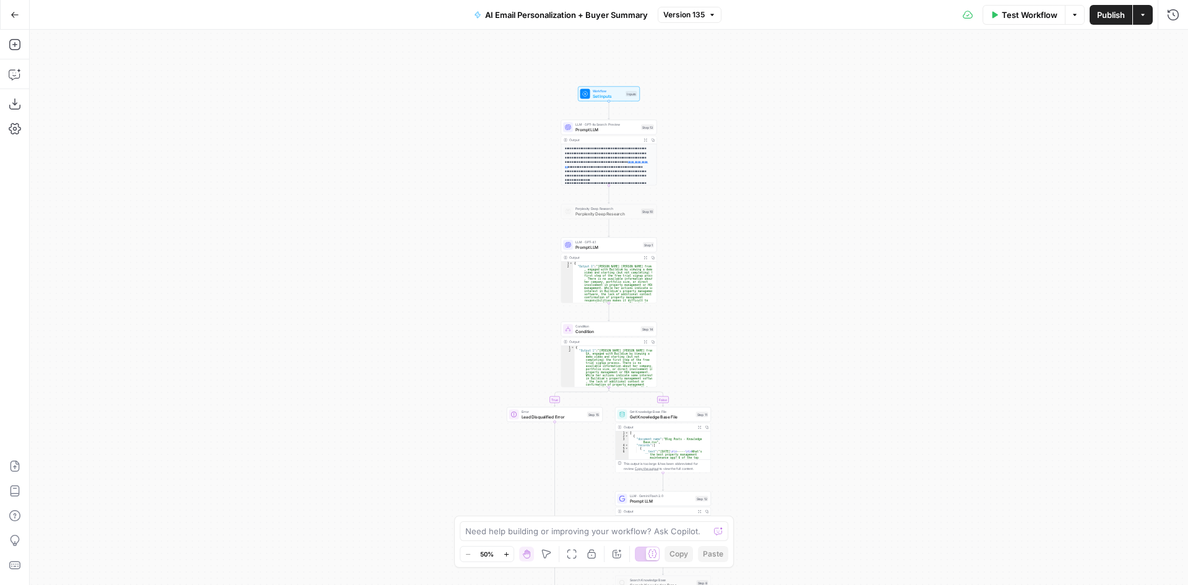
click at [1173, 23] on button "Run History" at bounding box center [1173, 15] width 20 height 20
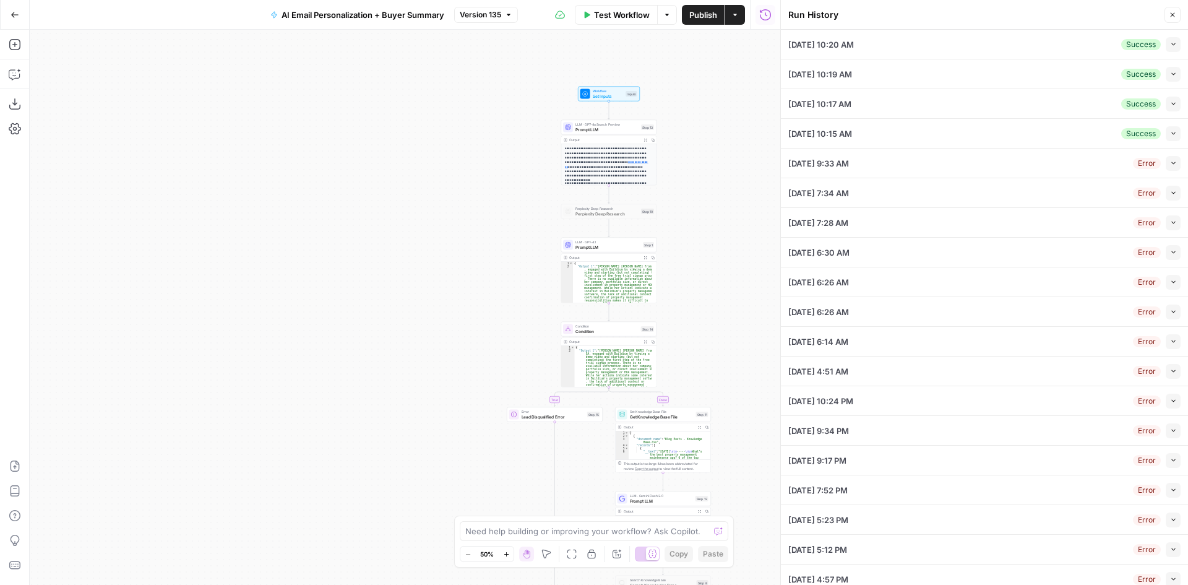
click at [1170, 45] on icon "button" at bounding box center [1173, 44] width 7 height 7
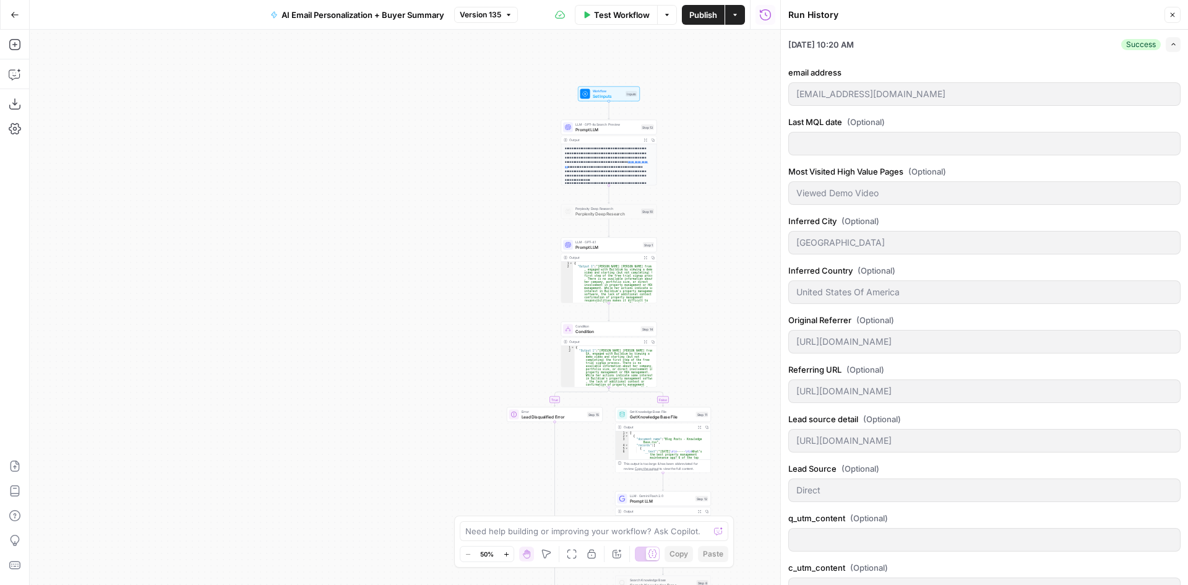
click at [1170, 45] on icon "button" at bounding box center [1173, 44] width 7 height 7
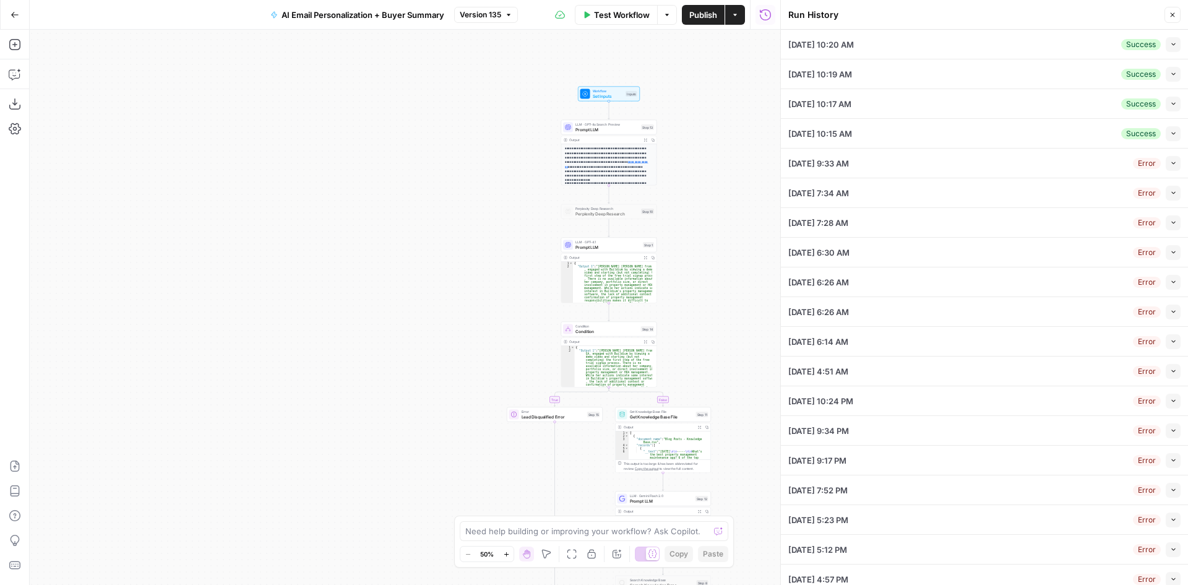
click at [768, 12] on icon "button" at bounding box center [765, 15] width 12 height 12
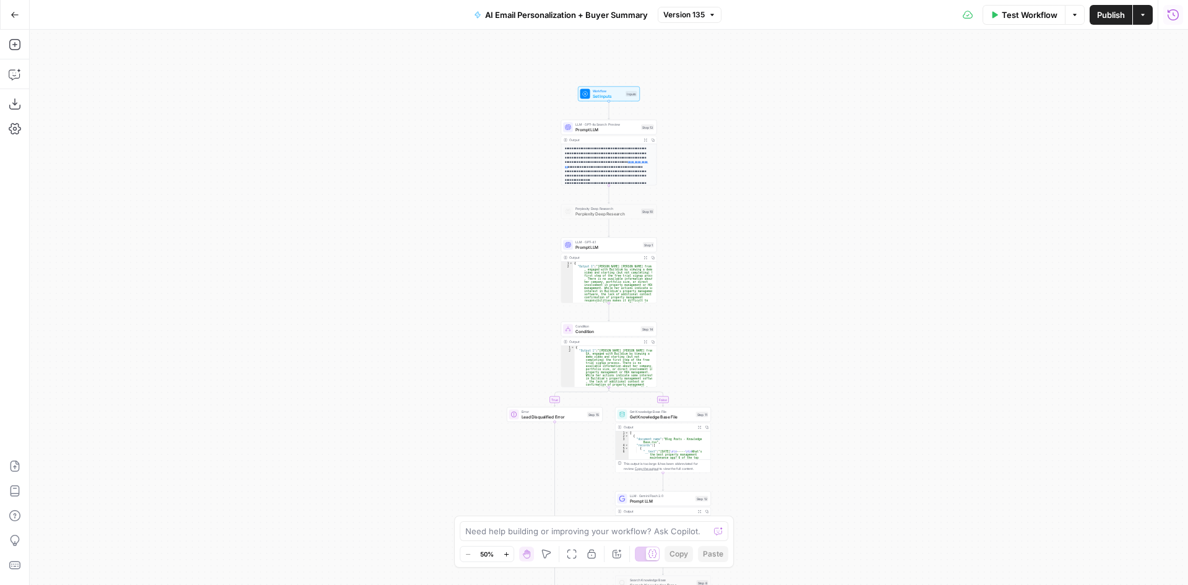
click at [17, 11] on icon "button" at bounding box center [15, 15] width 9 height 9
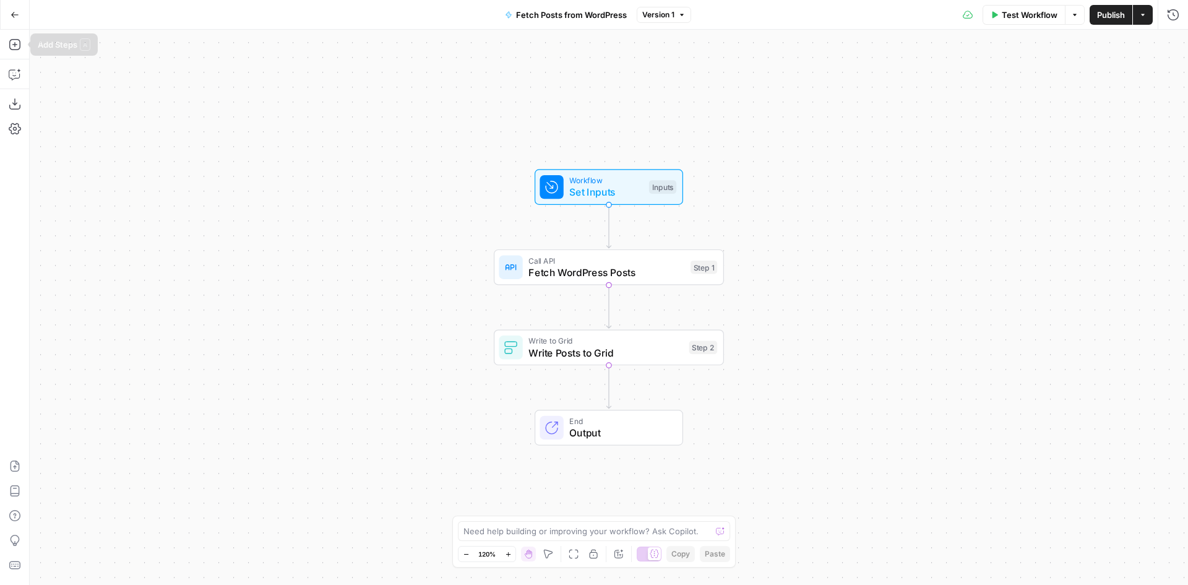
click at [14, 22] on button "Go Back" at bounding box center [15, 15] width 22 height 22
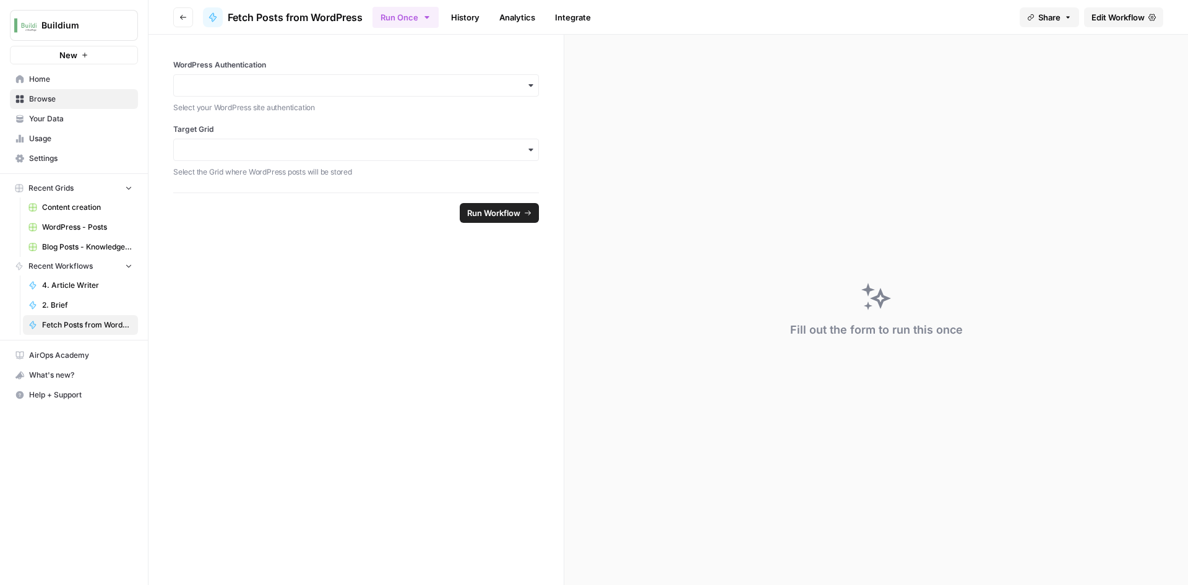
click at [73, 121] on span "Your Data" at bounding box center [80, 118] width 103 height 11
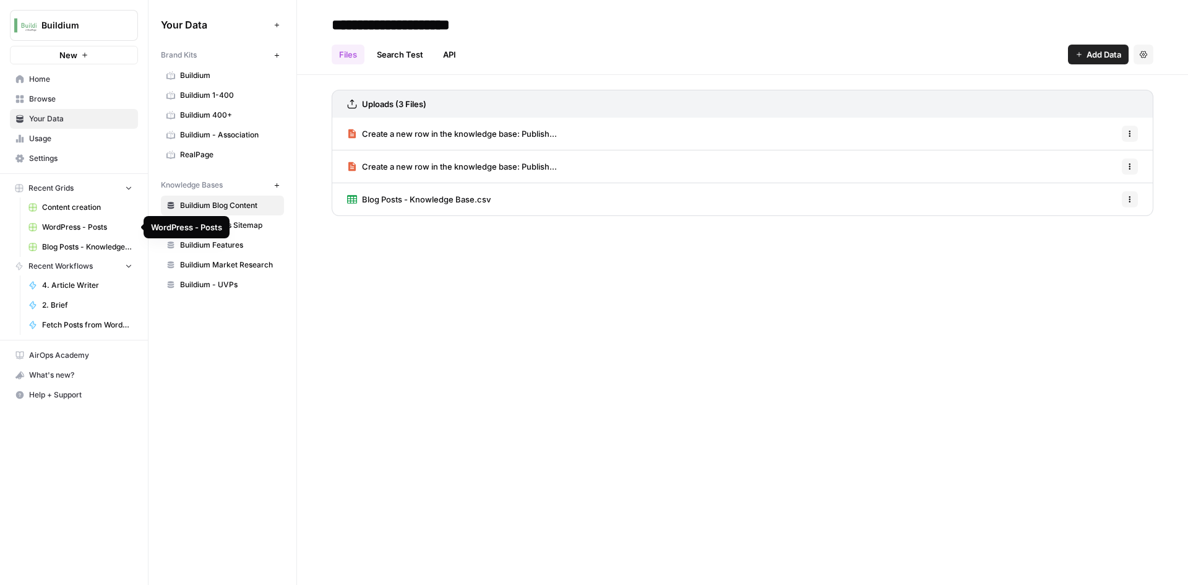
click at [74, 231] on span "WordPress - Posts" at bounding box center [87, 226] width 90 height 11
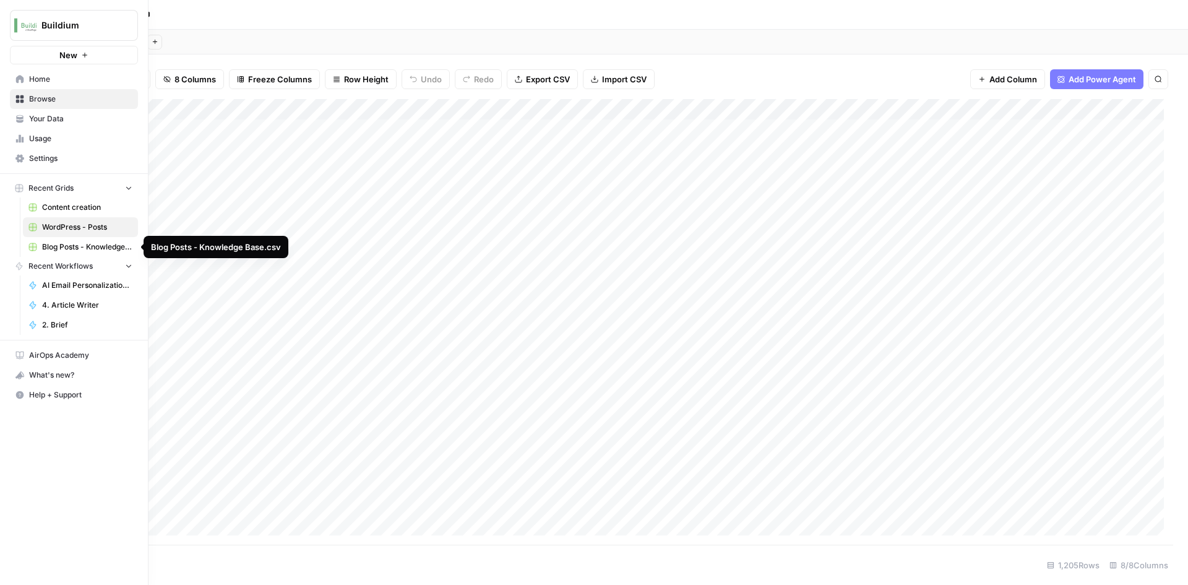
click at [81, 249] on span "Blog Posts - Knowledge Base.csv" at bounding box center [87, 246] width 90 height 11
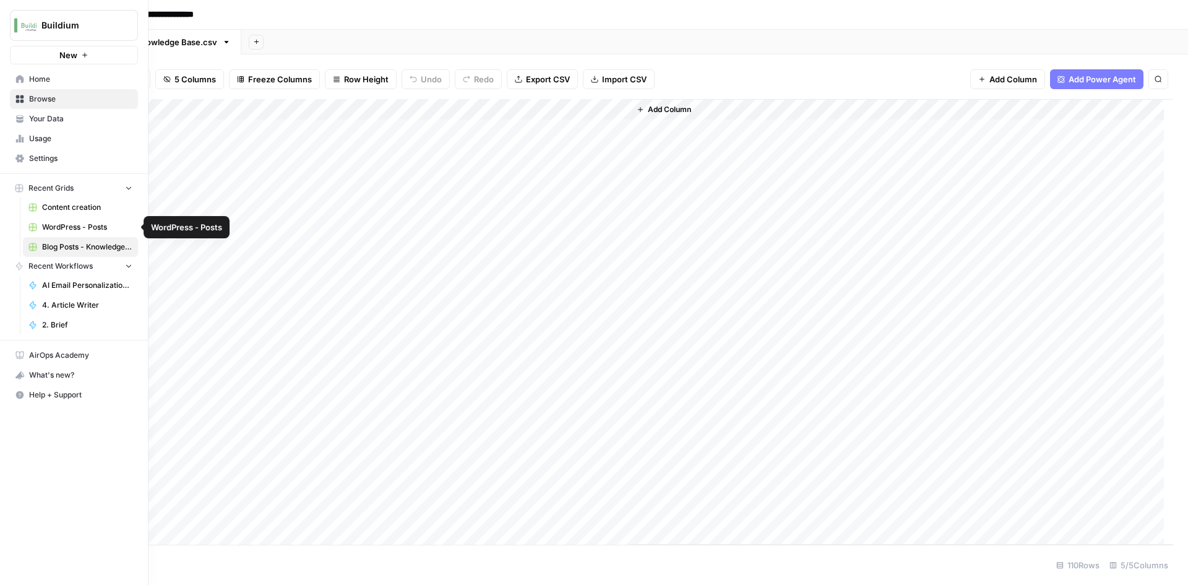
click at [98, 229] on span "WordPress - Posts" at bounding box center [87, 226] width 90 height 11
click at [56, 126] on link "Your Data" at bounding box center [74, 119] width 128 height 20
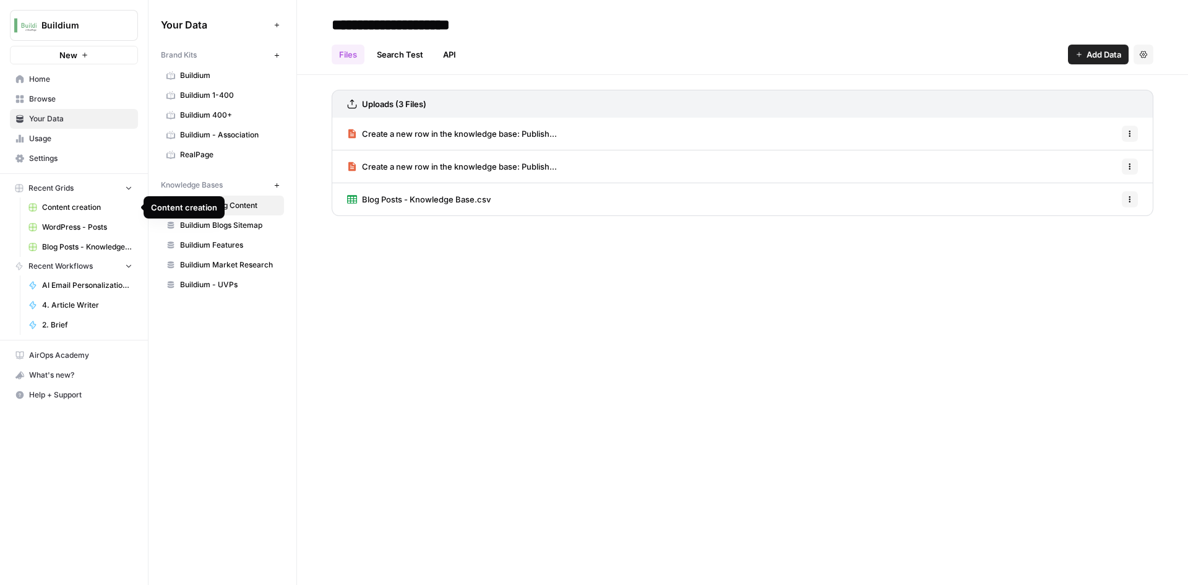
click at [84, 214] on link "Content creation" at bounding box center [80, 207] width 115 height 20
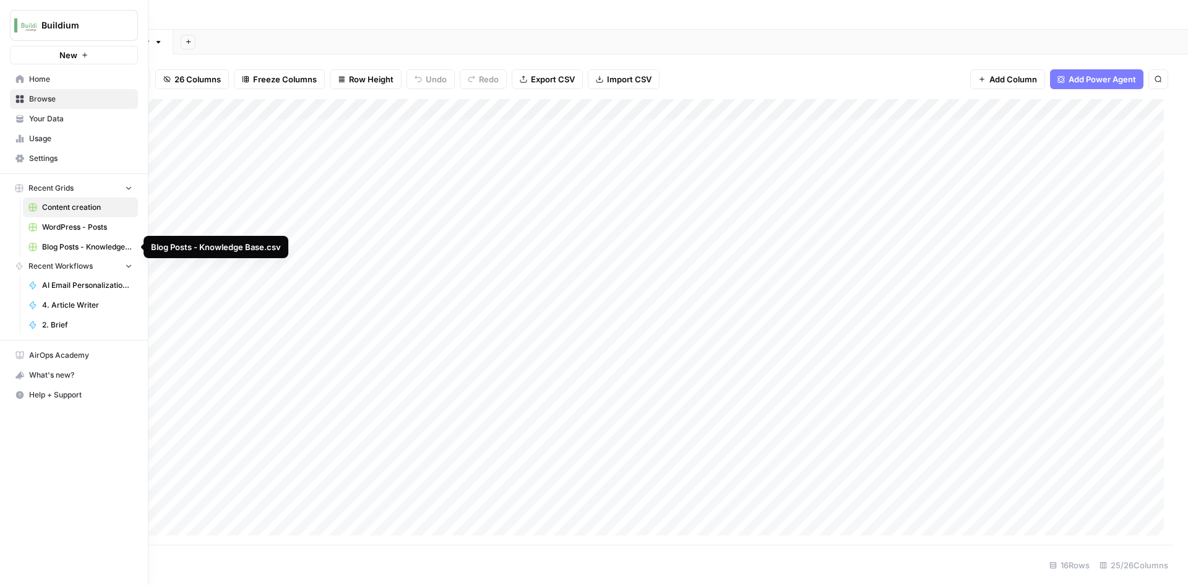
click at [84, 231] on span "WordPress - Posts" at bounding box center [87, 226] width 90 height 11
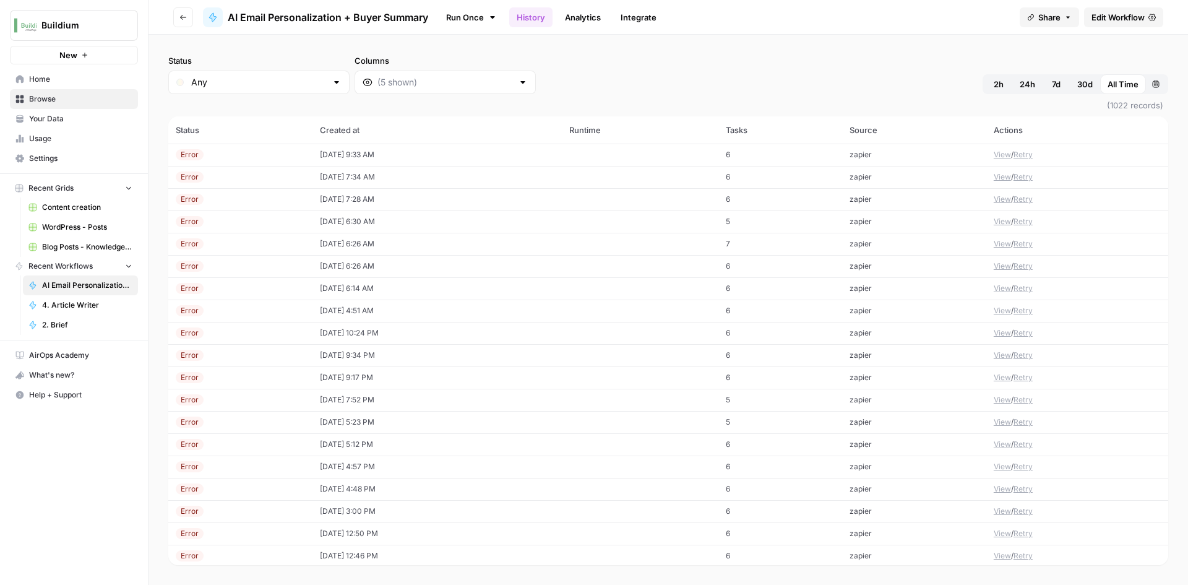
click at [186, 15] on icon "button" at bounding box center [182, 17] width 7 height 7
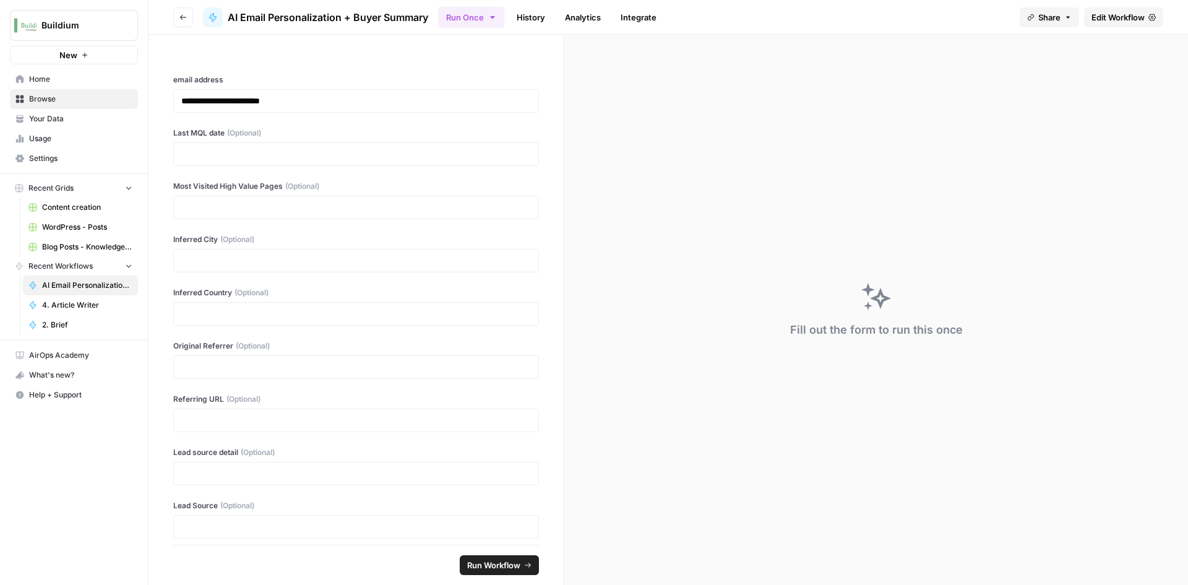
click at [176, 20] on button "Go back" at bounding box center [183, 17] width 20 height 20
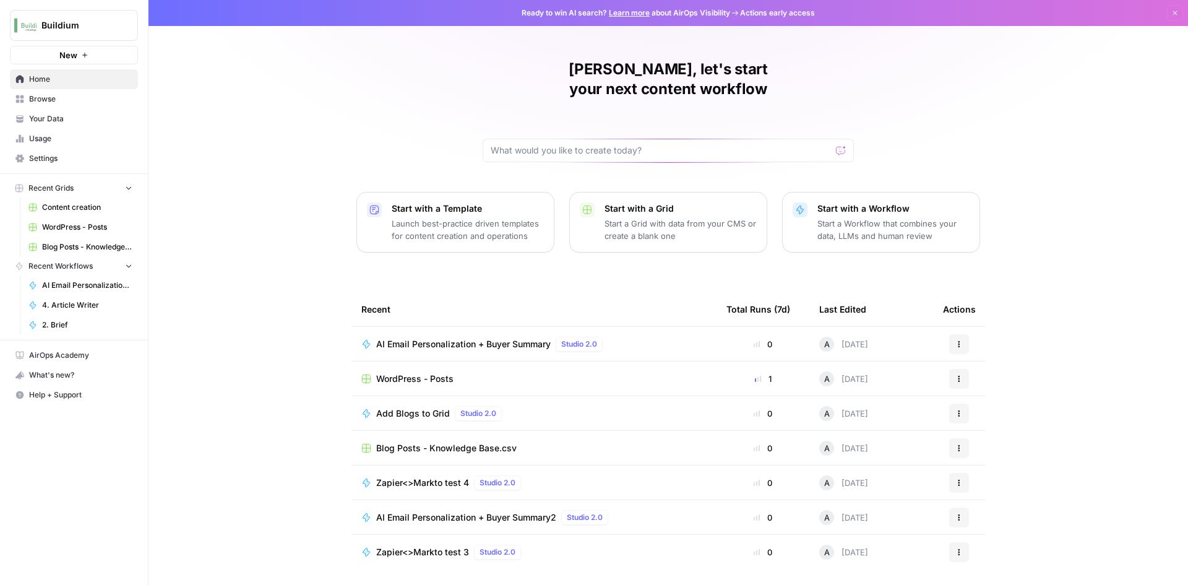
click at [556, 337] on div "Studio 2.0" at bounding box center [579, 344] width 47 height 15
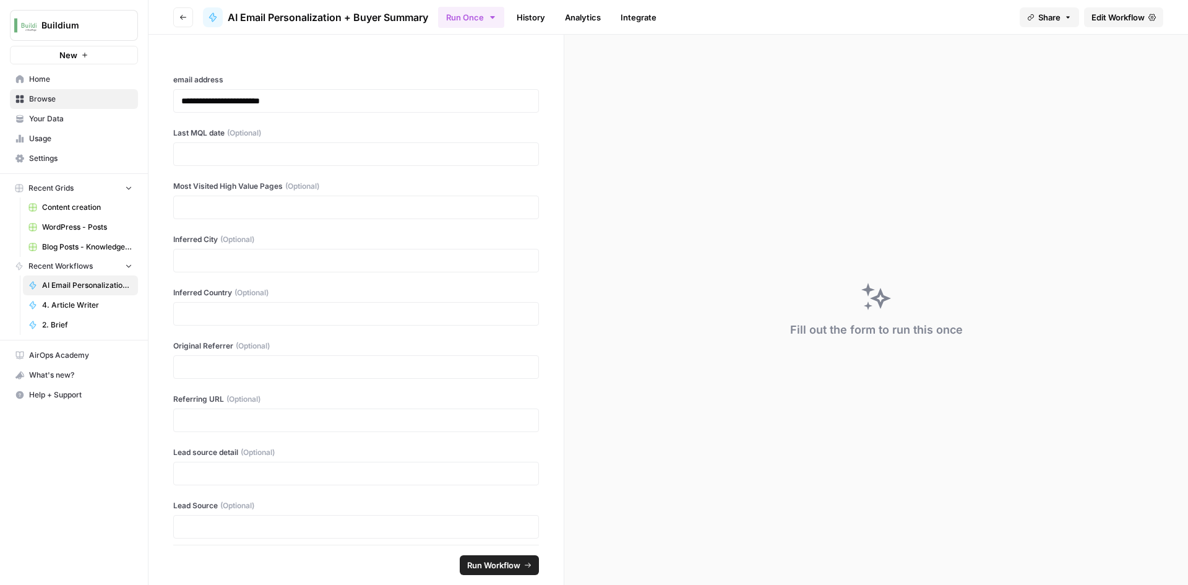
click at [541, 17] on link "History" at bounding box center [530, 17] width 43 height 20
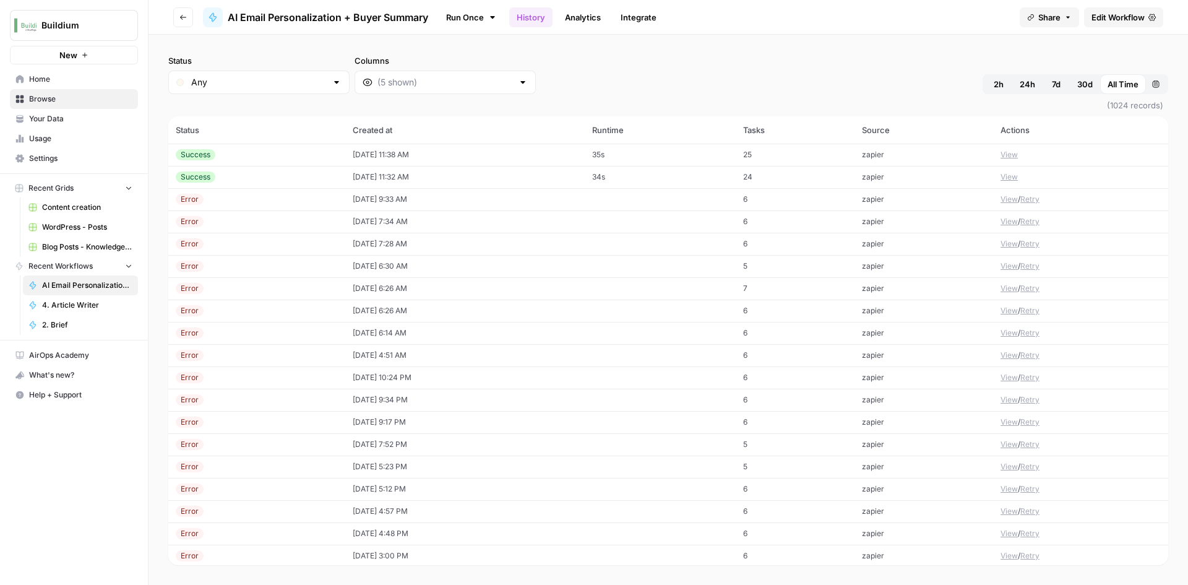
click at [1003, 179] on button "View" at bounding box center [1008, 176] width 17 height 11
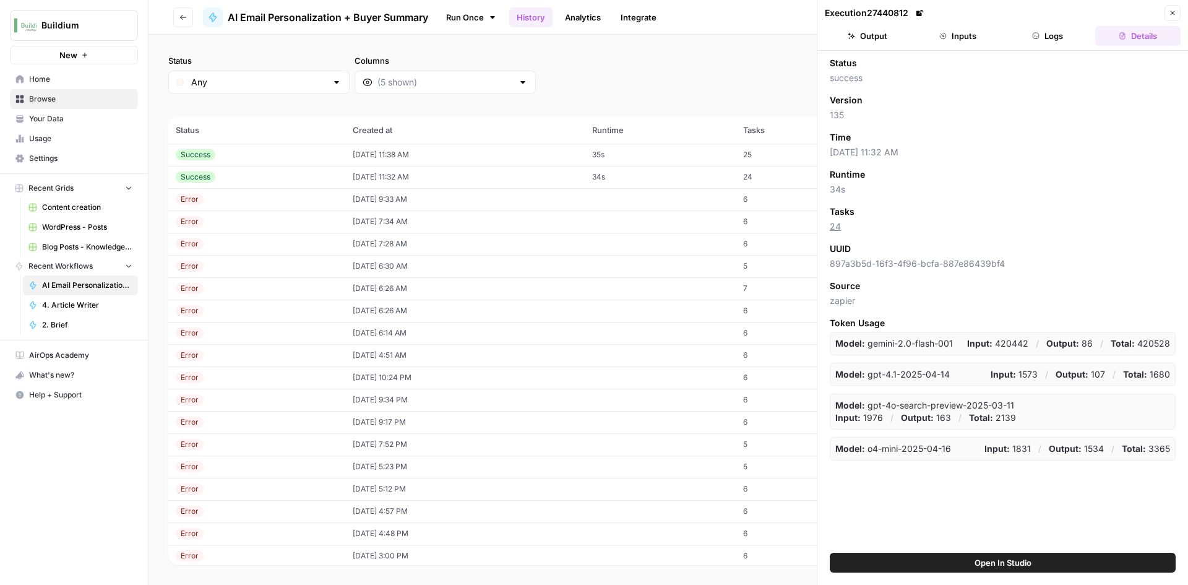
click at [966, 43] on button "Inputs" at bounding box center [957, 36] width 85 height 20
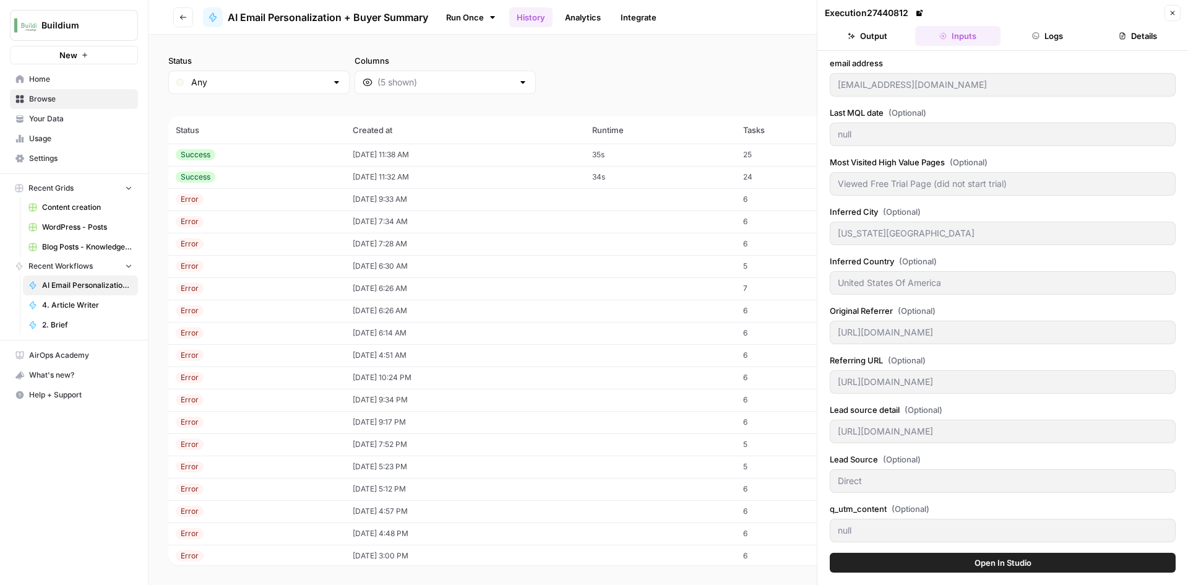
click at [1035, 40] on button "Logs" at bounding box center [1047, 36] width 85 height 20
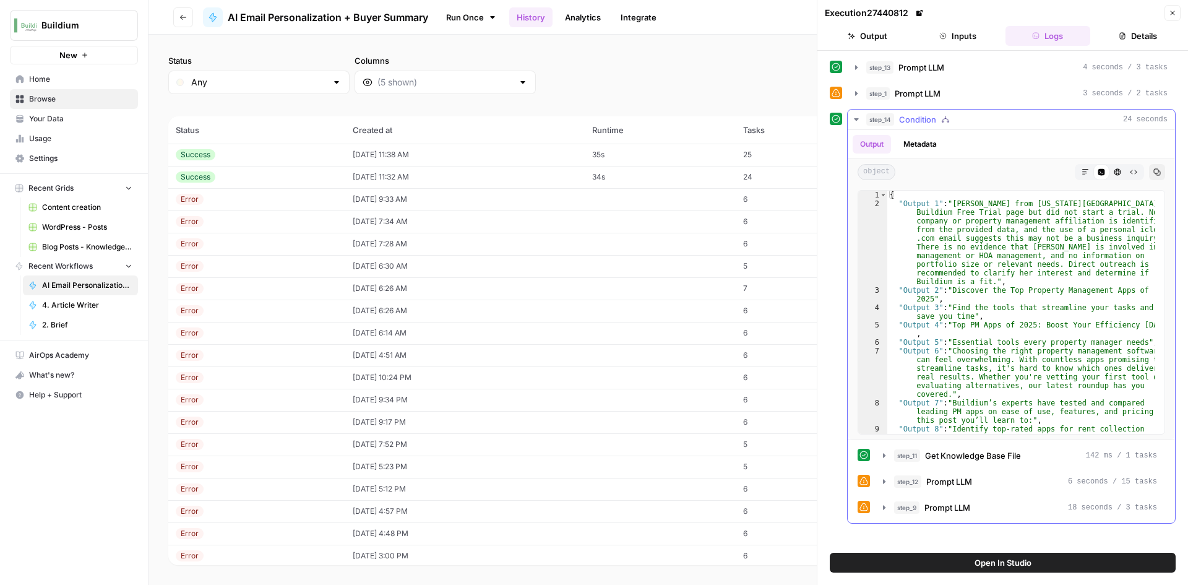
scroll to position [103, 0]
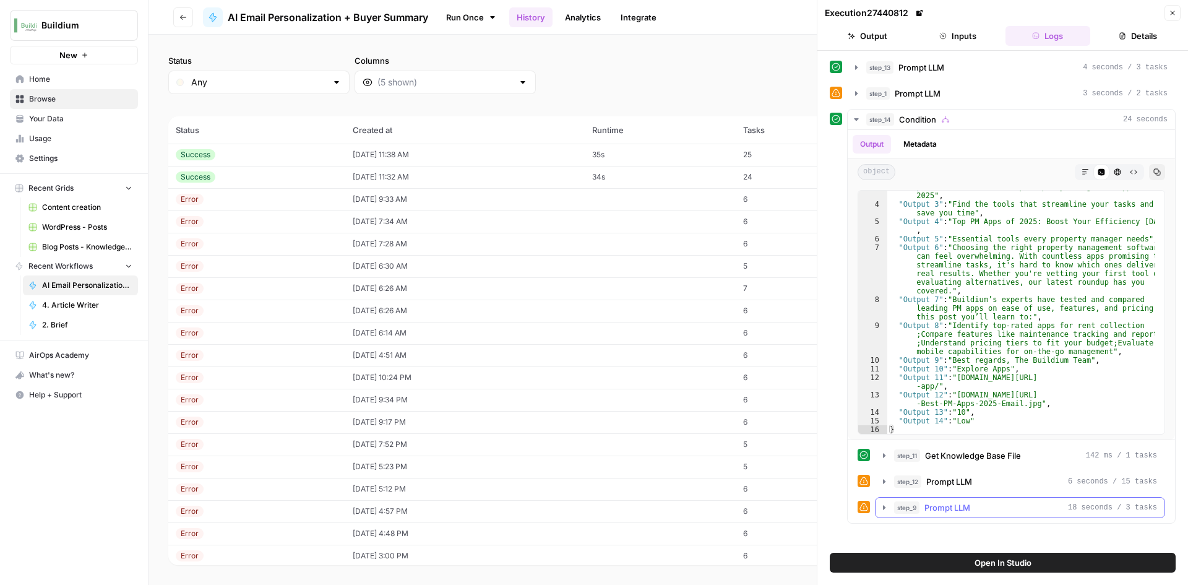
click at [884, 507] on icon "button" at bounding box center [884, 507] width 2 height 4
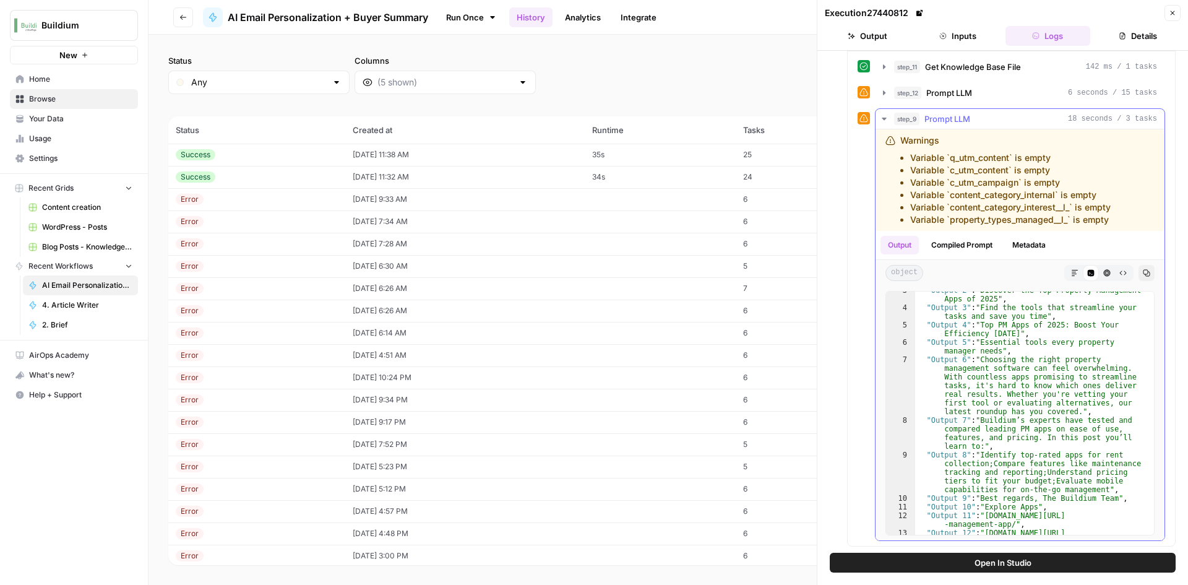
scroll to position [118, 0]
click at [732, 178] on td "34s" at bounding box center [660, 177] width 151 height 22
click at [775, 159] on td "25" at bounding box center [795, 155] width 119 height 22
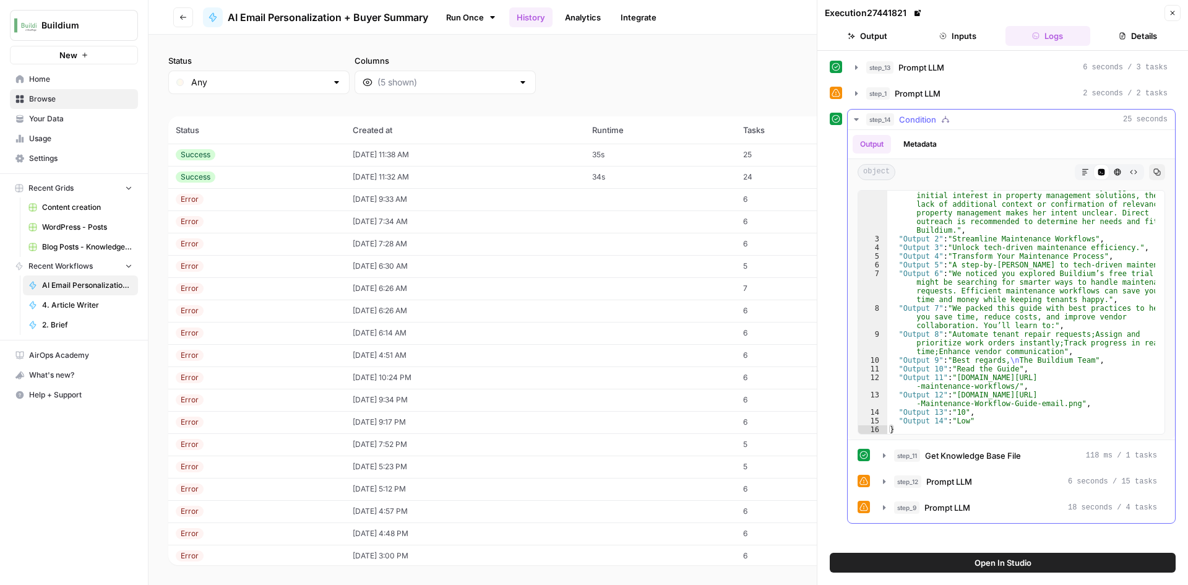
scroll to position [51, 0]
click at [883, 511] on icon "button" at bounding box center [884, 507] width 10 height 10
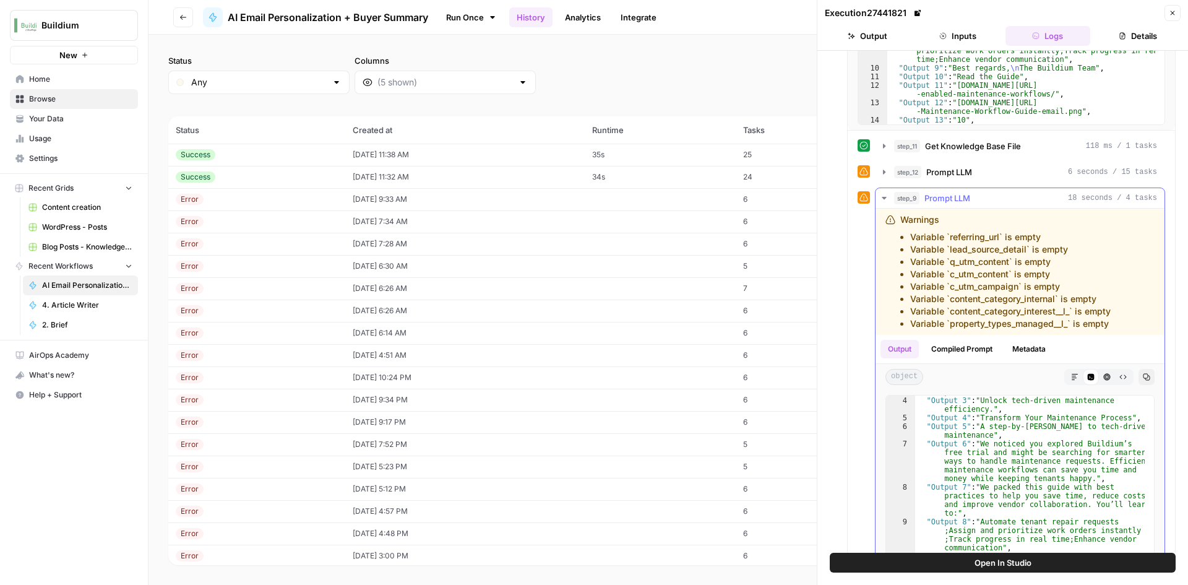
scroll to position [413, 0]
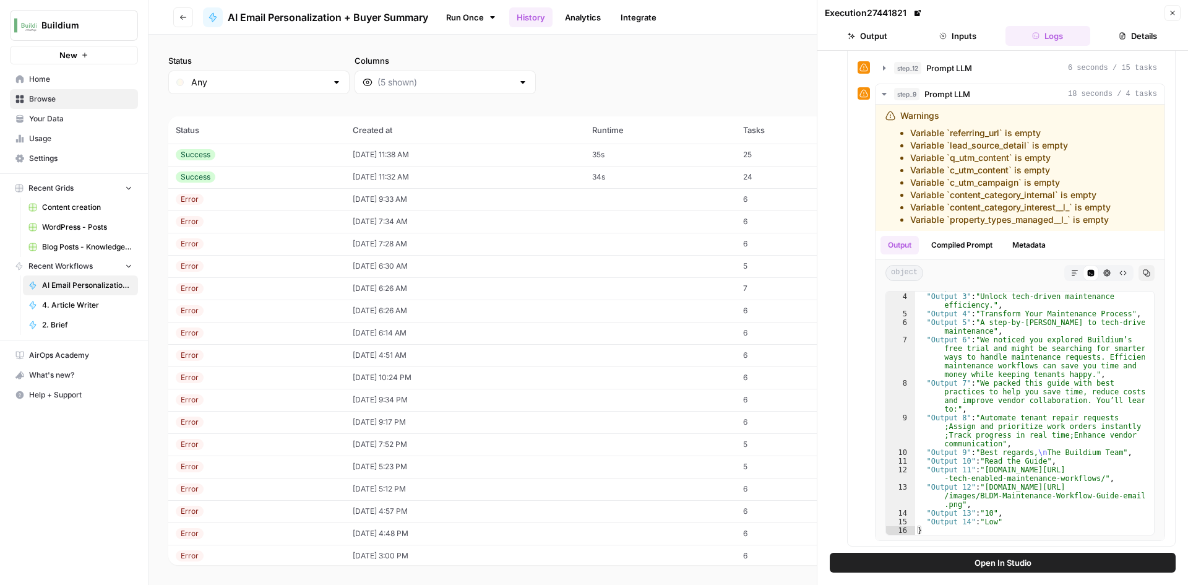
click at [959, 43] on button "Inputs" at bounding box center [957, 36] width 85 height 20
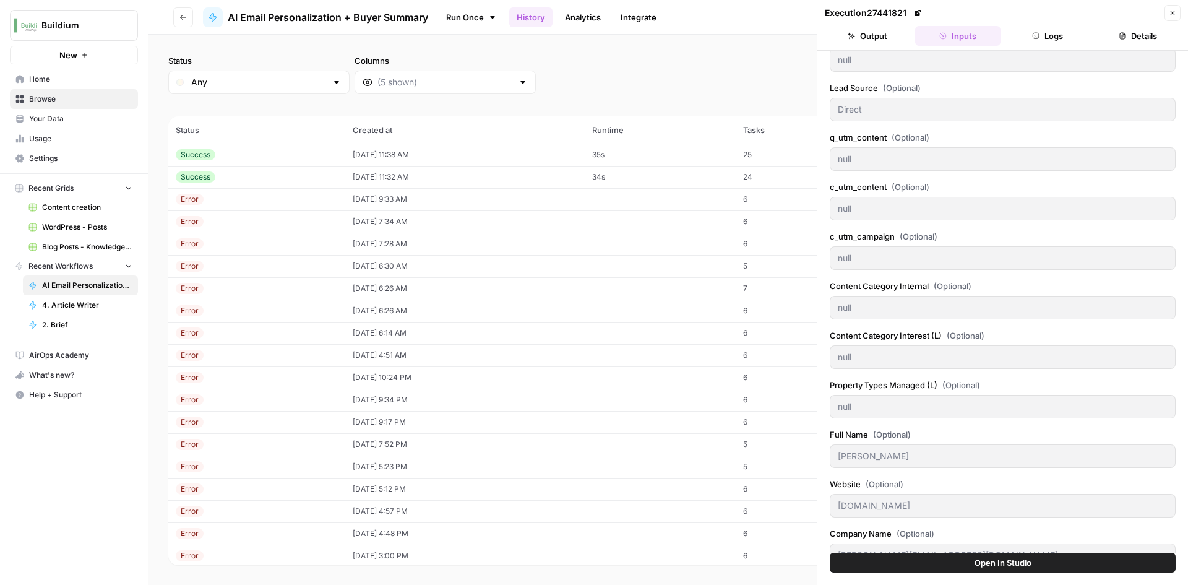
scroll to position [545, 0]
